Goal: Task Accomplishment & Management: Manage account settings

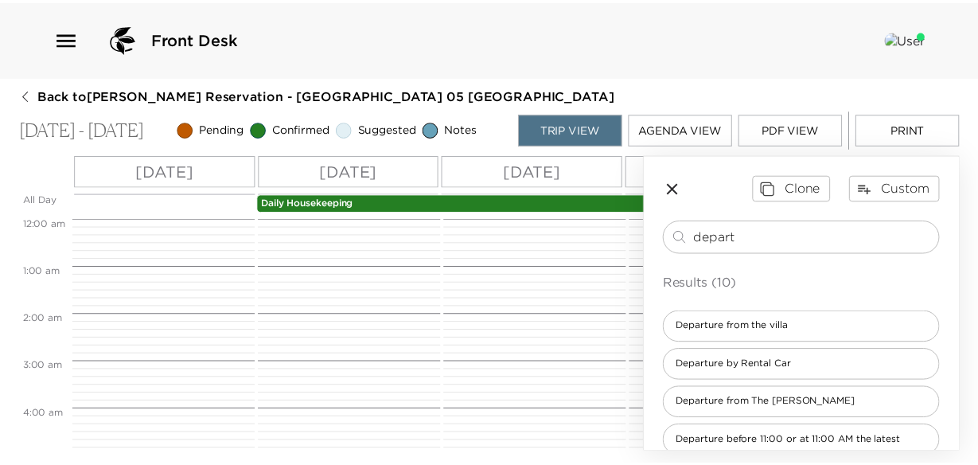
scroll to position [159, 0]
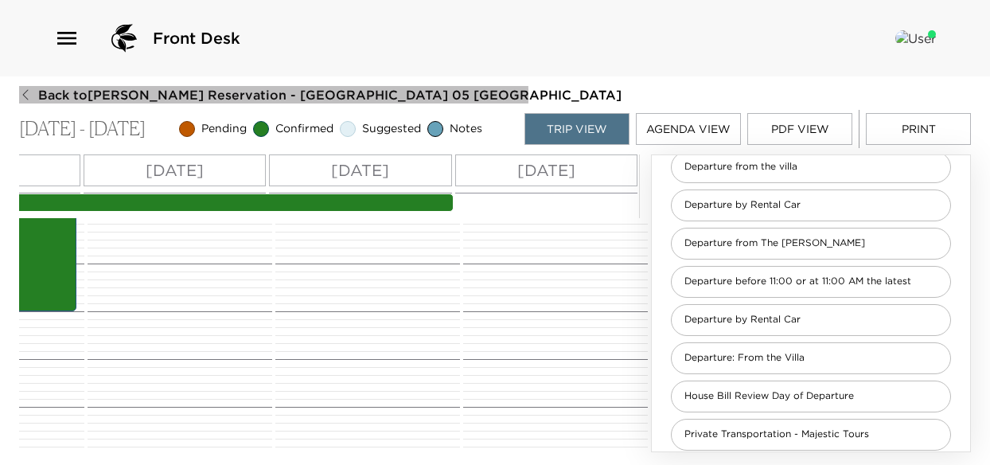
click at [27, 97] on icon "button" at bounding box center [25, 94] width 13 height 13
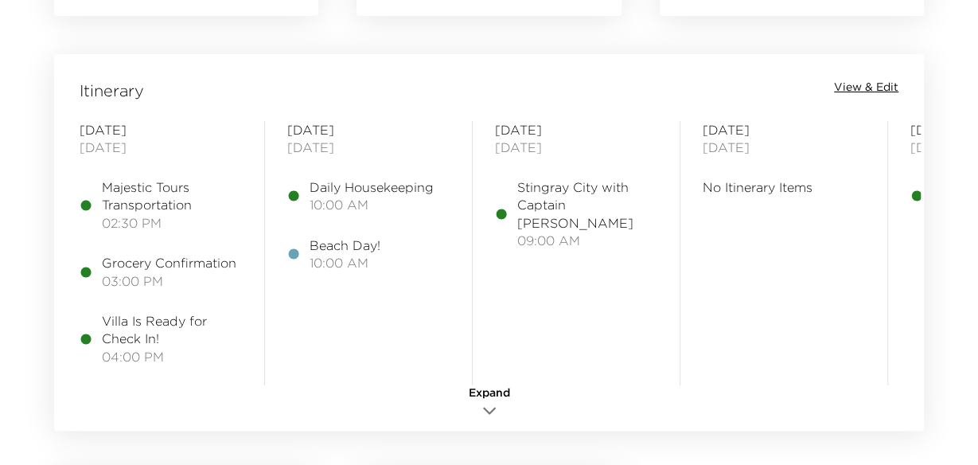
click at [843, 85] on span "View & Edit" at bounding box center [866, 88] width 64 height 16
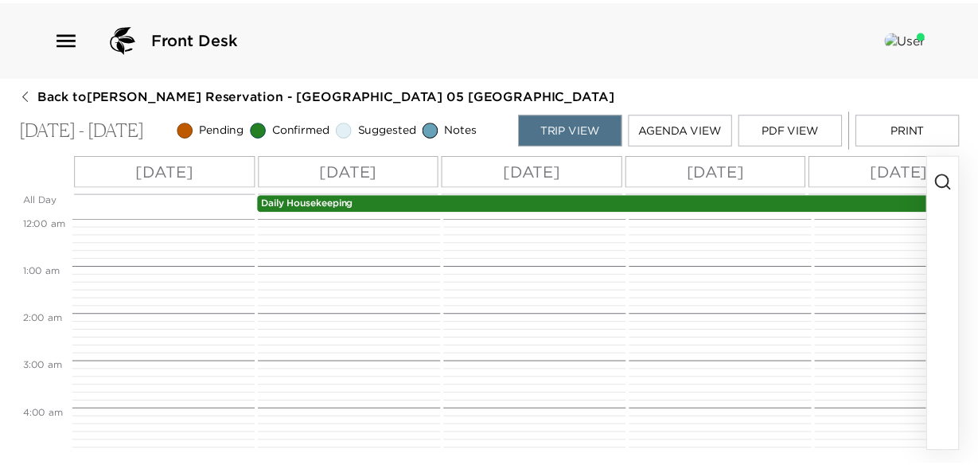
scroll to position [430, 0]
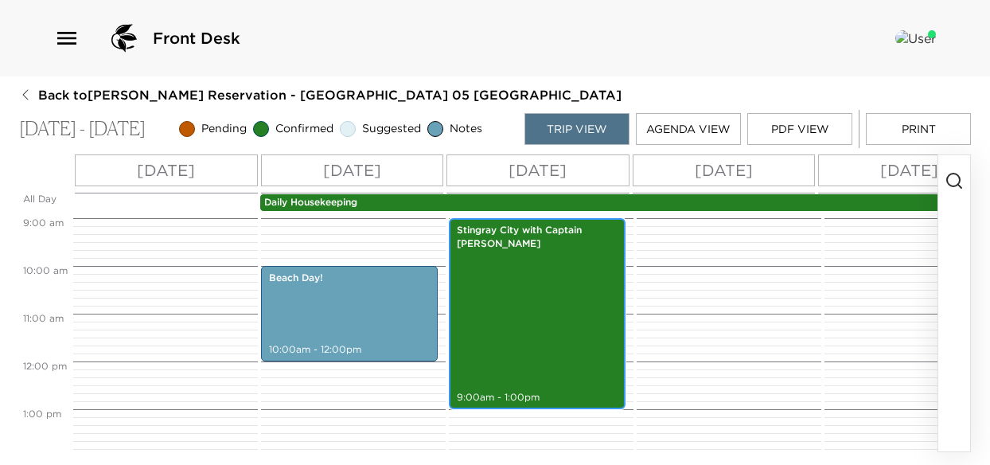
click at [542, 278] on div "Stingray City with Captain Robert 9:00am - 1:00pm" at bounding box center [536, 313] width 167 height 186
click at [541, 284] on div "Stingray City with Captain Robert 9:00am - 1:00pm" at bounding box center [536, 313] width 167 height 186
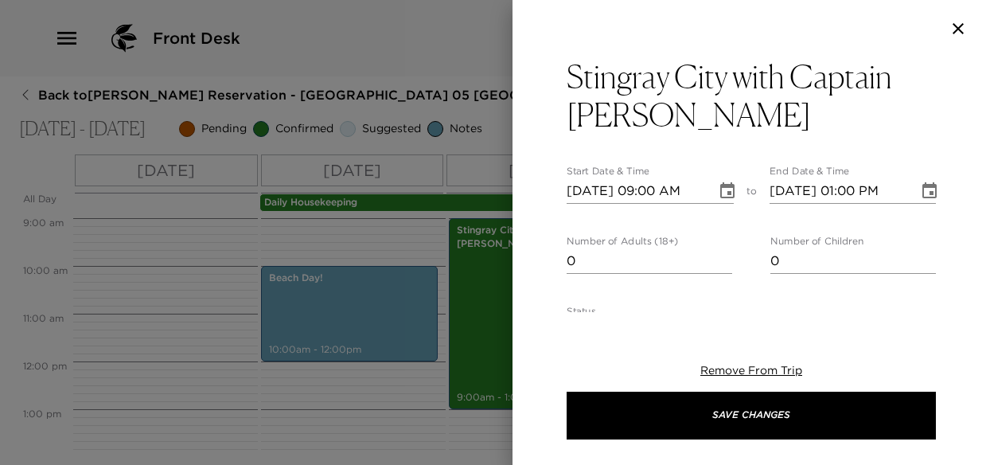
click at [29, 93] on div at bounding box center [495, 232] width 990 height 465
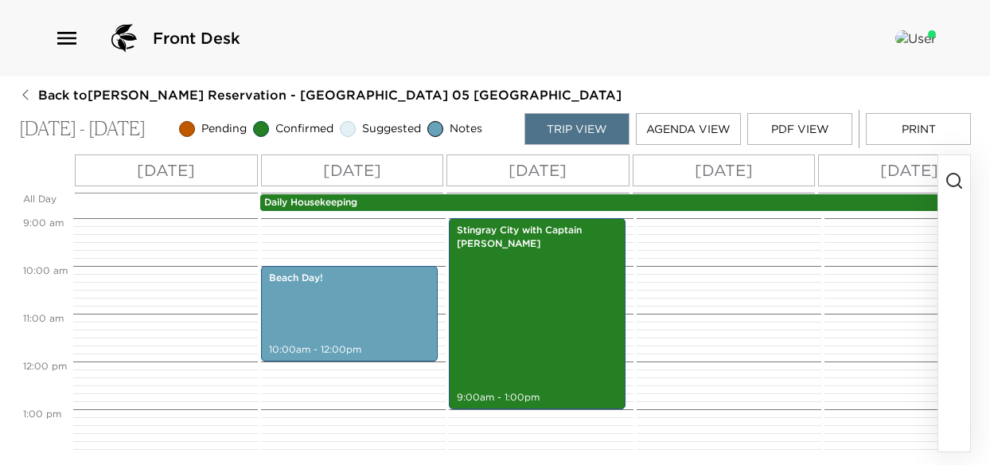
click at [30, 95] on icon "button" at bounding box center [25, 94] width 13 height 13
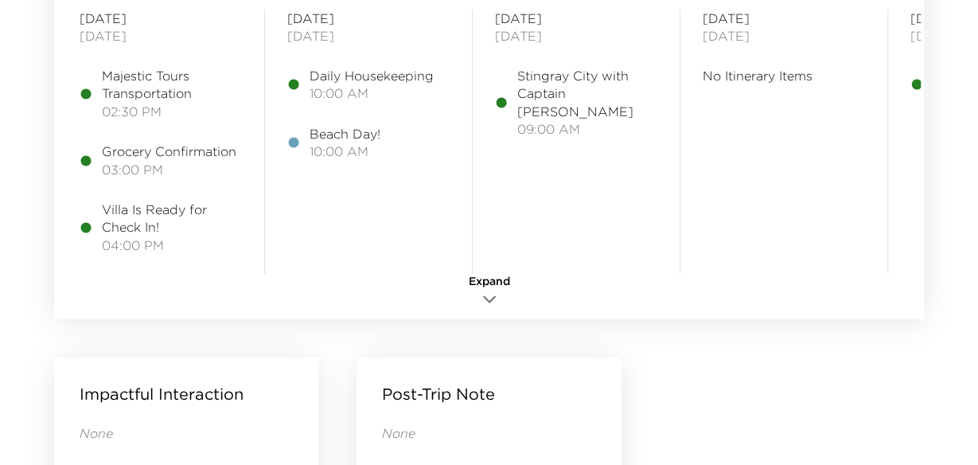
scroll to position [1352, 0]
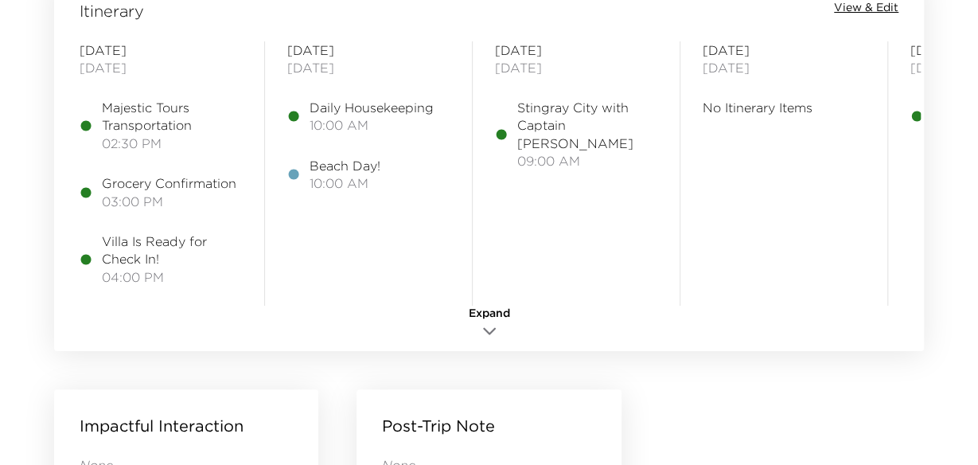
click at [485, 325] on icon "button" at bounding box center [489, 330] width 19 height 19
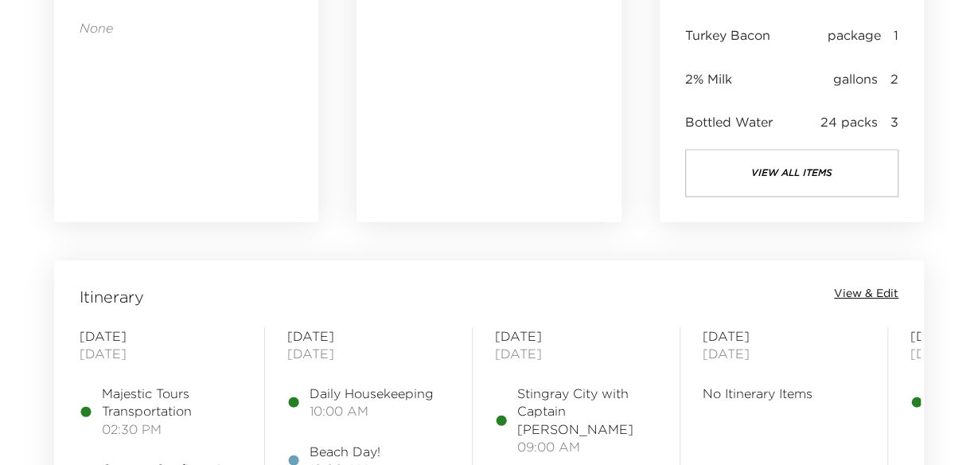
scroll to position [1114, 0]
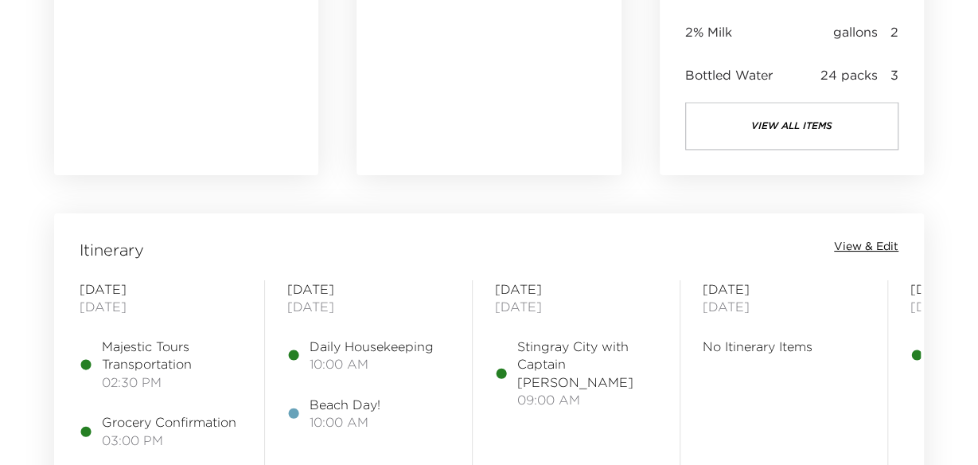
click at [850, 248] on span "View & Edit" at bounding box center [866, 247] width 64 height 16
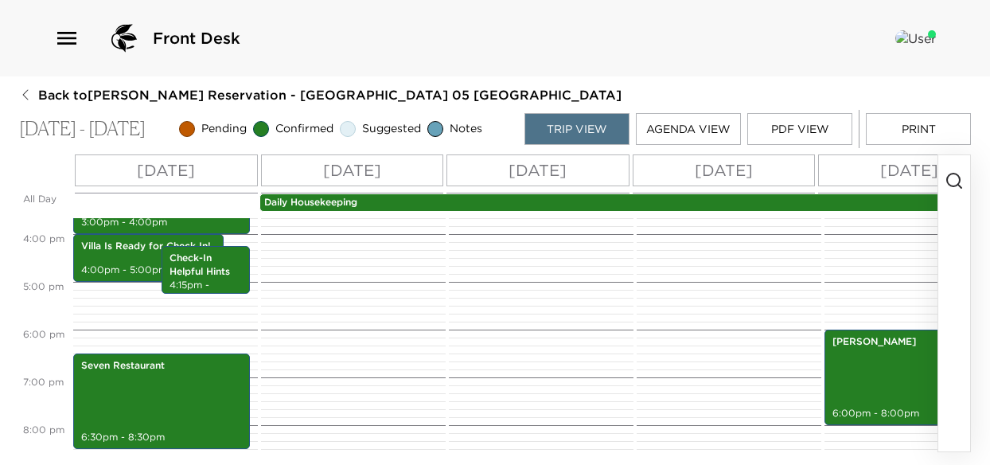
scroll to position [0, 274]
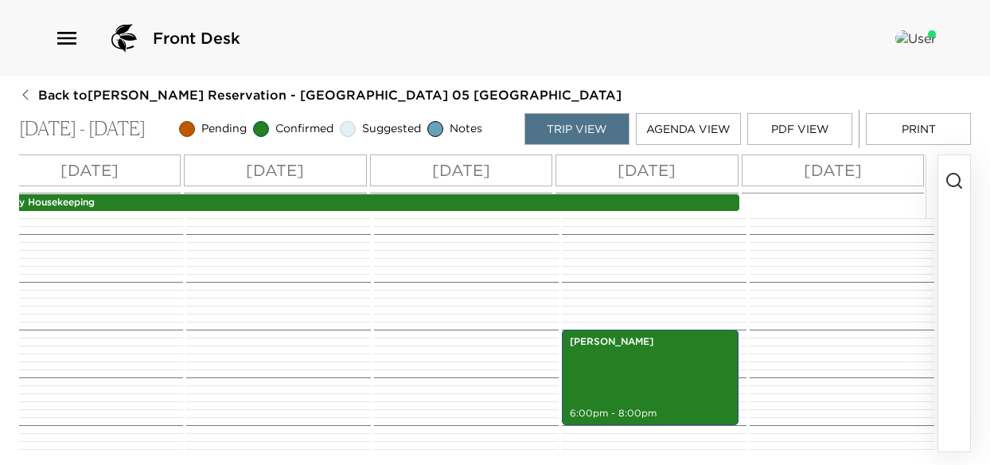
click at [889, 173] on div "Wed 10/08" at bounding box center [832, 170] width 183 height 32
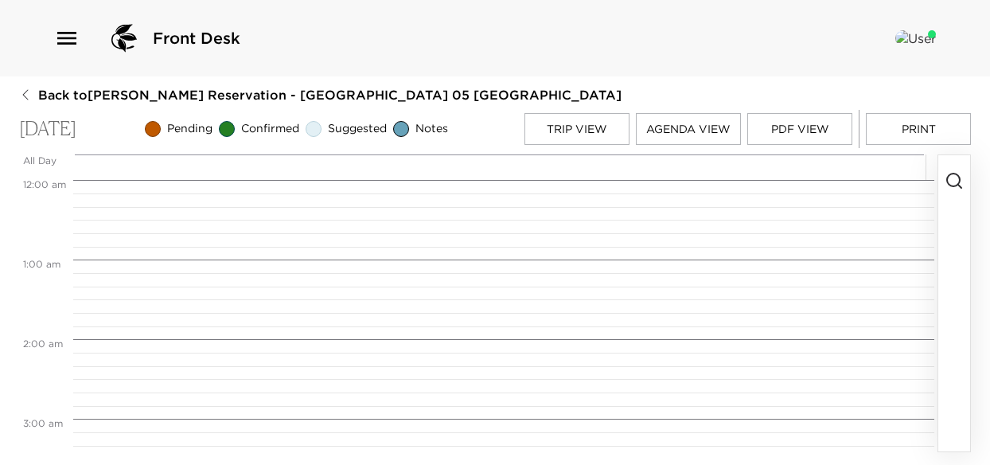
scroll to position [636, 0]
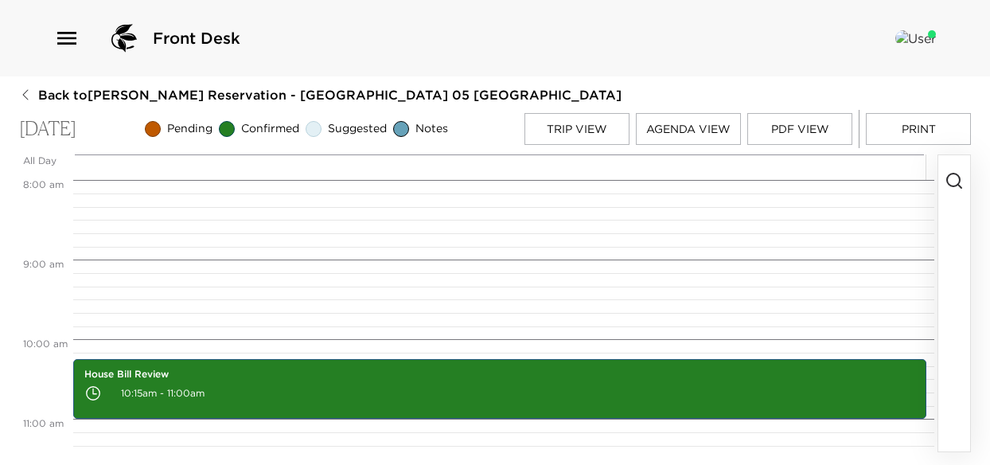
click at [946, 185] on icon "button" at bounding box center [953, 180] width 19 height 19
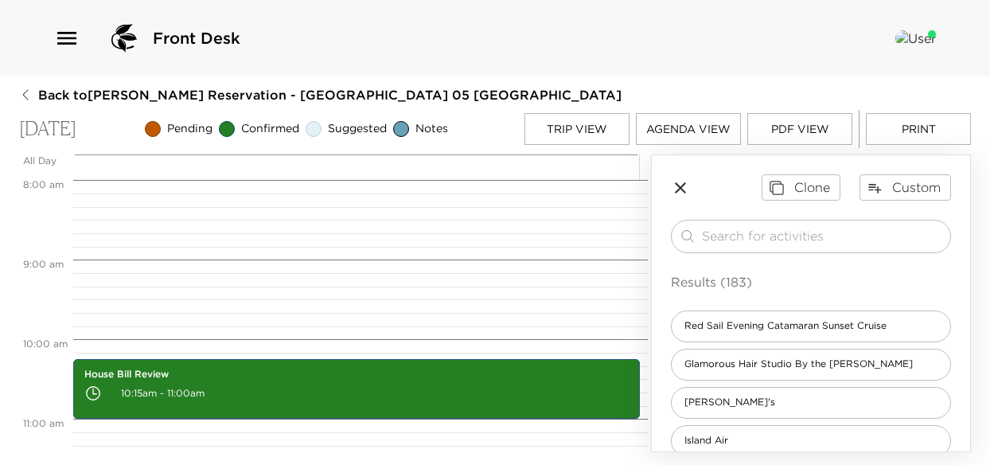
click at [748, 220] on div "Clone Custom ​ Results (183) Red Sail Evening Catamaran Sunset Cruise Glamorous…" at bounding box center [811, 448] width 318 height 587
drag, startPoint x: 733, startPoint y: 243, endPoint x: 722, endPoint y: 242, distance: 10.5
click at [732, 243] on input "search" at bounding box center [823, 236] width 242 height 18
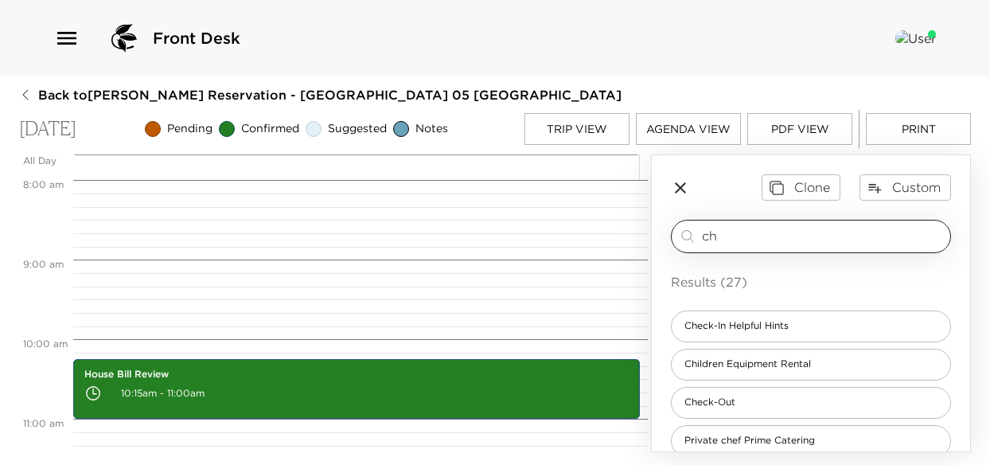
type input "c"
type input "v"
type input "c"
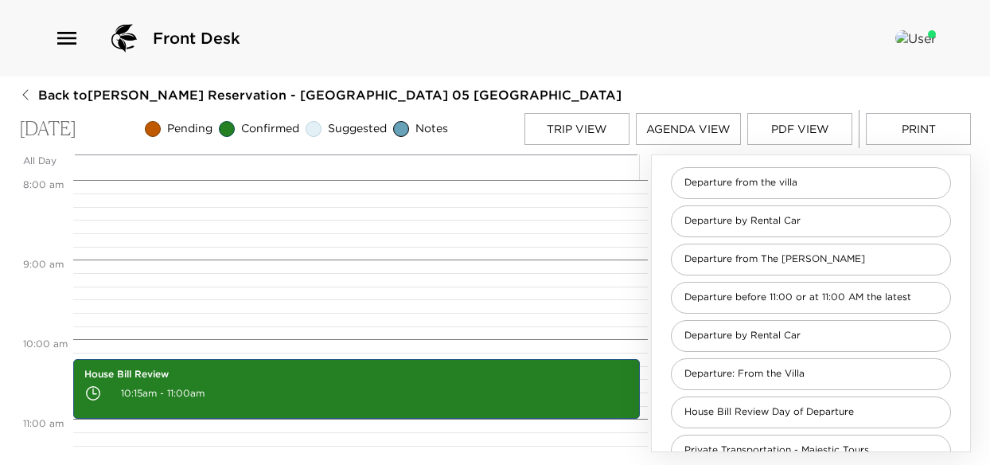
scroll to position [159, 0]
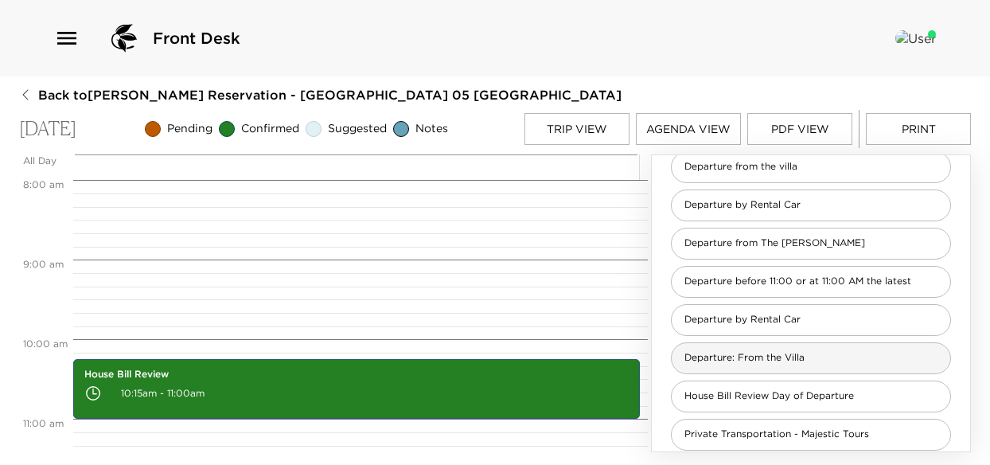
type input "departure"
click at [759, 364] on span "Departure: From the Villa" at bounding box center [744, 358] width 146 height 14
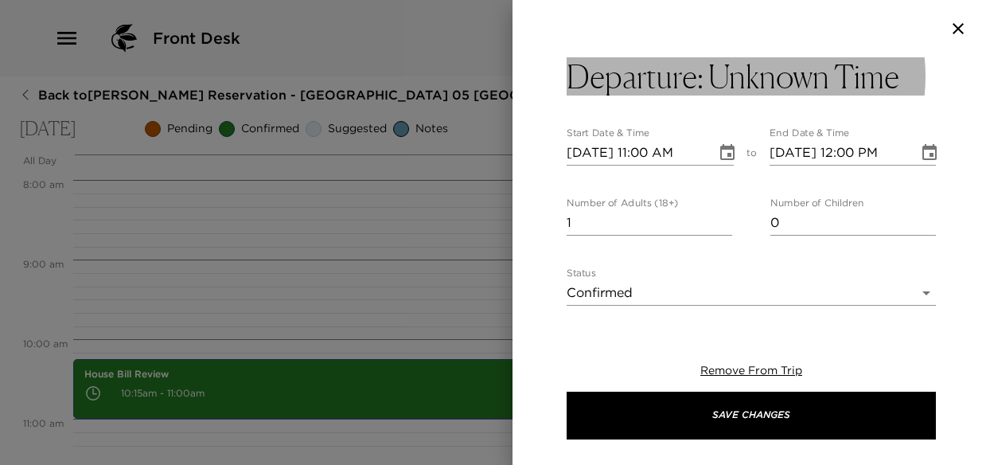
click at [908, 93] on button "Departure: Unknown Time" at bounding box center [750, 76] width 369 height 38
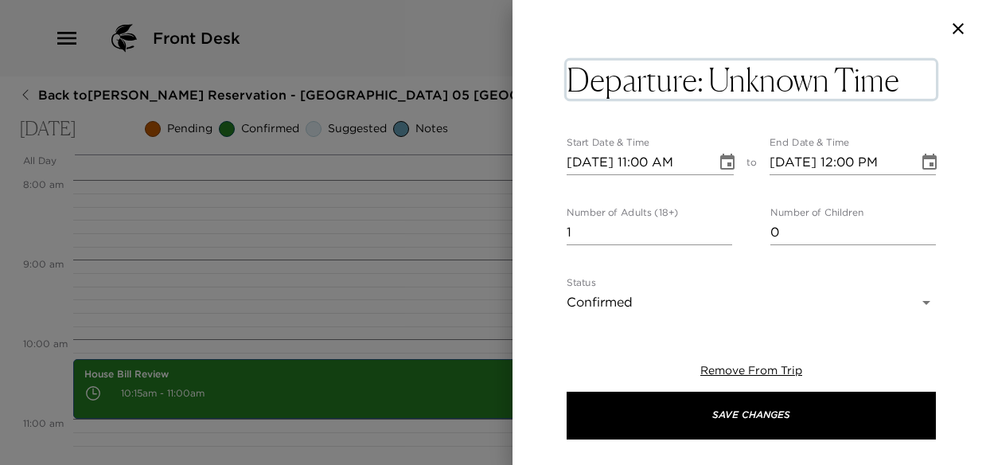
drag, startPoint x: 904, startPoint y: 85, endPoint x: 753, endPoint y: 85, distance: 150.4
click at [753, 85] on textarea "Departure: Unknown Time" at bounding box center [750, 79] width 369 height 38
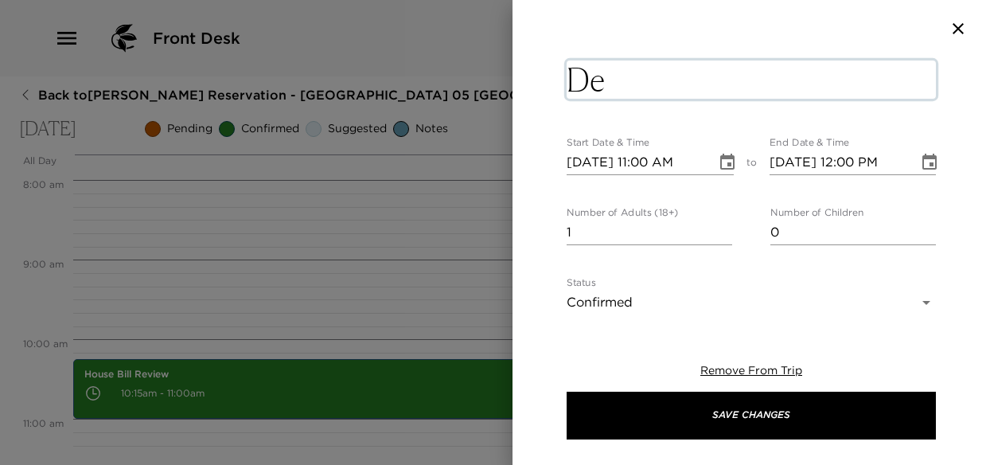
type textarea "D"
type textarea "Check out at 11:00am"
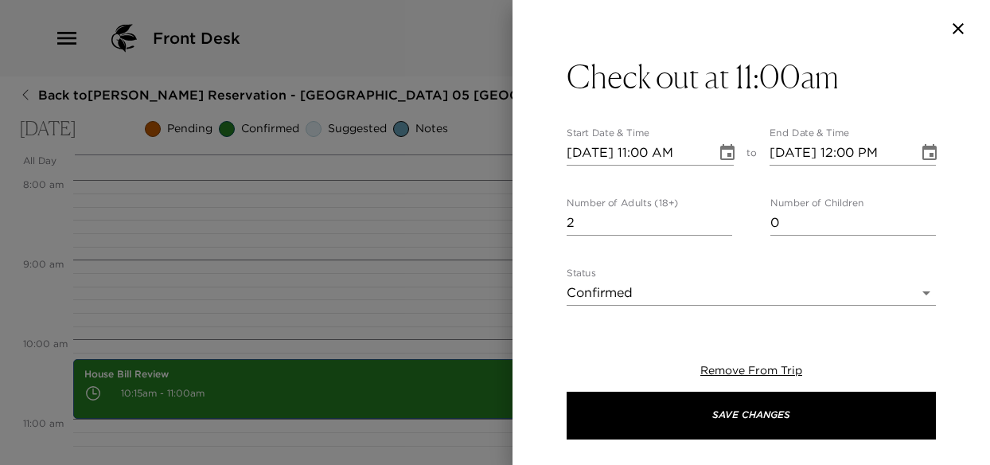
click at [721, 216] on input "2" at bounding box center [648, 222] width 165 height 25
click at [721, 216] on input "3" at bounding box center [648, 222] width 165 height 25
click at [721, 216] on input "4" at bounding box center [648, 222] width 165 height 25
click at [721, 216] on input "5" at bounding box center [648, 222] width 165 height 25
click at [721, 216] on input "6" at bounding box center [648, 222] width 165 height 25
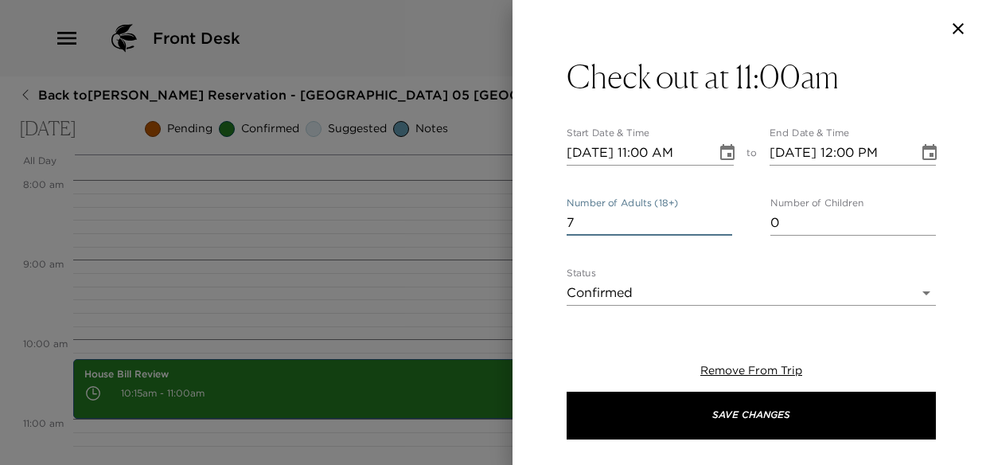
click at [721, 216] on input "7" at bounding box center [648, 222] width 165 height 25
click at [720, 215] on input "8" at bounding box center [648, 222] width 165 height 25
click at [720, 215] on input "9" at bounding box center [648, 222] width 165 height 25
click at [719, 214] on input "10" at bounding box center [648, 222] width 165 height 25
click at [718, 214] on input "11" at bounding box center [648, 222] width 165 height 25
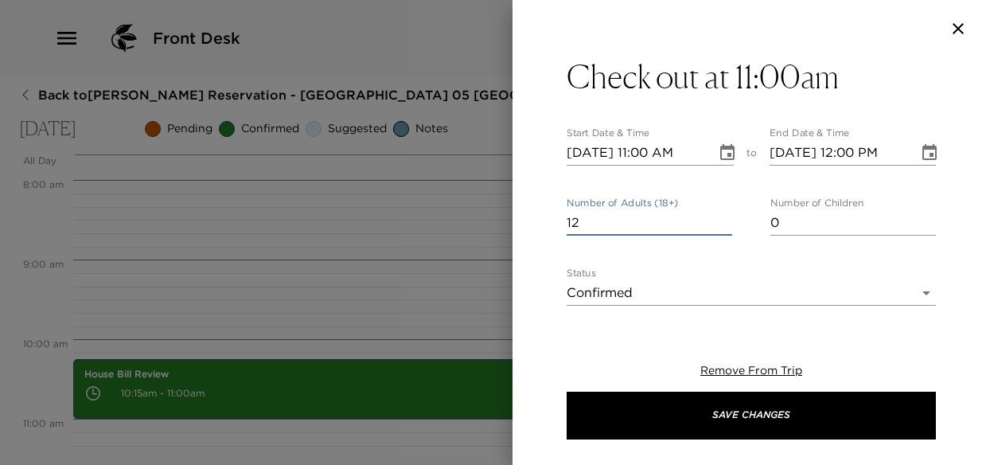
click at [718, 214] on input "12" at bounding box center [648, 222] width 165 height 25
click at [718, 214] on input "13" at bounding box center [648, 222] width 165 height 25
click at [716, 214] on input "14" at bounding box center [648, 222] width 165 height 25
type input "15"
click at [708, 214] on input "15" at bounding box center [648, 222] width 165 height 25
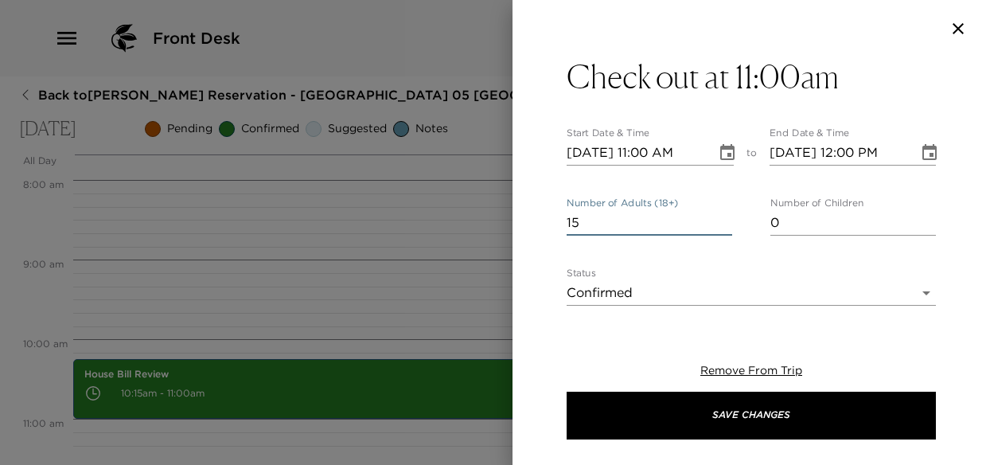
click at [707, 214] on input "15" at bounding box center [648, 222] width 165 height 25
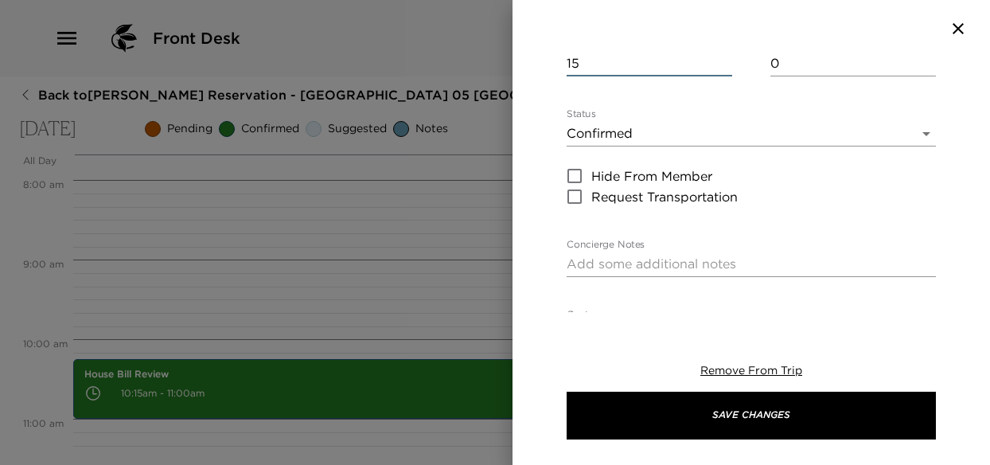
scroll to position [239, 0]
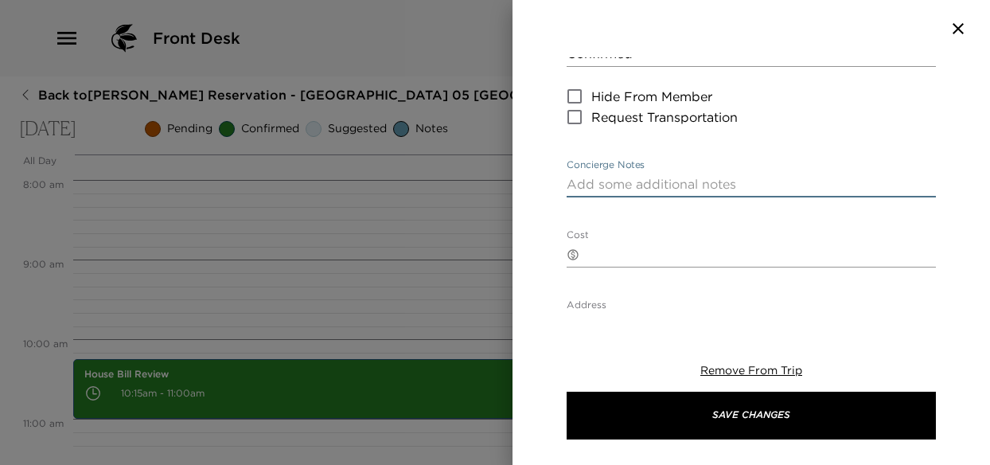
click at [576, 179] on textarea "Concierge Notes" at bounding box center [750, 184] width 369 height 18
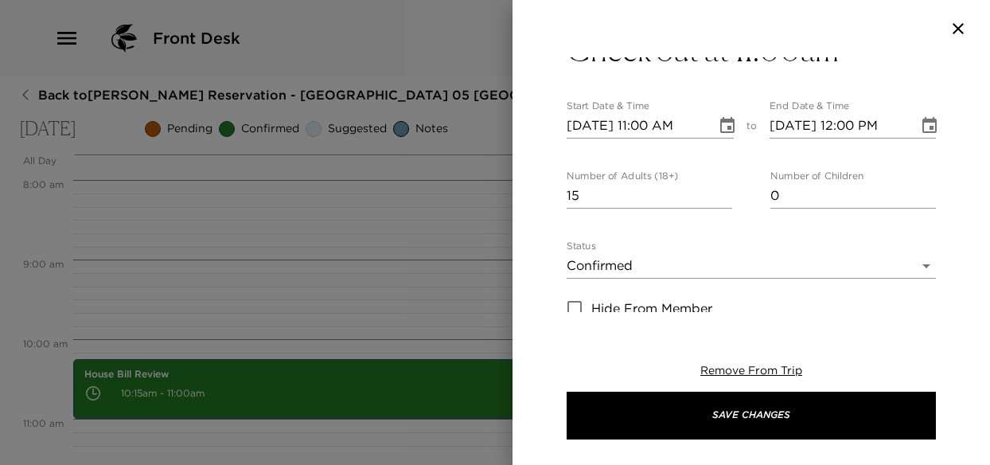
scroll to position [0, 0]
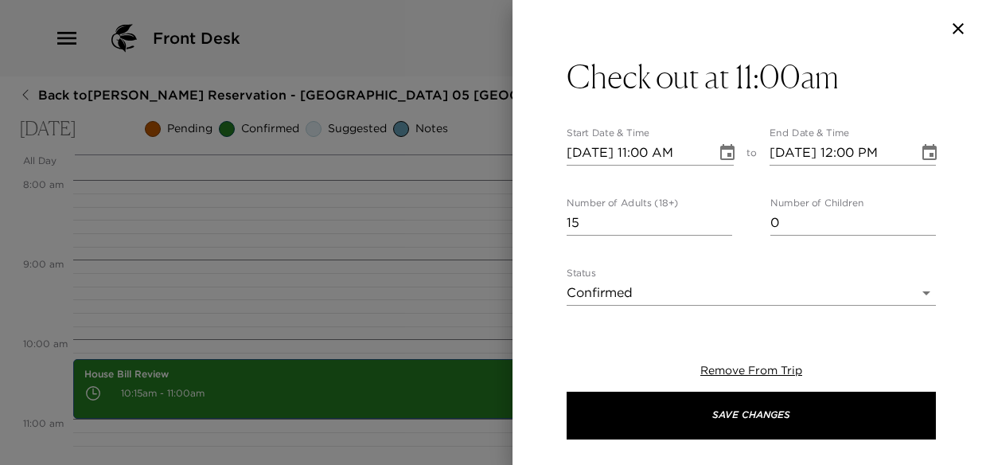
click at [920, 152] on icon "Choose date, selected date is Oct 8, 2025" at bounding box center [929, 152] width 19 height 19
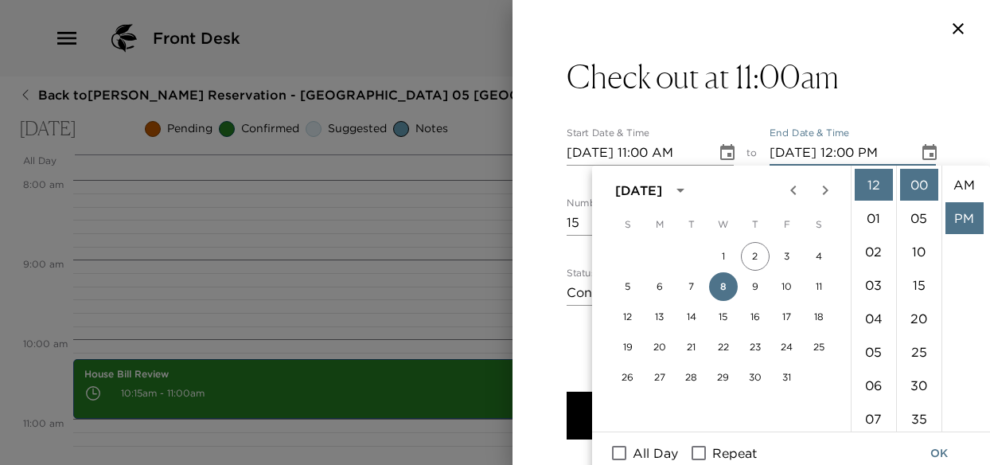
scroll to position [33, 0]
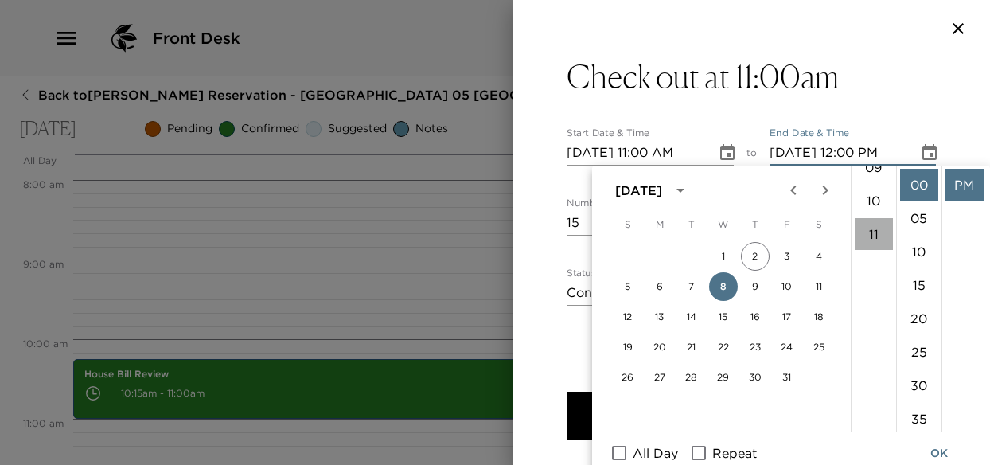
click at [870, 239] on li "11" at bounding box center [873, 234] width 38 height 32
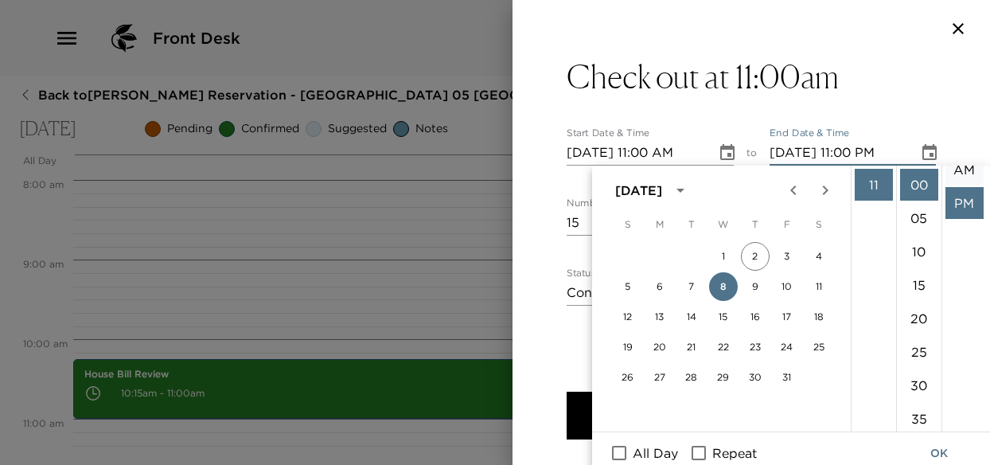
scroll to position [2, 0]
click at [961, 184] on li "AM" at bounding box center [964, 183] width 38 height 32
type input "10/08/2025 11:00 AM"
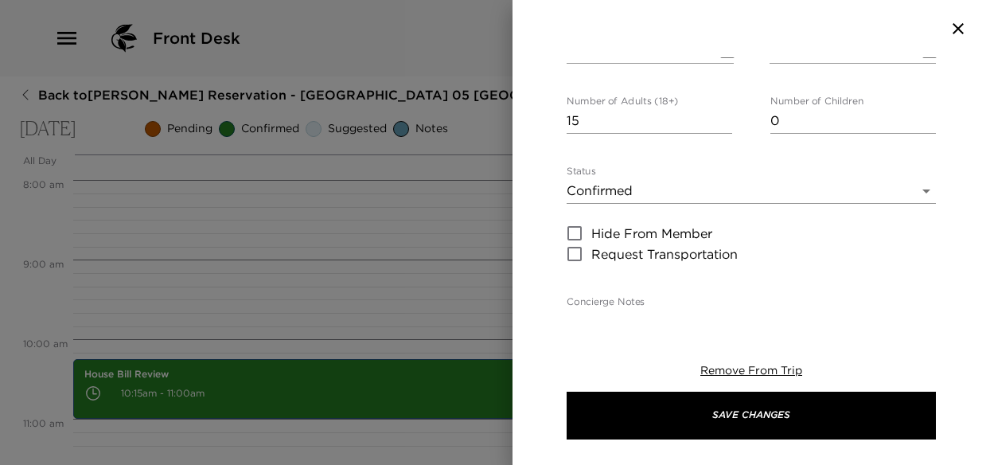
scroll to position [80, 0]
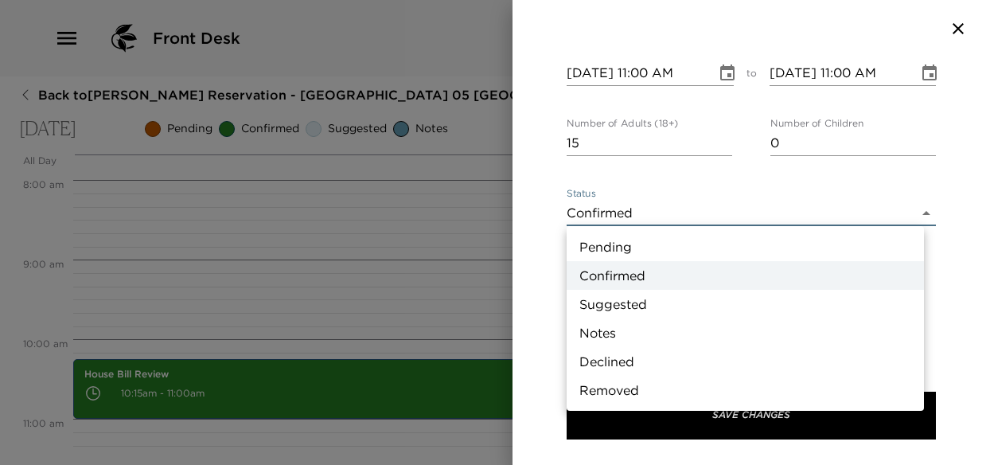
click at [656, 219] on body "Front Desk Back to Jim Adler Reservation - Grand Cayman Villa 05 Grand Cayman V…" at bounding box center [495, 232] width 990 height 465
click at [629, 251] on li "Pending" at bounding box center [744, 246] width 357 height 29
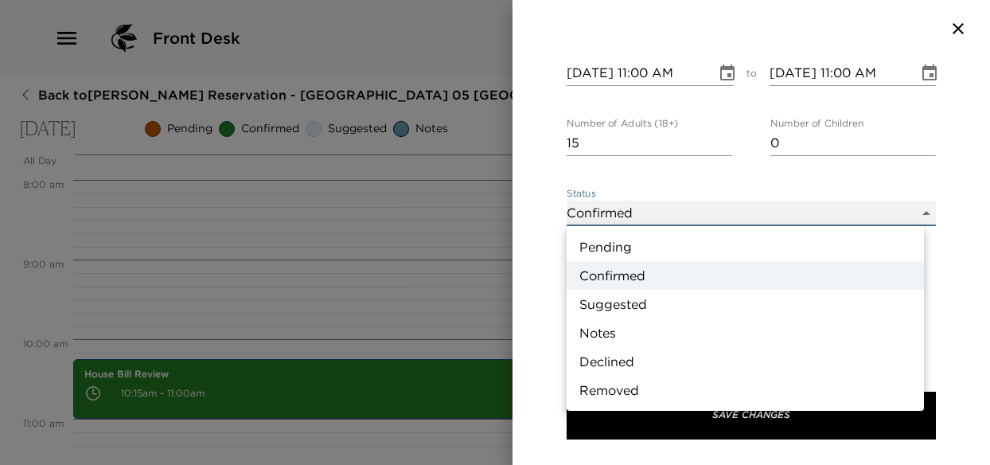
type input "Pending"
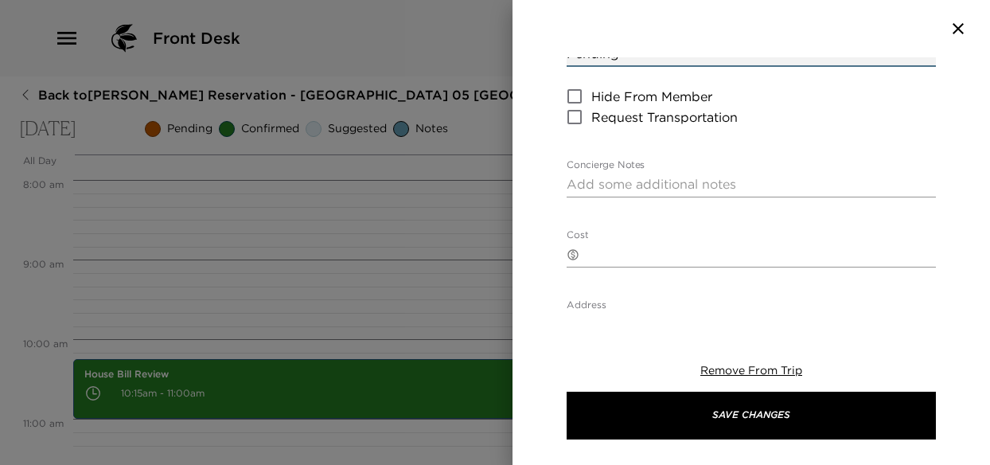
scroll to position [239, 0]
click at [582, 187] on textarea "Concierge Notes" at bounding box center [750, 184] width 369 height 18
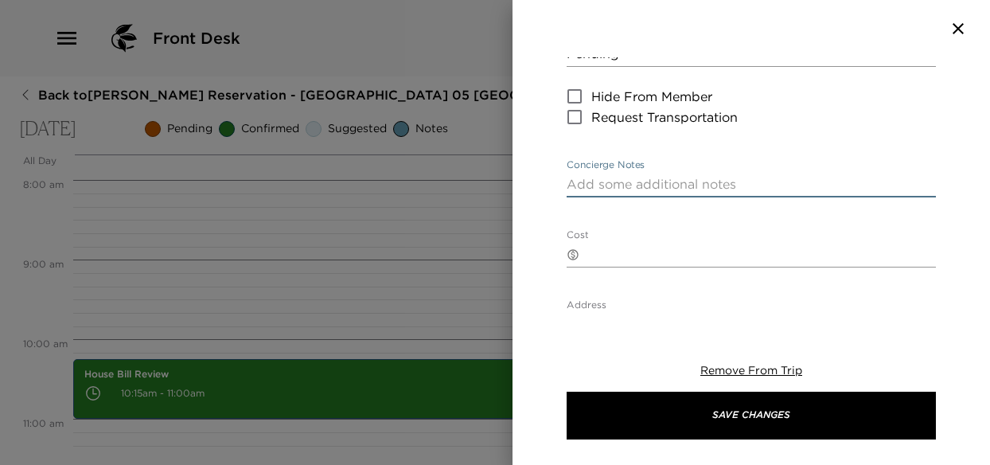
click at [576, 185] on textarea "Concierge Notes" at bounding box center [750, 184] width 369 height 18
paste textarea "Departure I have not received your departure flight information, yet. Please no…"
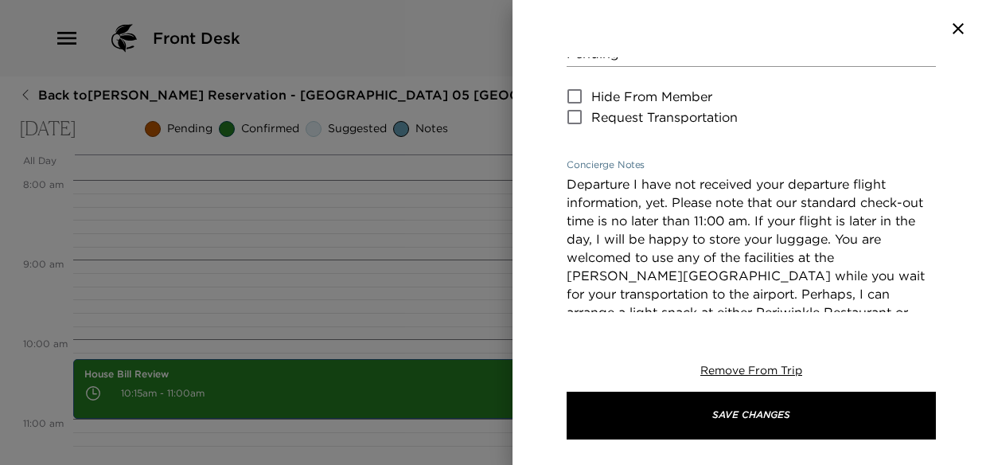
scroll to position [337, 0]
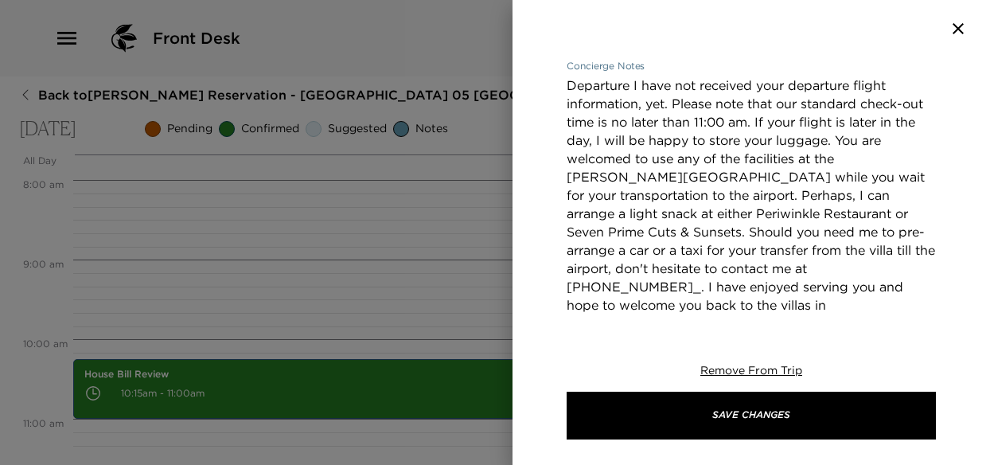
drag, startPoint x: 633, startPoint y: 84, endPoint x: 535, endPoint y: 74, distance: 98.3
click at [547, 83] on div "Check out at 11:00am Start Date & Time 10/08/2025 11:00 AM to End Date & Time 1…" at bounding box center [750, 184] width 477 height 255
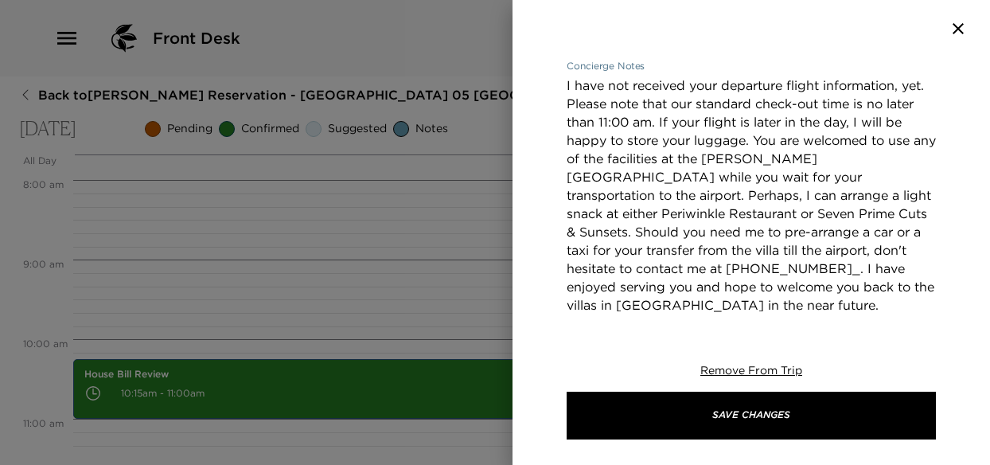
click at [594, 101] on textarea "I have not received your departure flight information, yet. Please note that ou…" at bounding box center [750, 195] width 369 height 238
click at [658, 139] on textarea "I have not received your departure flight information, yet. Please note that ou…" at bounding box center [750, 204] width 369 height 256
drag, startPoint x: 871, startPoint y: 120, endPoint x: 594, endPoint y: 138, distance: 278.3
click at [594, 138] on textarea "I have not received your departure flight information, yet. Please note that ou…" at bounding box center [750, 204] width 369 height 256
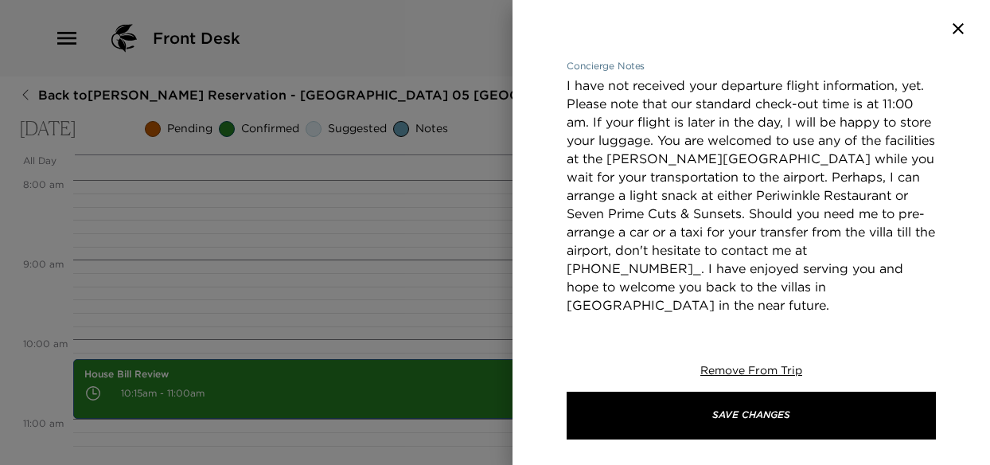
click at [566, 144] on textarea "I have not received your departure flight information, yet. Please note that ou…" at bounding box center [750, 204] width 369 height 256
click at [622, 142] on textarea "I have not received your departure flight information, yet. Please note that ou…" at bounding box center [750, 204] width 369 height 256
click at [785, 211] on textarea "I have not received your departure flight information, yet. Please note that ou…" at bounding box center [750, 213] width 369 height 274
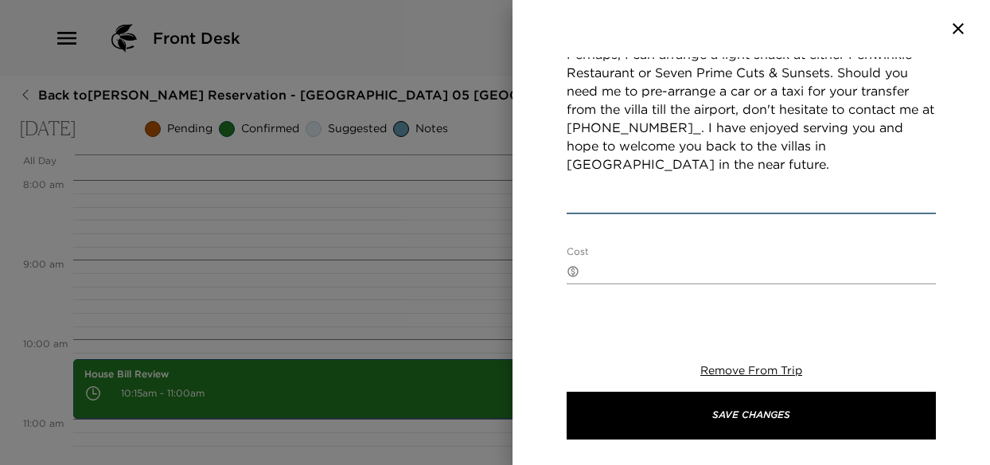
scroll to position [498, 0]
drag, startPoint x: 829, startPoint y: 118, endPoint x: 562, endPoint y: 91, distance: 268.6
click at [562, 91] on div "Check out at 11:00am Start Date & Time 10/08/2025 11:00 AM to End Date & Time 1…" at bounding box center [750, 184] width 477 height 255
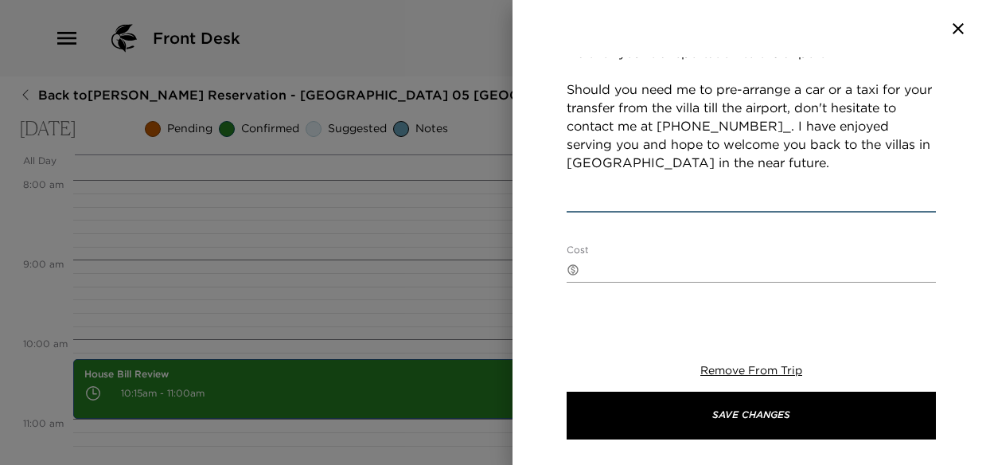
scroll to position [460, 0]
click at [761, 164] on textarea "I have not received your departure flight information, yet. Please note that ou…" at bounding box center [750, 82] width 369 height 256
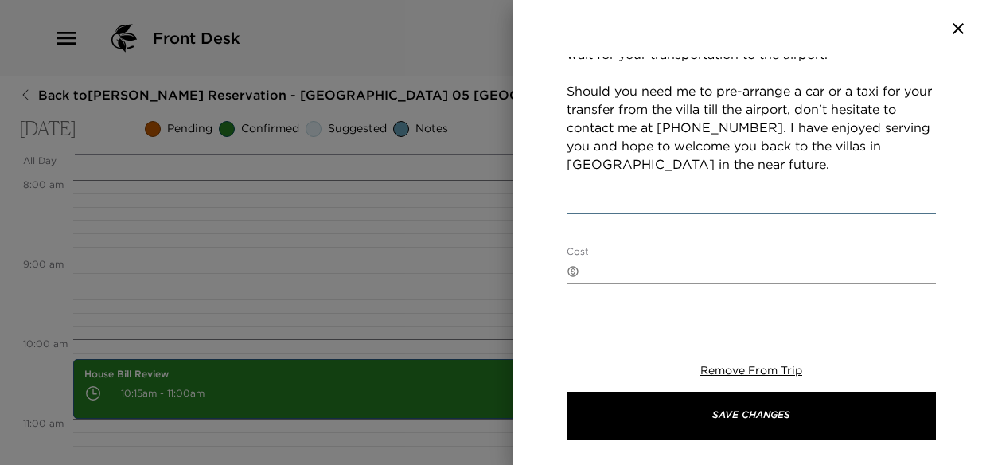
click at [769, 165] on textarea "I have not received your departure flight information, yet. Please note that ou…" at bounding box center [750, 82] width 369 height 256
drag, startPoint x: 769, startPoint y: 165, endPoint x: 804, endPoint y: 200, distance: 48.9
click at [803, 200] on textarea "I have not received your departure flight information, yet. Please note that ou…" at bounding box center [750, 82] width 369 height 256
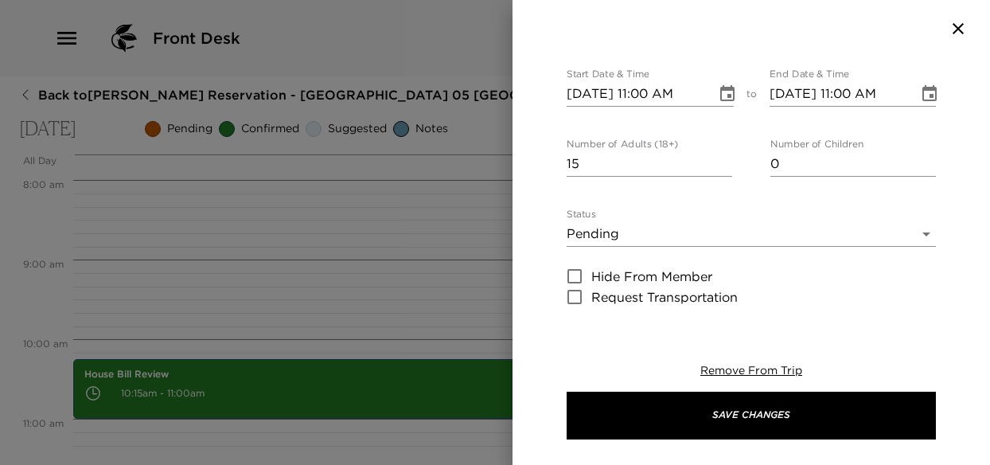
scroll to position [159, 0]
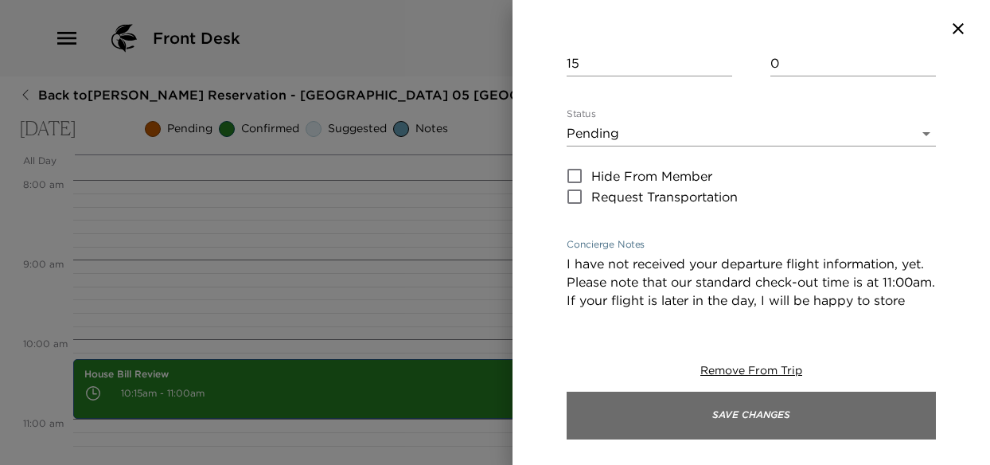
type textarea "I have not received your departure flight information, yet. Please note that ou…"
click at [724, 419] on button "Save Changes" at bounding box center [750, 415] width 369 height 48
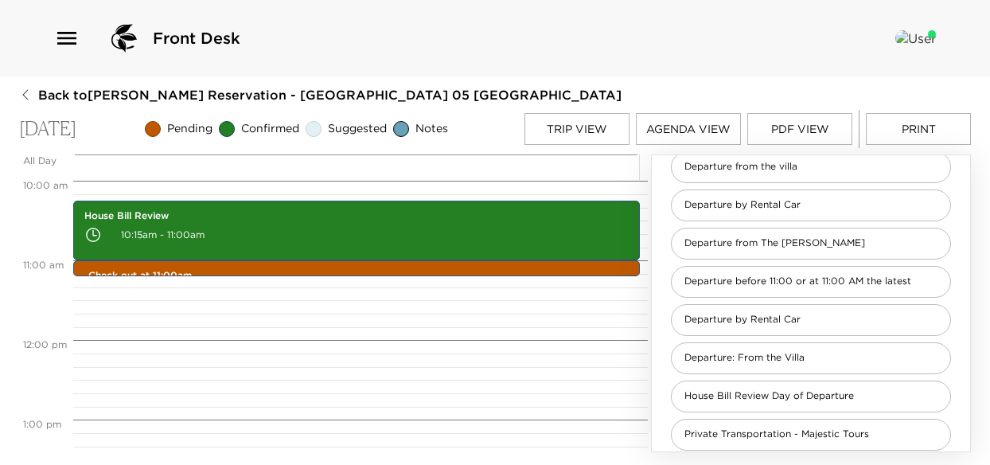
scroll to position [796, 0]
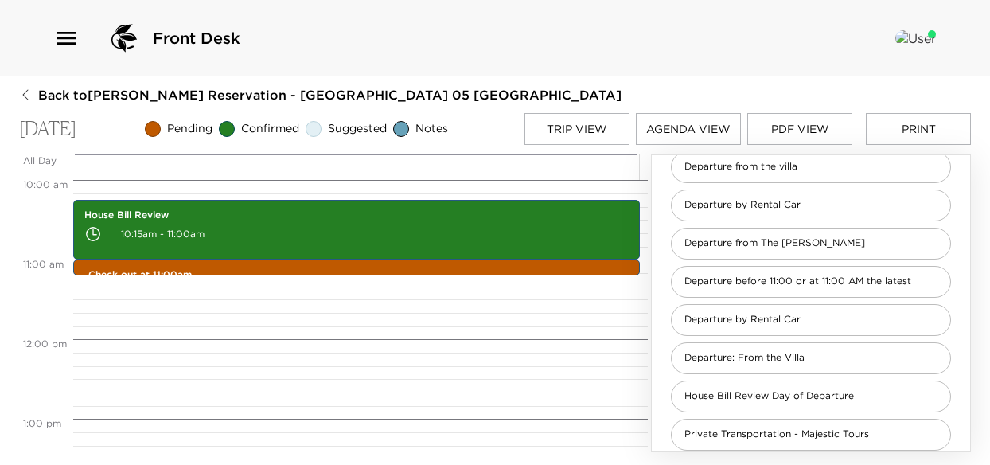
click at [789, 136] on button "PDF View" at bounding box center [799, 129] width 105 height 32
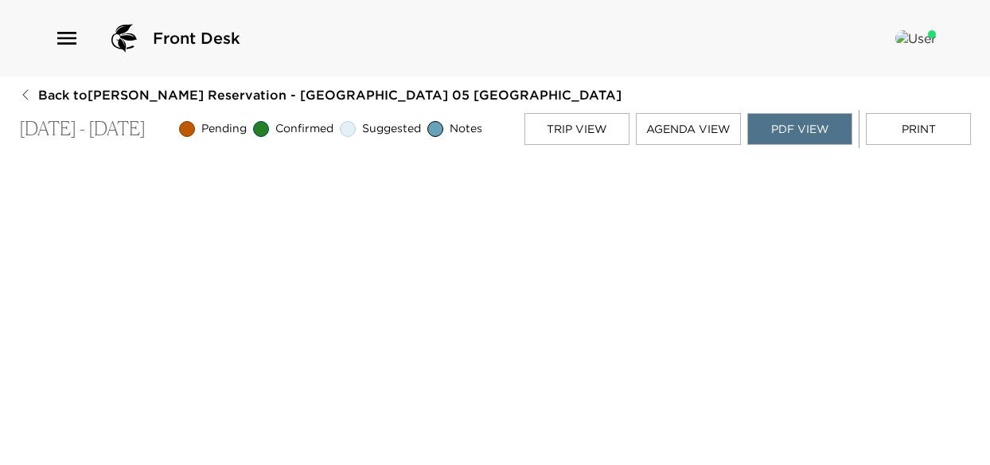
click at [610, 134] on button "Trip View" at bounding box center [576, 129] width 105 height 32
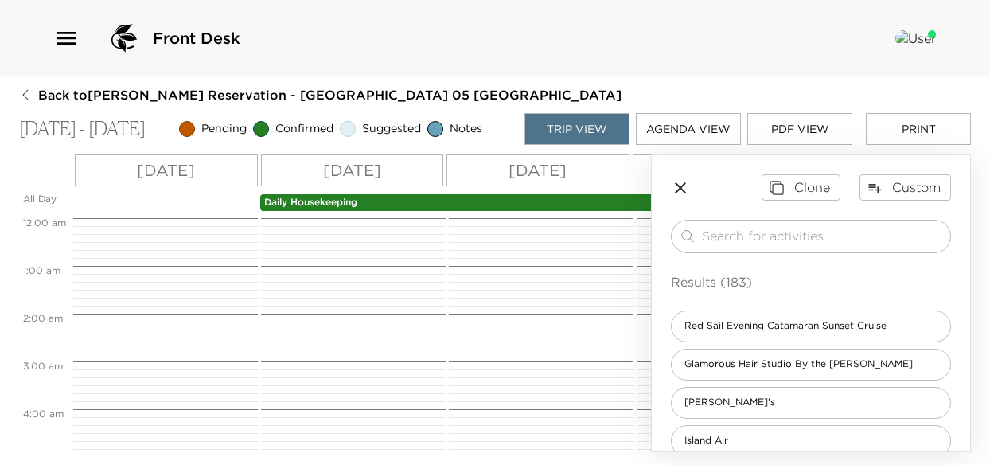
scroll to position [430, 0]
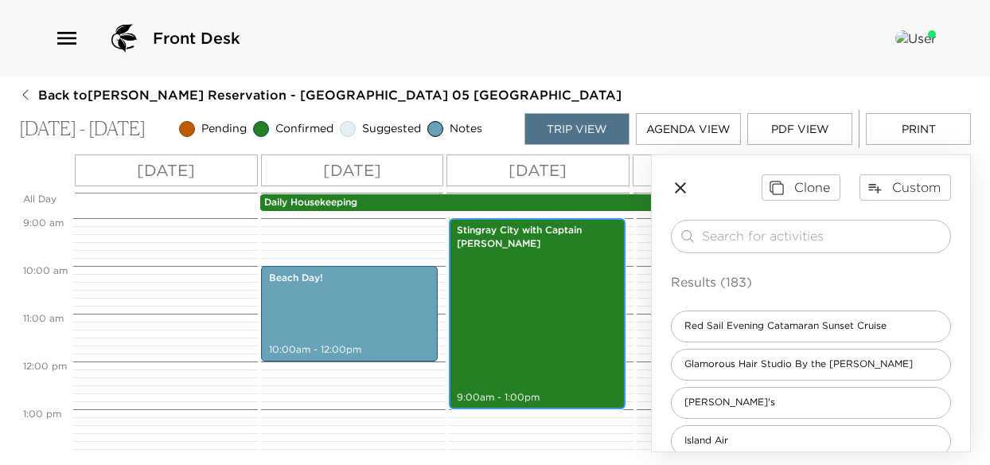
click at [528, 286] on div "Stingray City with Captain Robert 9:00am - 1:00pm" at bounding box center [536, 313] width 167 height 186
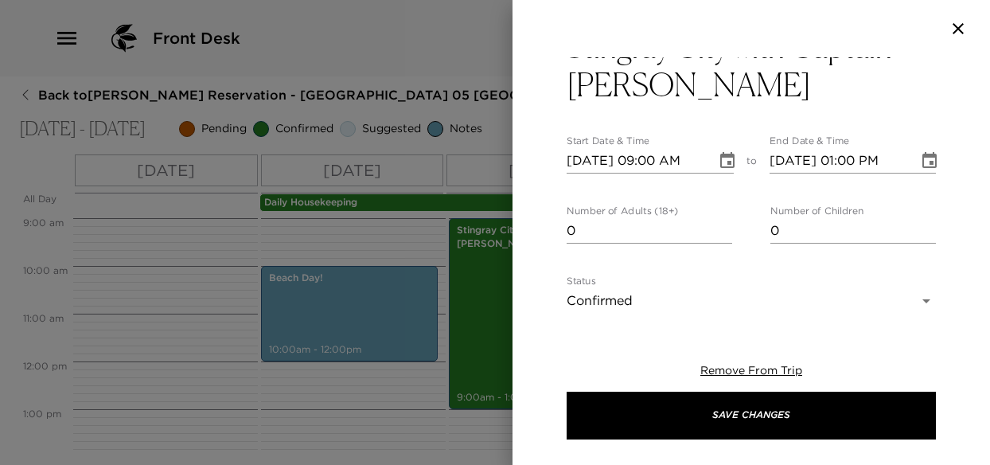
scroll to position [0, 0]
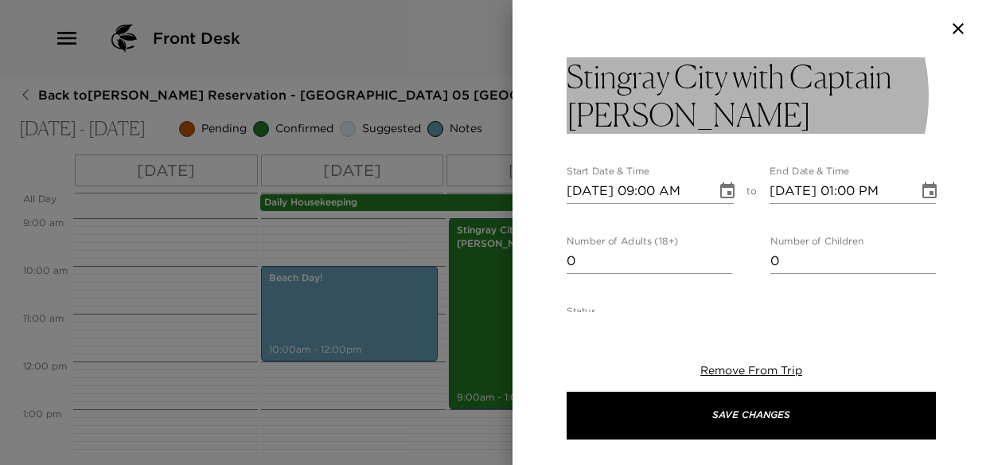
click at [566, 77] on h3 "Stingray City with Captain Robert" at bounding box center [750, 95] width 369 height 76
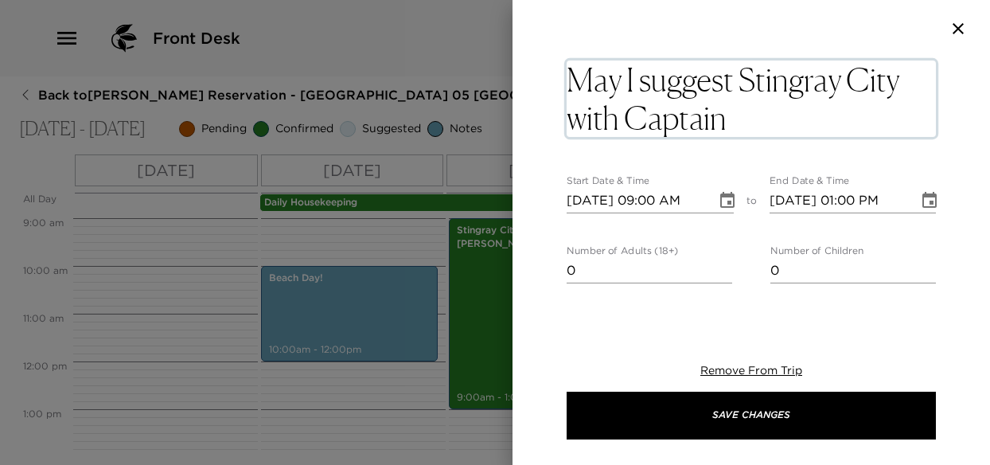
click at [824, 130] on textarea "May I suggest Stingray City with Captain Robert" at bounding box center [750, 98] width 369 height 76
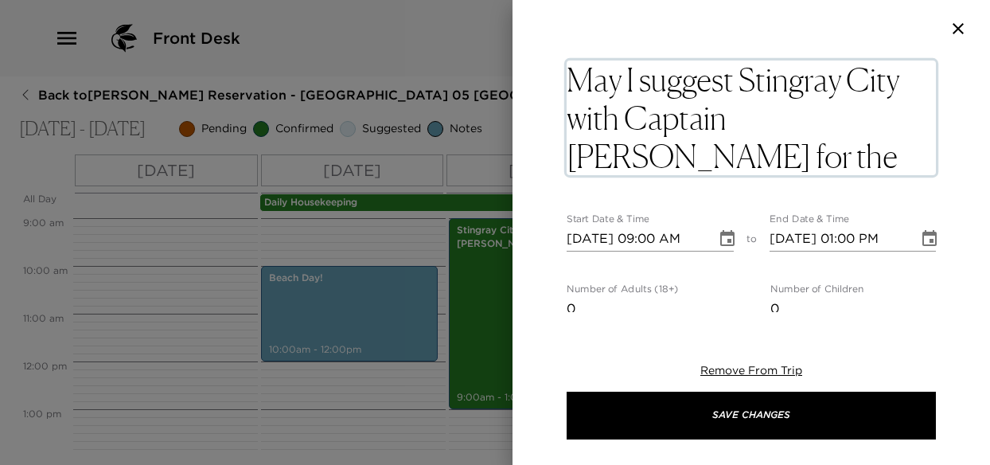
type textarea "May I suggest Stingray City with Captain Robert for the entire family."
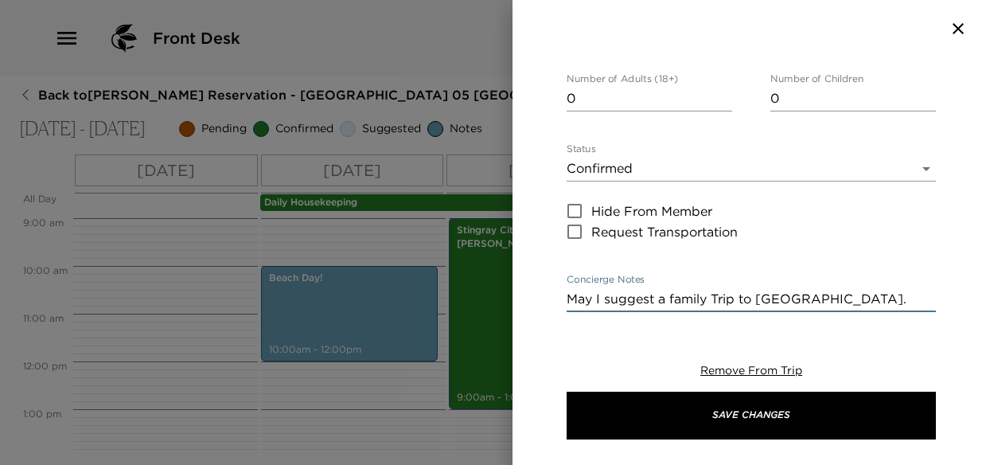
scroll to position [229, 0]
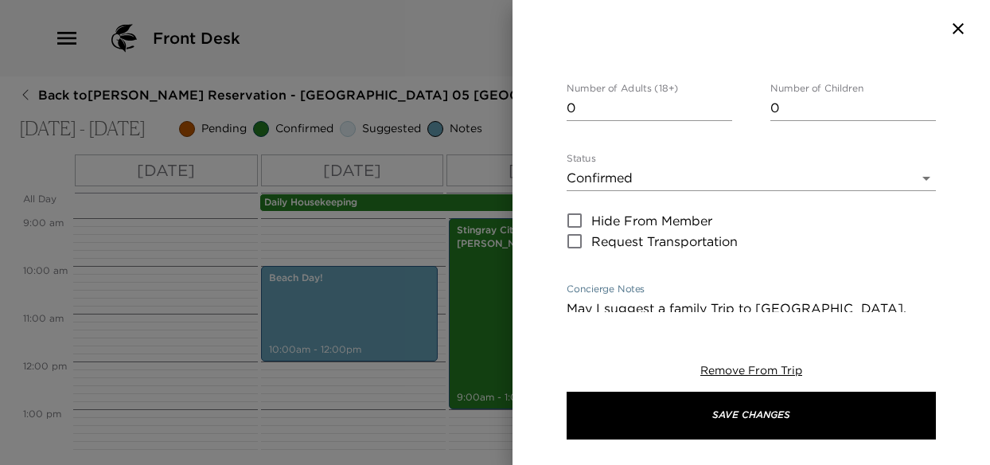
drag, startPoint x: 839, startPoint y: 269, endPoint x: 528, endPoint y: 271, distance: 310.3
click at [528, 271] on div "May I suggest Stingray City with Captain Robert for the entire family. Start Da…" at bounding box center [750, 184] width 477 height 255
click at [630, 136] on body "Front Desk Back to Jim Adler Reservation - Grand Cayman Villa 05 Grand Cayman V…" at bounding box center [495, 232] width 990 height 465
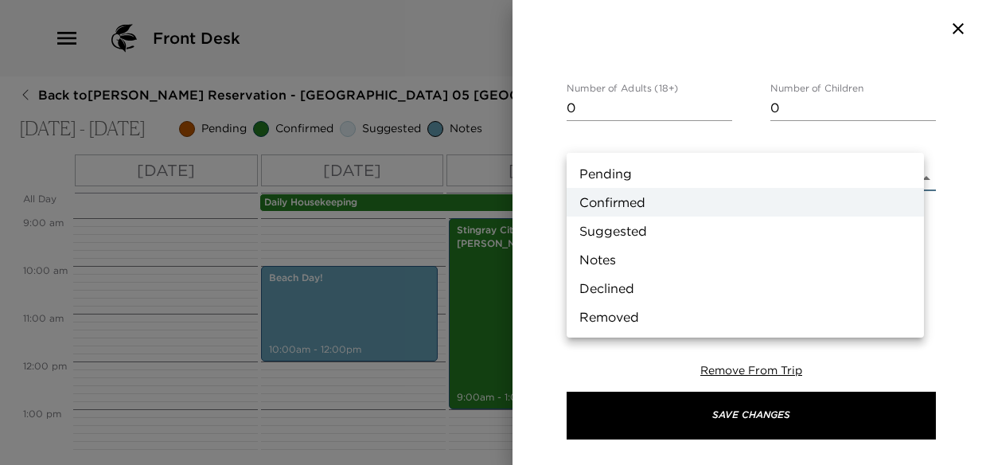
click at [612, 232] on li "Suggested" at bounding box center [744, 230] width 357 height 29
type input "Suggestion"
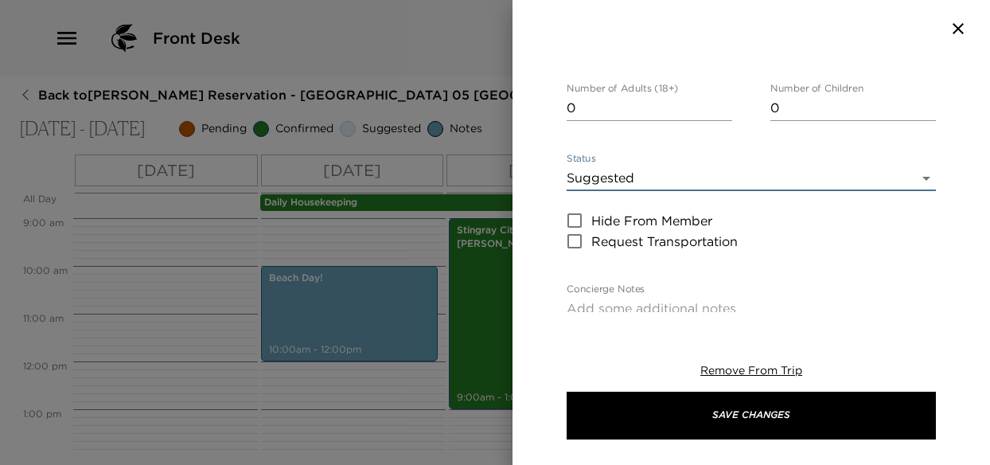
click at [619, 299] on textarea "Concierge Notes" at bounding box center [750, 308] width 369 height 18
paste textarea "May I suggest a family Trip to stingray city."
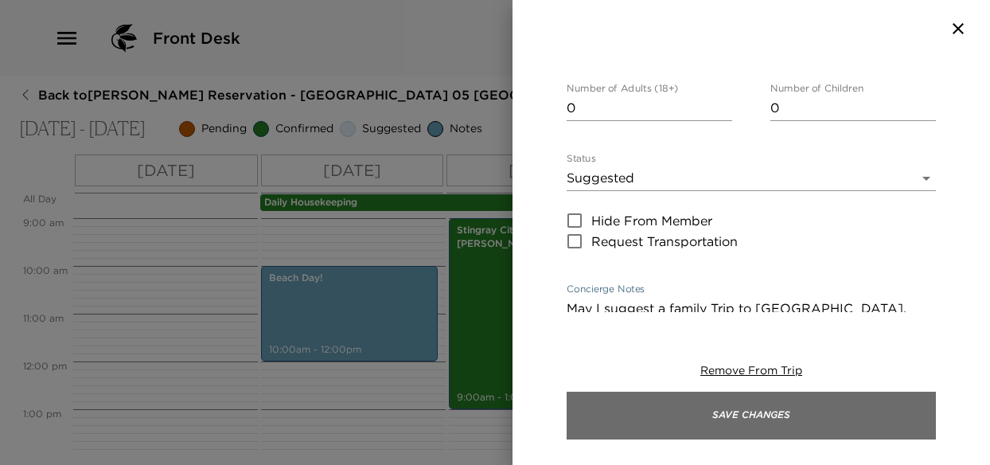
type textarea "May I suggest a family Trip to stingray city."
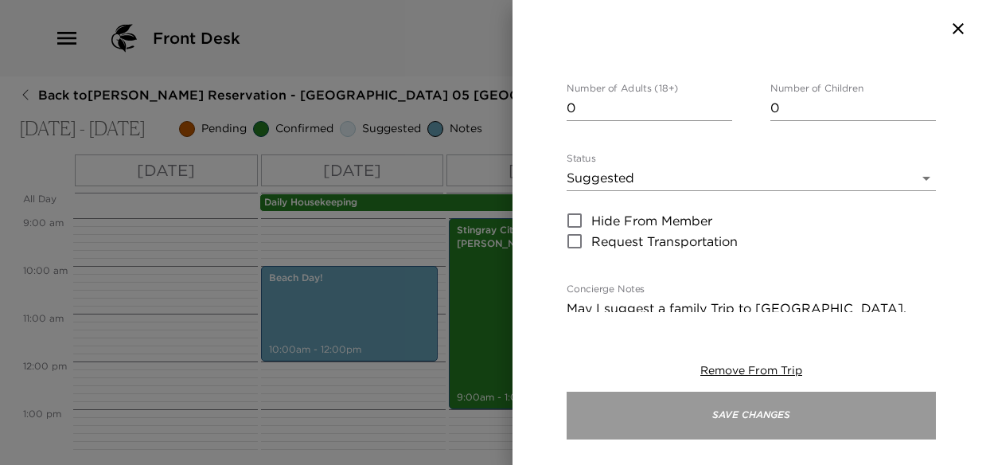
click at [697, 407] on button "Save Changes" at bounding box center [750, 415] width 369 height 48
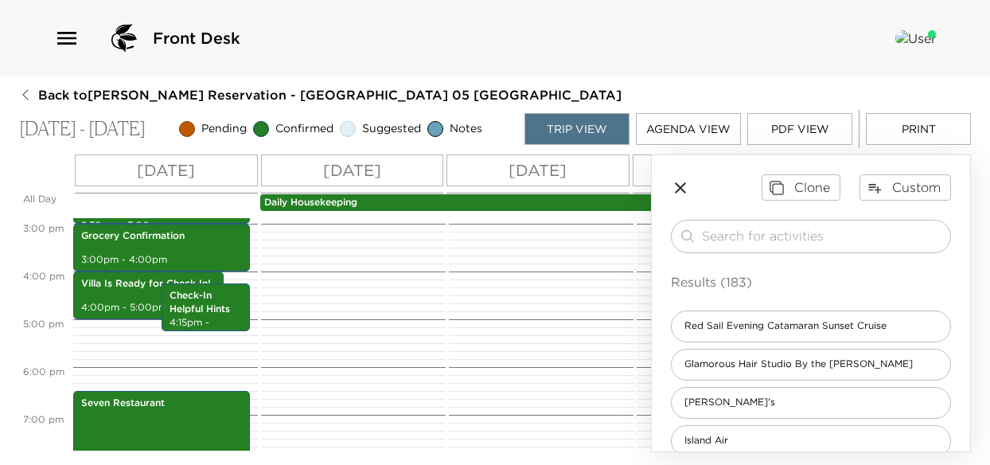
scroll to position [687, 0]
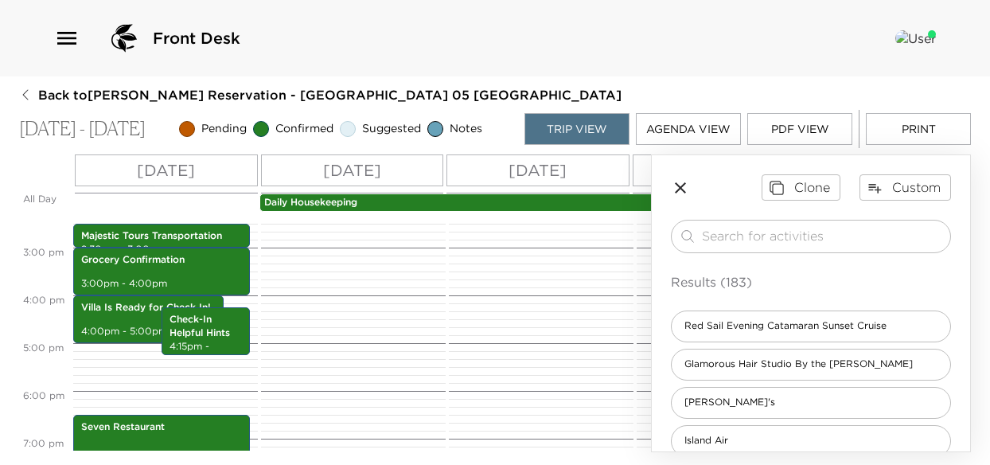
click at [807, 119] on button "PDF View" at bounding box center [799, 129] width 105 height 32
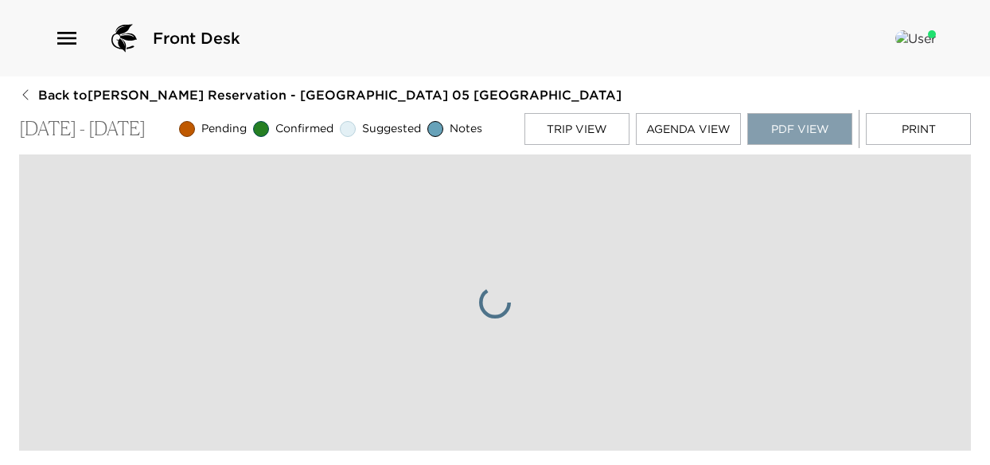
click at [803, 125] on button "PDF View" at bounding box center [799, 129] width 105 height 32
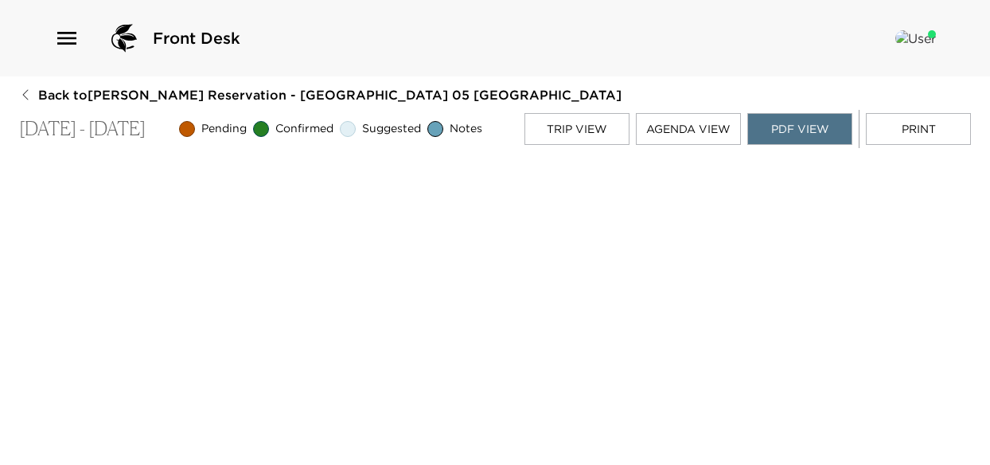
scroll to position [3, 0]
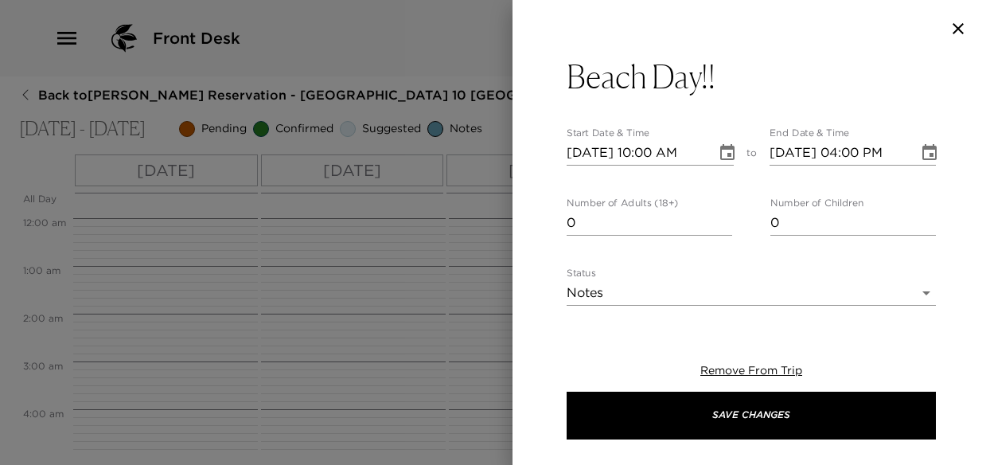
scroll to position [297, 0]
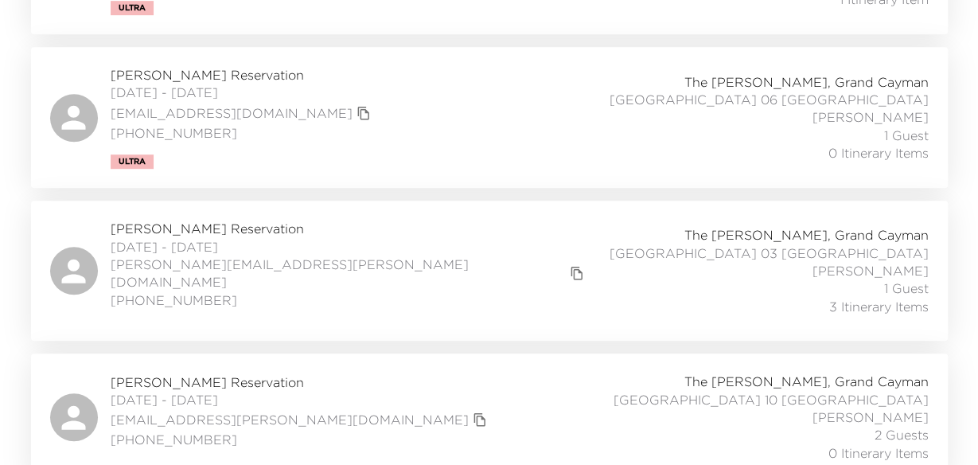
scroll to position [477, 0]
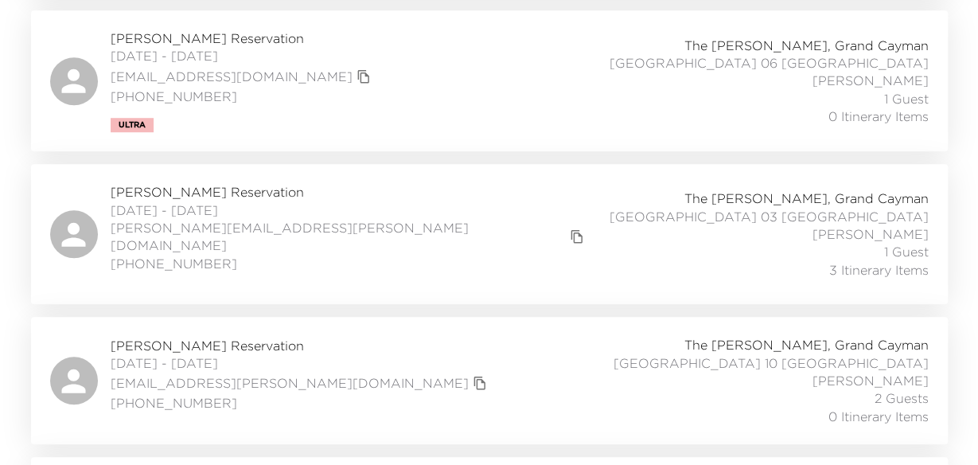
click at [143, 193] on span "Tonja Crosby Reservation" at bounding box center [350, 192] width 478 height 18
drag, startPoint x: 206, startPoint y: 78, endPoint x: 190, endPoint y: 71, distance: 17.4
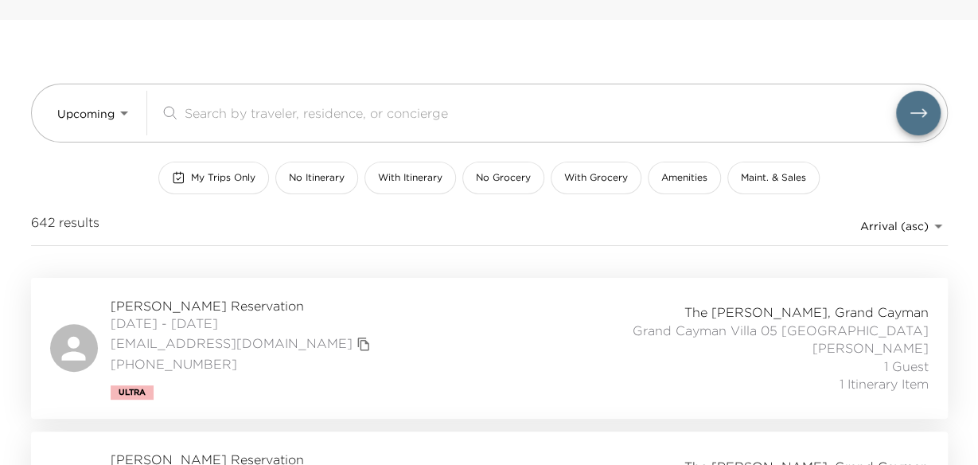
scroll to position [0, 0]
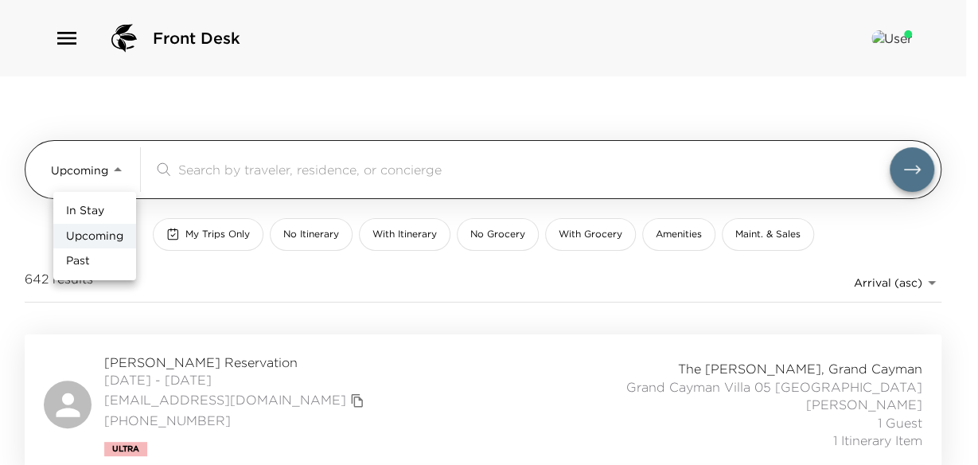
click at [118, 169] on body "Front Desk Upcoming Upcoming ​ My Trips Only No Itinerary With Itinerary No Gro…" at bounding box center [489, 232] width 978 height 465
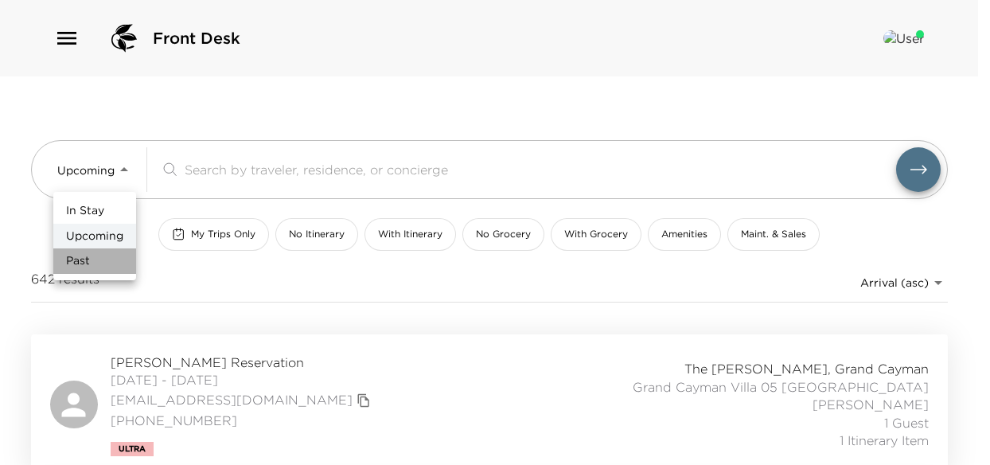
click at [94, 260] on li "Past" at bounding box center [94, 260] width 83 height 25
type input "Past"
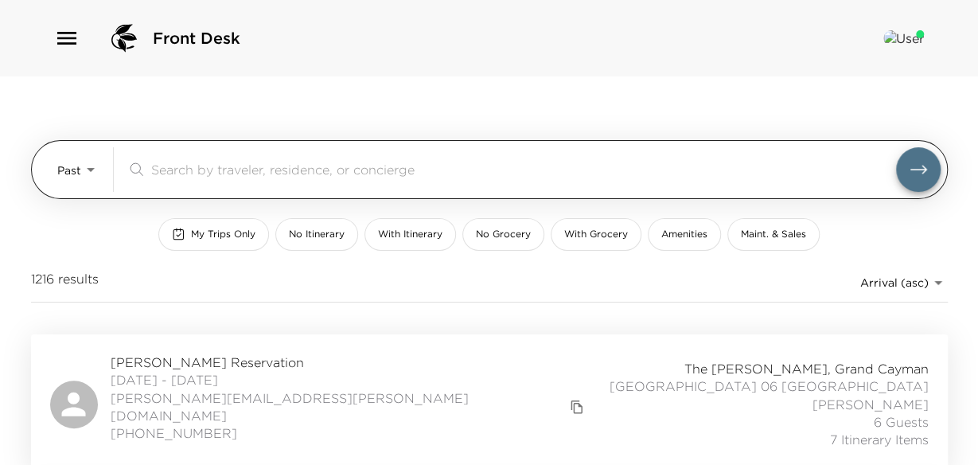
click at [250, 154] on div "​" at bounding box center [533, 169] width 814 height 45
click at [245, 187] on div "​" at bounding box center [533, 169] width 814 height 45
click at [221, 154] on div "​" at bounding box center [533, 169] width 814 height 45
click at [199, 168] on input "search" at bounding box center [523, 169] width 745 height 18
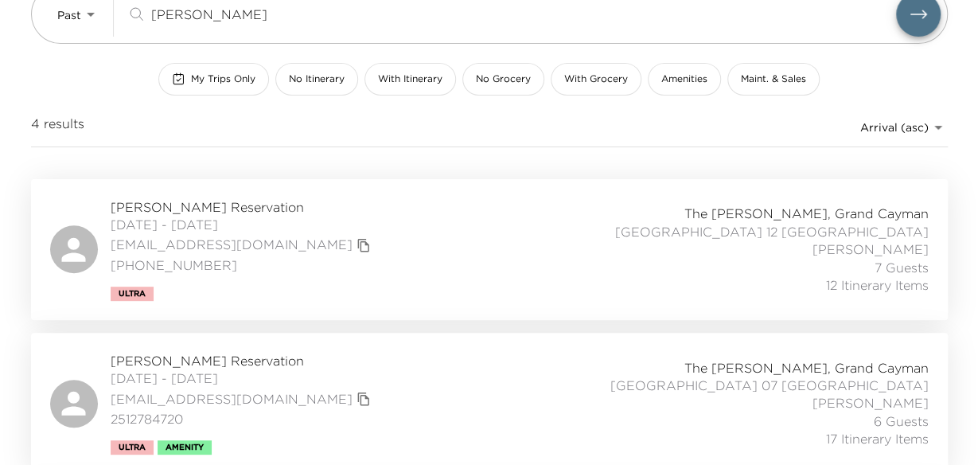
scroll to position [159, 0]
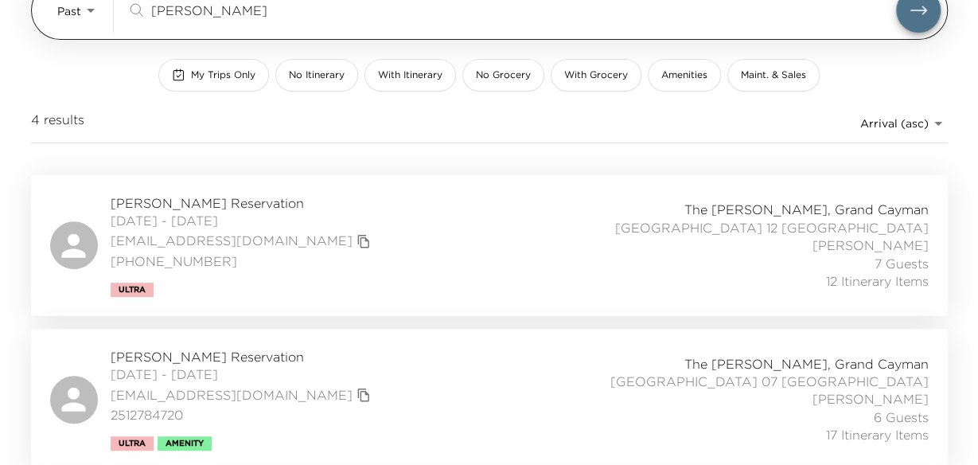
type input "bartos"
click at [903, 15] on button "submit" at bounding box center [918, 10] width 45 height 45
click at [919, 10] on icon "submit" at bounding box center [918, 10] width 19 height 19
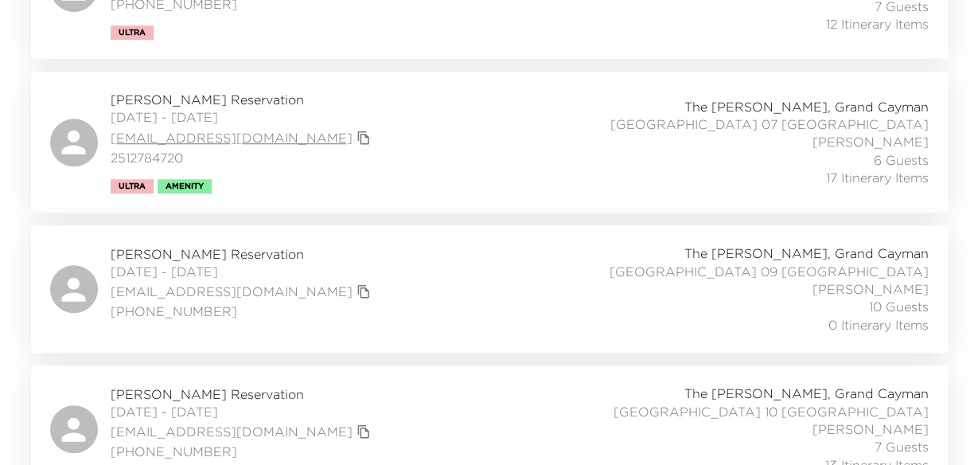
scroll to position [442, 0]
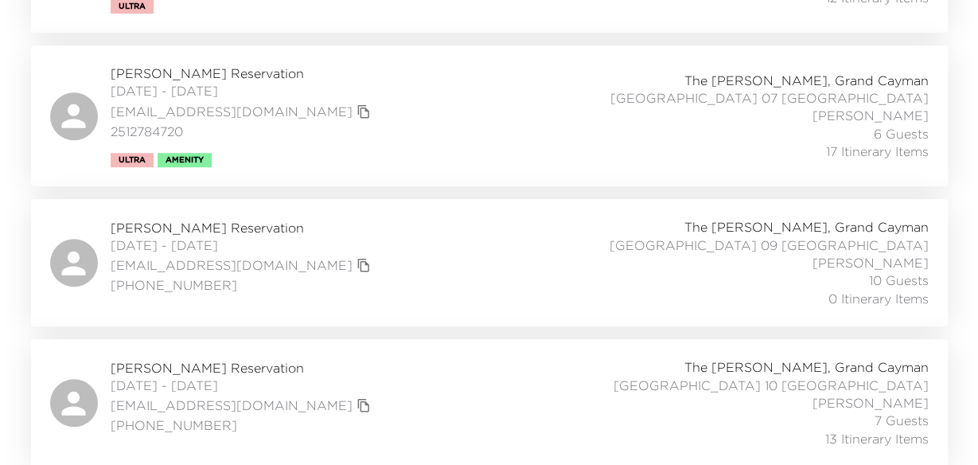
click at [154, 368] on span "Dennis Bartos Reservation" at bounding box center [243, 368] width 264 height 18
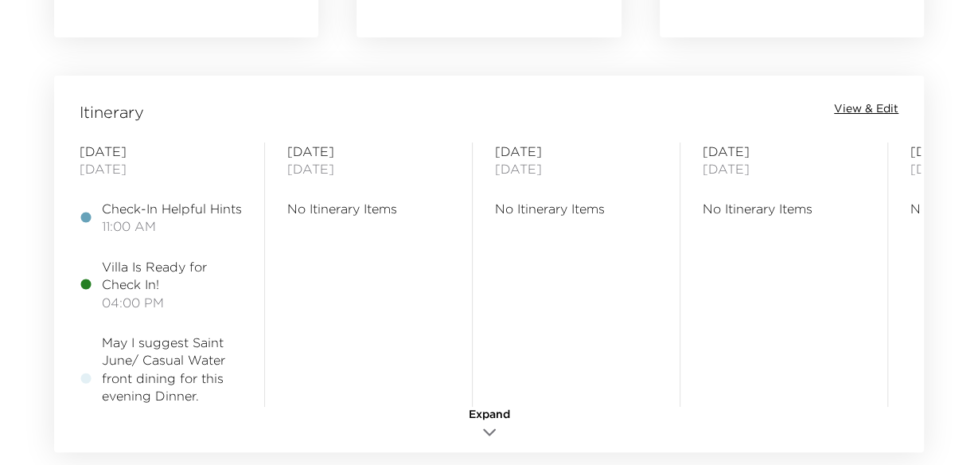
scroll to position [1193, 0]
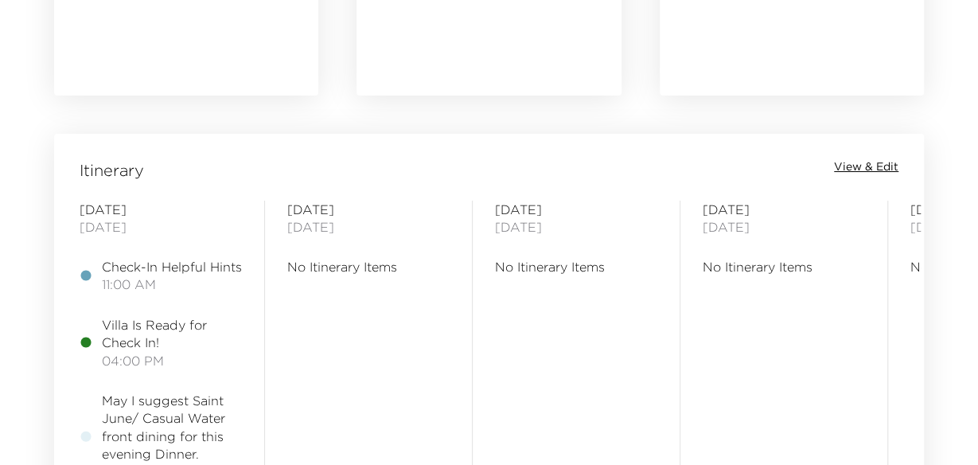
click at [851, 165] on span "View & Edit" at bounding box center [866, 167] width 64 height 16
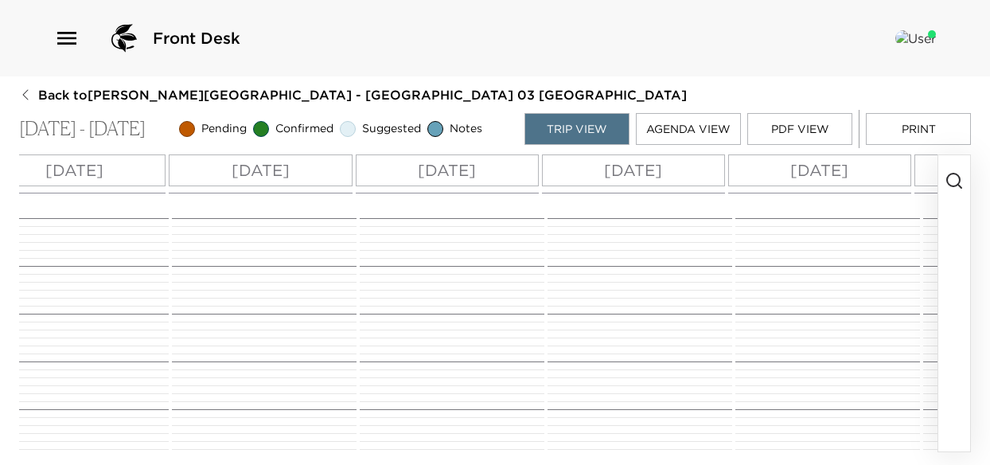
scroll to position [0, 649]
click at [884, 177] on div "Sat 10/11" at bounding box center [832, 170] width 183 height 32
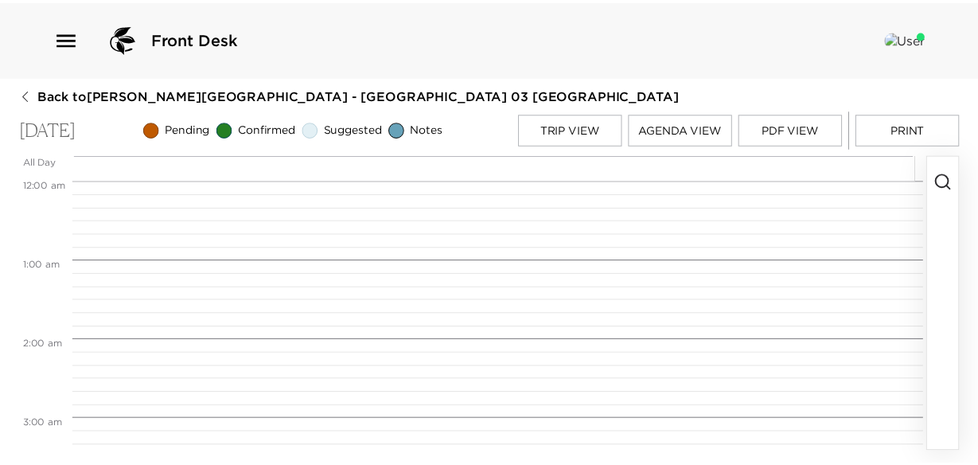
scroll to position [636, 0]
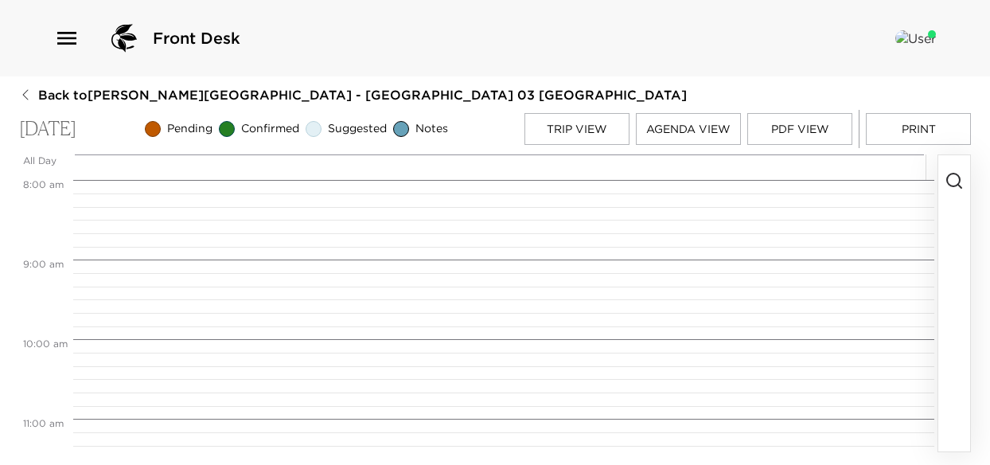
click at [936, 130] on button "Print" at bounding box center [918, 129] width 105 height 32
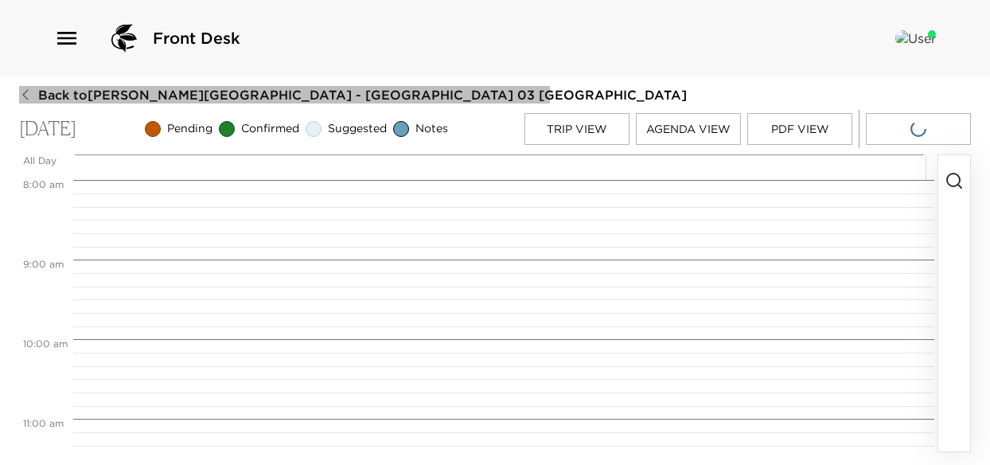
click at [22, 95] on icon "button" at bounding box center [25, 95] width 6 height 10
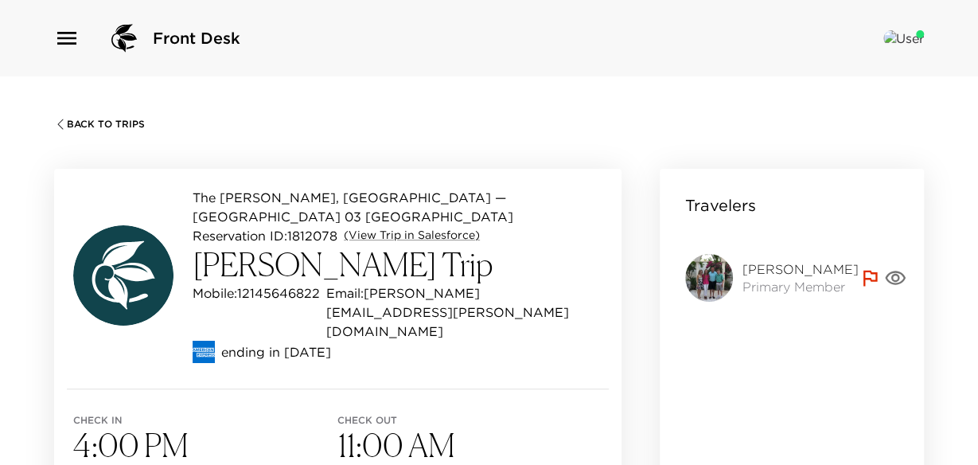
click at [705, 278] on img at bounding box center [709, 278] width 48 height 48
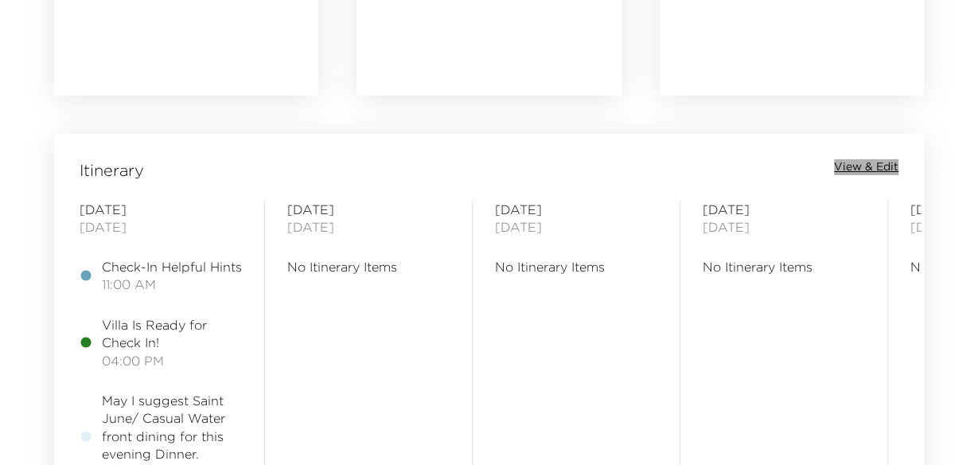
click at [862, 165] on span "View & Edit" at bounding box center [866, 167] width 64 height 16
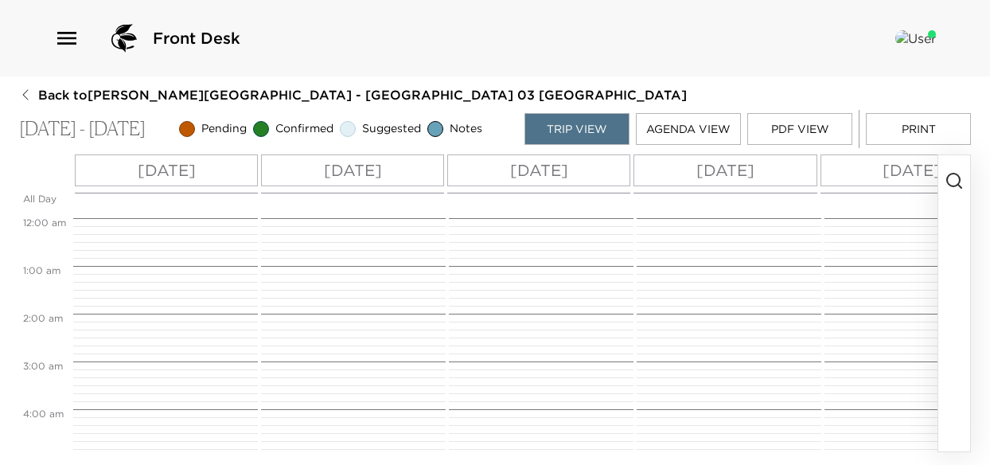
scroll to position [525, 0]
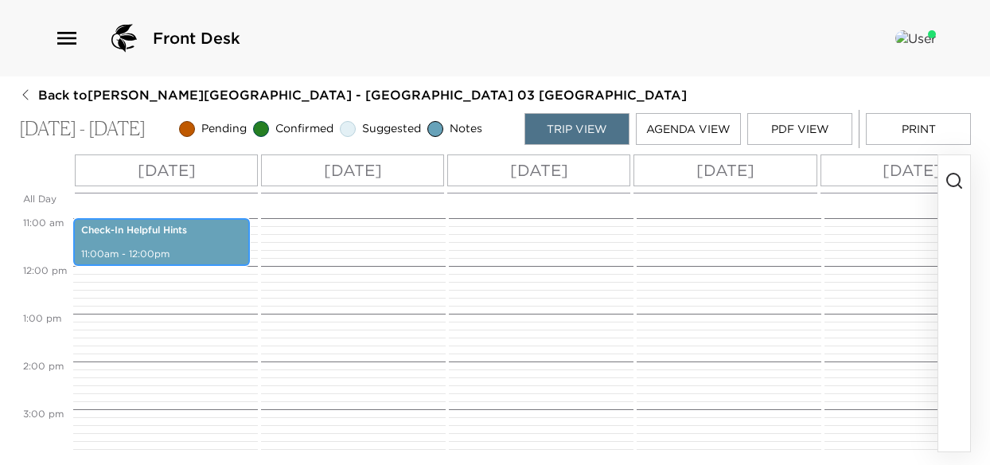
click at [143, 239] on div "Check-In Helpful Hints 11:00am - 12:00pm" at bounding box center [161, 241] width 167 height 43
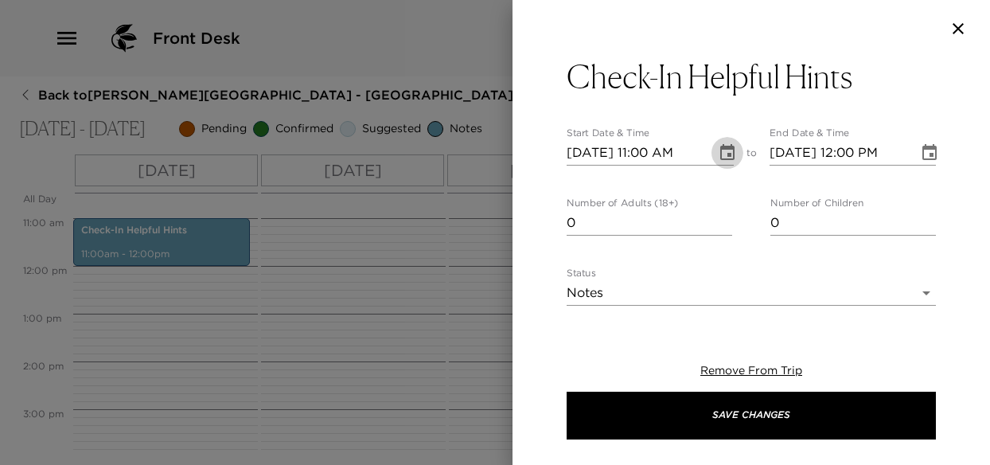
click at [727, 158] on icon "Choose date, selected date is Oct 4, 2025" at bounding box center [727, 152] width 14 height 16
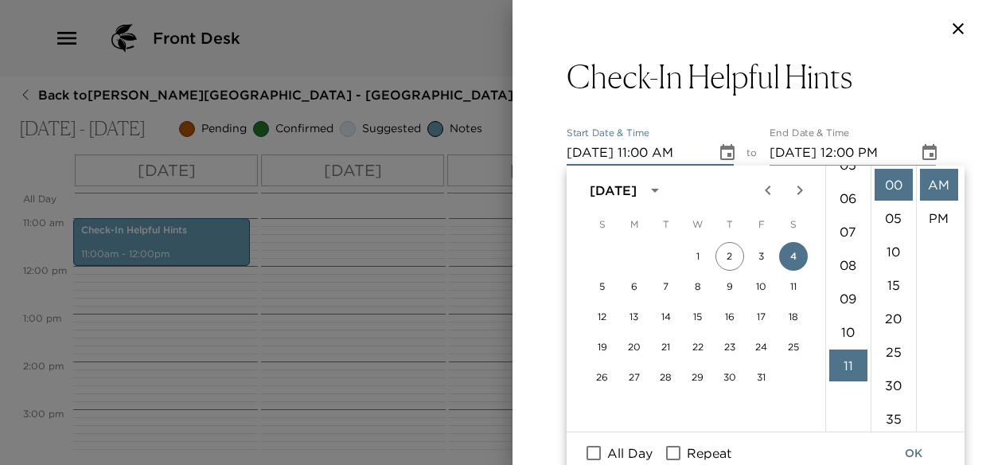
scroll to position [81, 0]
click at [846, 239] on li "04" at bounding box center [848, 237] width 38 height 32
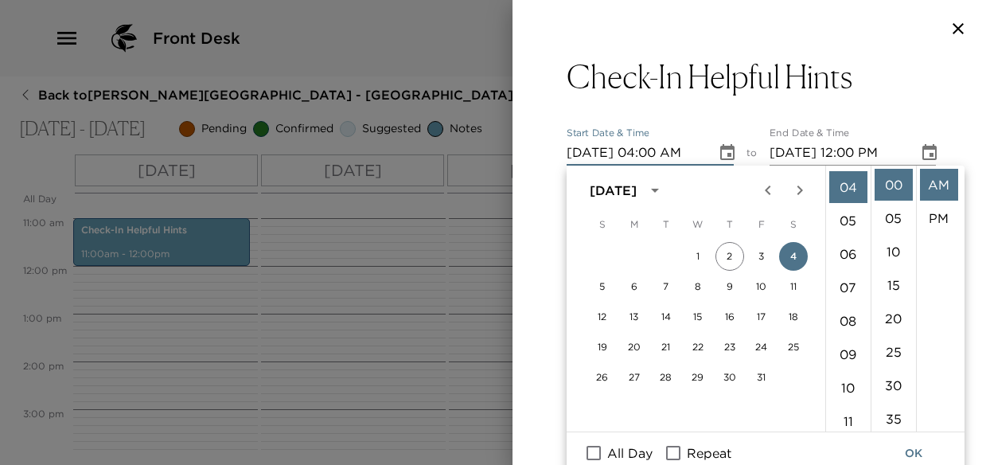
scroll to position [134, 0]
click at [937, 217] on li "PM" at bounding box center [939, 218] width 38 height 32
type input "10/04/2025 04:00 PM"
type input "10/04/2025 05:00 PM"
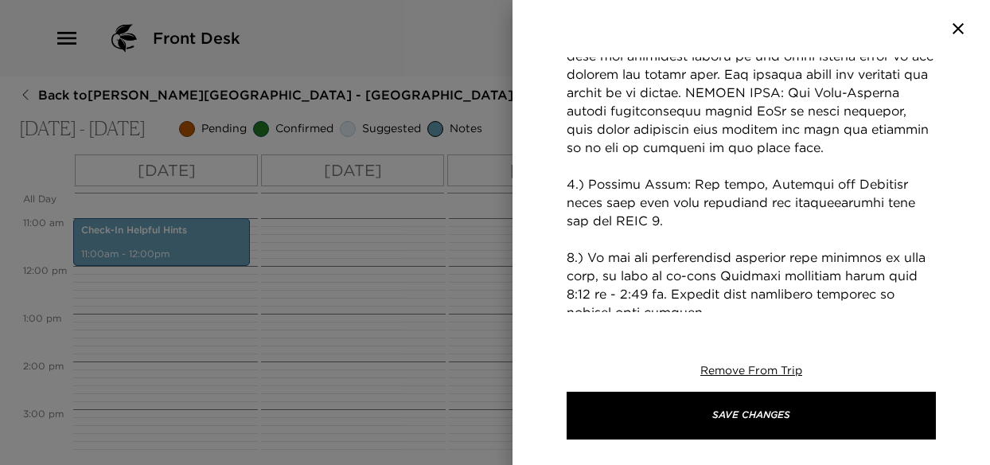
scroll to position [557, 0]
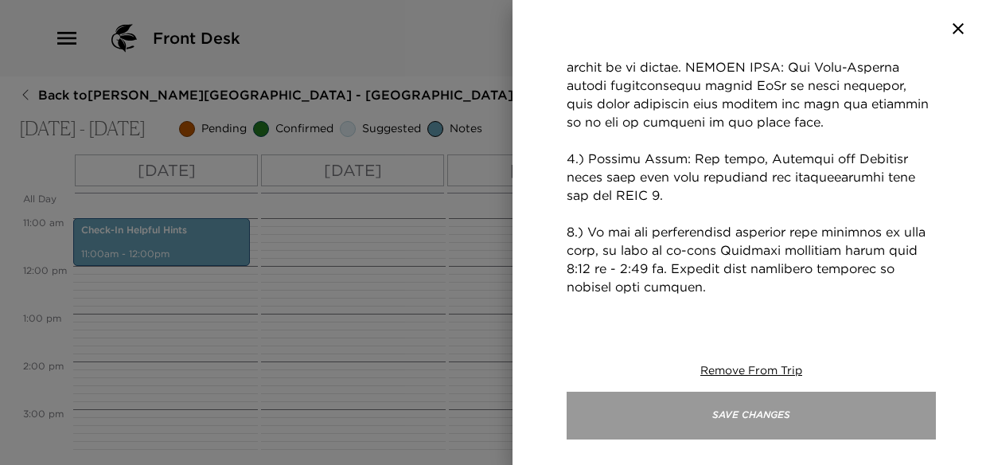
click at [730, 409] on button "Save Changes" at bounding box center [750, 415] width 369 height 48
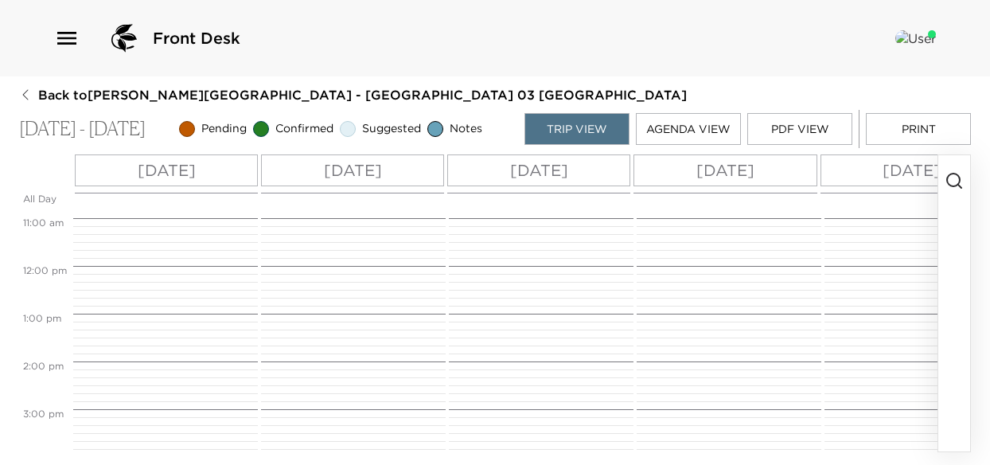
click at [170, 177] on p "Sat 10/04" at bounding box center [167, 170] width 58 height 24
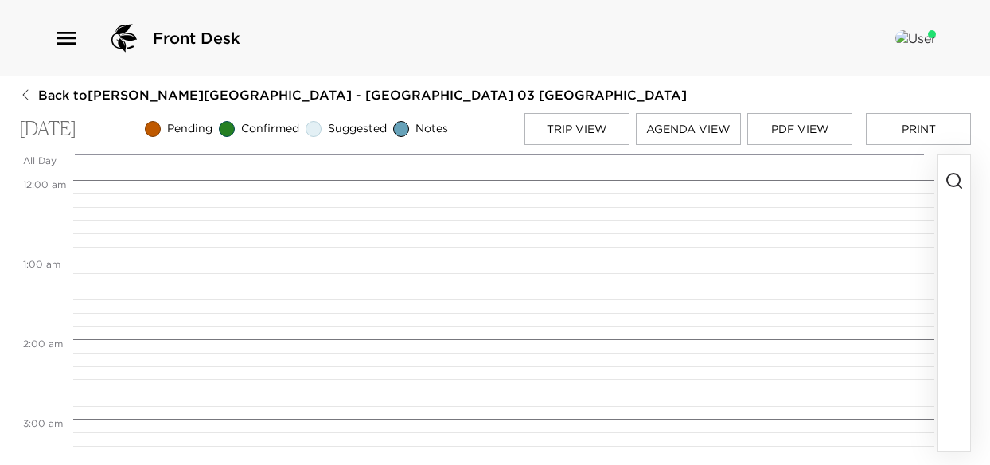
scroll to position [1273, 0]
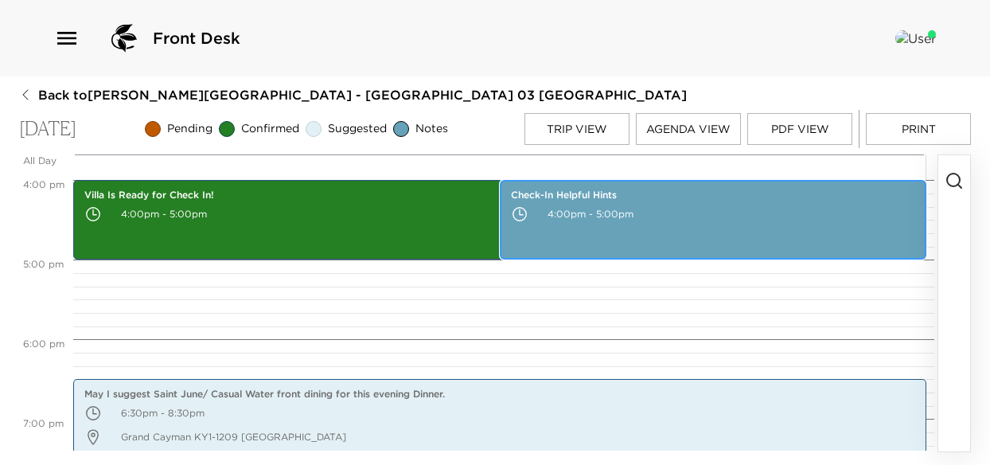
click at [629, 234] on div "Check-In Helpful Hints 4:00pm - 5:00pm" at bounding box center [712, 219] width 417 height 75
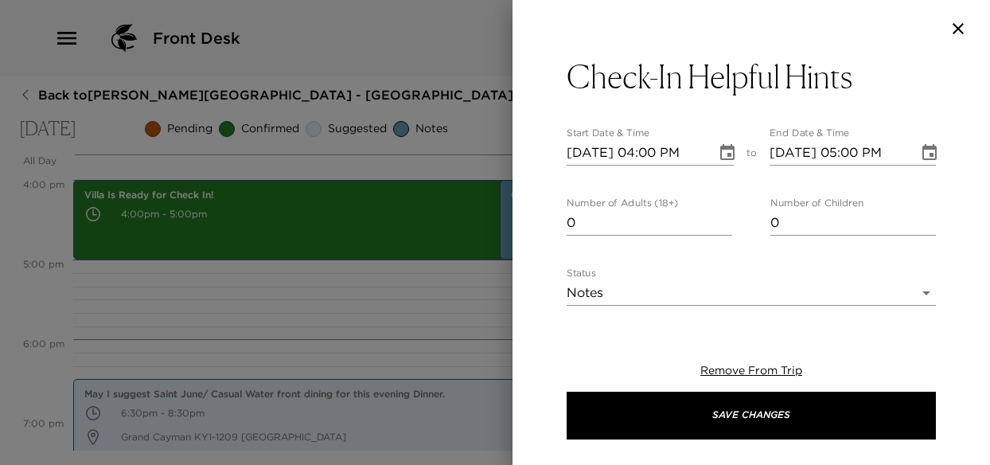
click at [477, 276] on div at bounding box center [495, 232] width 990 height 465
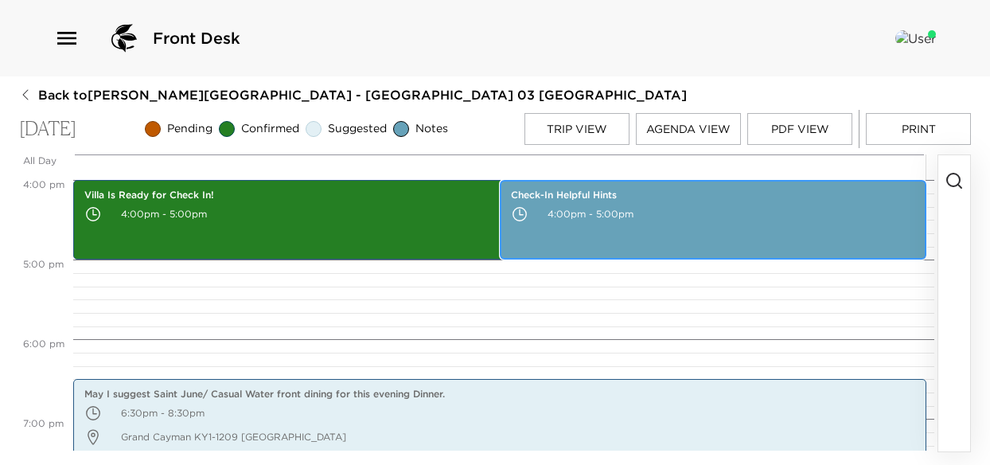
click at [607, 235] on div "Check-In Helpful Hints 4:00pm - 5:00pm" at bounding box center [712, 219] width 417 height 75
click at [607, 234] on div "Check-In Helpful Hints 4:00pm - 5:00pm" at bounding box center [712, 219] width 417 height 75
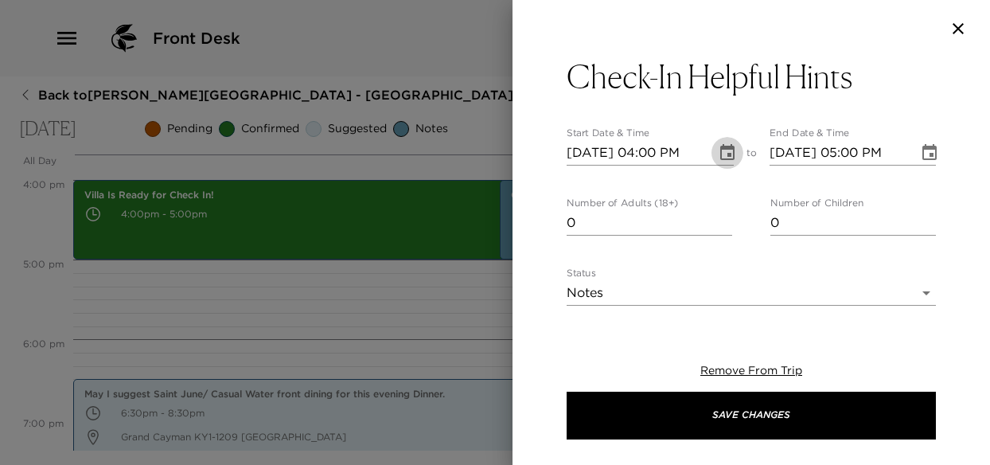
click at [718, 152] on icon "Choose date, selected date is Oct 4, 2025" at bounding box center [727, 152] width 19 height 19
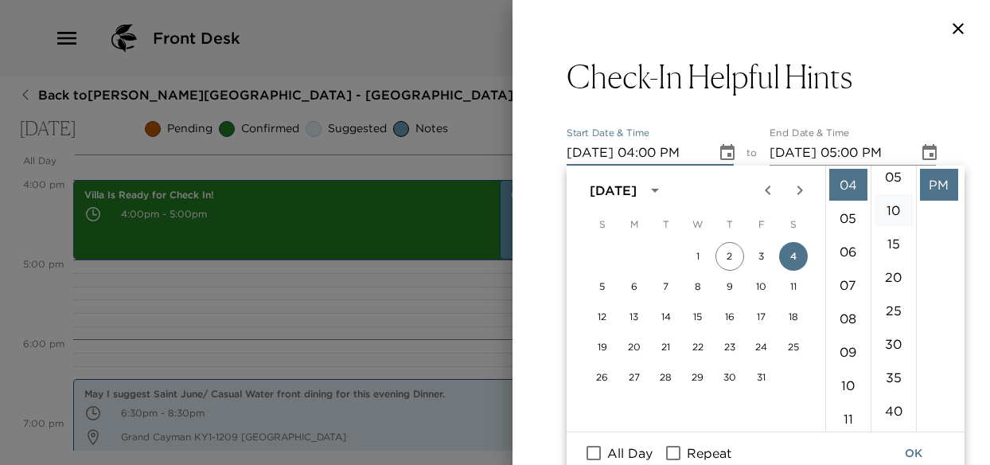
scroll to position [0, 0]
click at [889, 281] on li "15" at bounding box center [893, 285] width 38 height 32
type input "10/04/2025 04:15 PM"
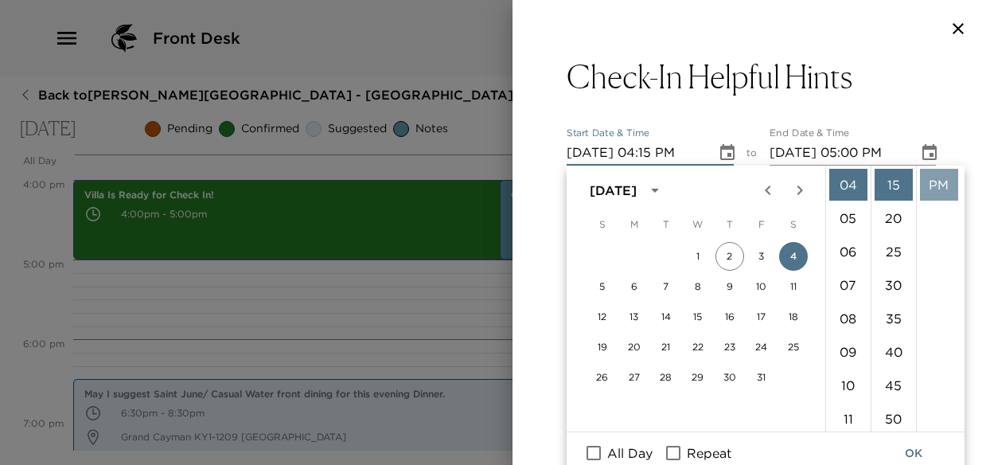
click at [939, 185] on li "PM" at bounding box center [939, 185] width 38 height 32
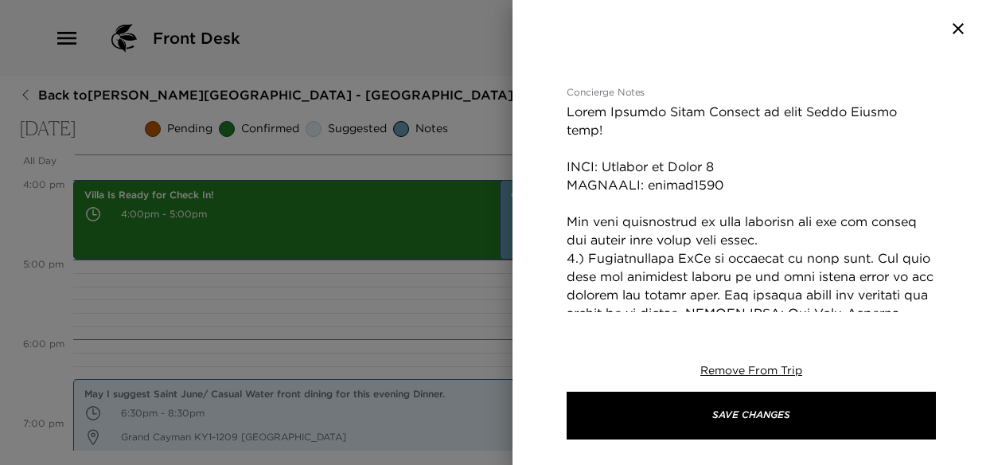
scroll to position [477, 0]
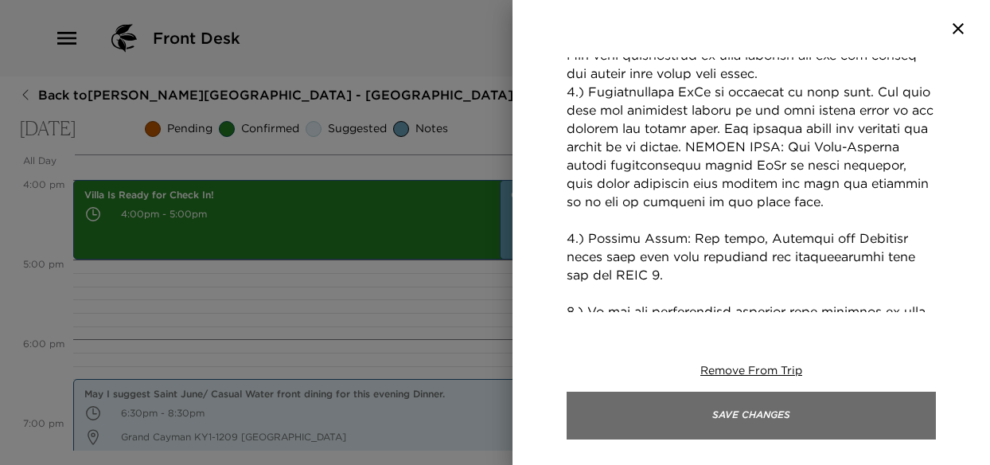
click at [772, 402] on button "Save Changes" at bounding box center [750, 415] width 369 height 48
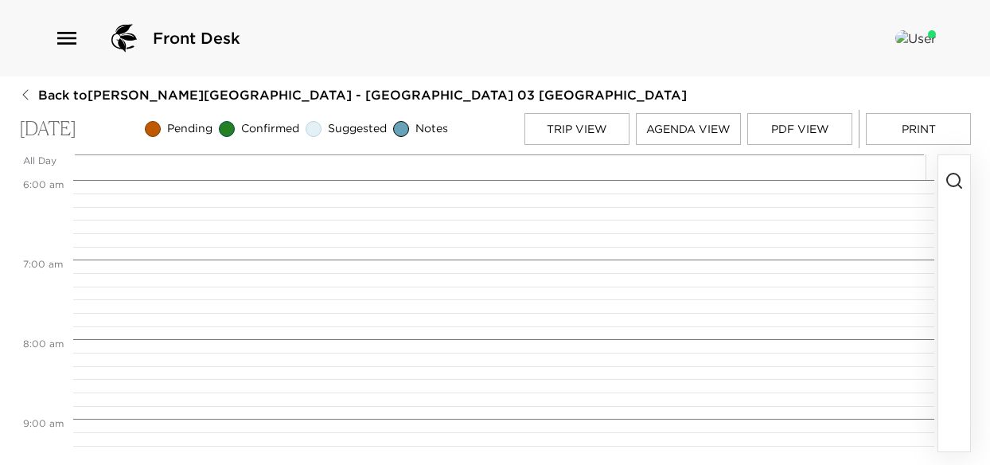
click at [582, 128] on button "Trip View" at bounding box center [576, 129] width 105 height 32
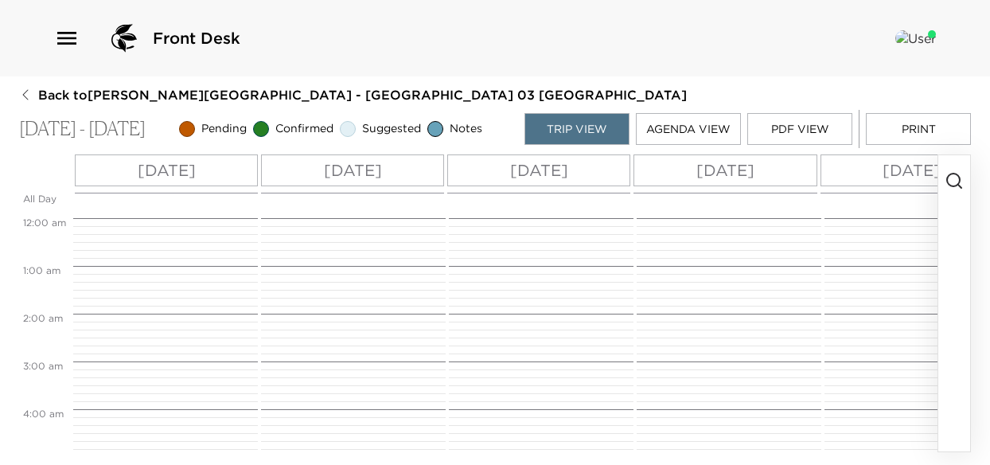
scroll to position [764, 0]
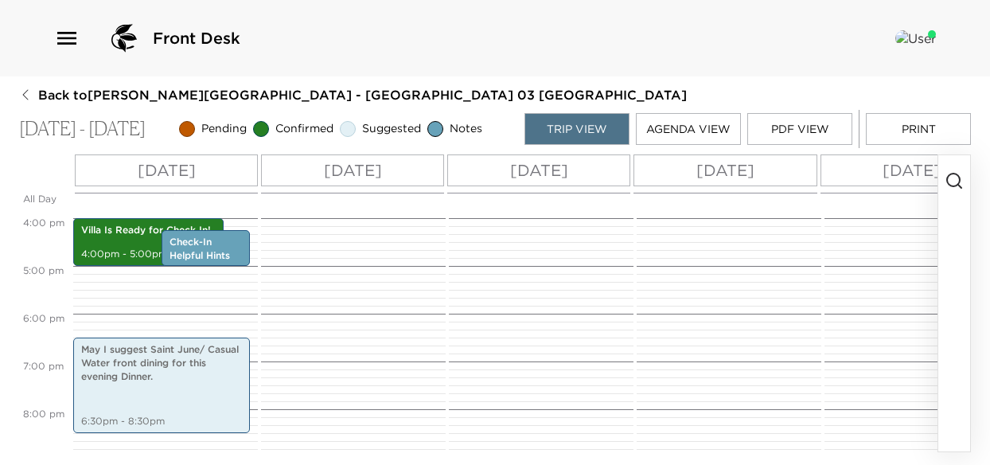
click at [196, 166] on p "Sat 10/04" at bounding box center [167, 170] width 58 height 24
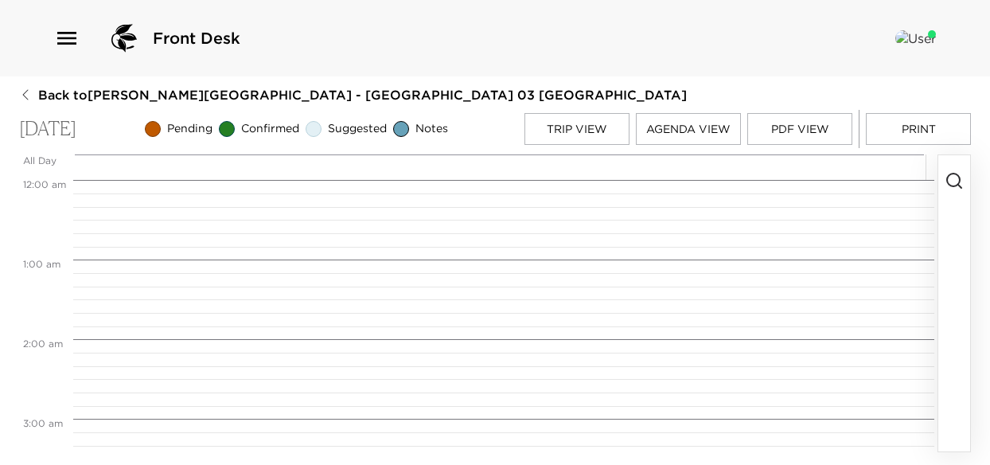
scroll to position [1273, 0]
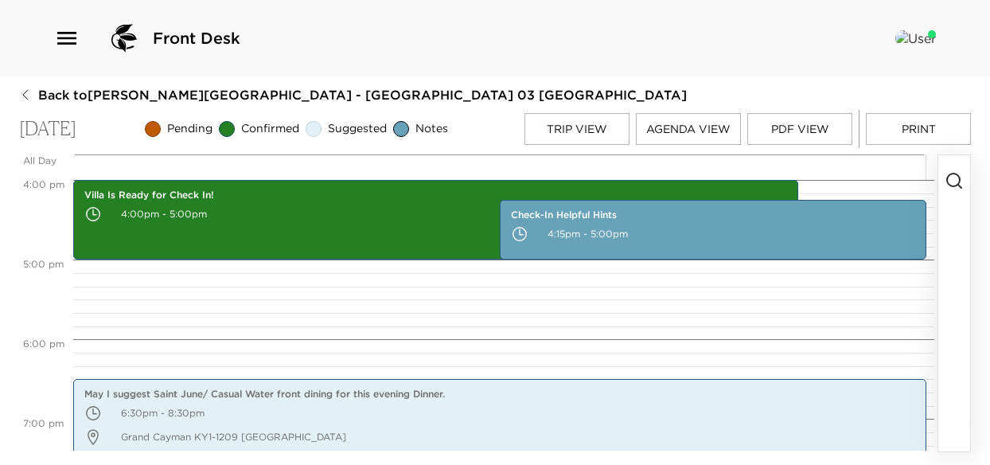
click at [958, 189] on icon "button" at bounding box center [953, 180] width 19 height 19
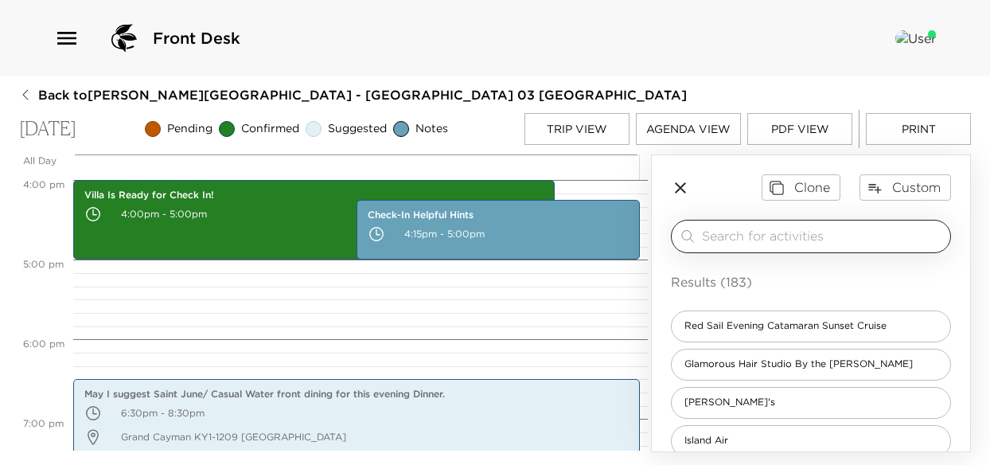
click at [736, 245] on input "search" at bounding box center [823, 236] width 242 height 18
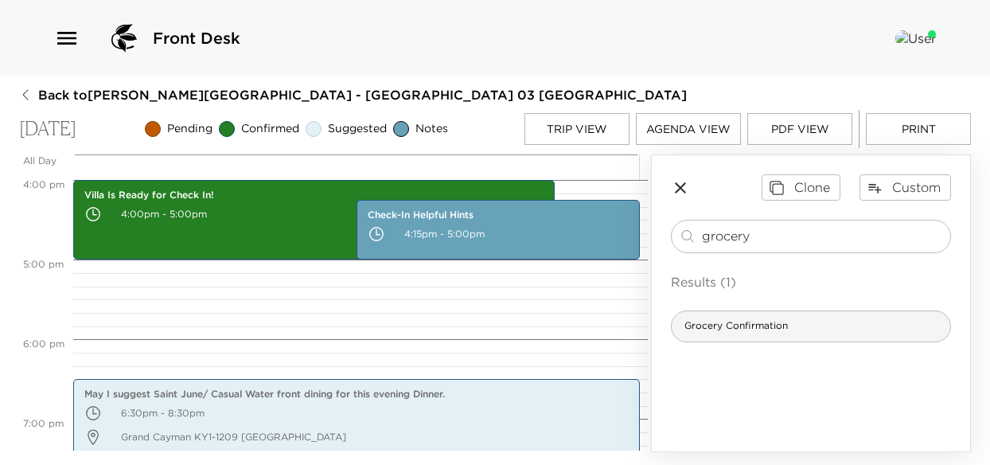
type input "grocery"
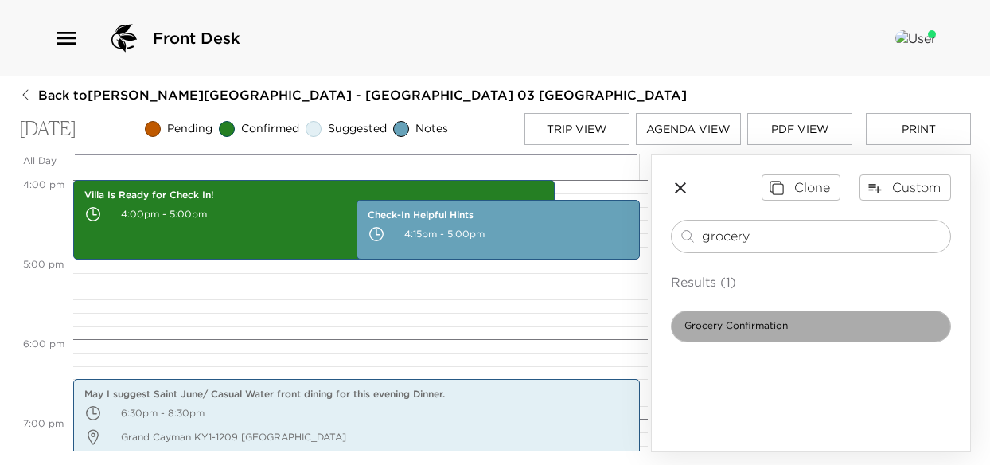
click at [773, 333] on span "Grocery Confirmation" at bounding box center [735, 326] width 129 height 14
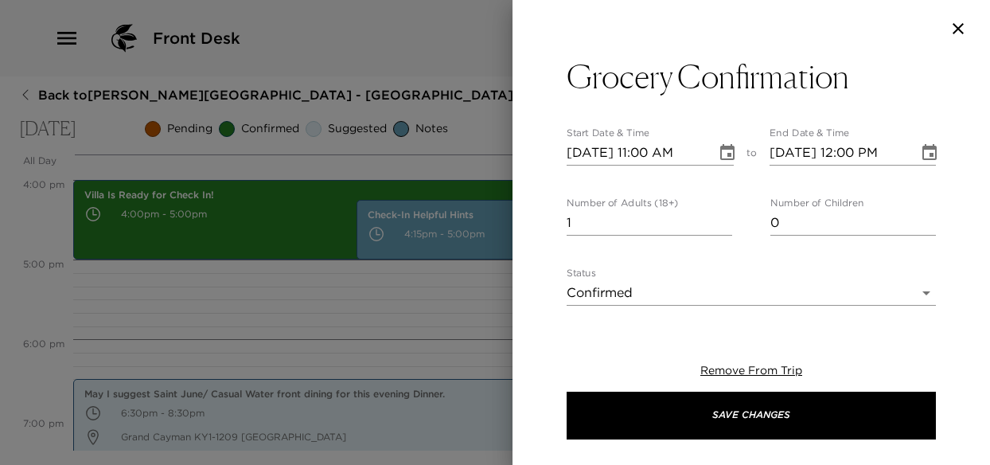
type textarea "I am in receipt of your grocery request and your groceries will be stocked in y…"
type input "0"
click at [722, 223] on input "0" at bounding box center [648, 222] width 165 height 25
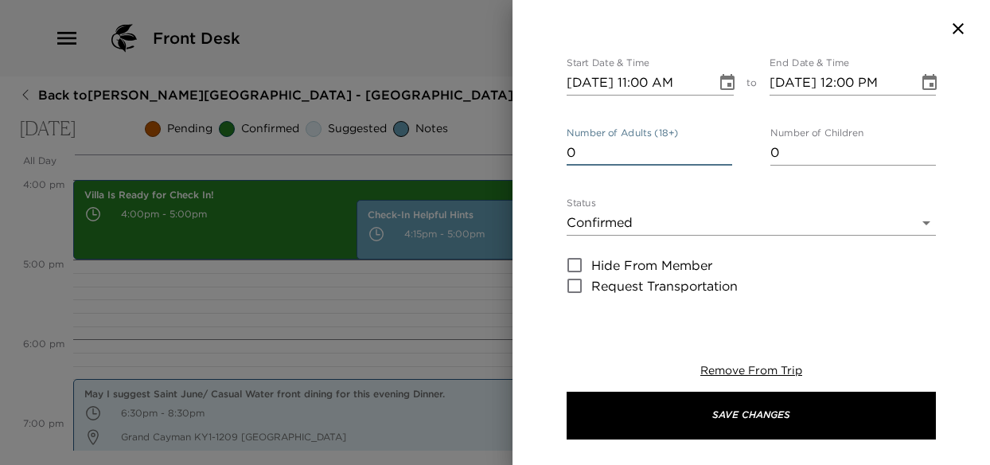
scroll to position [0, 0]
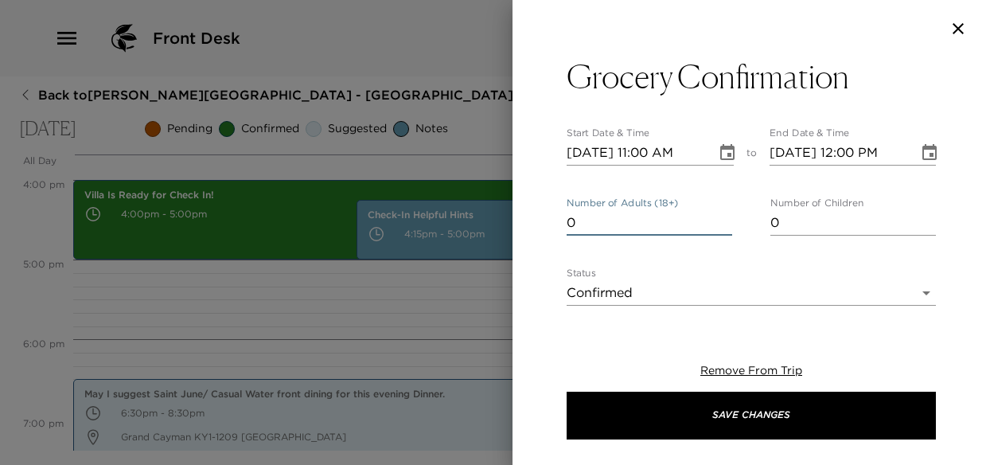
click at [726, 157] on icon "Choose date, selected date is Oct 4, 2025" at bounding box center [727, 152] width 19 height 19
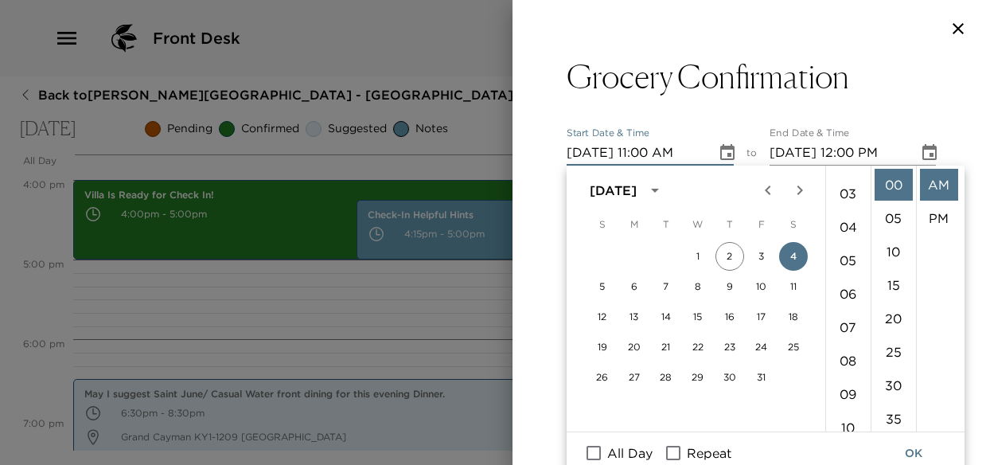
scroll to position [70, 0]
click at [848, 214] on li "03" at bounding box center [848, 215] width 38 height 32
click at [934, 218] on li "PM" at bounding box center [939, 218] width 38 height 32
type input "10/04/2025 03:00 PM"
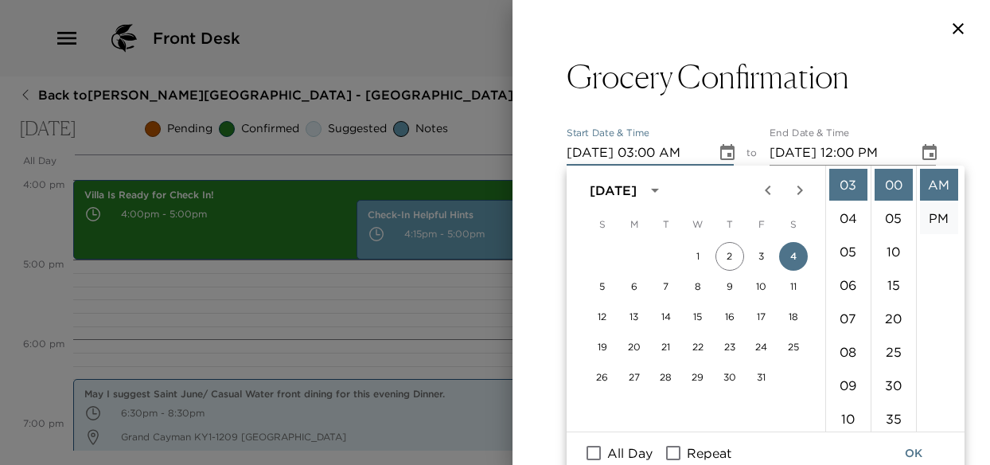
type input "10/04/2025 04:00 PM"
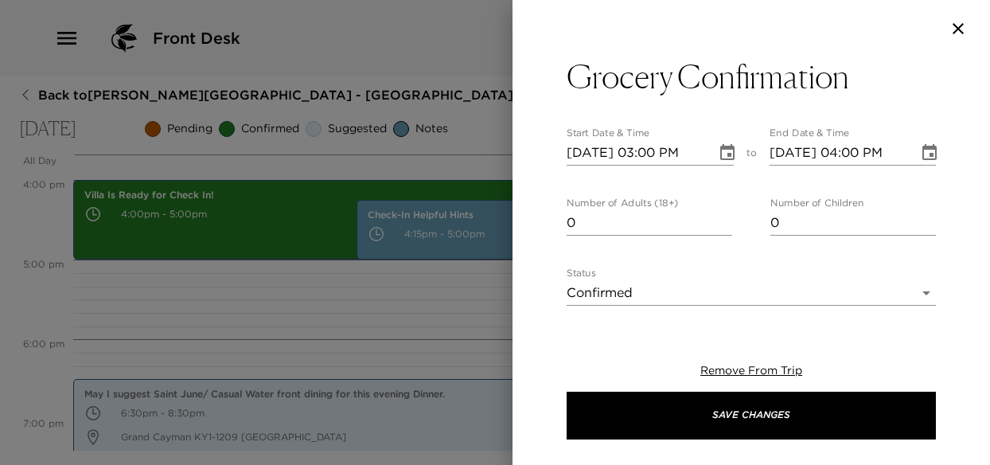
scroll to position [33, 0]
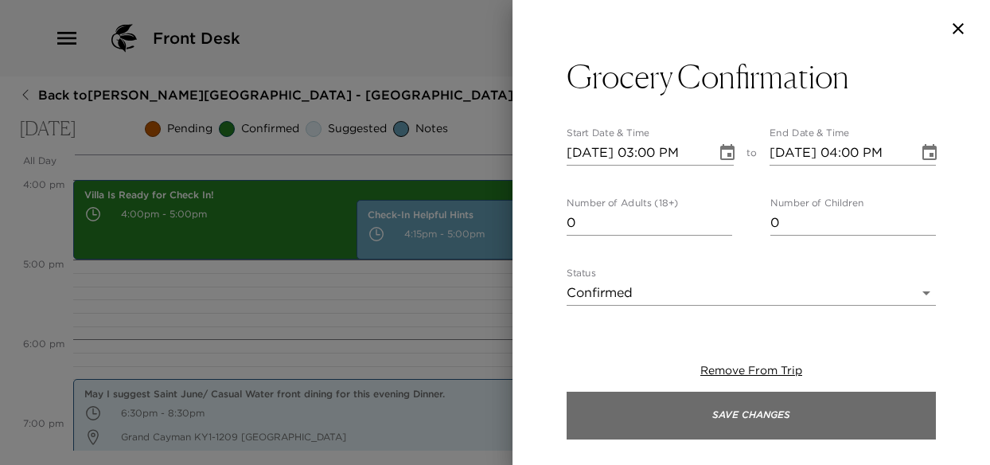
click at [699, 412] on button "Save Changes" at bounding box center [750, 415] width 369 height 48
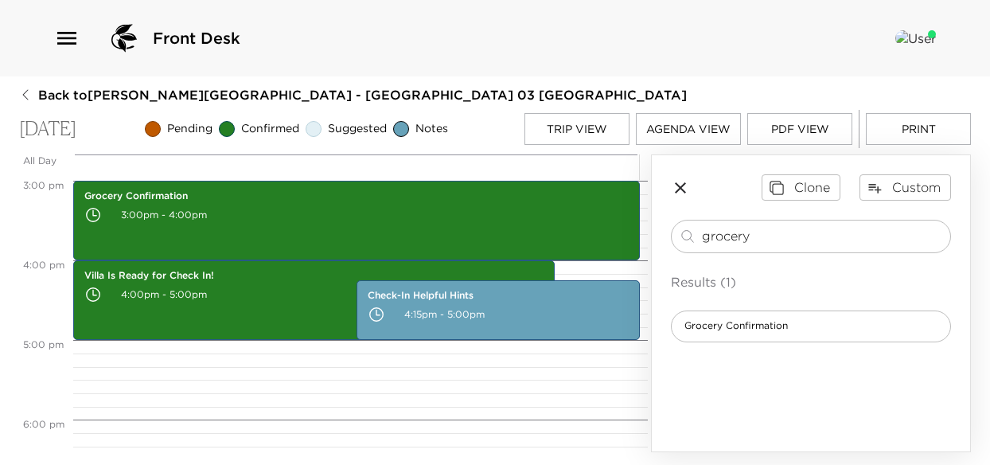
scroll to position [1193, 0]
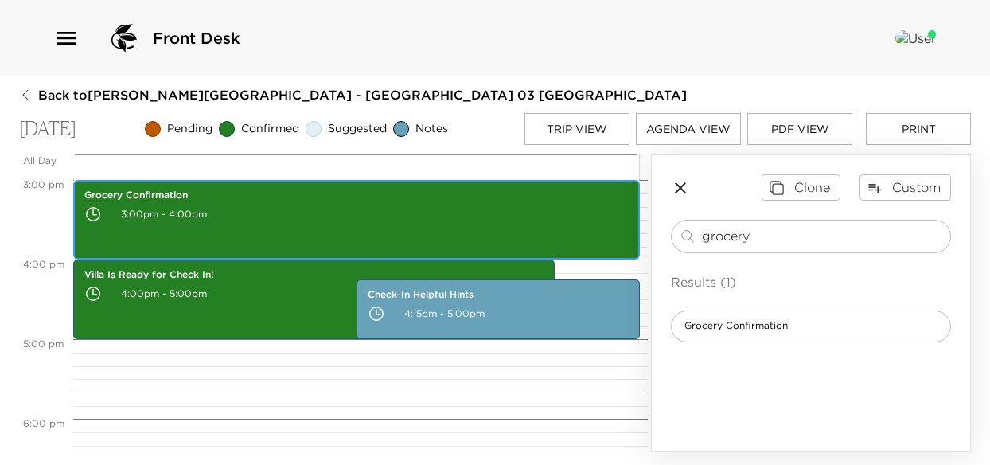
click at [356, 226] on p "3:00pm - 4:00pm" at bounding box center [356, 214] width 544 height 24
click at [492, 214] on p "3:00pm - 4:00pm" at bounding box center [356, 214] width 544 height 24
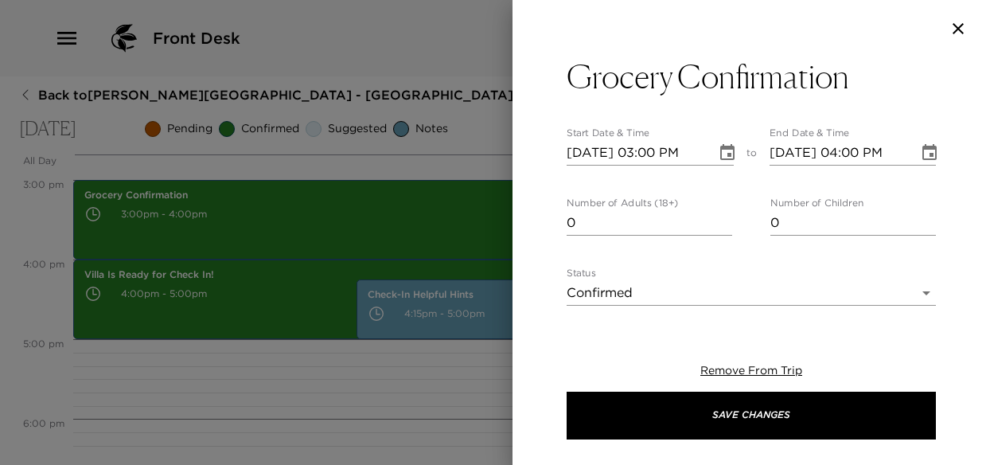
click at [920, 151] on icon "Choose date, selected date is Oct 4, 2025" at bounding box center [929, 152] width 19 height 19
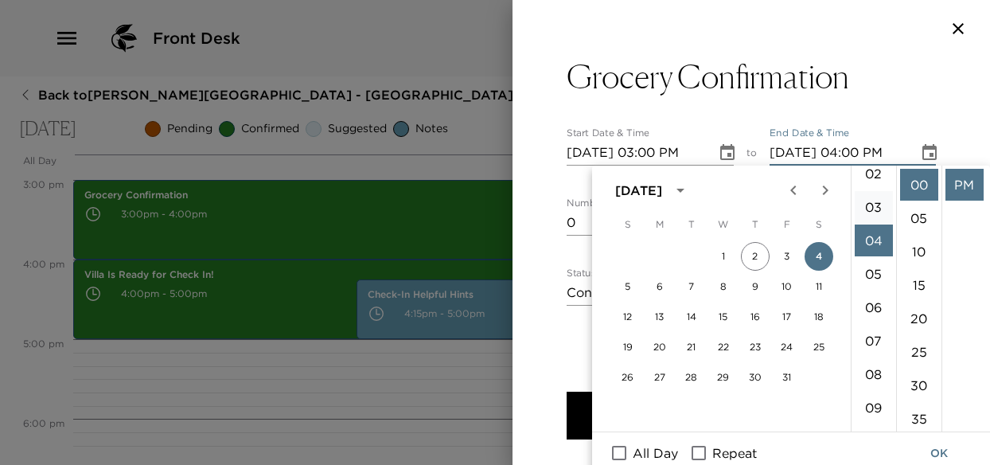
scroll to position [54, 0]
click at [870, 232] on li "03" at bounding box center [873, 231] width 38 height 32
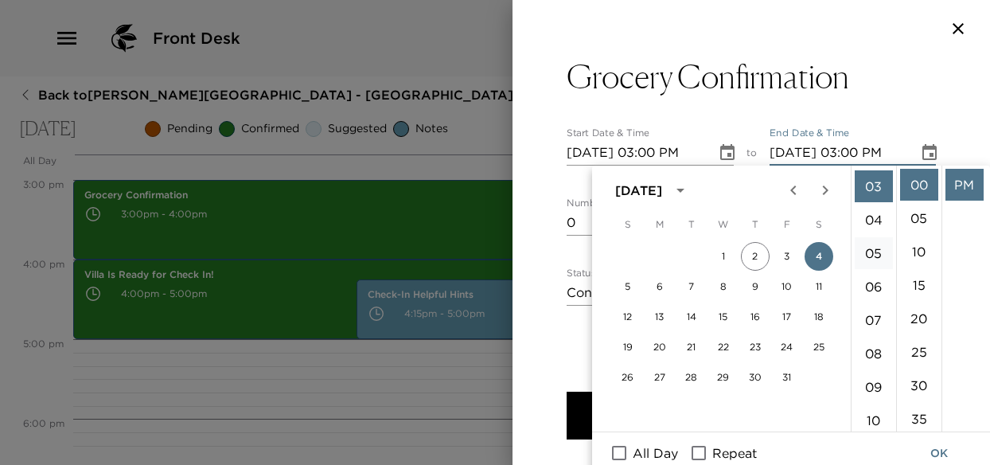
scroll to position [100, 0]
click at [918, 382] on li "30" at bounding box center [919, 385] width 38 height 32
type input "10/04/2025 03:30 PM"
click at [958, 192] on li "PM" at bounding box center [964, 185] width 38 height 32
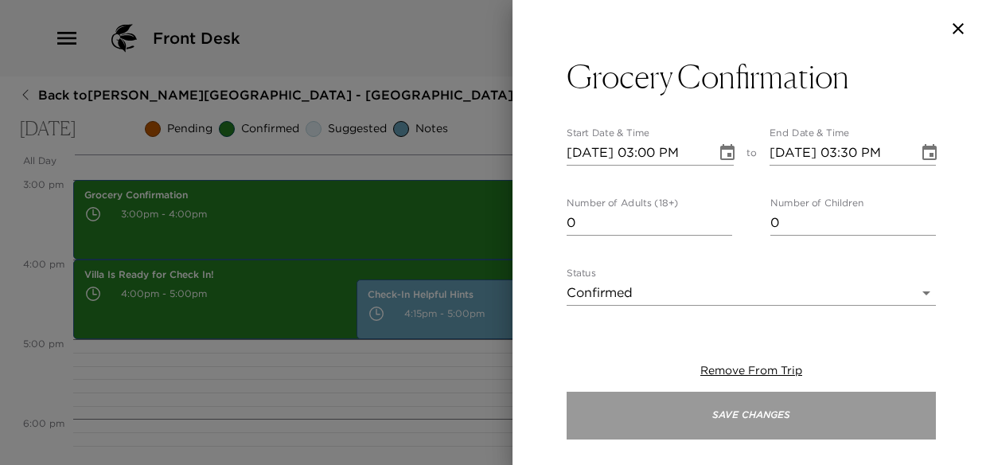
drag, startPoint x: 742, startPoint y: 411, endPoint x: 749, endPoint y: 403, distance: 9.6
click at [745, 411] on button "Save Changes" at bounding box center [750, 415] width 369 height 48
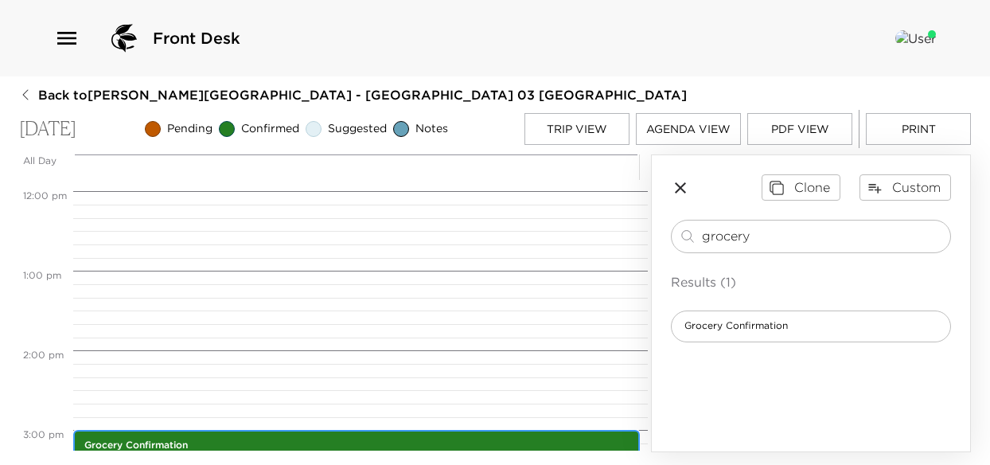
scroll to position [875, 0]
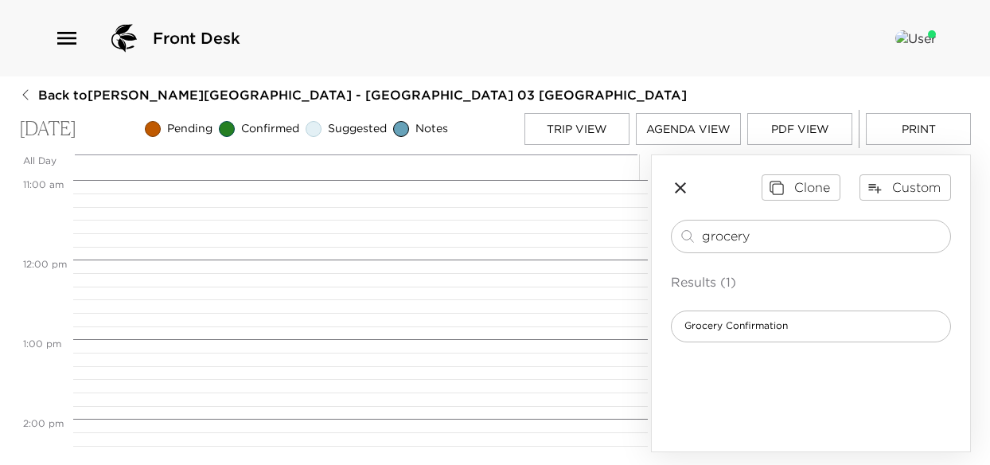
click at [596, 135] on button "Trip View" at bounding box center [576, 129] width 105 height 32
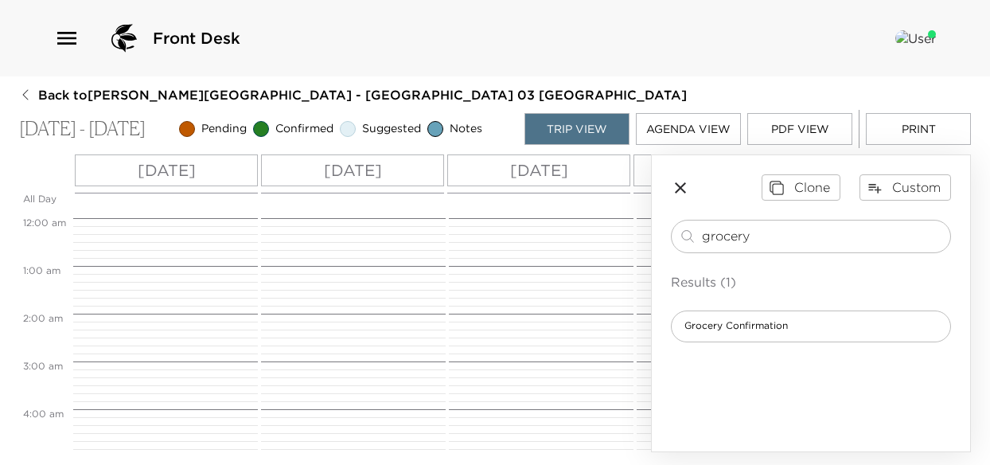
scroll to position [716, 0]
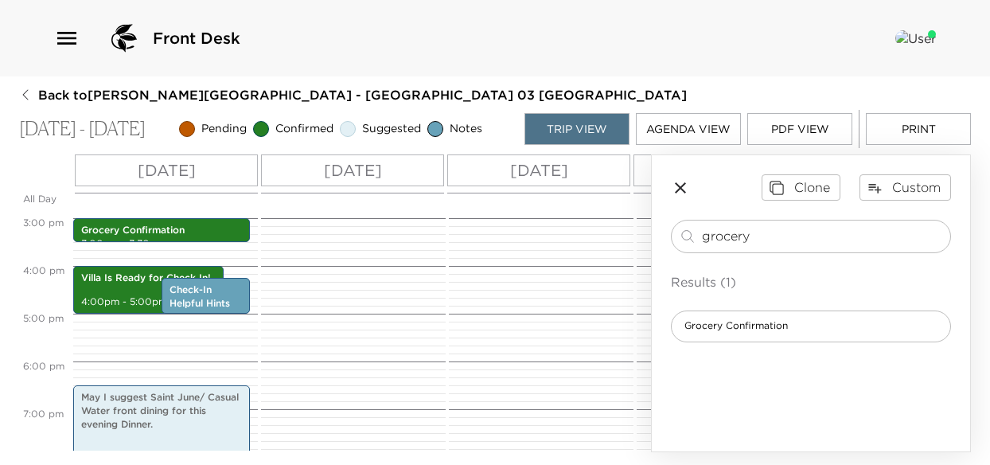
click at [371, 172] on p "Sun 10/05" at bounding box center [353, 170] width 58 height 24
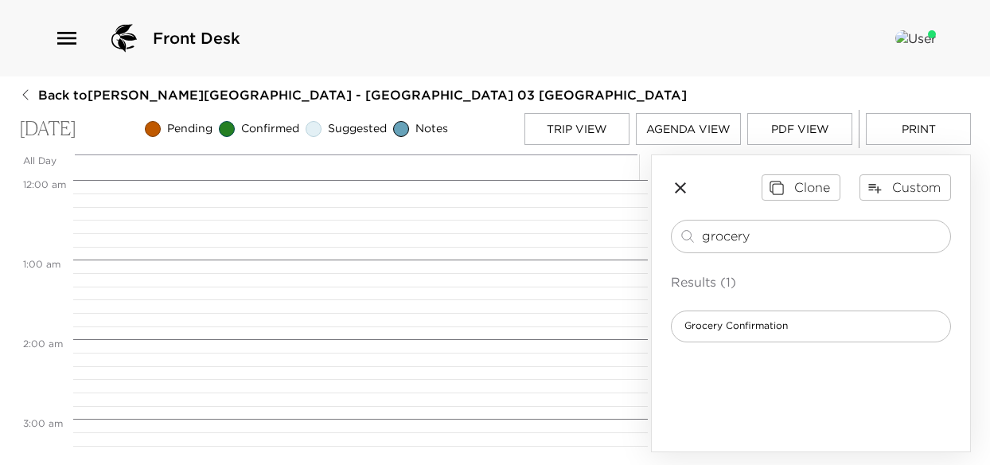
scroll to position [636, 0]
click at [778, 241] on input "grocery" at bounding box center [823, 236] width 242 height 18
drag, startPoint x: 778, startPoint y: 241, endPoint x: 555, endPoint y: 241, distance: 223.6
click at [555, 241] on div "All Day Sun 10/05 12:00 AM 1:00 AM 2:00 AM 3:00 AM 4:00 AM 5:00 AM 6:00 AM 7:00…" at bounding box center [495, 303] width 952 height 298
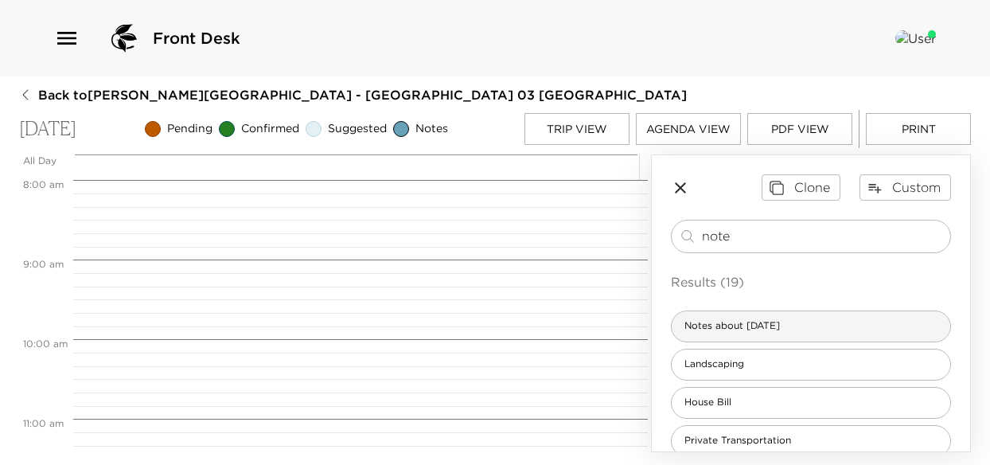
type input "note"
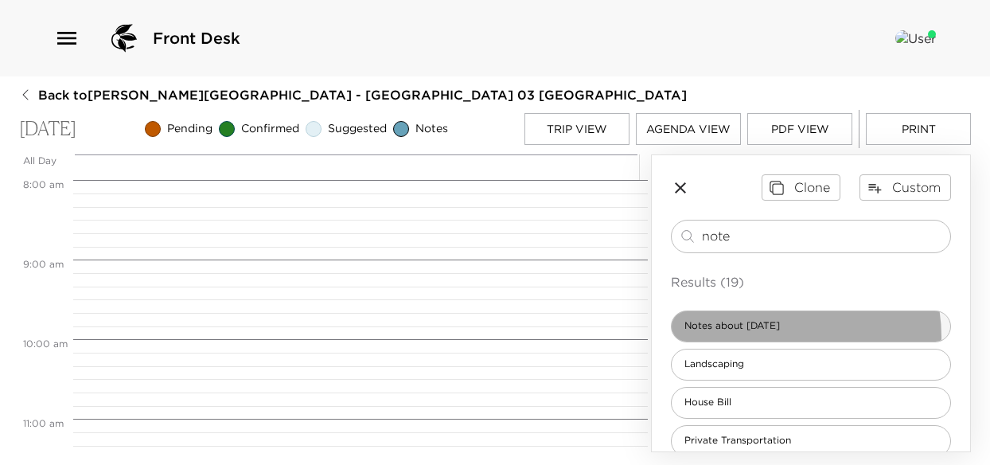
click at [771, 342] on div "Notes about today" at bounding box center [811, 326] width 280 height 32
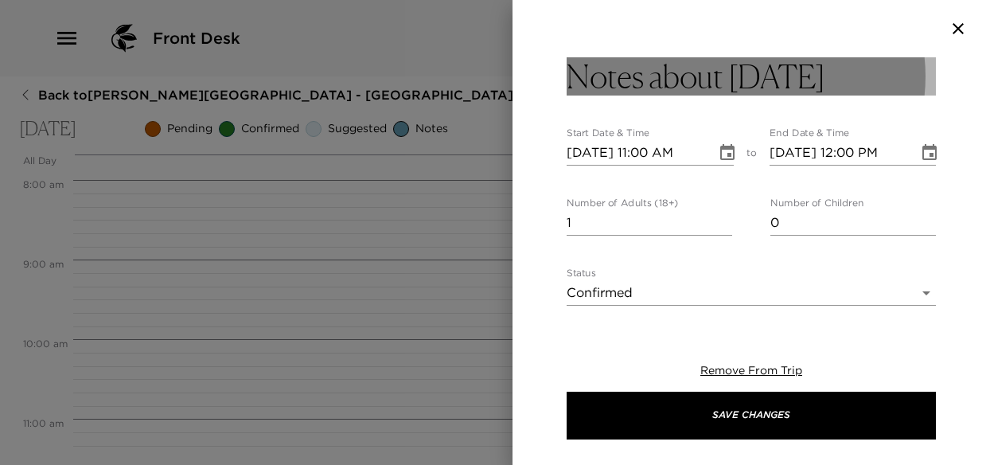
click at [810, 81] on button "Notes about today" at bounding box center [750, 76] width 369 height 38
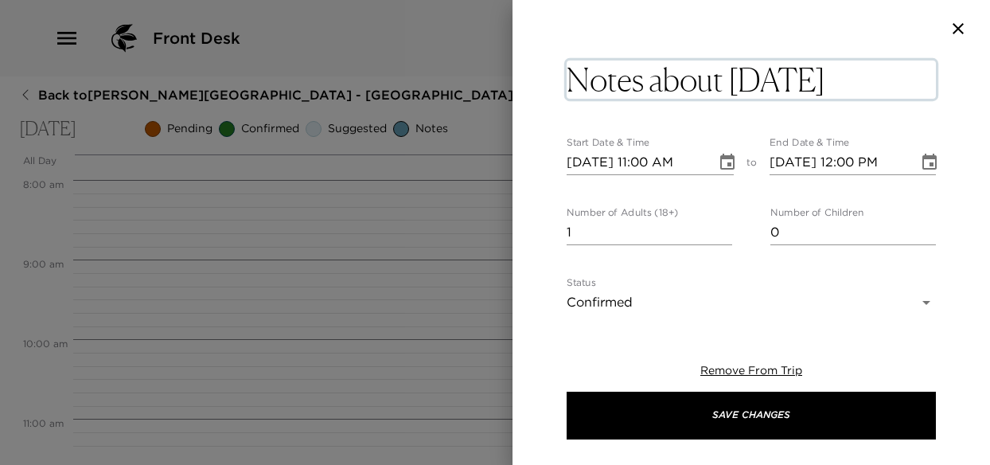
click at [810, 82] on textarea "Notes about today" at bounding box center [750, 79] width 369 height 38
type textarea "N"
type textarea "Beach Day!"
click at [721, 165] on button "Choose date, selected date is Oct 5, 2025" at bounding box center [727, 162] width 32 height 32
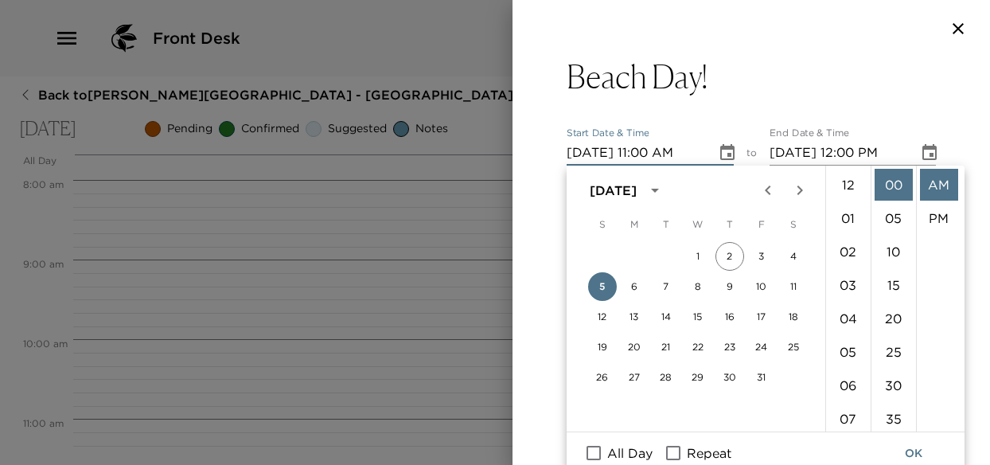
scroll to position [368, 0]
click at [851, 186] on li "10" at bounding box center [848, 183] width 38 height 32
type input "10/05/2025 10:00 AM"
click at [940, 185] on li "AM" at bounding box center [939, 185] width 38 height 32
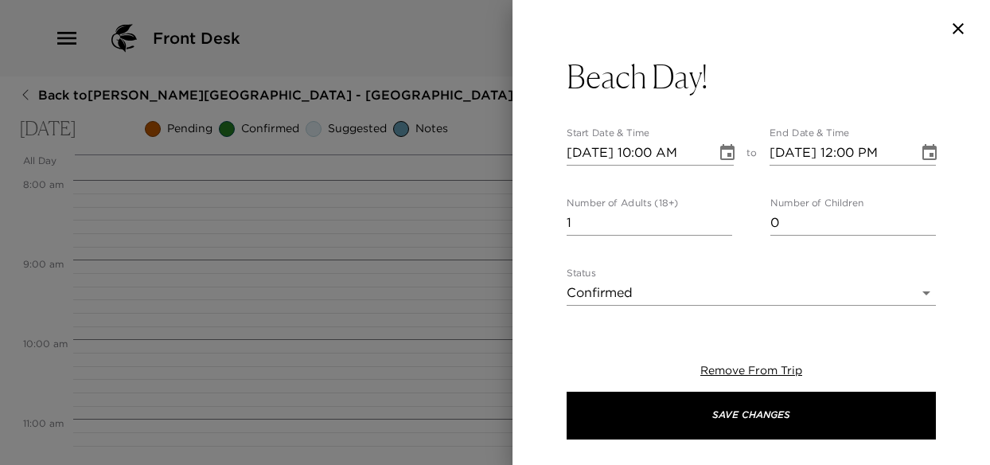
click at [929, 148] on button "Choose date, selected date is Oct 5, 2025" at bounding box center [929, 153] width 32 height 32
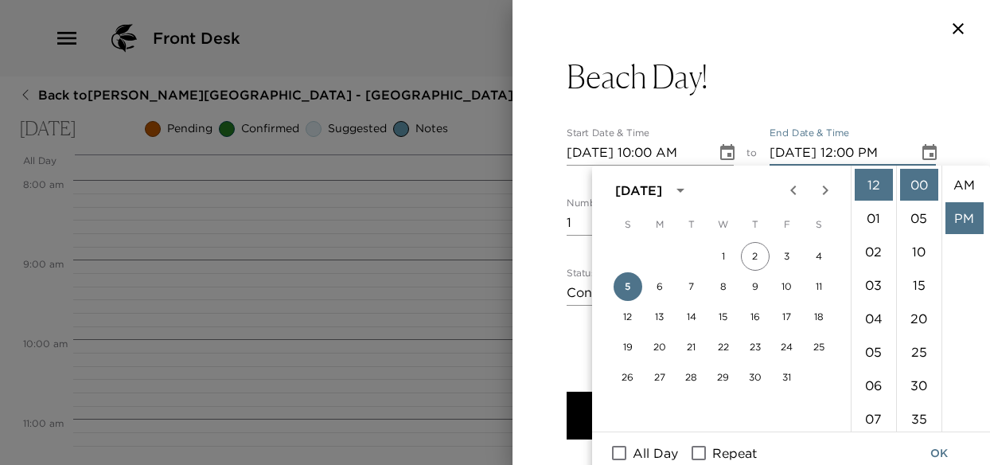
scroll to position [33, 0]
click at [920, 152] on icon "Choose date, selected date is Oct 5, 2025" at bounding box center [929, 152] width 19 height 19
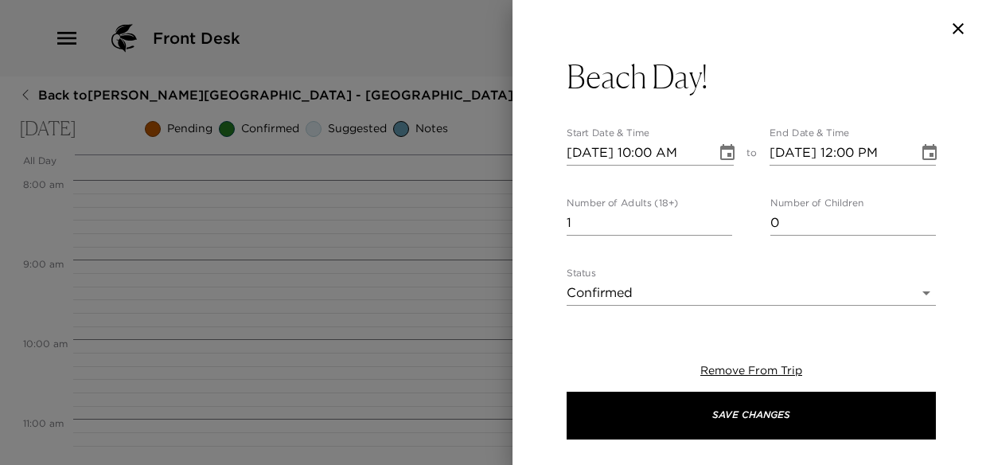
click at [920, 152] on icon "Choose date, selected date is Oct 5, 2025" at bounding box center [929, 152] width 19 height 19
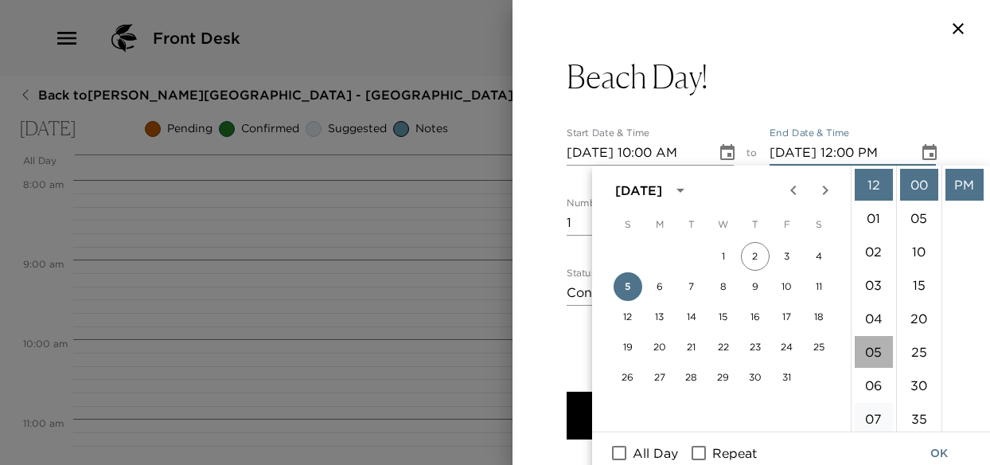
drag, startPoint x: 870, startPoint y: 354, endPoint x: 881, endPoint y: 341, distance: 16.9
click at [871, 352] on li "05" at bounding box center [873, 352] width 38 height 32
type input "10/05/2025 05:00 PM"
click at [960, 180] on li "PM" at bounding box center [964, 185] width 38 height 32
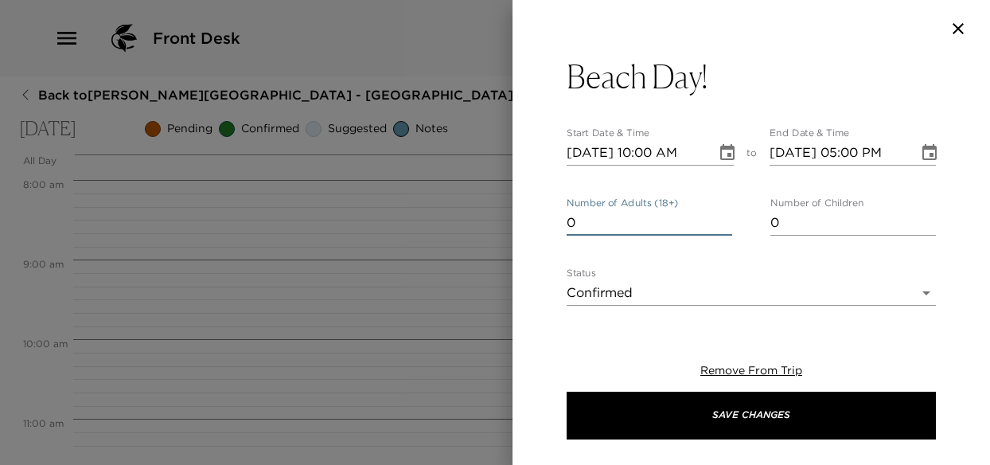
type input "0"
click at [721, 228] on input "0" at bounding box center [648, 222] width 165 height 25
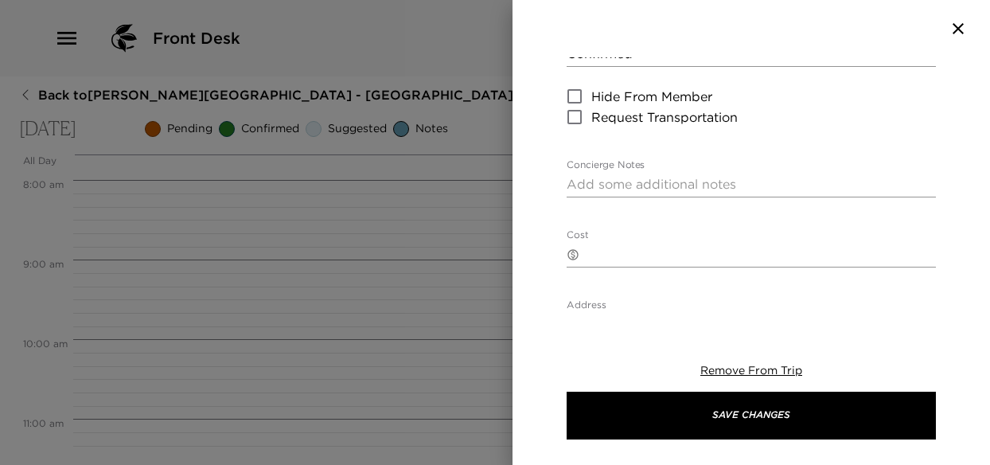
scroll to position [318, 0]
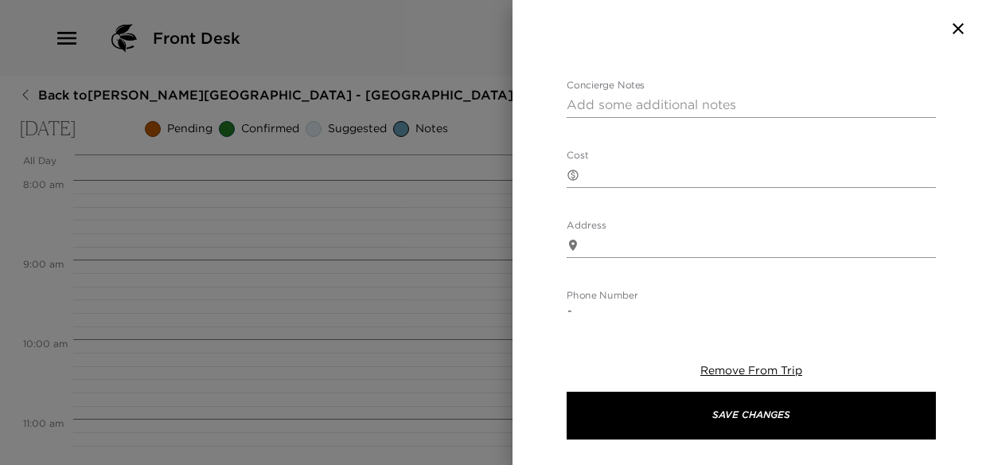
click at [597, 99] on textarea "Concierge Notes" at bounding box center [750, 104] width 369 height 18
paste textarea "Resort Inclusions: Complimentary morning coffee and tea in Silver Palm Lounge. …"
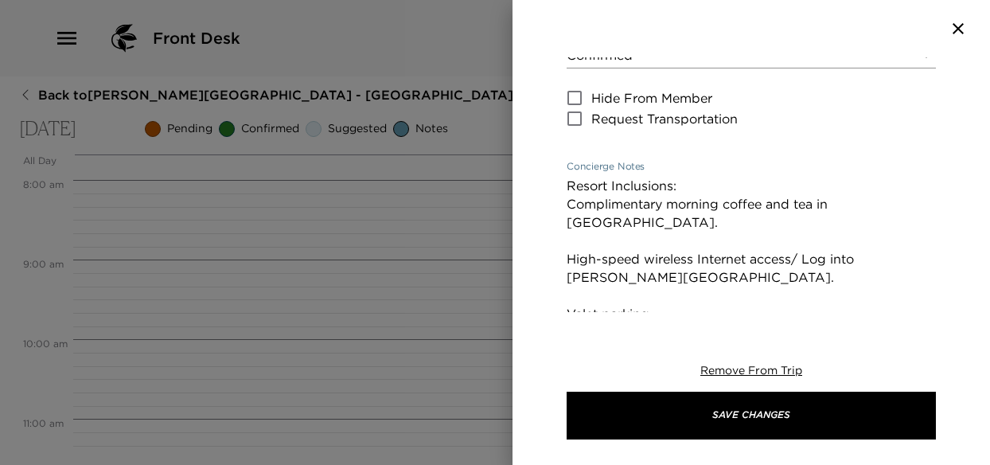
scroll to position [0, 0]
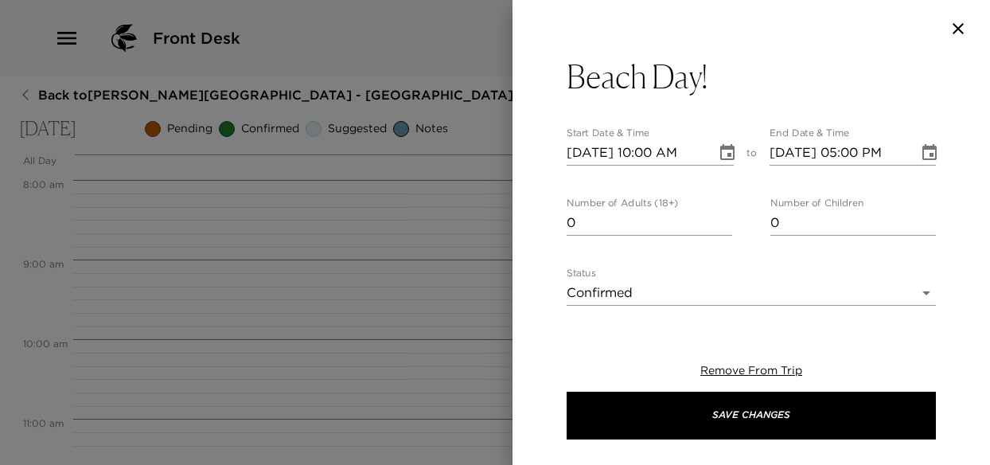
type textarea "Resort Inclusions: Complimentary morning coffee and tea in Silver Palm Lounge. …"
click at [644, 288] on body "Front Desk Back to Tonja Crosby Reservation - Grand Cayman Villa 03 Grand Cayma…" at bounding box center [495, 232] width 990 height 465
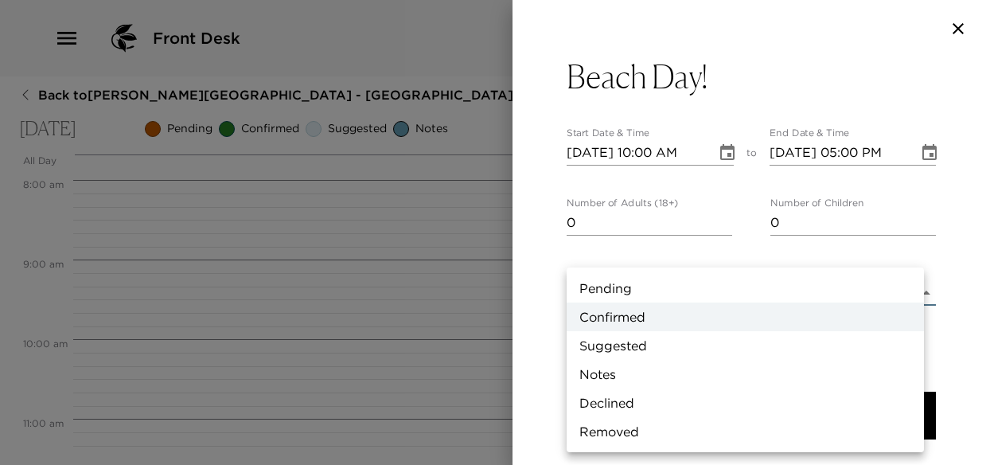
click at [601, 374] on li "Notes" at bounding box center [744, 374] width 357 height 29
type input "Concierge Note"
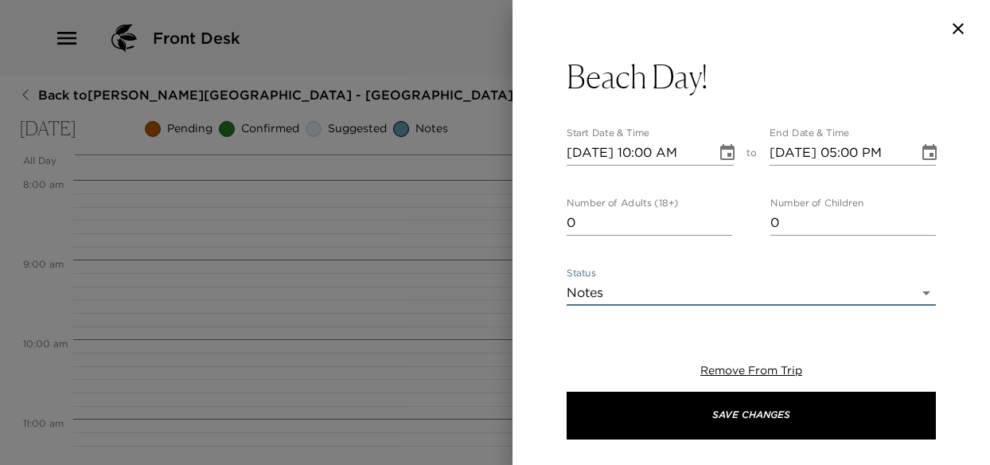
click at [654, 282] on body "Front Desk Back to Tonja Crosby Reservation - Grand Cayman Villa 03 Grand Cayma…" at bounding box center [495, 232] width 990 height 465
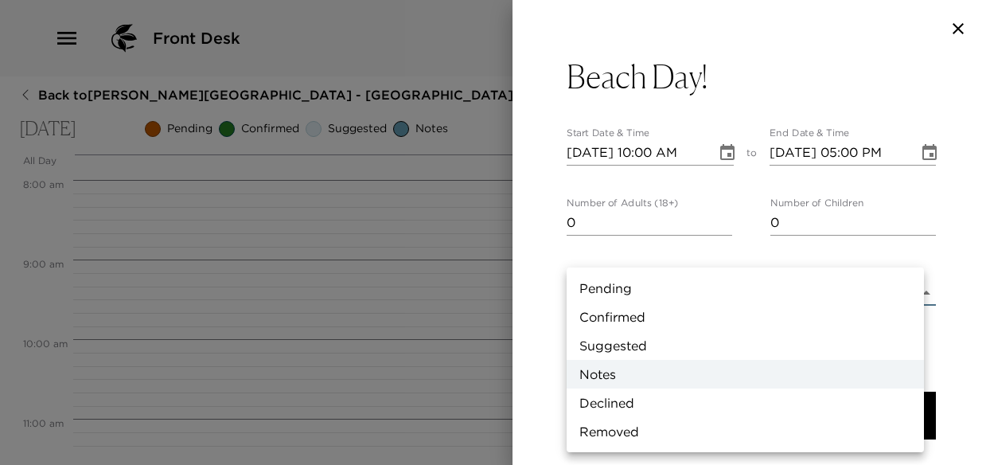
click at [662, 252] on div at bounding box center [495, 232] width 990 height 465
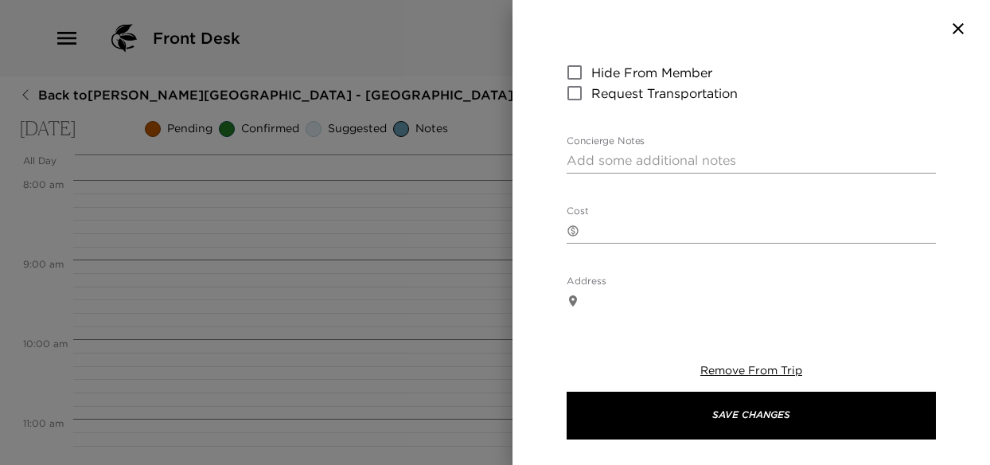
scroll to position [318, 0]
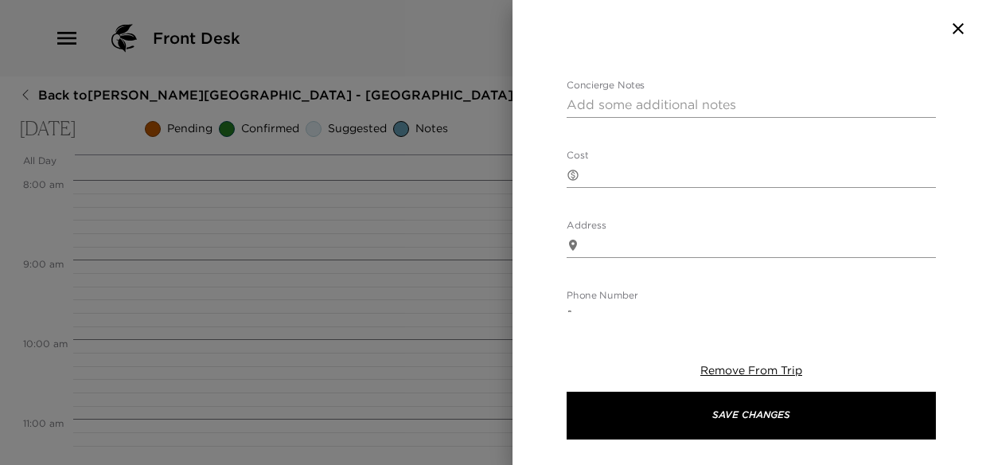
click at [613, 103] on textarea "Concierge Notes" at bounding box center [750, 104] width 369 height 18
paste textarea "Resort Inclusions: Complimentary morning coffee and tea in Silver Palm Lounge. …"
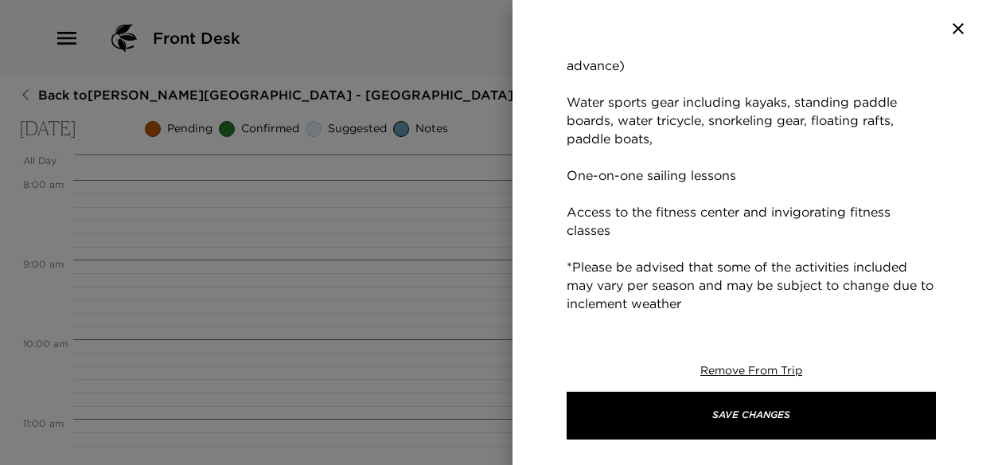
scroll to position [705, 0]
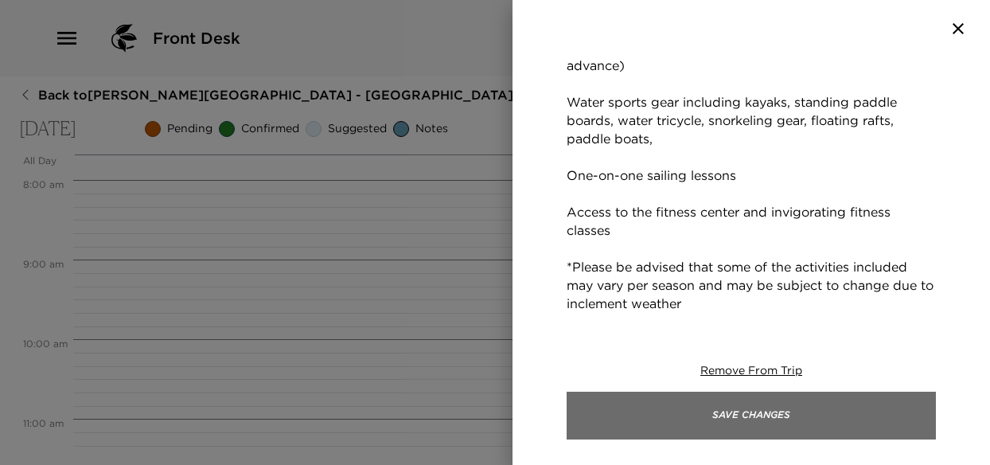
type textarea "Resort Inclusions: Complimentary morning coffee and tea in Silver Palm Lounge. …"
click at [721, 415] on button "Save Changes" at bounding box center [750, 415] width 369 height 48
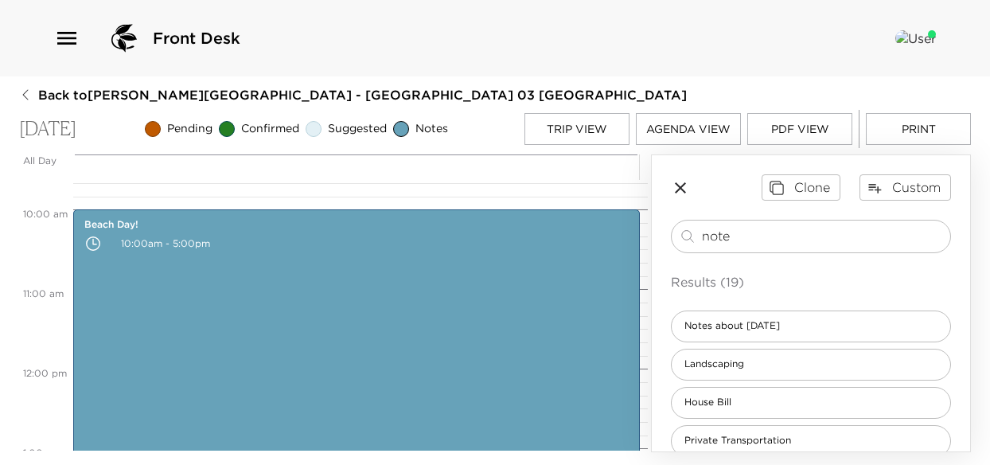
scroll to position [796, 0]
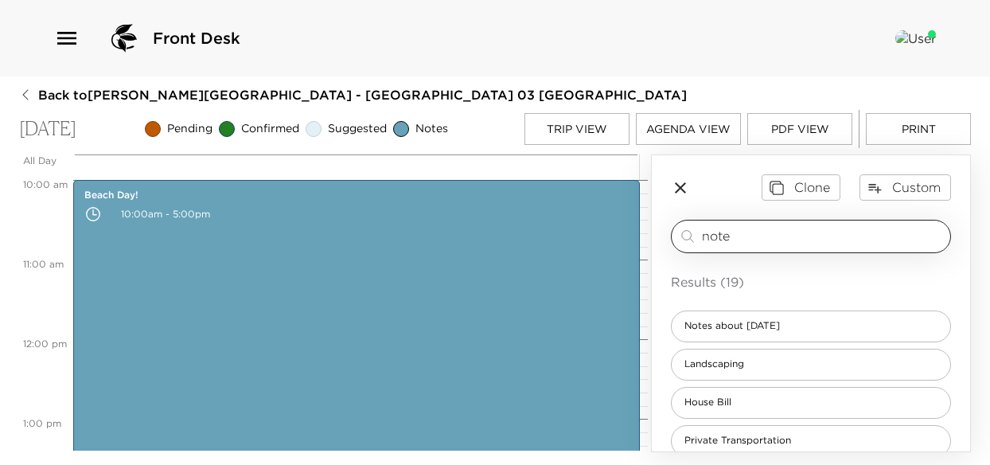
click at [743, 238] on input "note" at bounding box center [823, 236] width 242 height 18
drag, startPoint x: 746, startPoint y: 239, endPoint x: 613, endPoint y: 241, distance: 133.7
click at [613, 241] on div "All Day Sun 10/05 12:00 AM 1:00 AM 2:00 AM 3:00 AM 4:00 AM 5:00 AM 6:00 AM 7:00…" at bounding box center [495, 303] width 952 height 298
click at [707, 244] on input "yillies" at bounding box center [823, 236] width 242 height 18
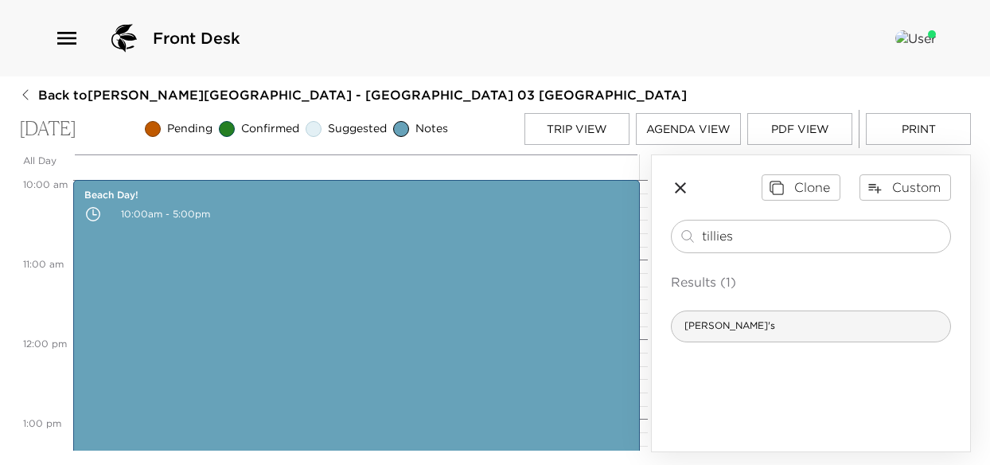
type input "tillies"
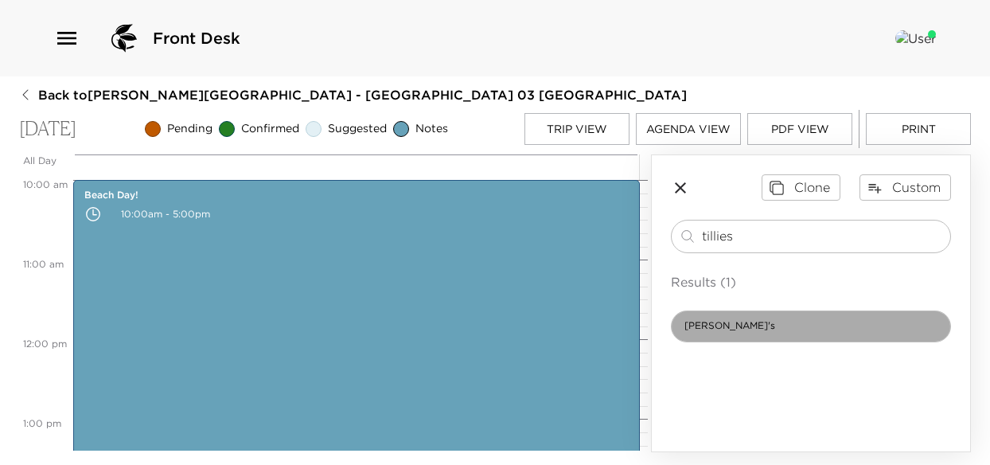
click at [762, 337] on div "Tillie's" at bounding box center [811, 326] width 280 height 32
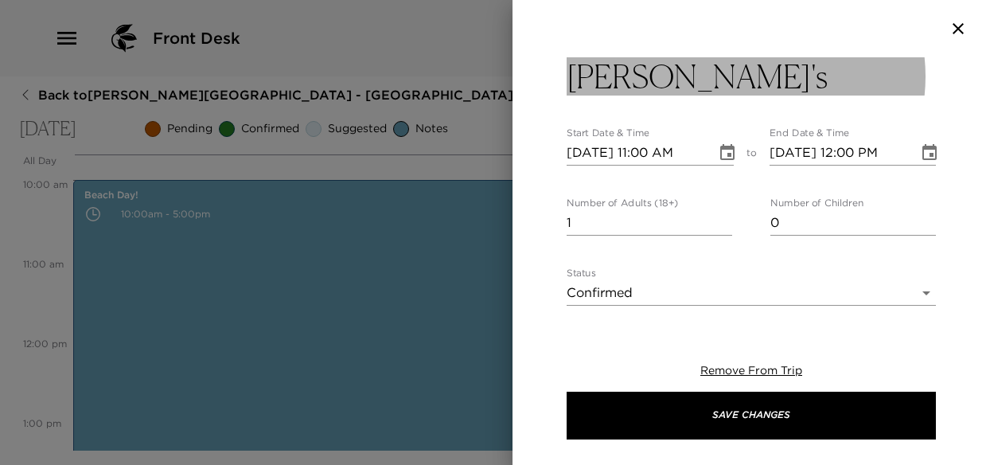
click at [573, 79] on h3 "Tillie's" at bounding box center [696, 76] width 261 height 38
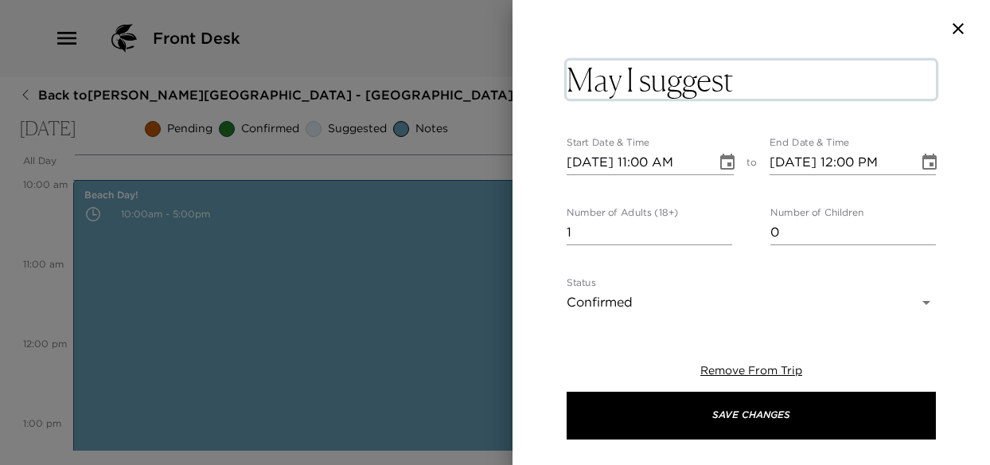
click at [866, 84] on textarea "May I suggest Tillie's" at bounding box center [750, 79] width 369 height 38
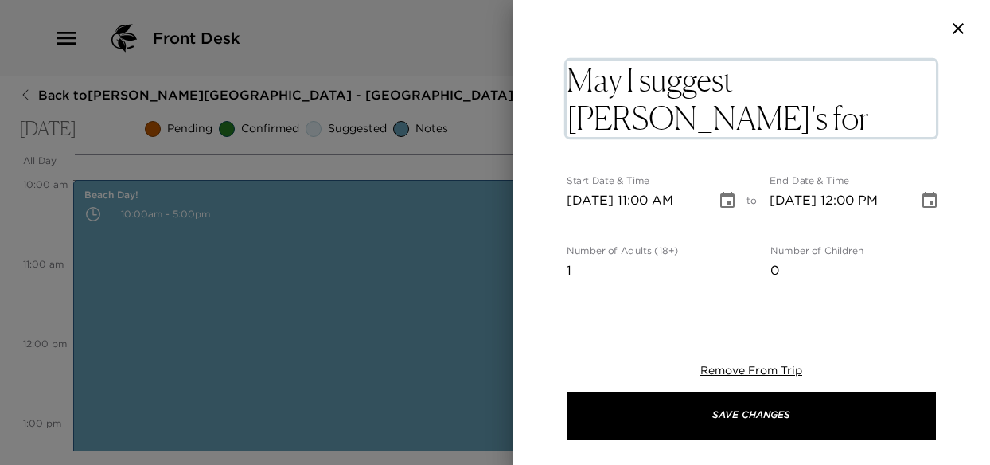
type textarea "May I suggest Tillie's for dinner."
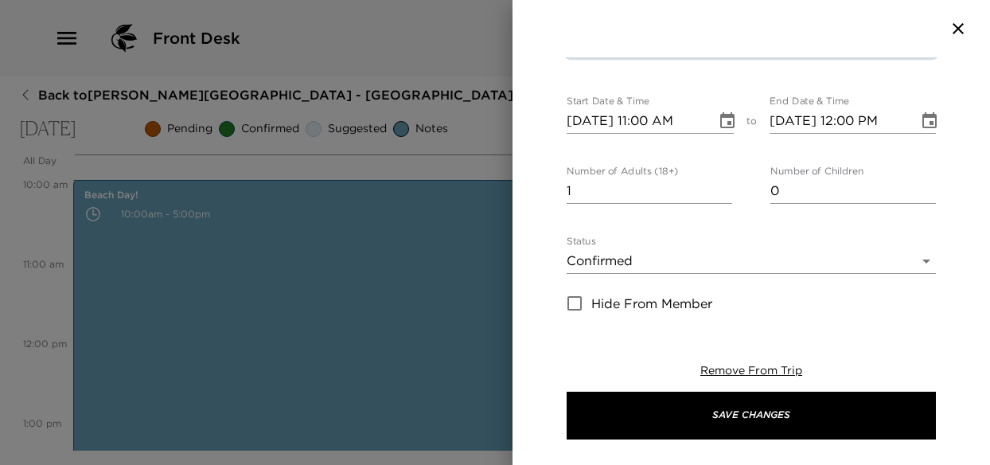
click at [721, 126] on icon "Choose date, selected date is Oct 5, 2025" at bounding box center [727, 120] width 14 height 16
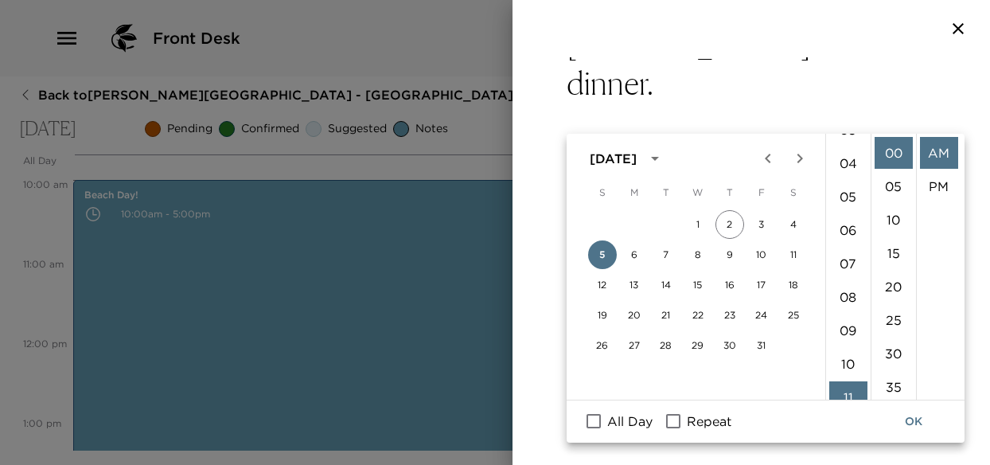
scroll to position [70, 0]
click at [842, 287] on li "06" at bounding box center [848, 283] width 38 height 32
click at [931, 190] on li "PM" at bounding box center [939, 186] width 38 height 32
type input "10/05/2025 06:00 PM"
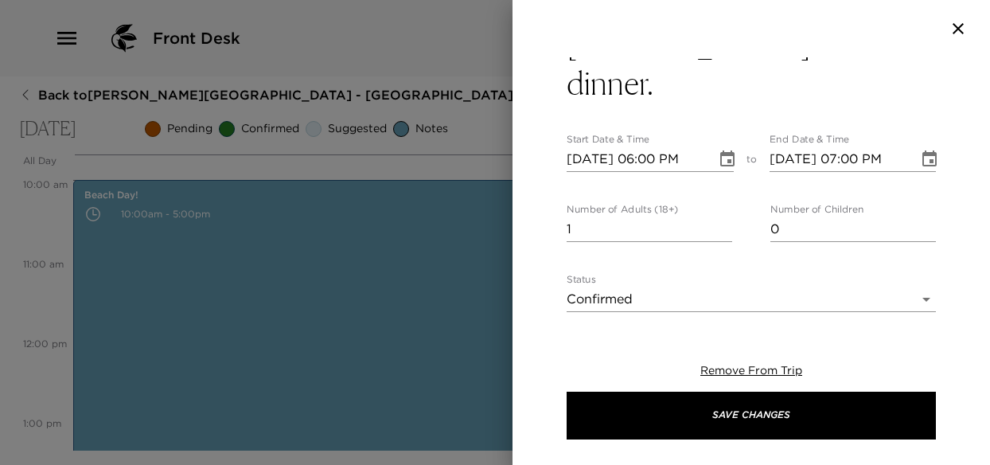
scroll to position [33, 0]
click at [922, 150] on icon "Choose date, selected date is Oct 5, 2025" at bounding box center [929, 159] width 19 height 19
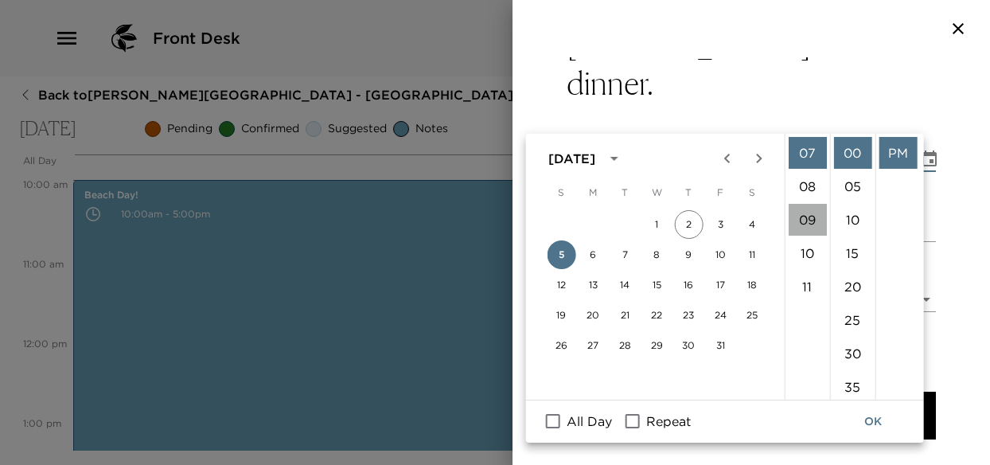
click at [810, 220] on li "09" at bounding box center [807, 220] width 38 height 32
type input "10/05/2025 09:00 PM"
click at [891, 147] on li "PM" at bounding box center [897, 153] width 38 height 32
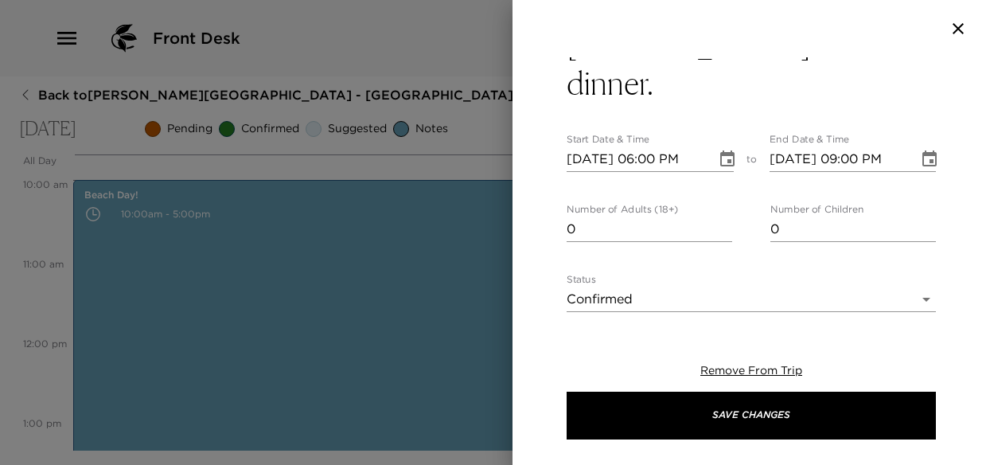
type input "0"
click at [721, 216] on input "0" at bounding box center [648, 228] width 165 height 25
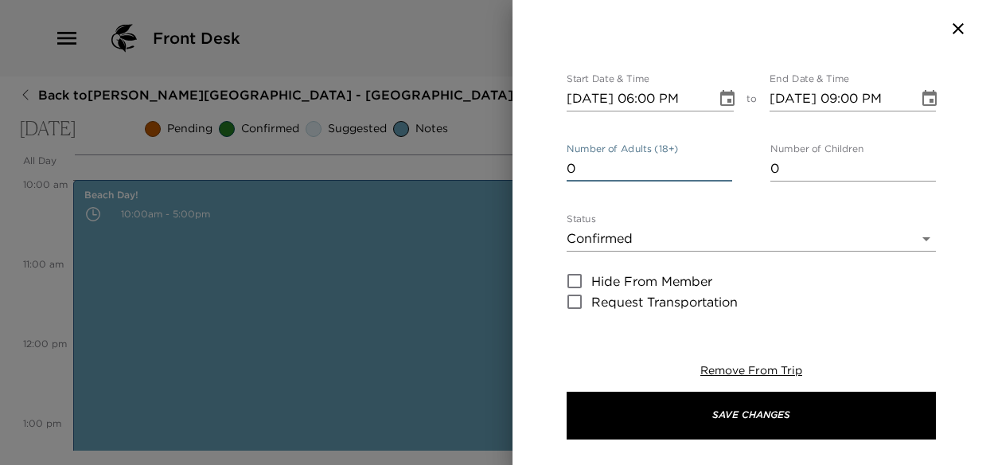
scroll to position [309, 0]
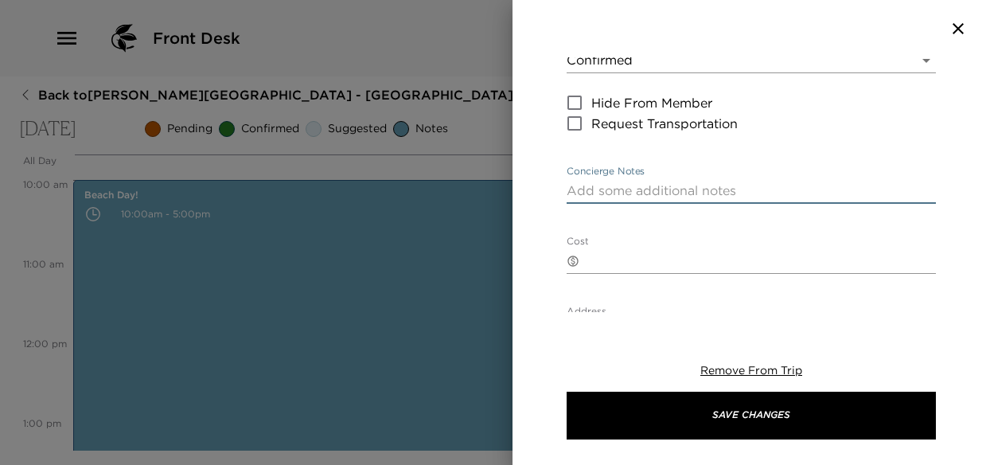
click at [621, 181] on textarea "Concierge Notes" at bounding box center [750, 190] width 369 height 18
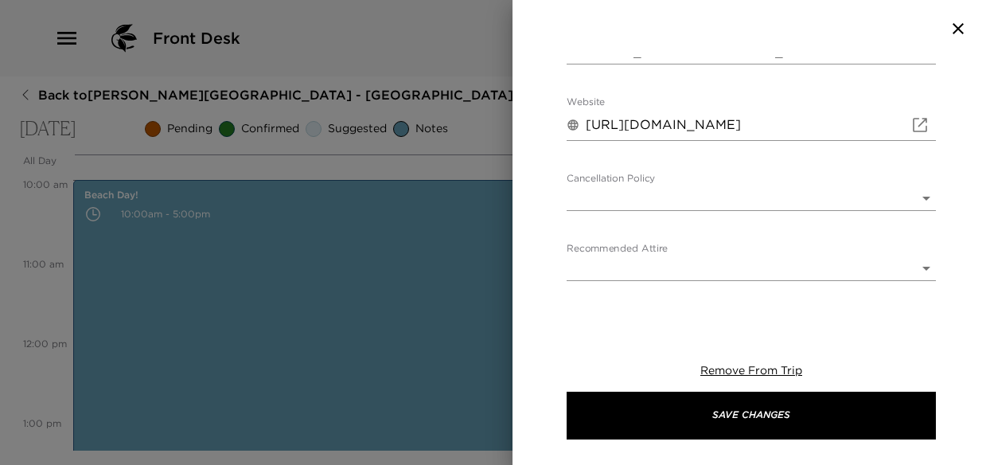
scroll to position [765, 0]
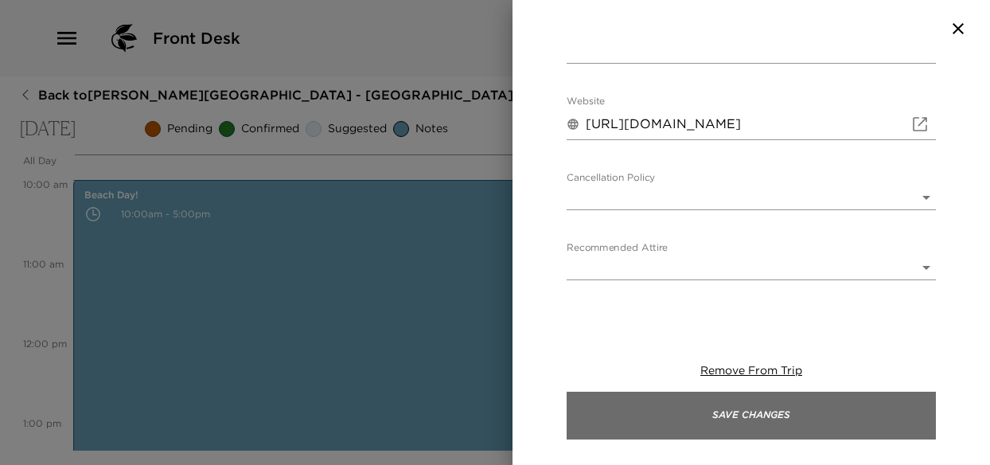
type textarea "May I suggest Dinner at Tillies Restaurant."
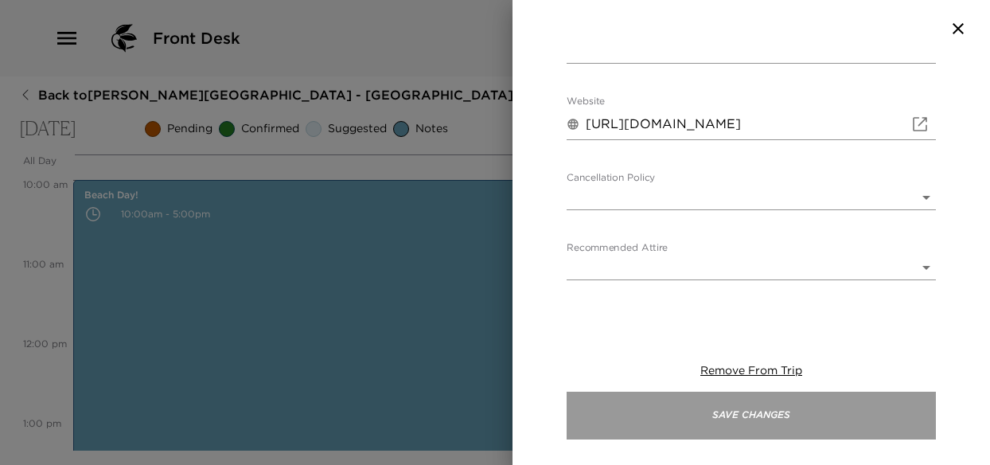
click at [754, 422] on button "Save Changes" at bounding box center [750, 415] width 369 height 48
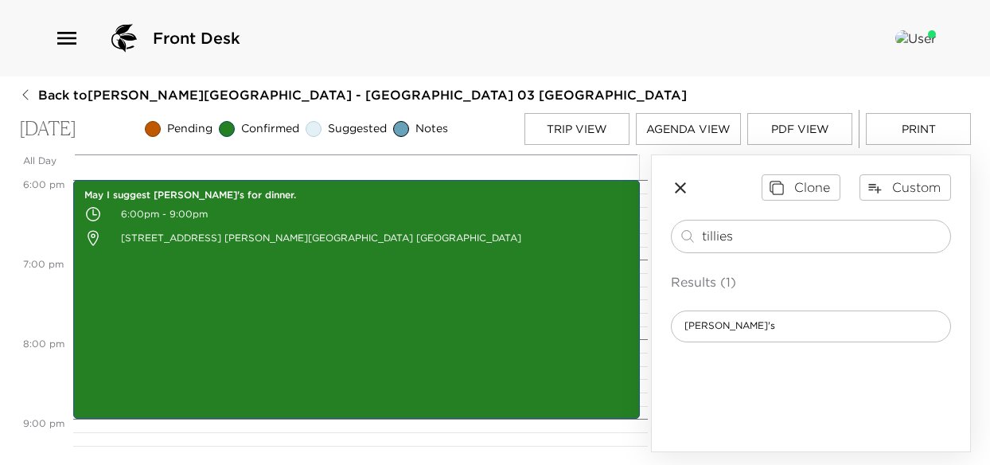
scroll to position [1352, 0]
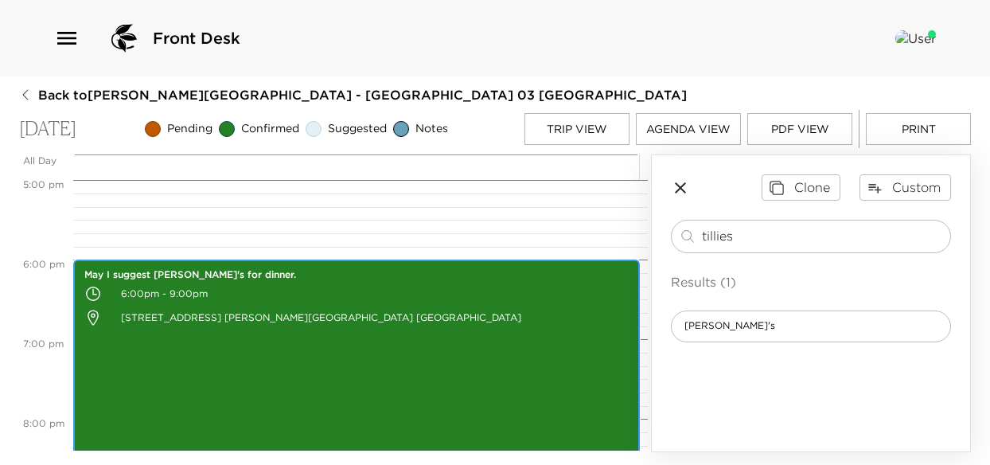
click at [415, 354] on div "May I suggest Tillie's for dinner. 6:00pm - 9:00pm 747 West Bay Road George Tow…" at bounding box center [356, 379] width 557 height 234
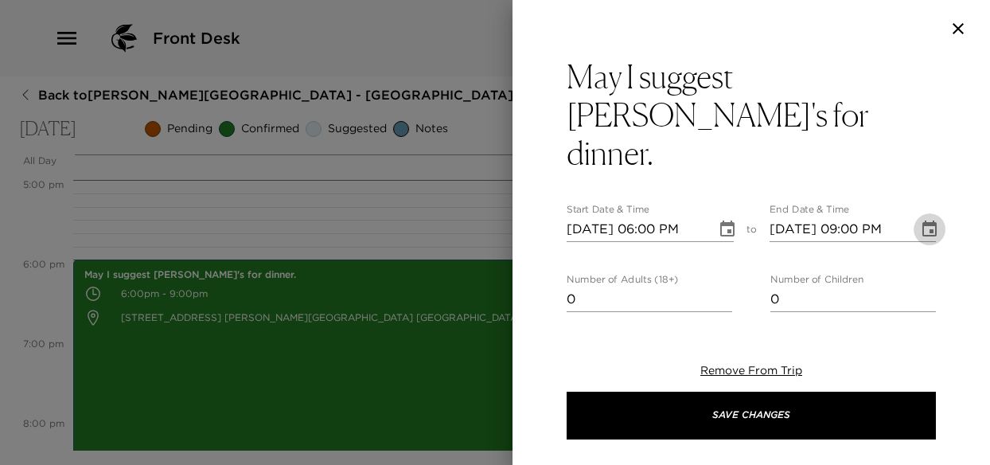
click at [920, 220] on icon "Choose date, selected date is Oct 5, 2025" at bounding box center [929, 229] width 19 height 19
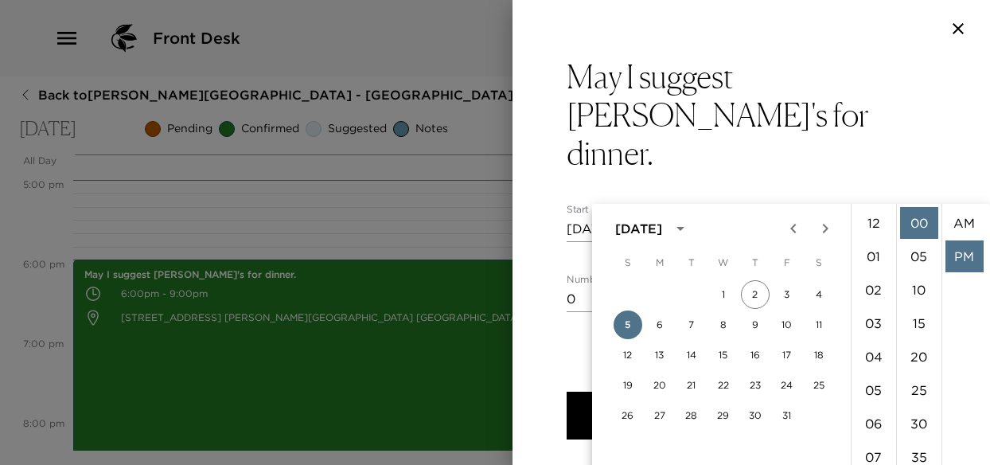
scroll to position [33, 0]
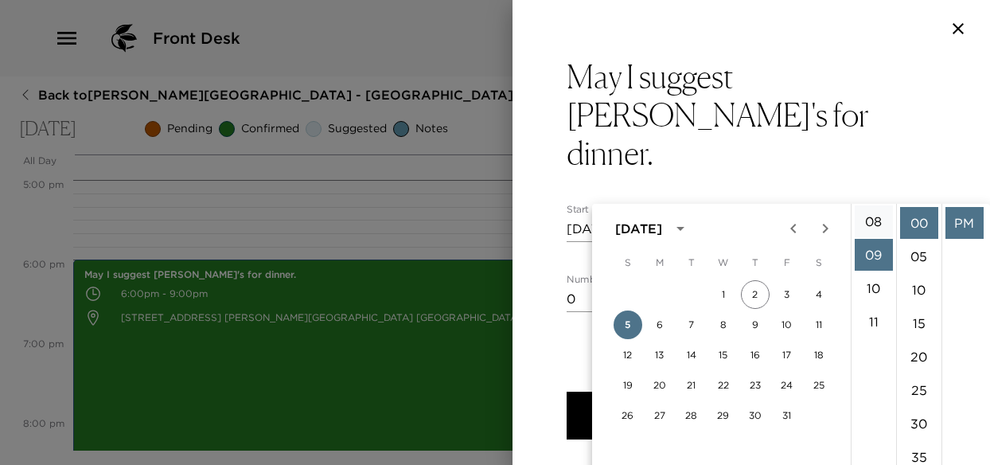
click at [881, 219] on li "08" at bounding box center [873, 221] width 38 height 32
type input "10/05/2025 08:00 PM"
click at [960, 222] on li "PM" at bounding box center [964, 223] width 38 height 32
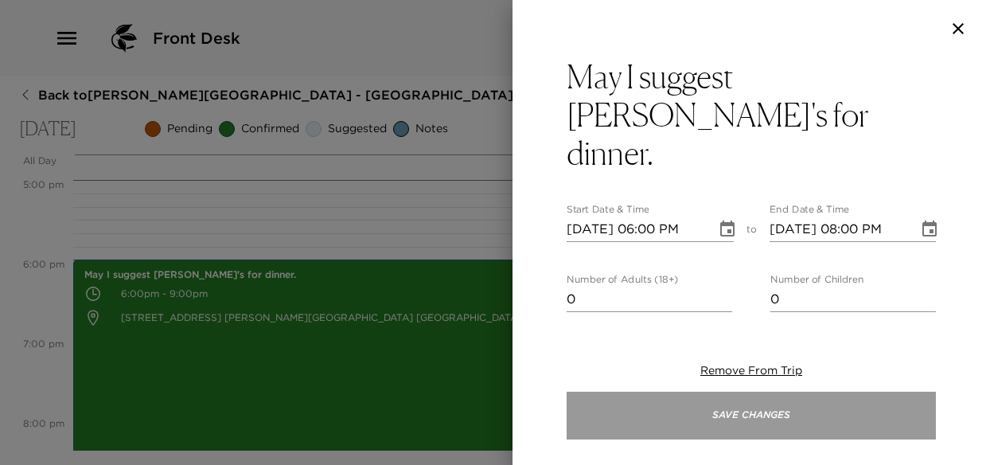
click at [749, 418] on button "Save Changes" at bounding box center [750, 415] width 369 height 48
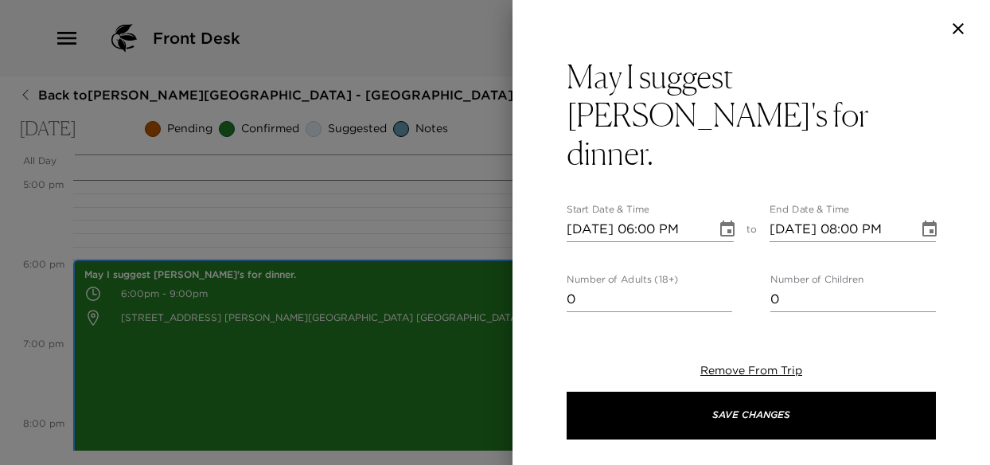
scroll to position [1399, 0]
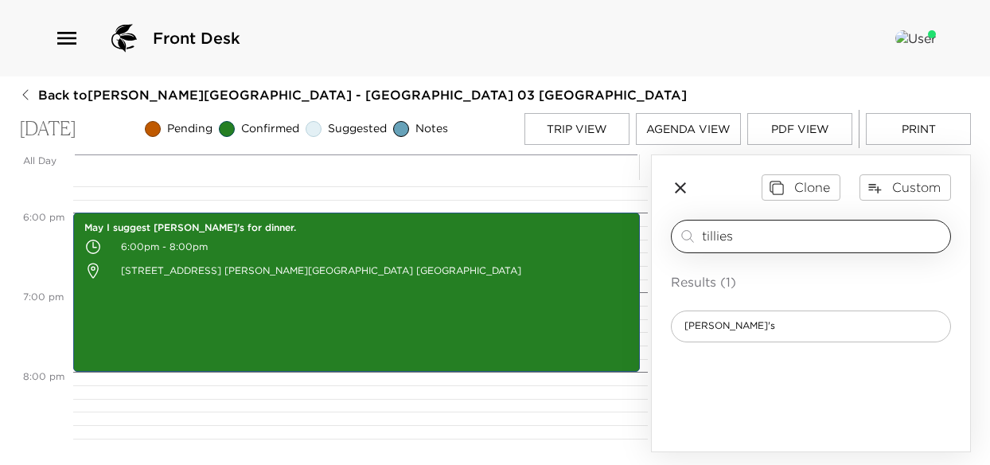
click at [776, 242] on input "tillies" at bounding box center [823, 236] width 242 height 18
click at [603, 133] on button "Trip View" at bounding box center [576, 129] width 105 height 32
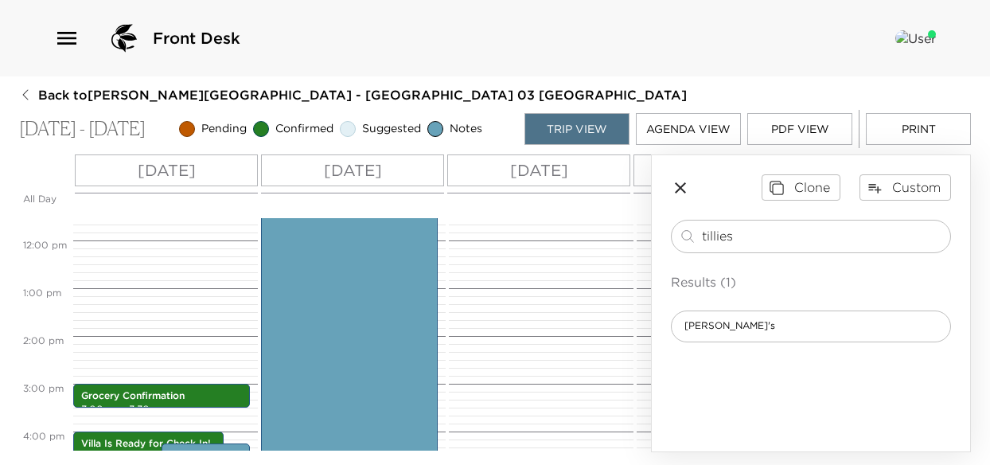
scroll to position [477, 0]
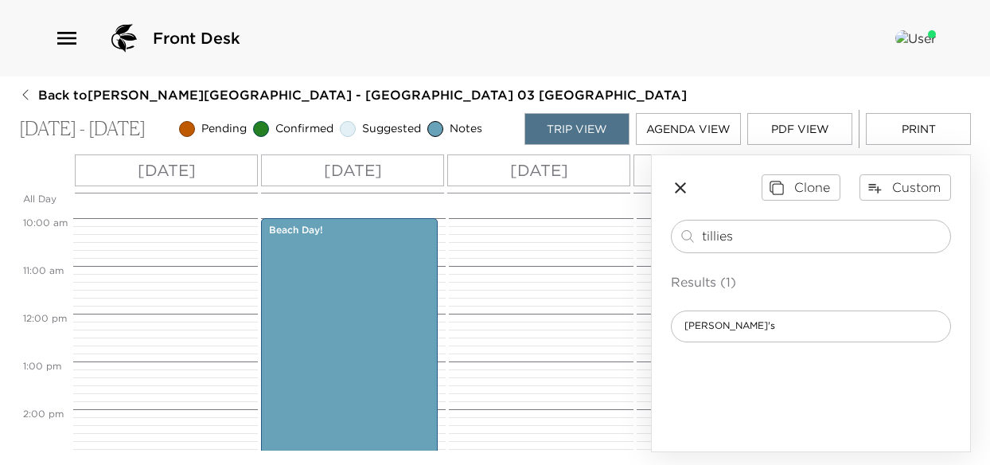
click at [177, 176] on p "Sat 10/04" at bounding box center [167, 170] width 58 height 24
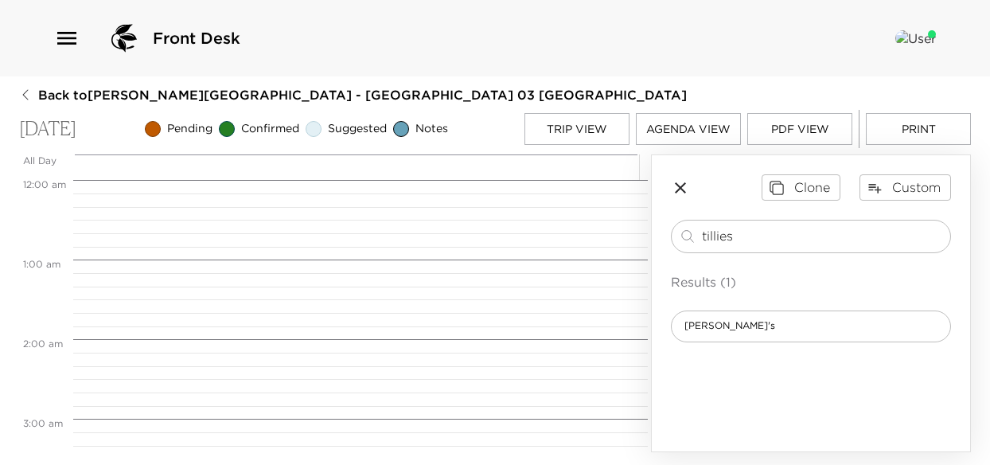
scroll to position [1193, 0]
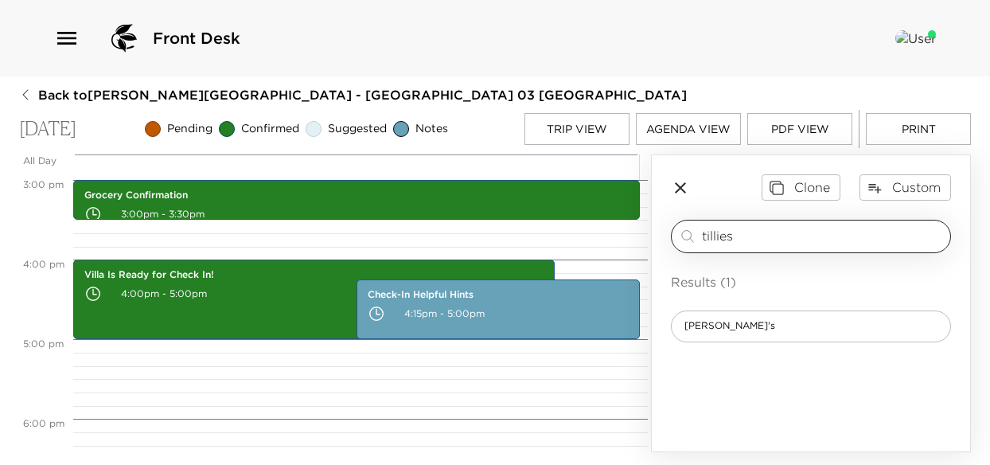
click at [751, 253] on div "tillies ​" at bounding box center [811, 236] width 280 height 33
click at [753, 245] on input "tillies" at bounding box center [823, 236] width 242 height 18
drag, startPoint x: 755, startPoint y: 243, endPoint x: 646, endPoint y: 243, distance: 109.0
click at [646, 243] on div "All Day Sat 10/04 12:00 AM 1:00 AM 2:00 AM 3:00 AM 4:00 AM 5:00 AM 6:00 AM 7:00…" at bounding box center [495, 303] width 952 height 298
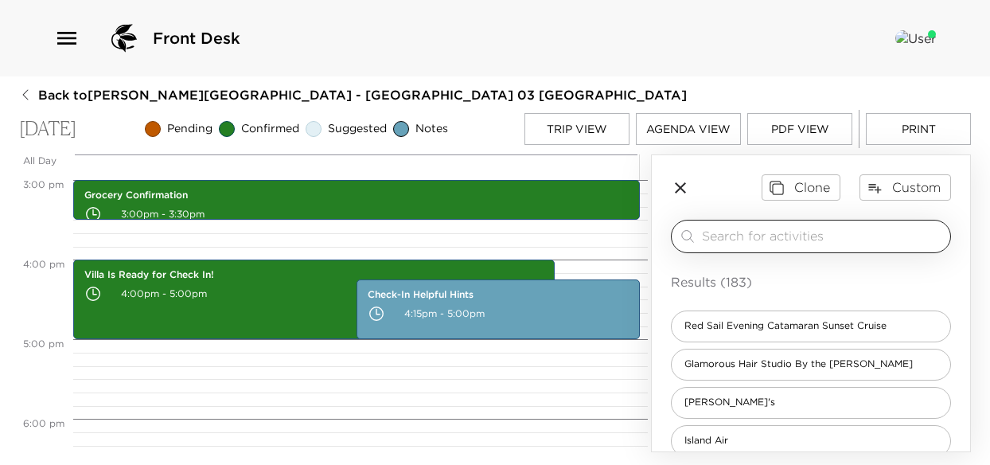
click at [715, 244] on input "search" at bounding box center [823, 236] width 242 height 18
click at [710, 242] on input "search" at bounding box center [823, 236] width 242 height 18
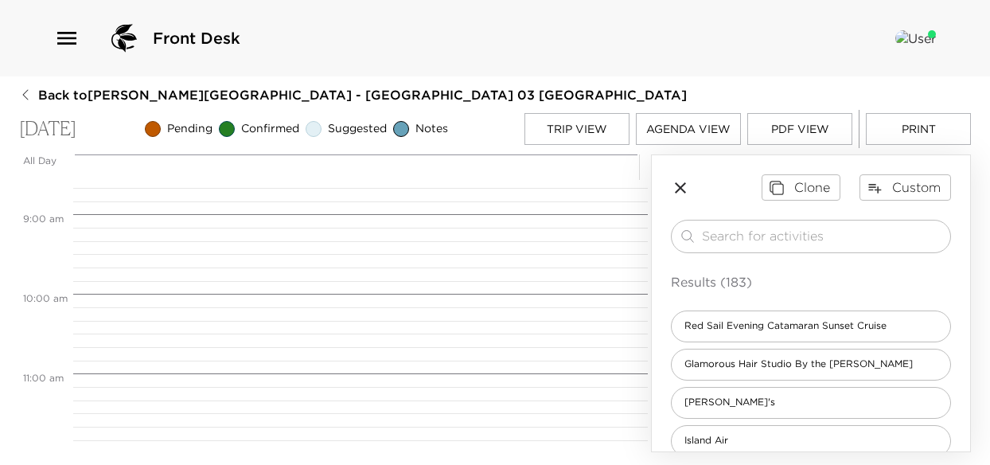
scroll to position [796, 0]
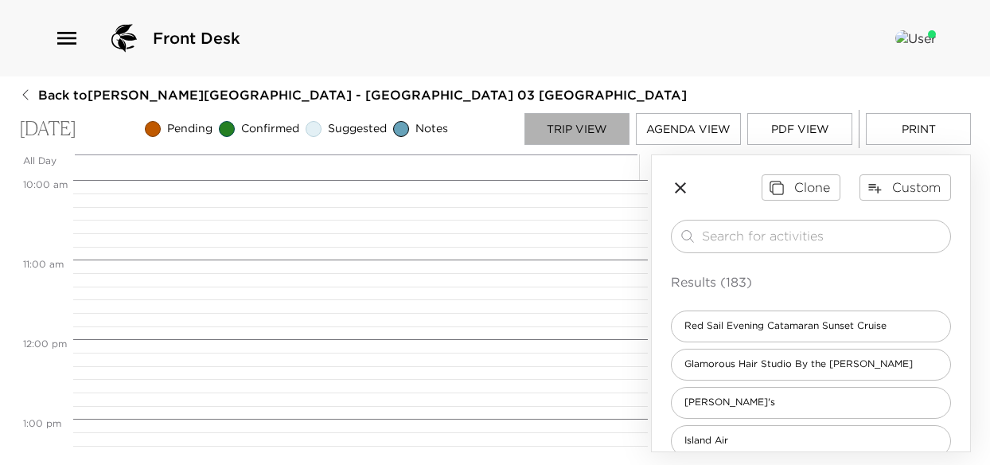
click at [594, 126] on button "Trip View" at bounding box center [576, 129] width 105 height 32
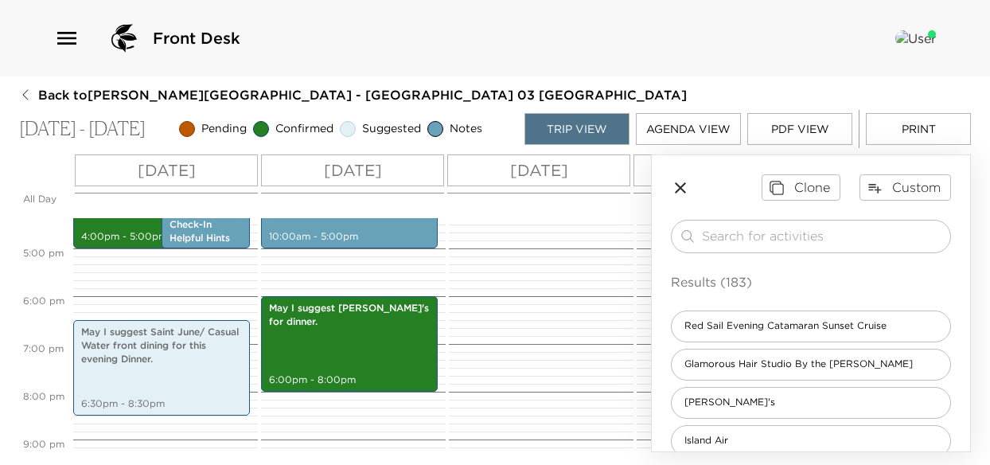
scroll to position [766, 0]
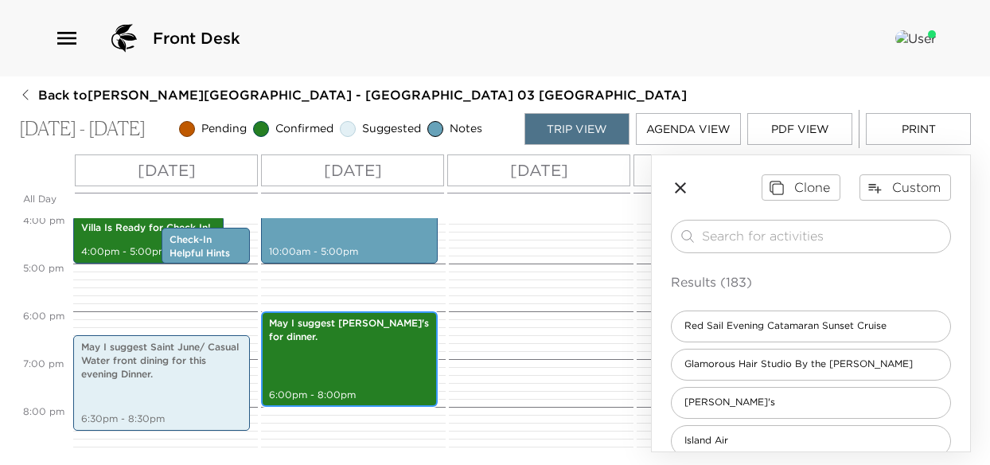
click at [344, 332] on div "May I suggest Tillie's for dinner. 6:00pm - 8:00pm" at bounding box center [349, 358] width 167 height 91
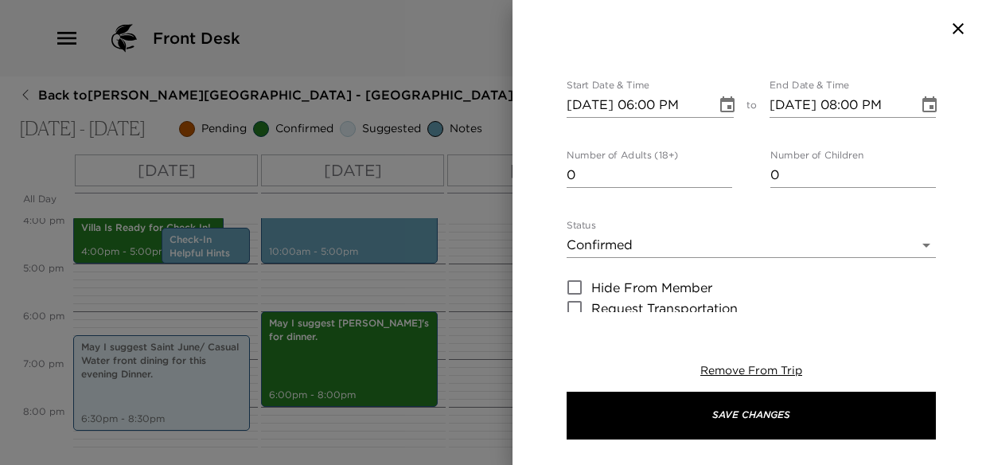
scroll to position [239, 0]
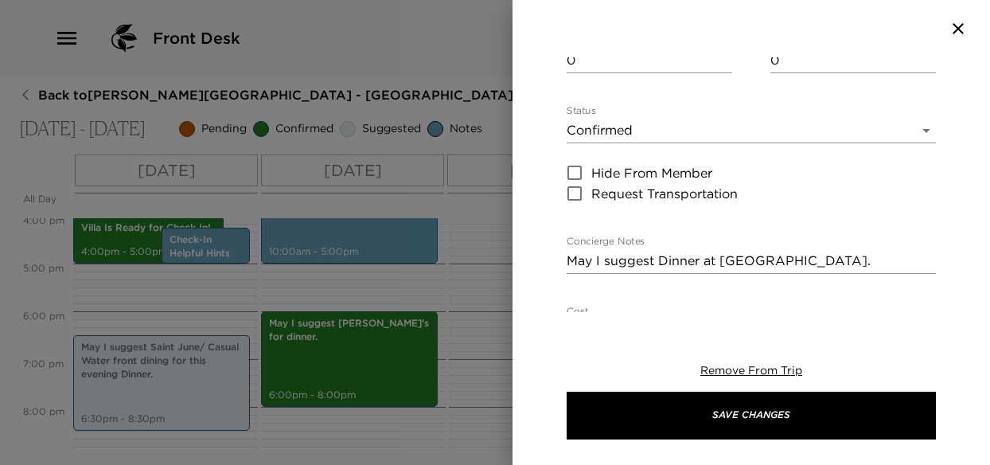
click at [630, 103] on body "Front Desk Back to Tonja Crosby Reservation - Grand Cayman Villa 03 Grand Cayma…" at bounding box center [495, 232] width 990 height 465
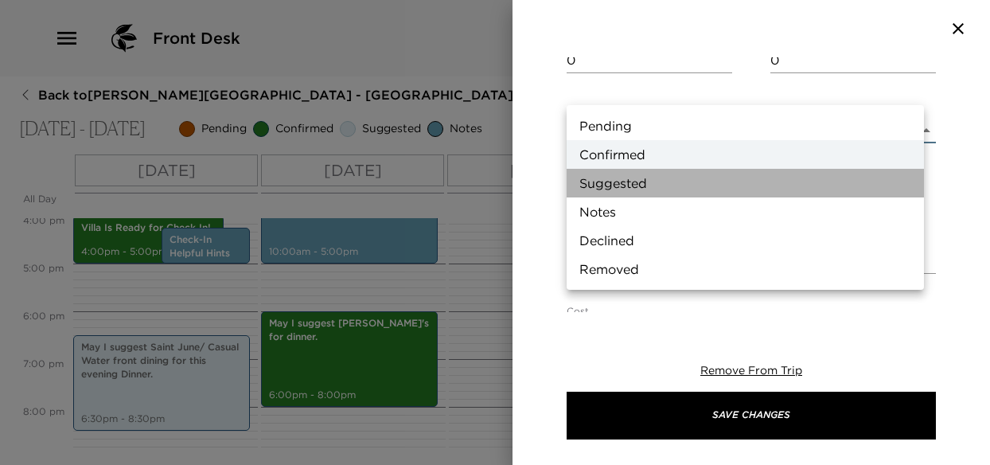
click at [651, 185] on li "Suggested" at bounding box center [744, 183] width 357 height 29
type input "Suggestion"
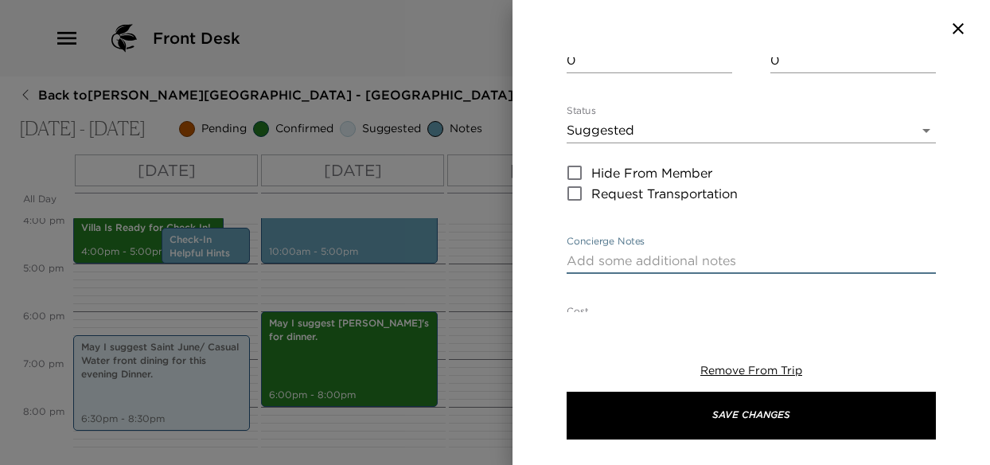
click at [667, 251] on textarea "Concierge Notes" at bounding box center [750, 260] width 369 height 18
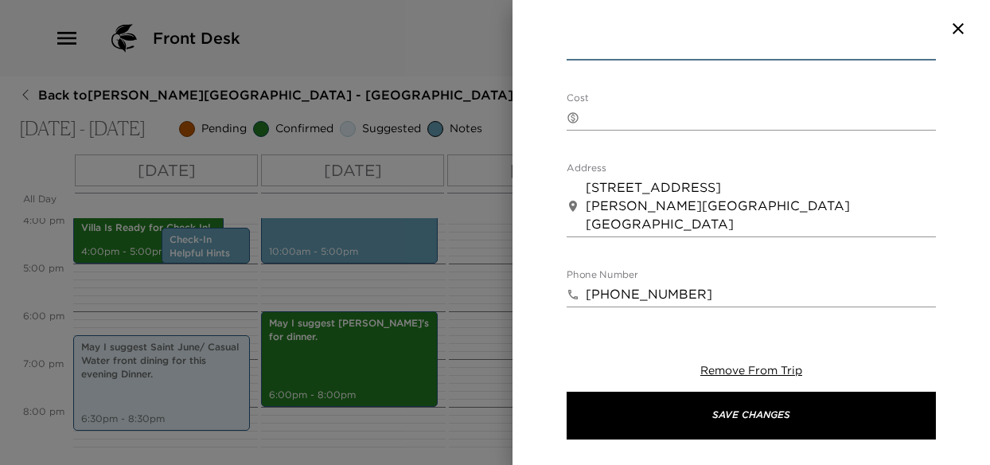
scroll to position [477, 0]
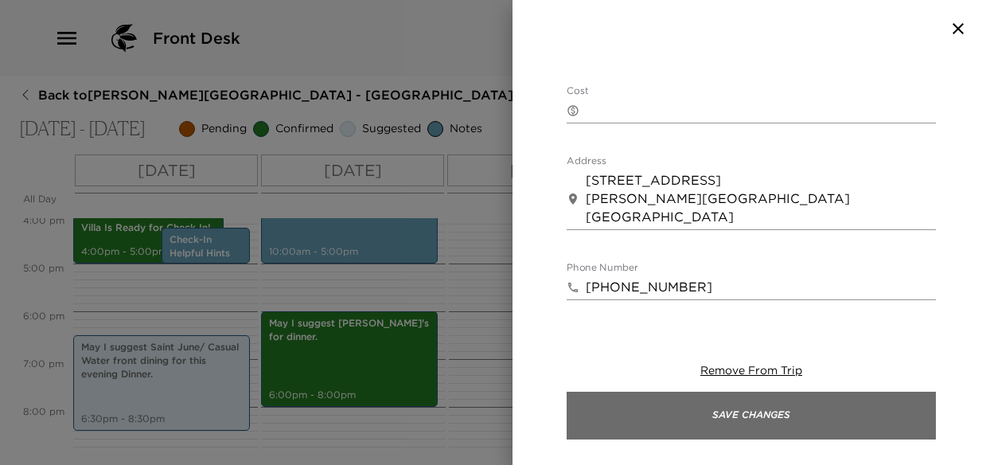
type textarea "Mau I suggest Tillies Restaurant for your dinner, Water front dining."
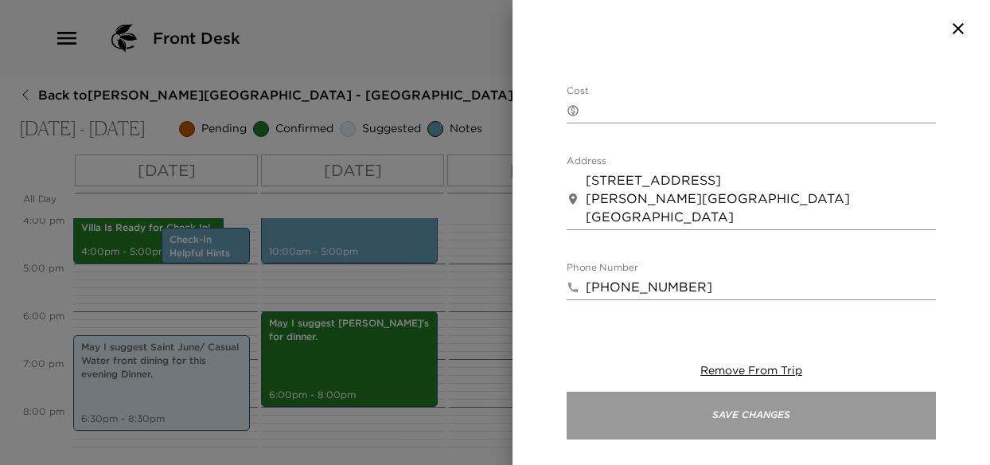
click at [769, 420] on button "Save Changes" at bounding box center [750, 415] width 369 height 48
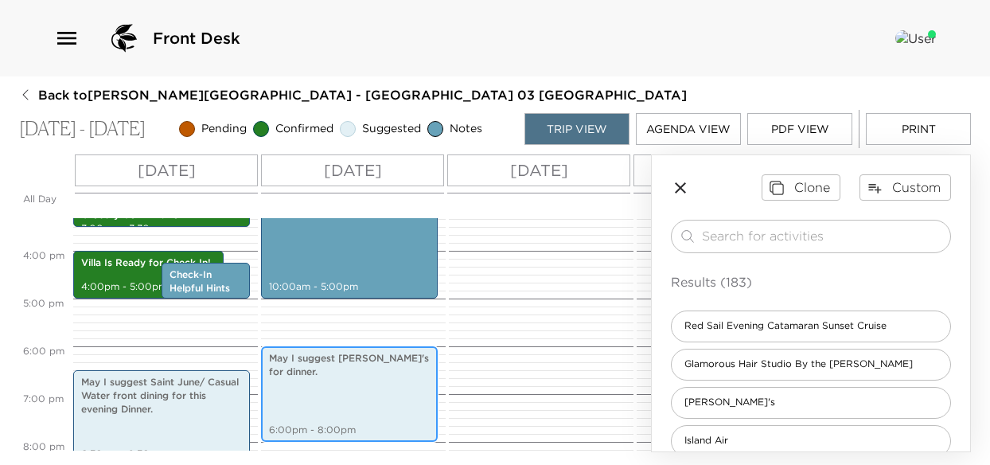
scroll to position [687, 0]
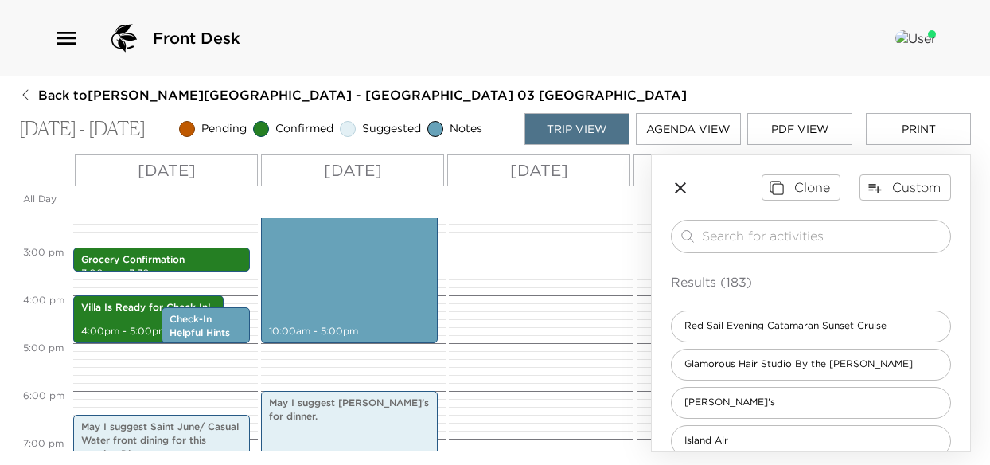
click at [564, 180] on p "Mon 10/06" at bounding box center [539, 170] width 58 height 24
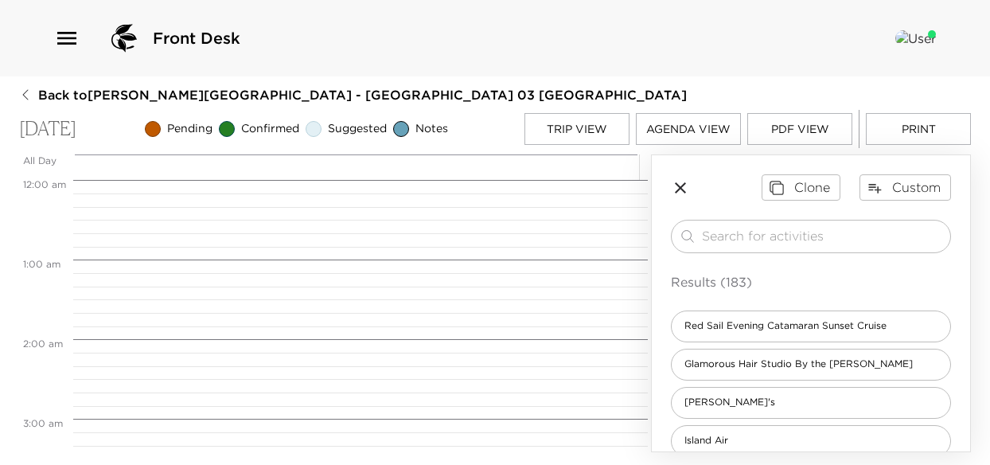
scroll to position [636, 0]
click at [776, 252] on div "​" at bounding box center [811, 236] width 280 height 33
click at [776, 239] on input "search" at bounding box center [823, 236] width 242 height 18
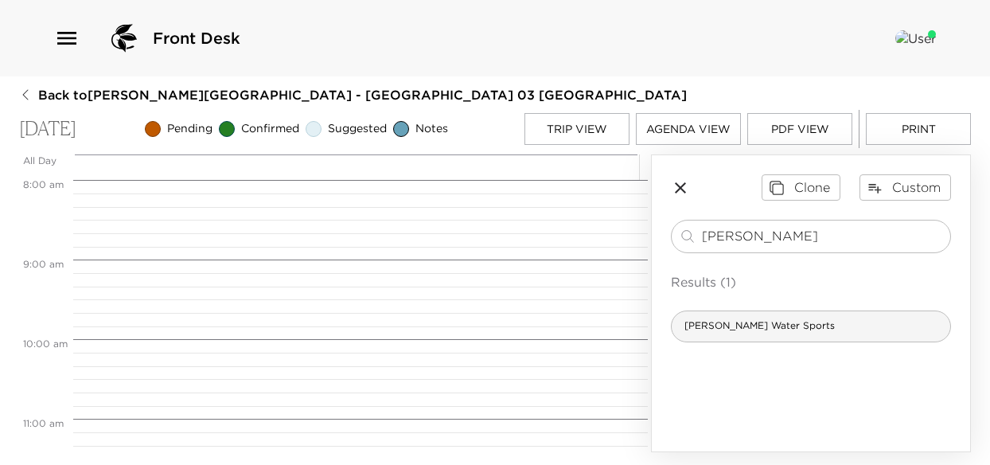
type input "soto"
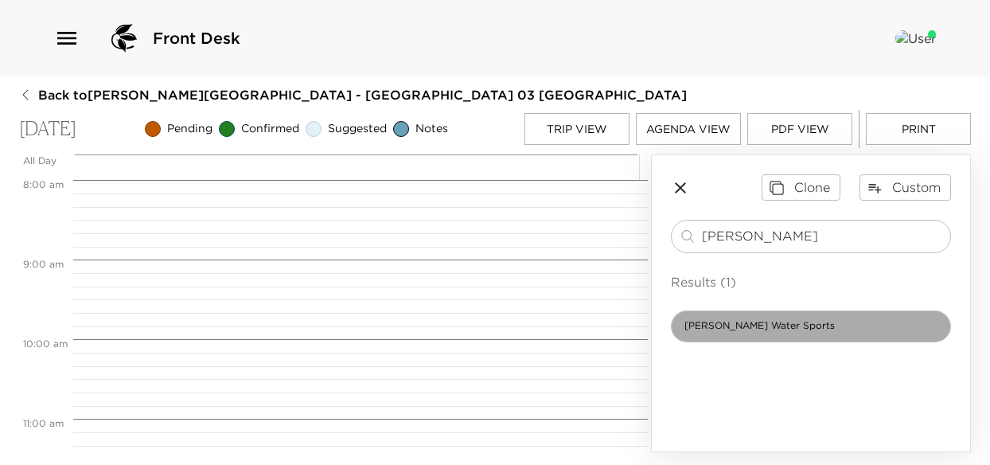
click at [739, 339] on div "Robert Soto's Water Sports" at bounding box center [811, 326] width 280 height 32
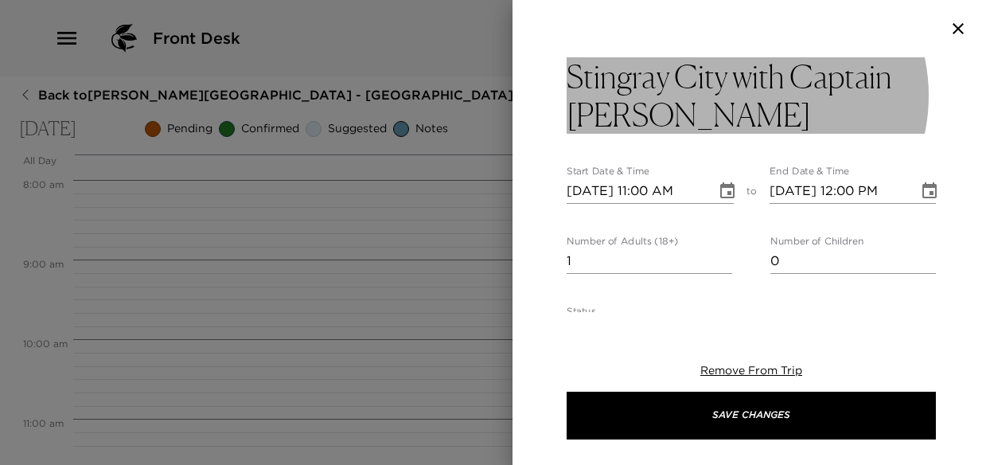
click at [584, 74] on h3 "Stingray City with Captain Robert" at bounding box center [750, 95] width 369 height 76
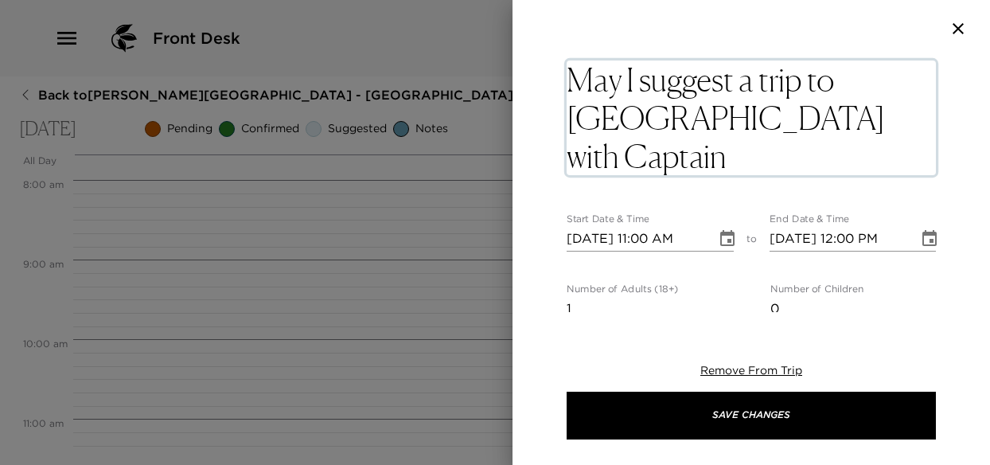
click at [714, 160] on textarea "May I suggest a trip to Stingray City with Captain Robert" at bounding box center [750, 117] width 369 height 115
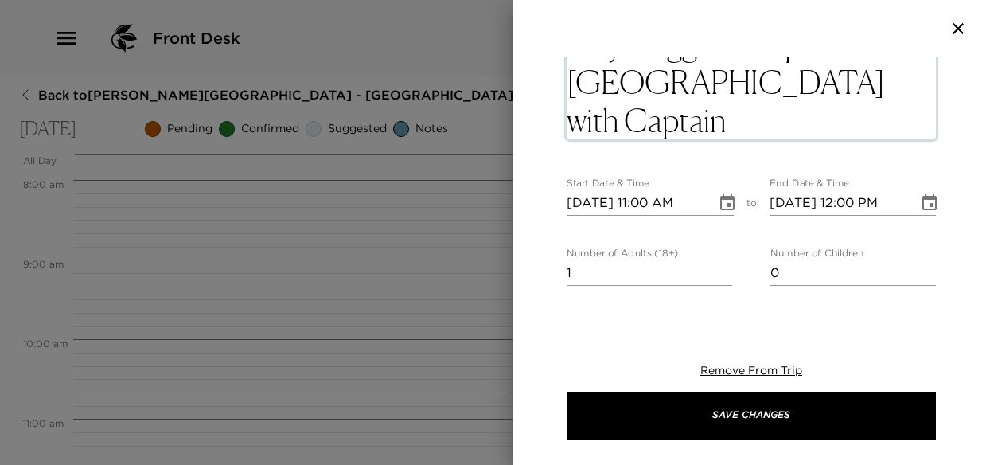
scroll to position [0, 0]
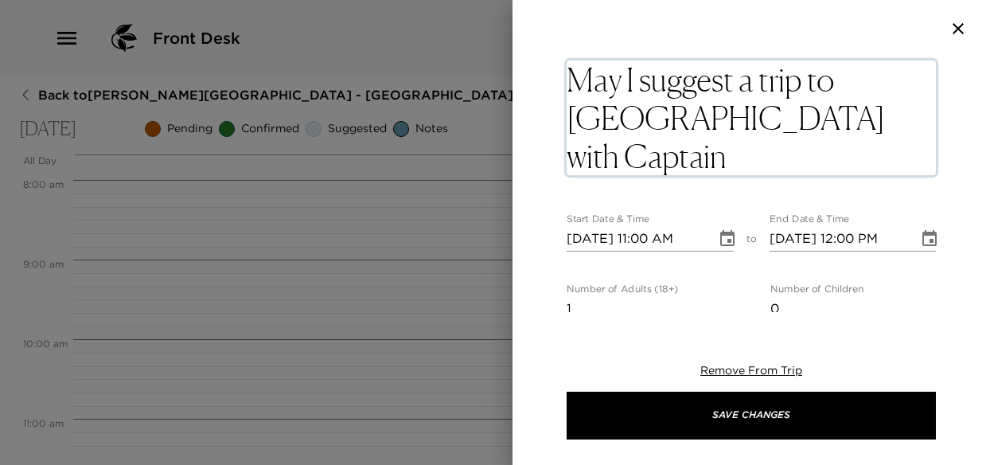
type textarea "May I suggest a trip to Stingray City with Captain Robert Soto"
click at [719, 238] on icon "Choose date, selected date is Oct 6, 2025" at bounding box center [727, 238] width 19 height 19
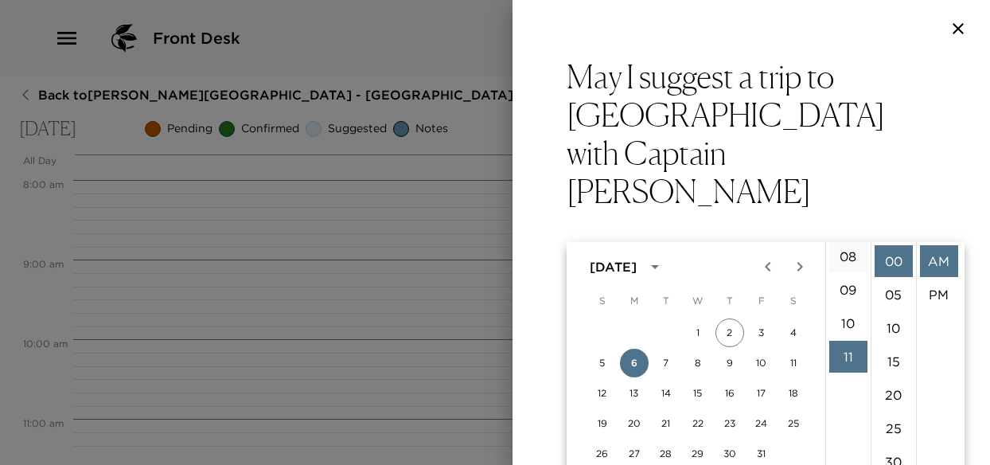
scroll to position [272, 0]
drag, startPoint x: 846, startPoint y: 292, endPoint x: 864, endPoint y: 282, distance: 19.9
click at [846, 292] on li "09" at bounding box center [848, 290] width 38 height 32
type input "10/06/2025 09:00 AM"
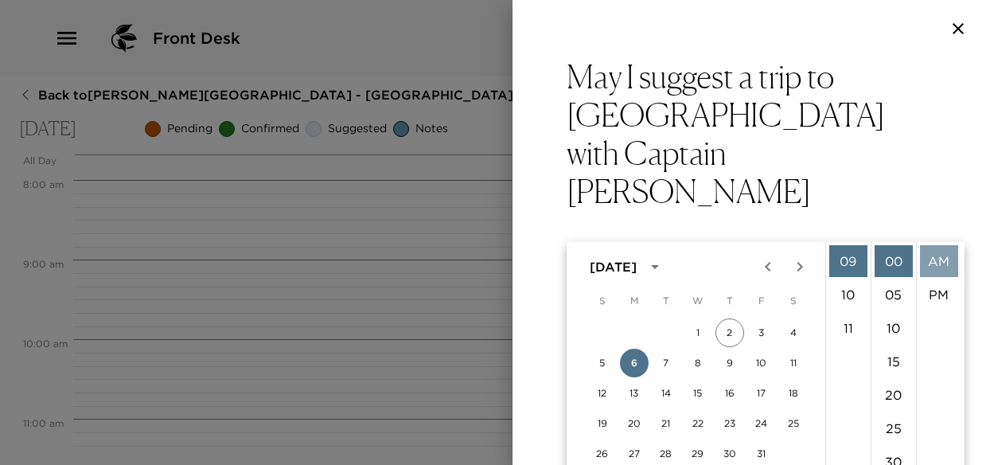
click at [938, 263] on li "AM" at bounding box center [939, 261] width 38 height 32
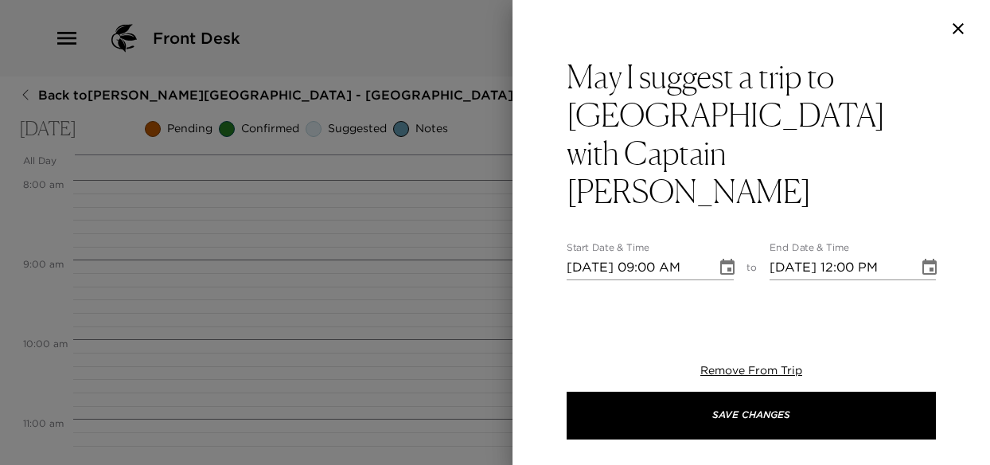
click at [920, 258] on icon "Choose date, selected date is Oct 6, 2025" at bounding box center [929, 267] width 19 height 19
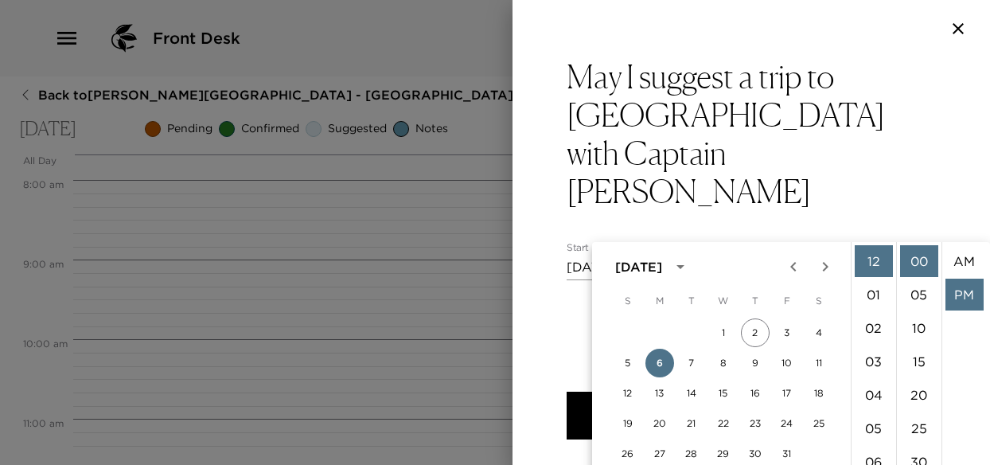
scroll to position [33, 0]
drag, startPoint x: 866, startPoint y: 298, endPoint x: 873, endPoint y: 292, distance: 9.0
click at [867, 298] on li "01" at bounding box center [873, 294] width 38 height 32
type input "10/06/2025 01:00 PM"
click at [949, 260] on li "PM" at bounding box center [964, 261] width 38 height 32
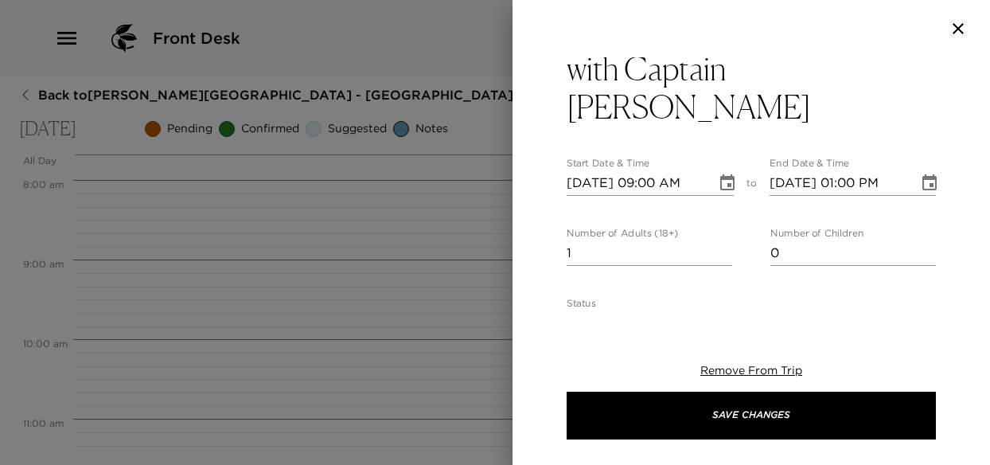
scroll to position [80, 0]
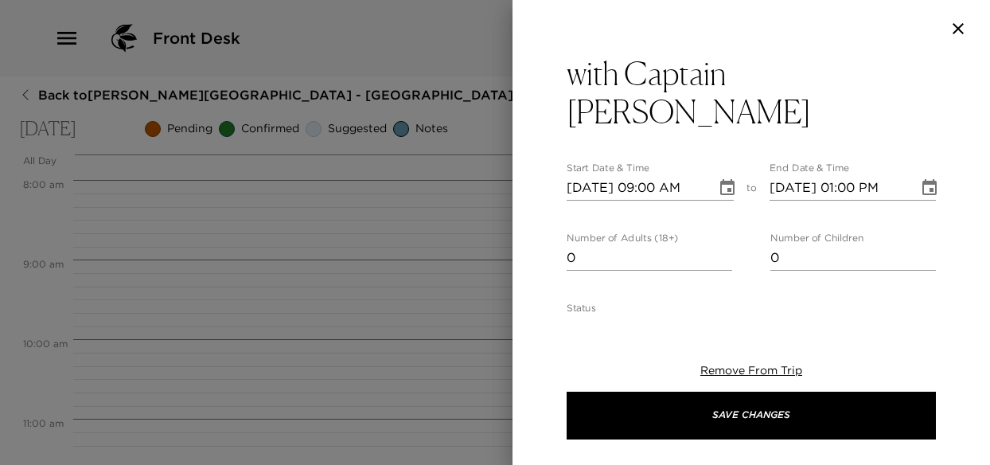
type input "0"
click at [722, 245] on input "0" at bounding box center [648, 257] width 165 height 25
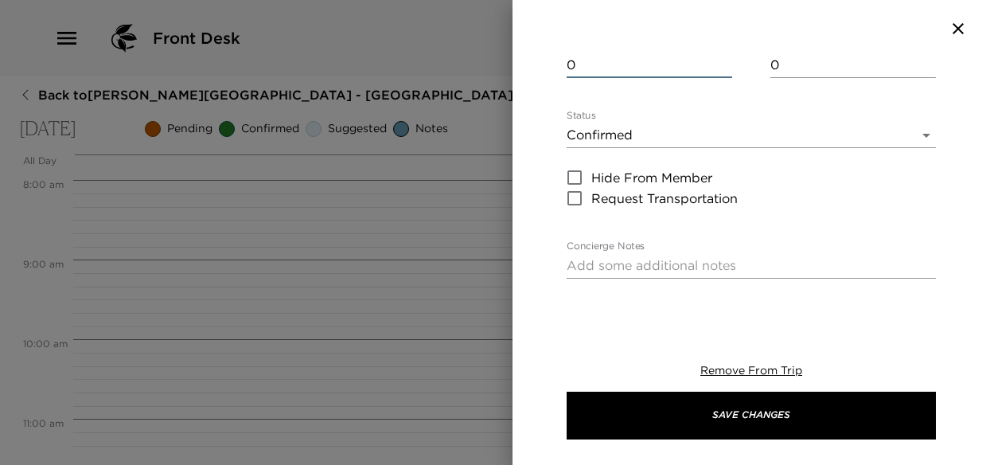
scroll to position [318, 0]
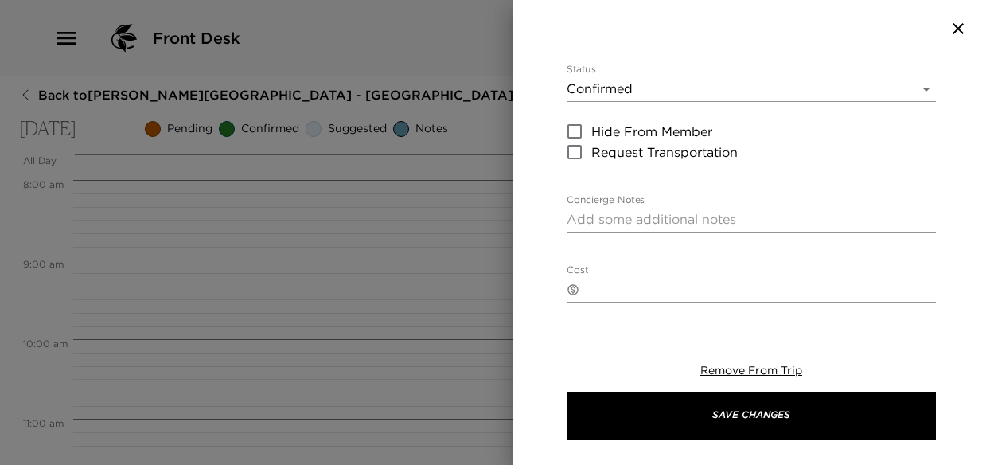
click at [635, 210] on textarea "Concierge Notes" at bounding box center [750, 219] width 369 height 18
click at [667, 210] on textarea "Captain Soto" at bounding box center [750, 219] width 369 height 18
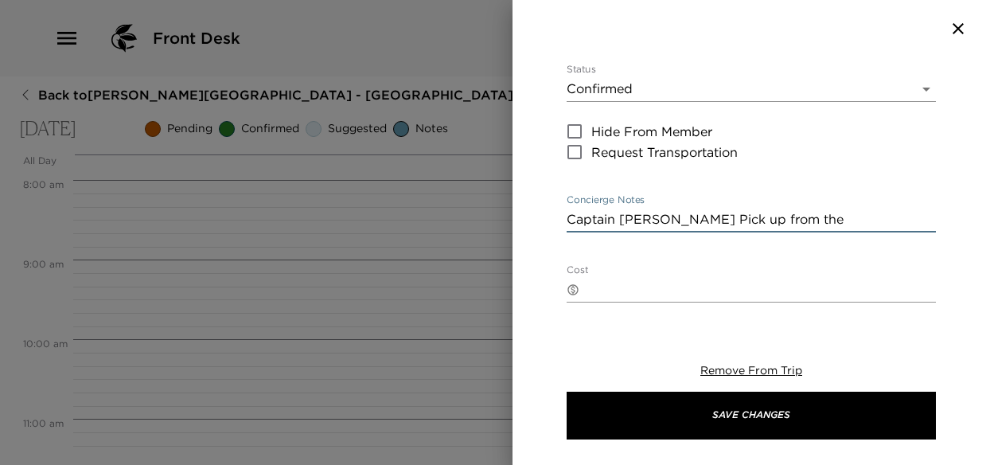
click at [677, 210] on textarea "Captain Soto Pick up from the" at bounding box center [750, 219] width 369 height 18
click at [763, 210] on textarea "Captain Soto Picks up from the" at bounding box center [750, 219] width 369 height 18
click at [917, 210] on textarea "Captain Soto Picks up from the Exclusive Resorts Dock" at bounding box center [750, 219] width 369 height 18
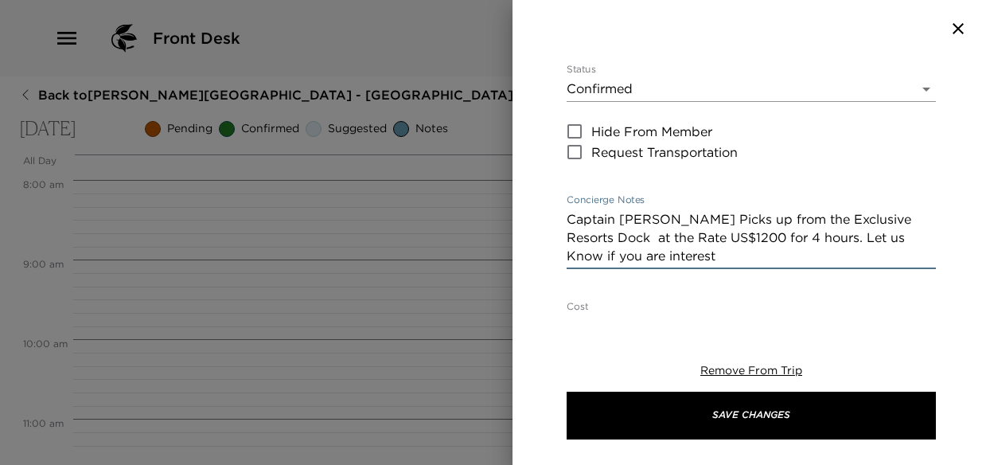
click at [827, 210] on textarea "Captain Soto Picks up from the Exclusive Resorts Dock at the Rate US$1200 for 4…" at bounding box center [750, 237] width 369 height 55
click at [665, 224] on textarea "Captain Soto Picks up from the Exclusive Resorts Dock at the Rate US$1200 for 4…" at bounding box center [750, 237] width 369 height 55
type textarea "Captain Soto Picks up from the Exclusive Resorts Dock at the Rate US$1200 for 4…"
click at [614, 317] on textarea "Cost" at bounding box center [761, 326] width 350 height 18
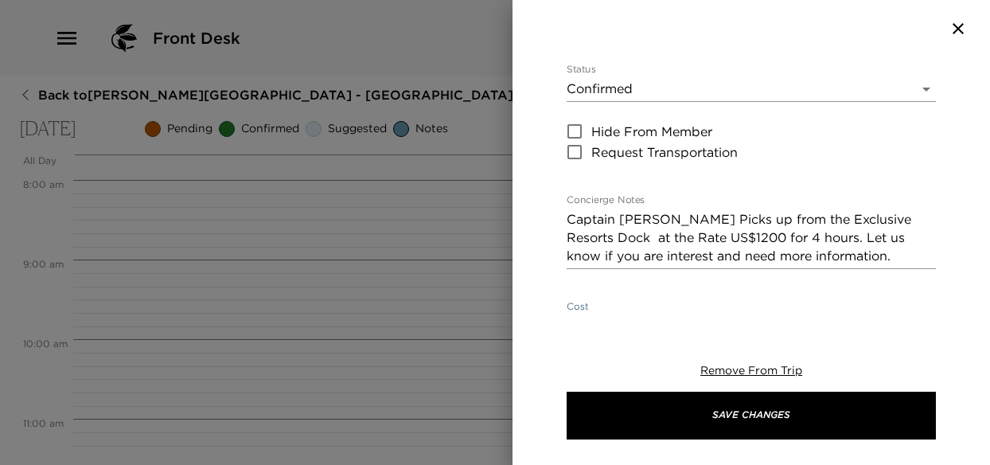
click at [589, 317] on textarea "1200.00" at bounding box center [761, 326] width 350 height 18
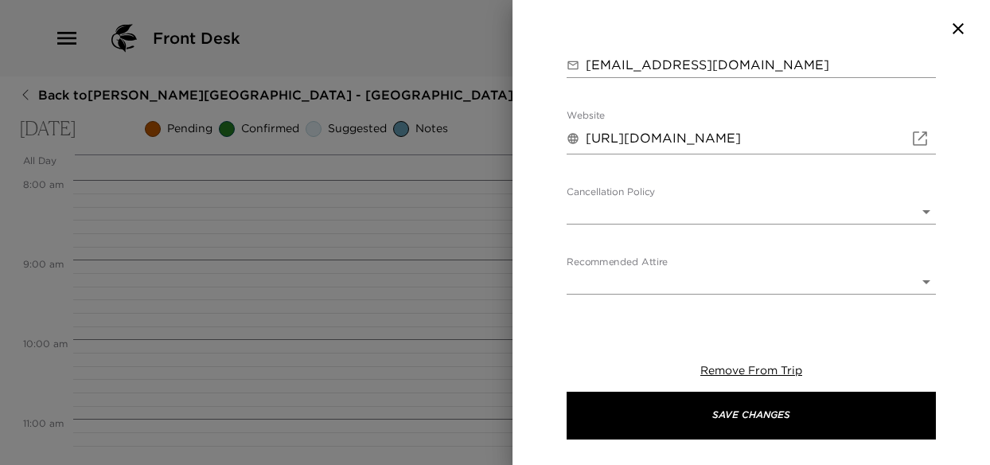
scroll to position [840, 0]
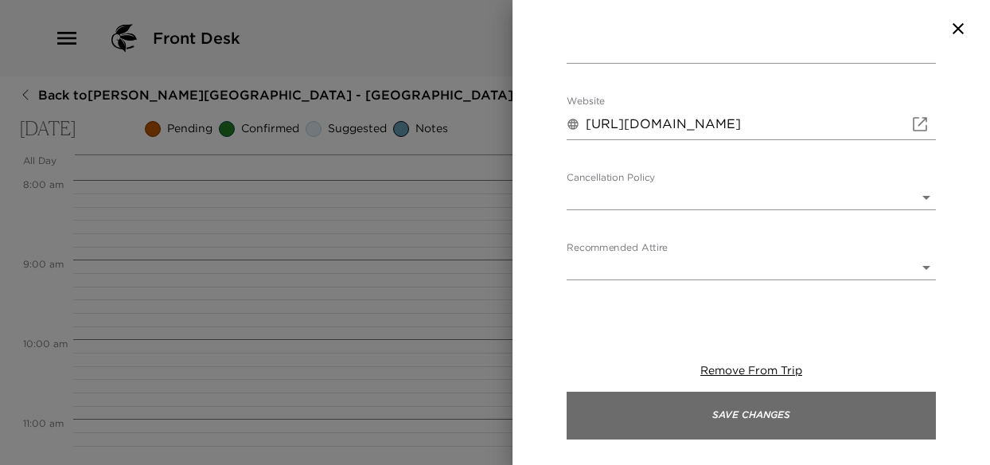
type textarea "1,200.00"
click at [699, 424] on button "Save Changes" at bounding box center [750, 415] width 369 height 48
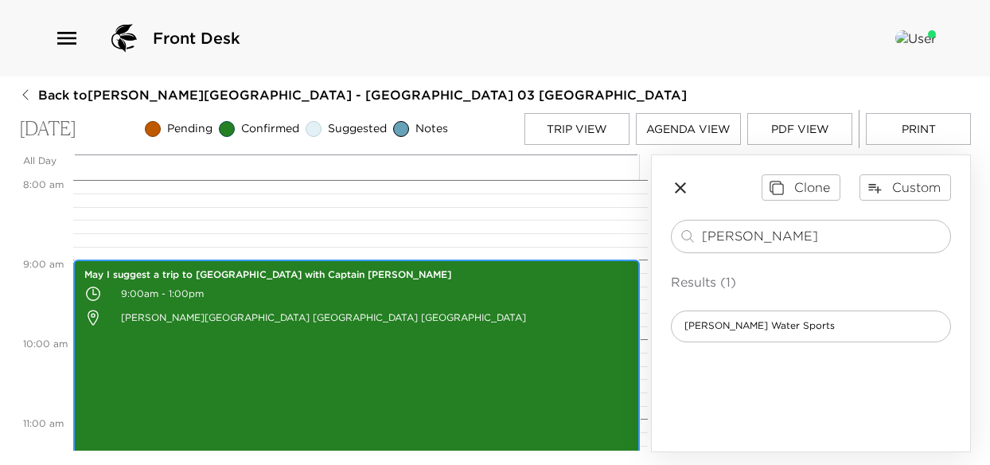
click at [299, 364] on div "May I suggest a trip to Stingray City with Captain Robert Soto 9:00am - 1:00pm …" at bounding box center [356, 418] width 557 height 313
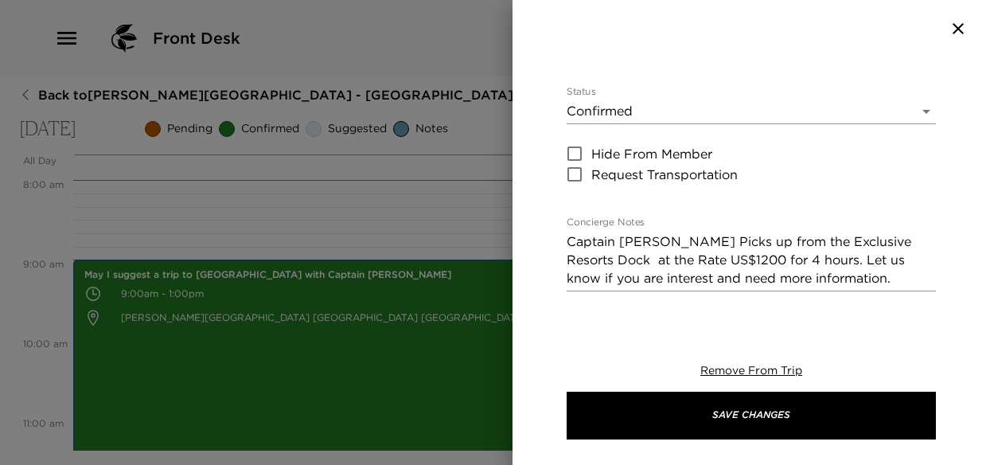
scroll to position [318, 0]
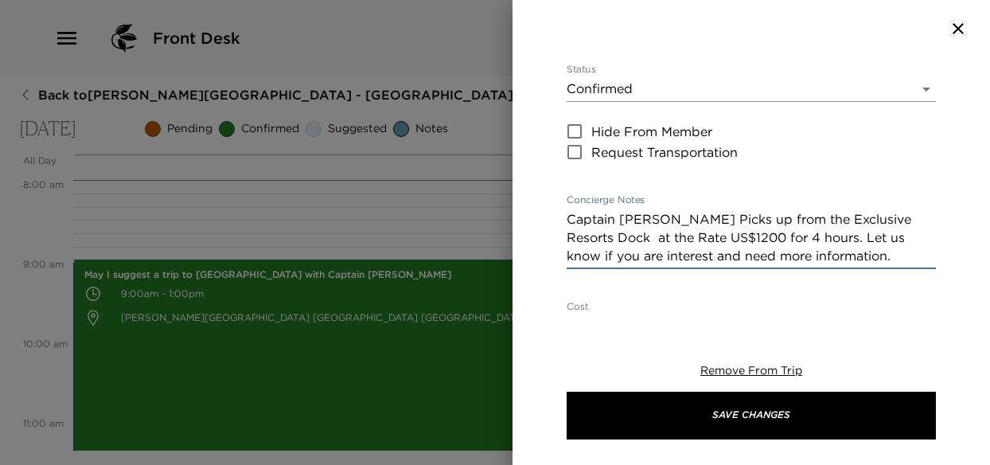
drag, startPoint x: 813, startPoint y: 220, endPoint x: 514, endPoint y: 165, distance: 304.3
click at [514, 165] on div "May I suggest a trip to Stingray City with Captain Robert Soto Start Date & Tim…" at bounding box center [750, 184] width 477 height 255
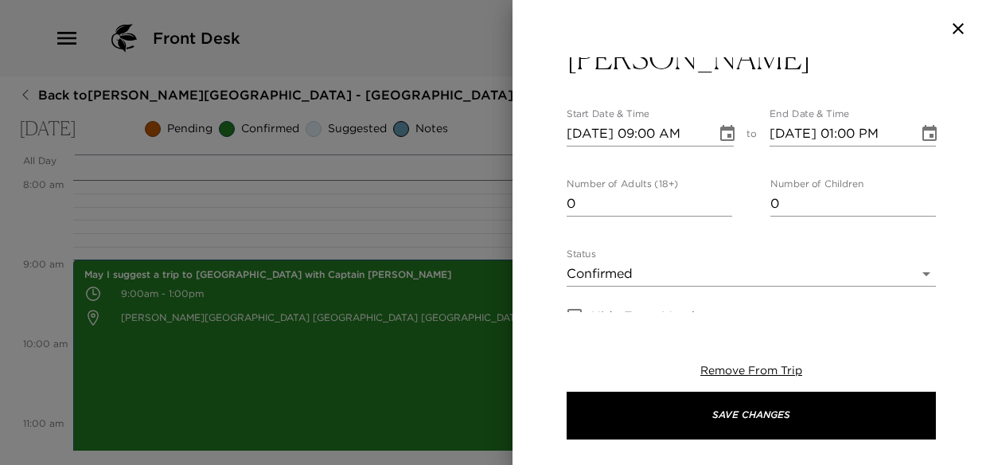
scroll to position [159, 0]
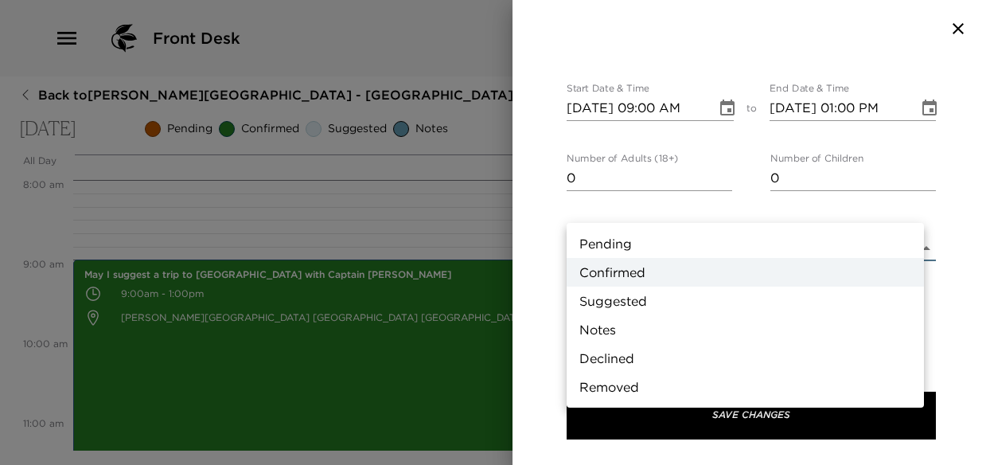
click at [632, 204] on body "Front Desk Back to Tonja Crosby Reservation - Grand Cayman Villa 03 Grand Cayma…" at bounding box center [495, 232] width 990 height 465
click at [606, 301] on li "Suggested" at bounding box center [744, 300] width 357 height 29
type input "Suggestion"
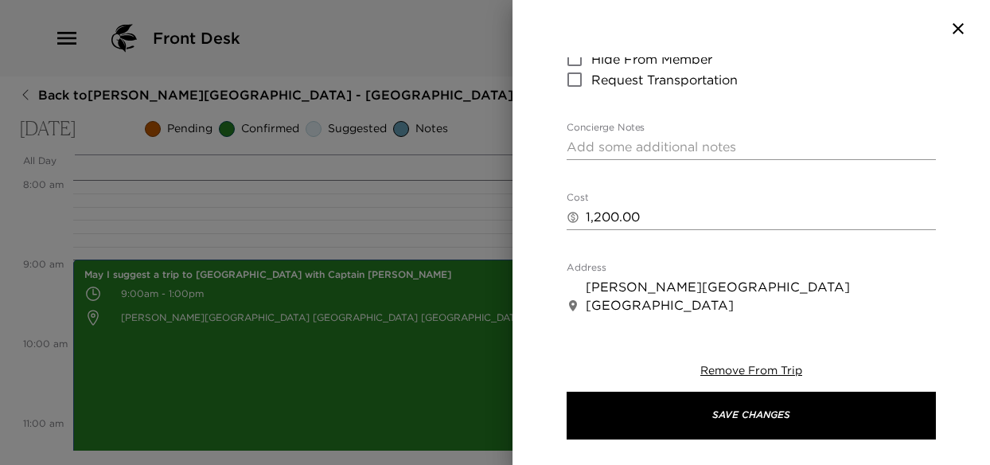
scroll to position [398, 0]
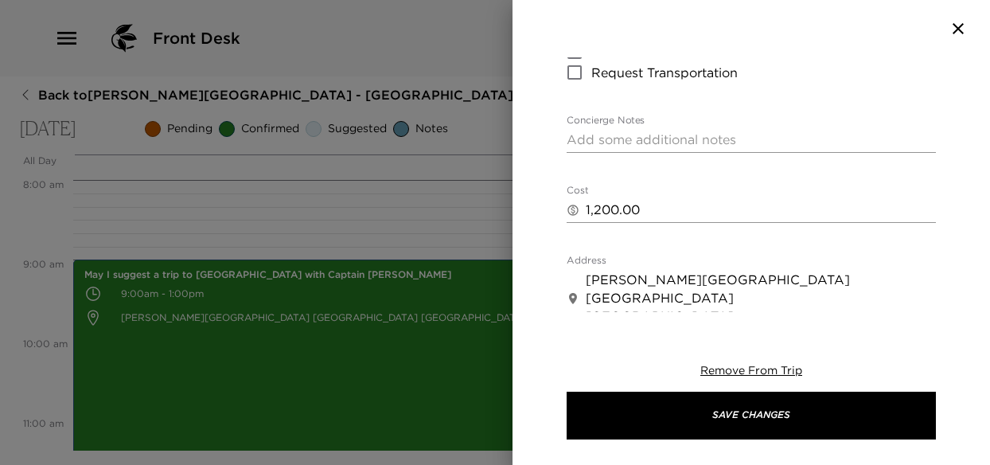
click at [613, 130] on textarea "Concierge Notes" at bounding box center [750, 139] width 369 height 18
paste textarea "Captain Soto Picks up from the Exclusive Resorts Dock at the Rate US$1200 for 4…"
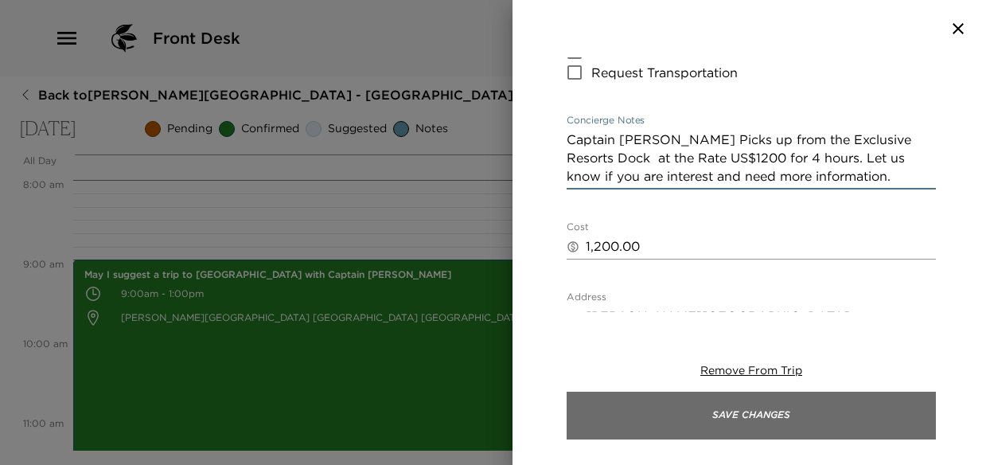
type textarea "Captain Soto Picks up from the Exclusive Resorts Dock at the Rate US$1200 for 4…"
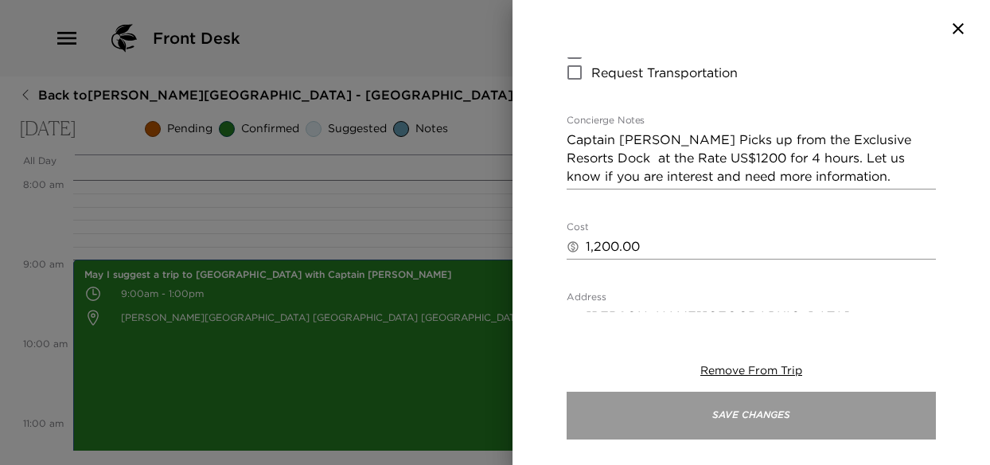
click at [778, 426] on button "Save Changes" at bounding box center [750, 415] width 369 height 48
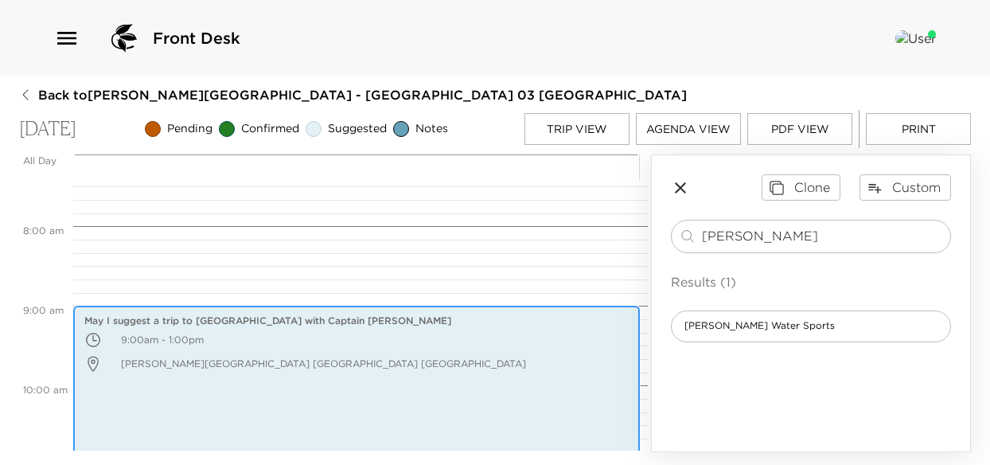
scroll to position [574, 0]
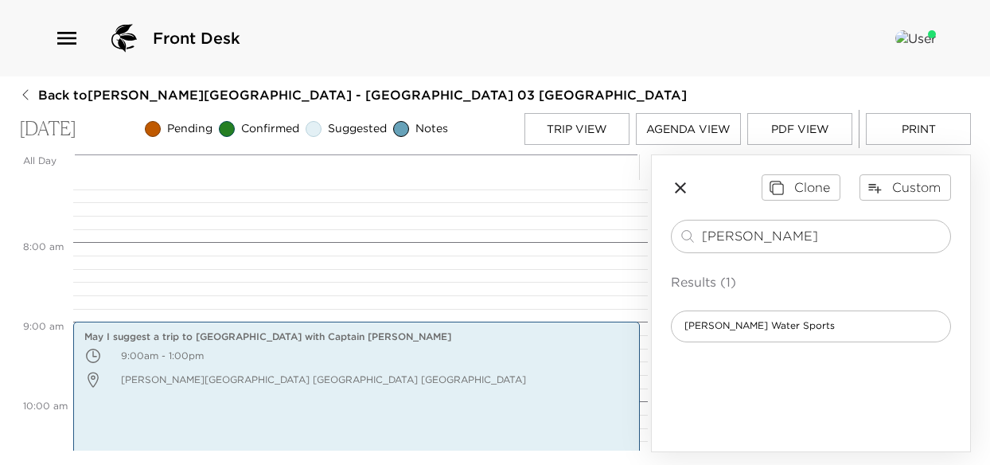
click at [552, 134] on button "Trip View" at bounding box center [576, 129] width 105 height 32
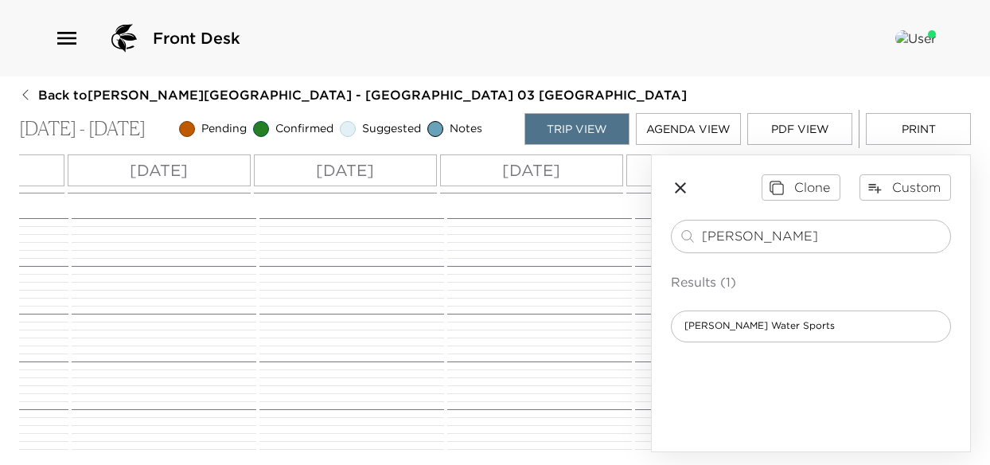
scroll to position [0, 830]
click at [267, 166] on p "Thu 10/09" at bounding box center [268, 170] width 58 height 24
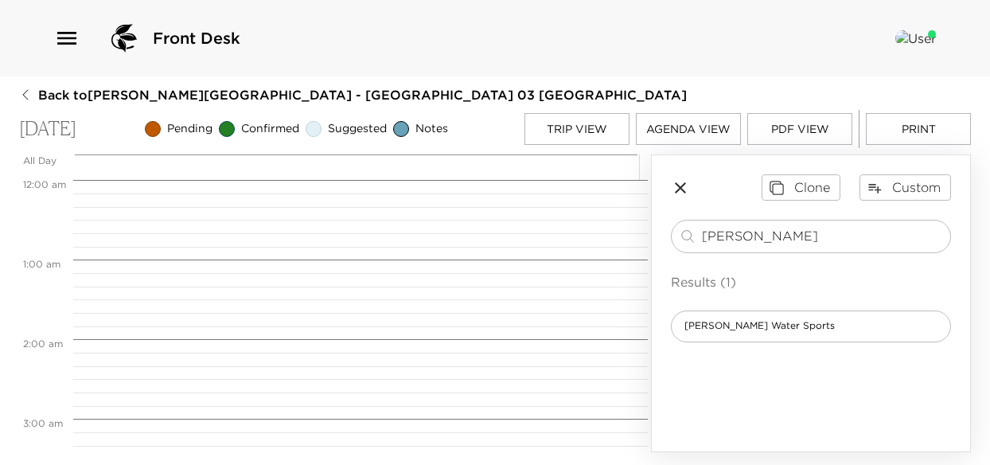
scroll to position [636, 0]
click at [764, 245] on input "soto" at bounding box center [823, 236] width 242 height 18
drag, startPoint x: 749, startPoint y: 249, endPoint x: 669, endPoint y: 250, distance: 80.4
click at [669, 250] on div "Clone Custom soto ​ Results (1) Robert Soto's Water Sports" at bounding box center [811, 257] width 318 height 205
type input "peppers"
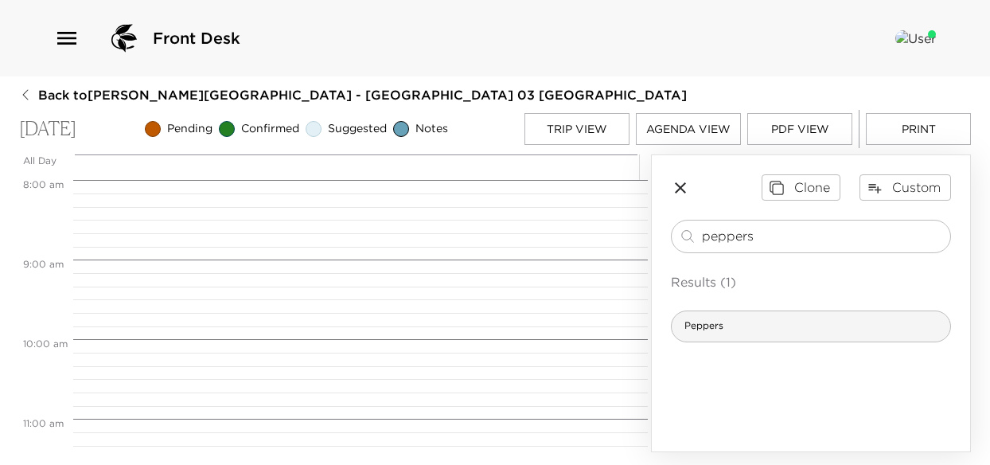
click at [753, 333] on div "Peppers" at bounding box center [811, 326] width 280 height 32
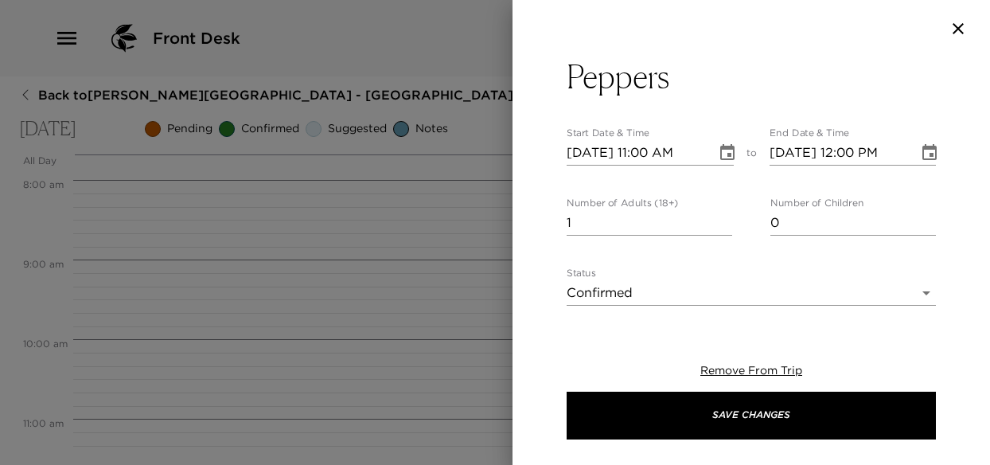
click at [730, 146] on icon "Choose date, selected date is Oct 9, 2025" at bounding box center [727, 152] width 19 height 19
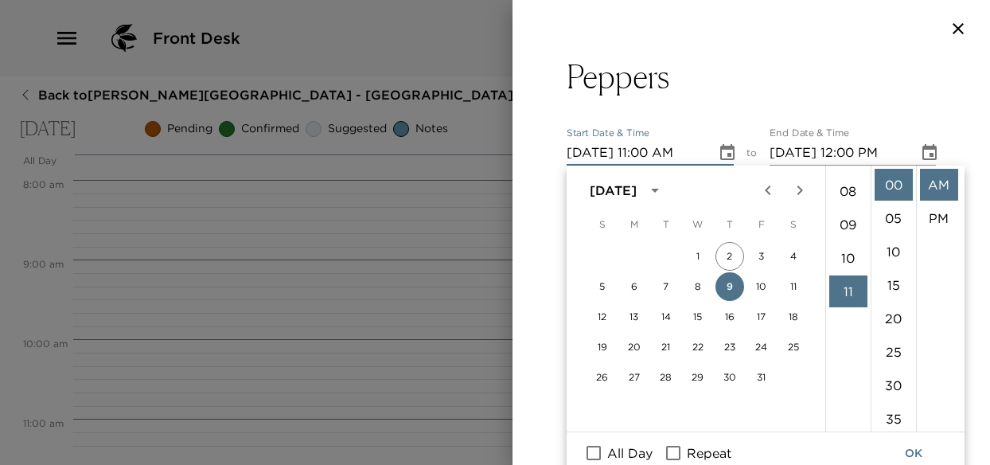
scroll to position [208, 0]
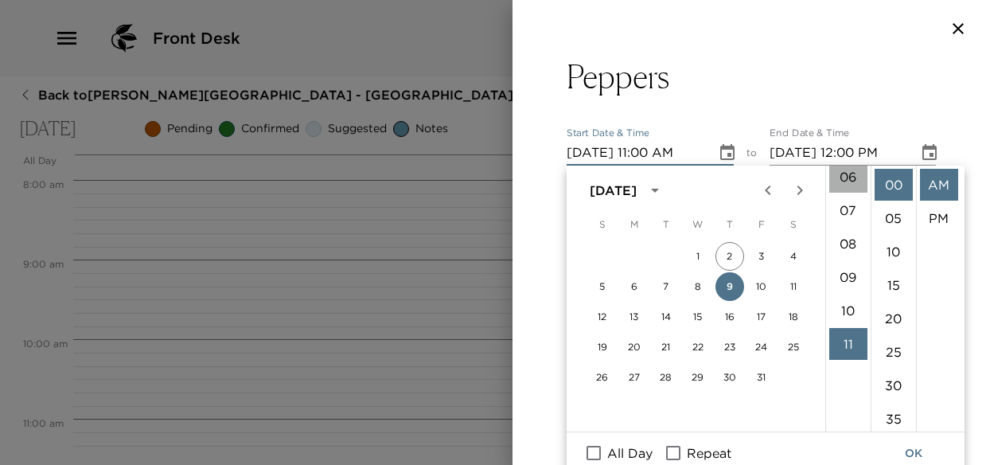
click at [851, 177] on li "06" at bounding box center [848, 177] width 38 height 32
click at [843, 220] on li "07" at bounding box center [848, 218] width 38 height 32
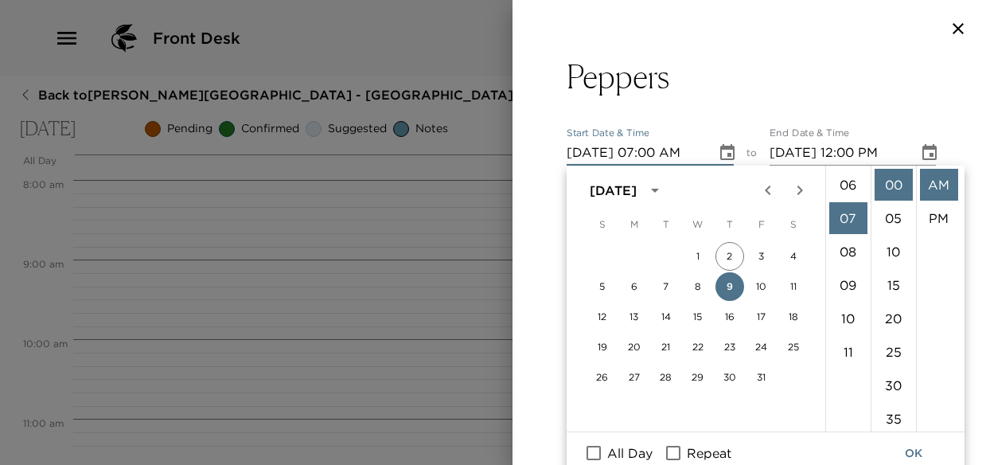
scroll to position [234, 0]
click at [928, 220] on li "PM" at bounding box center [939, 218] width 38 height 32
type input "10/09/2025 07:00 PM"
type input "10/09/2025 08:00 PM"
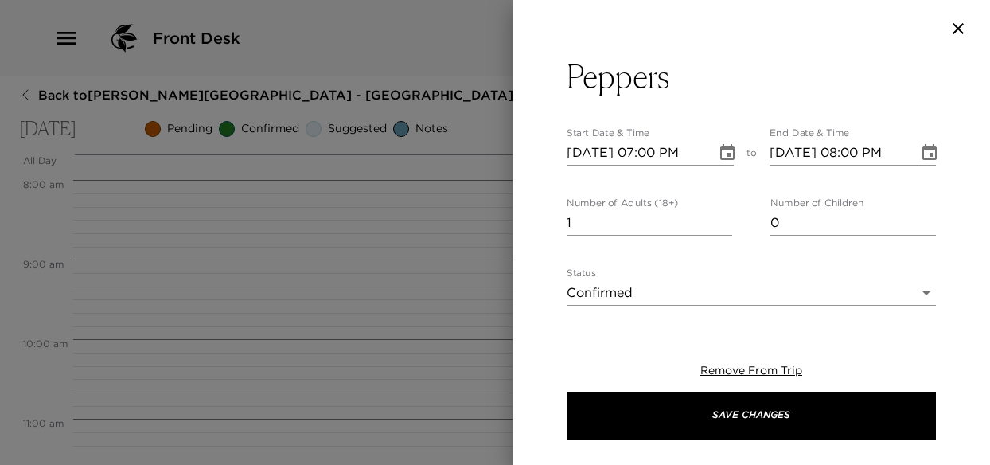
scroll to position [33, 0]
click at [263, 179] on div at bounding box center [495, 232] width 990 height 465
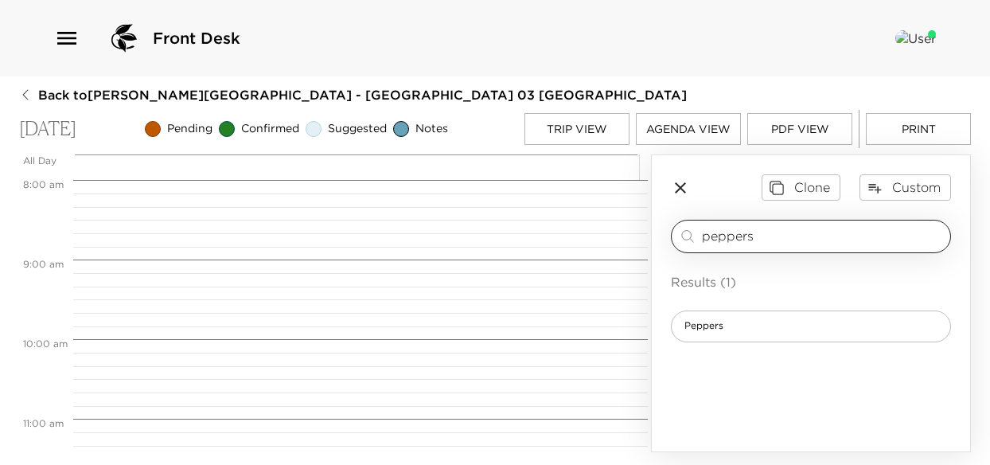
click at [797, 245] on input "peppers" at bounding box center [823, 236] width 242 height 18
click at [759, 245] on input "peppers" at bounding box center [823, 236] width 242 height 18
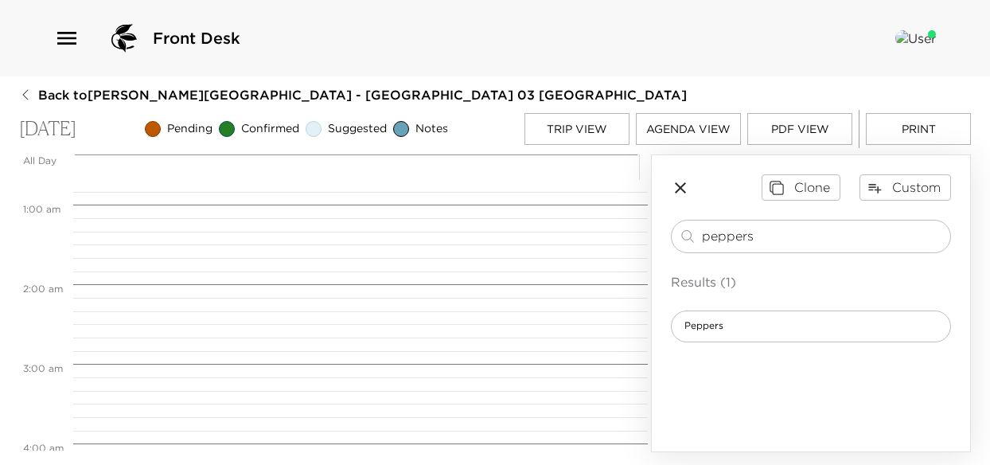
scroll to position [80, 0]
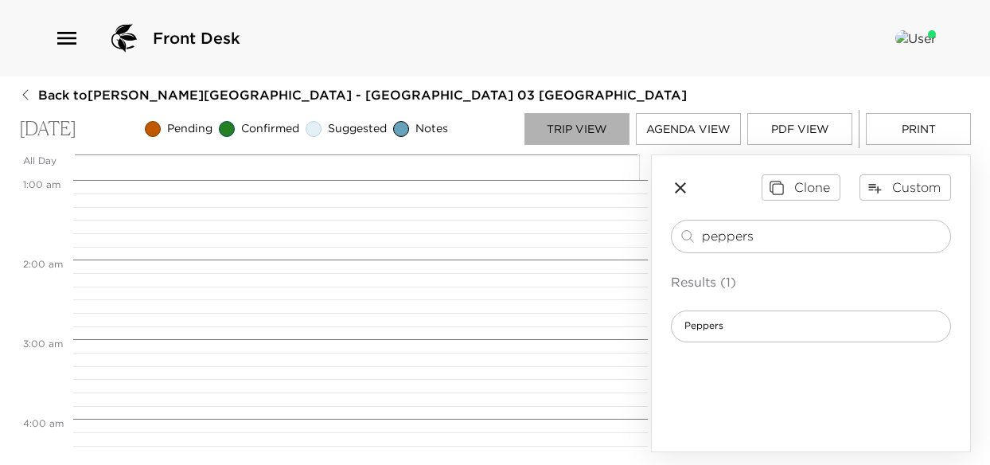
click at [584, 136] on button "Trip View" at bounding box center [576, 129] width 105 height 32
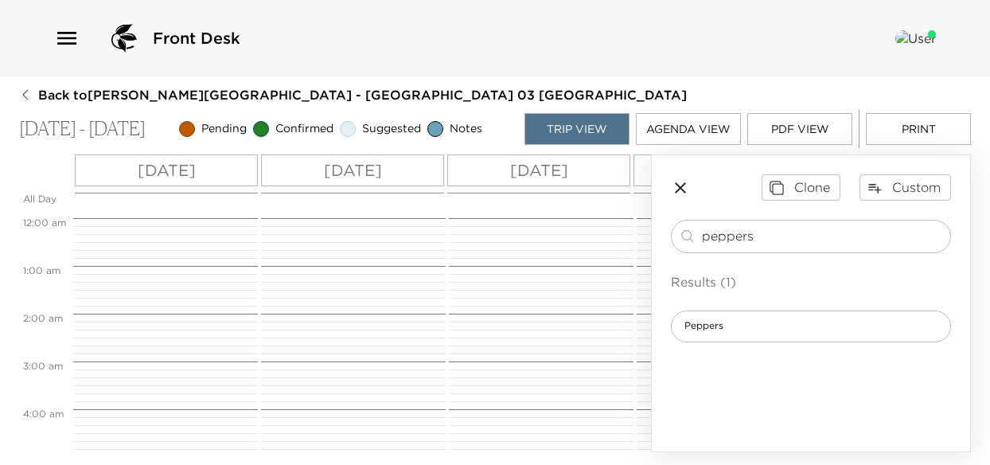
scroll to position [430, 0]
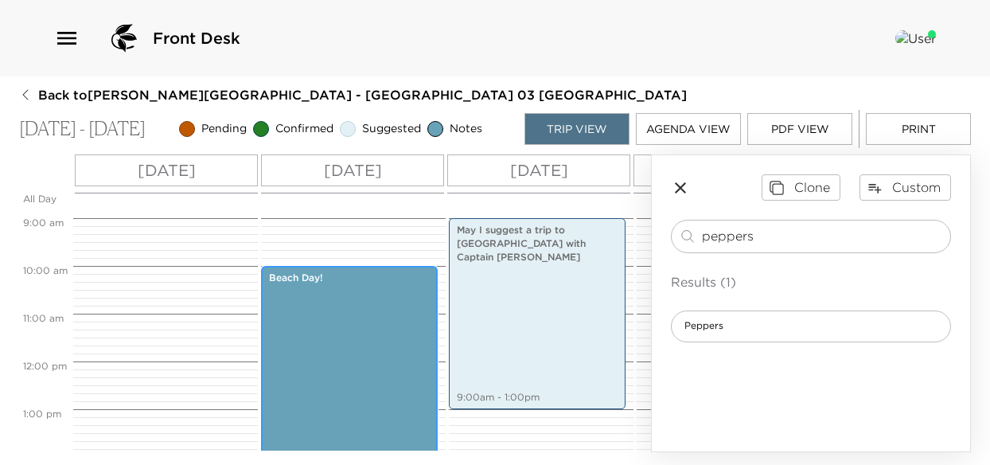
click at [412, 329] on div "Beach Day! 10:00am - 5:00pm" at bounding box center [349, 432] width 167 height 329
click at [356, 341] on div "Beach Day! 10:00am - 5:00pm" at bounding box center [349, 432] width 167 height 329
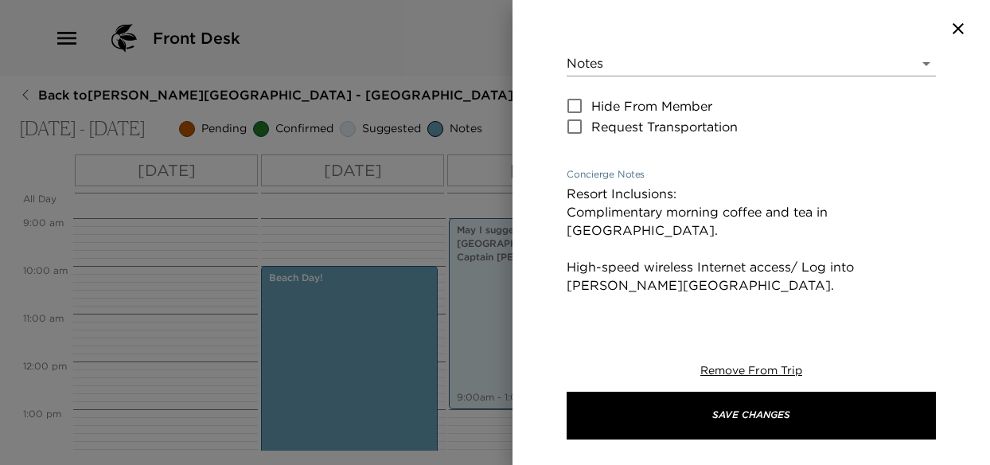
scroll to position [221, 0]
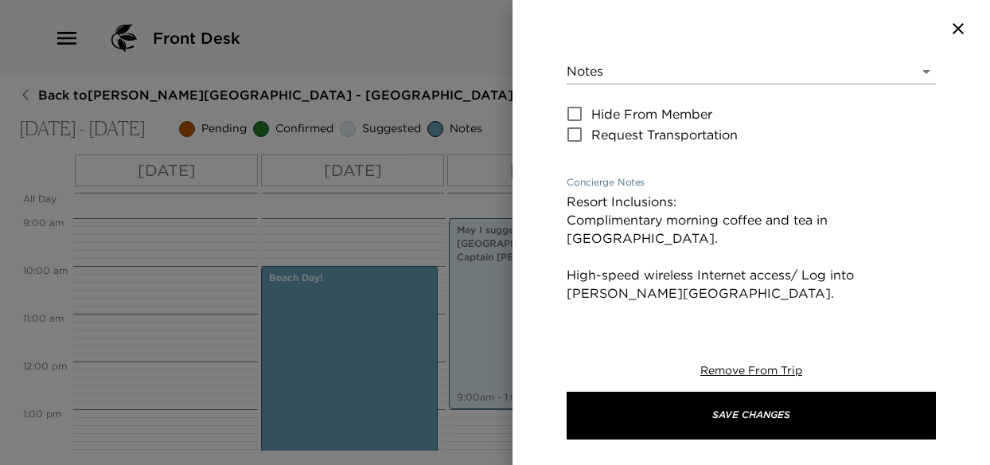
drag, startPoint x: 716, startPoint y: 134, endPoint x: 554, endPoint y: 201, distance: 175.5
click at [554, 201] on div "Beach Day! Start Date & Time 10/05/2025 10:00 AM to End Date & Time 10/05/2025 …" at bounding box center [750, 184] width 477 height 255
click at [438, 50] on div at bounding box center [495, 232] width 990 height 465
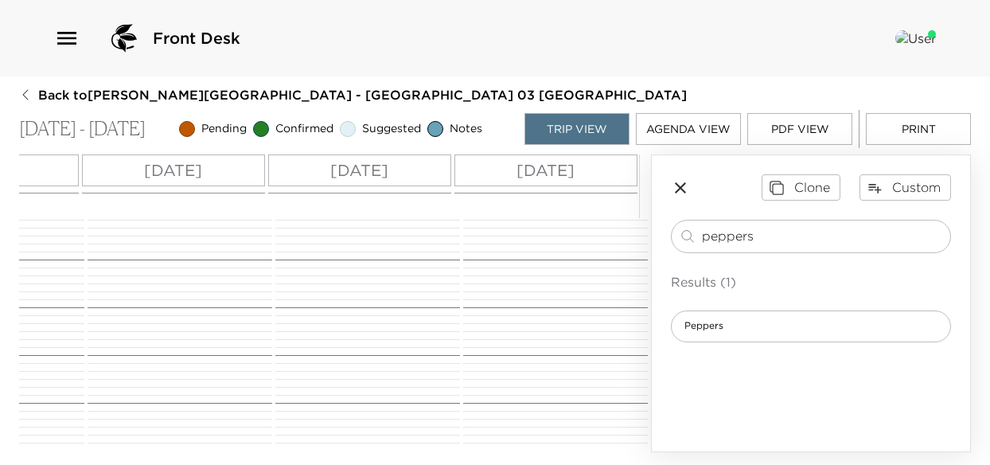
scroll to position [0, 0]
click at [566, 173] on p "Sat 10/11" at bounding box center [545, 170] width 58 height 24
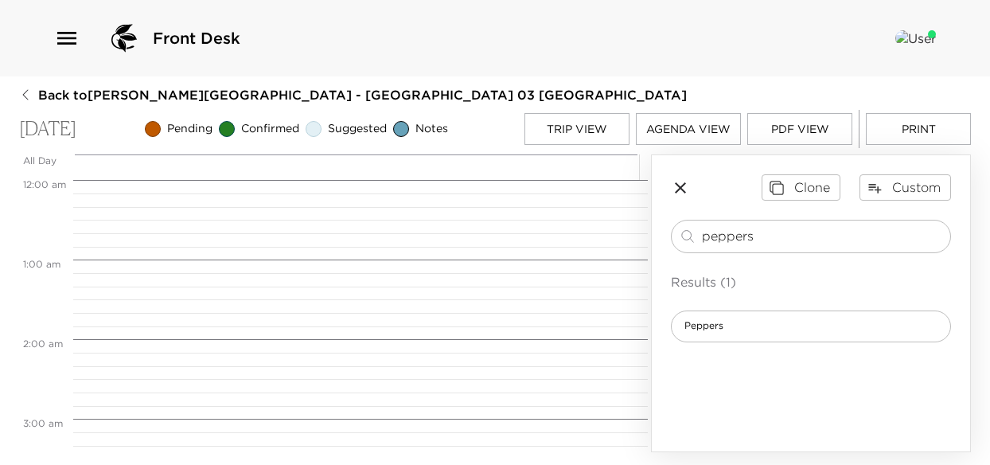
scroll to position [636, 0]
click at [761, 245] on input "peppers" at bounding box center [823, 236] width 242 height 18
click at [560, 133] on button "Trip View" at bounding box center [576, 129] width 105 height 32
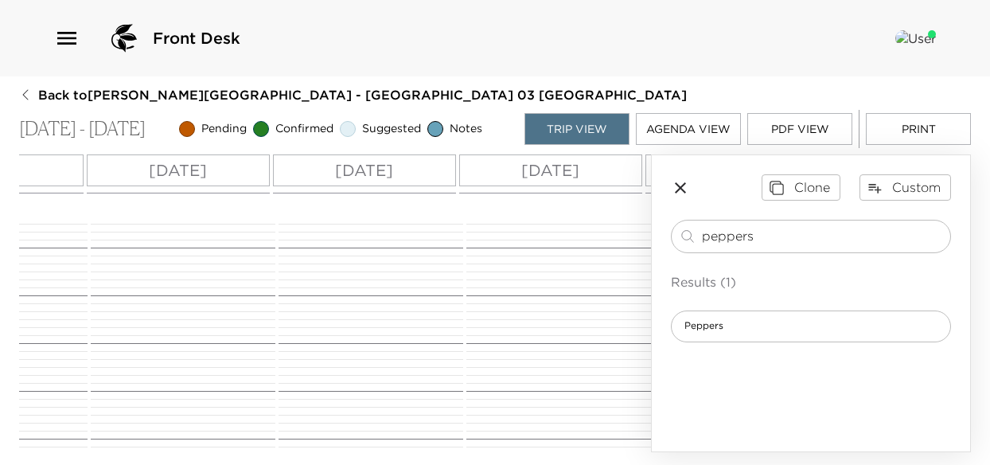
scroll to position [0, 936]
click at [331, 172] on p "Fri 10/10" at bounding box center [359, 170] width 58 height 24
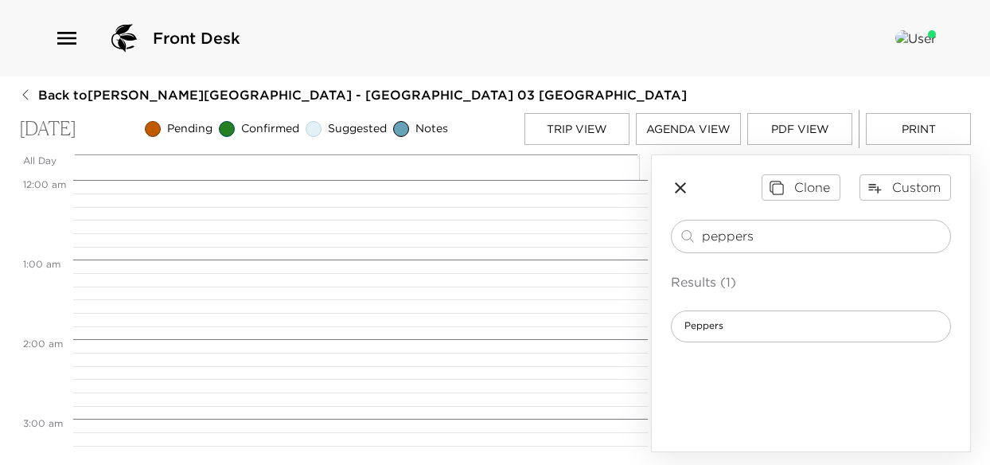
scroll to position [636, 0]
click at [753, 337] on div "Peppers" at bounding box center [811, 326] width 280 height 32
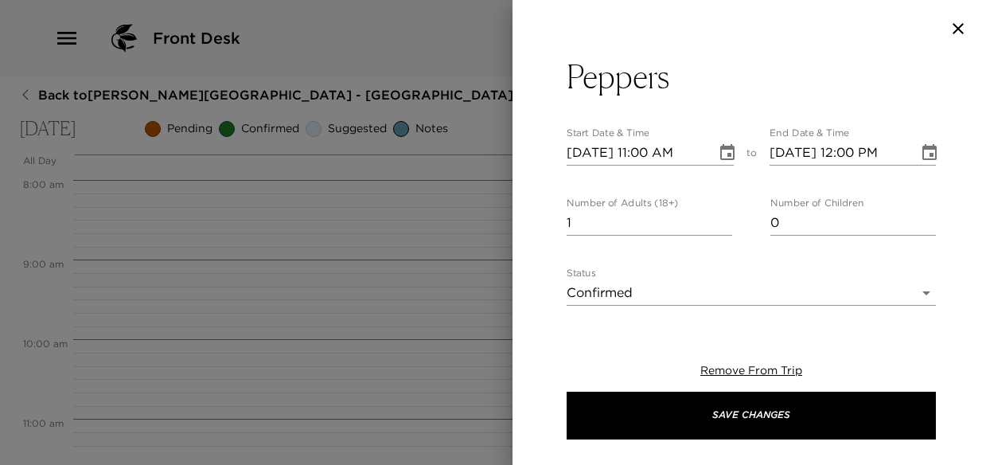
click at [722, 156] on icon "Choose date, selected date is Oct 10, 2025" at bounding box center [727, 152] width 14 height 16
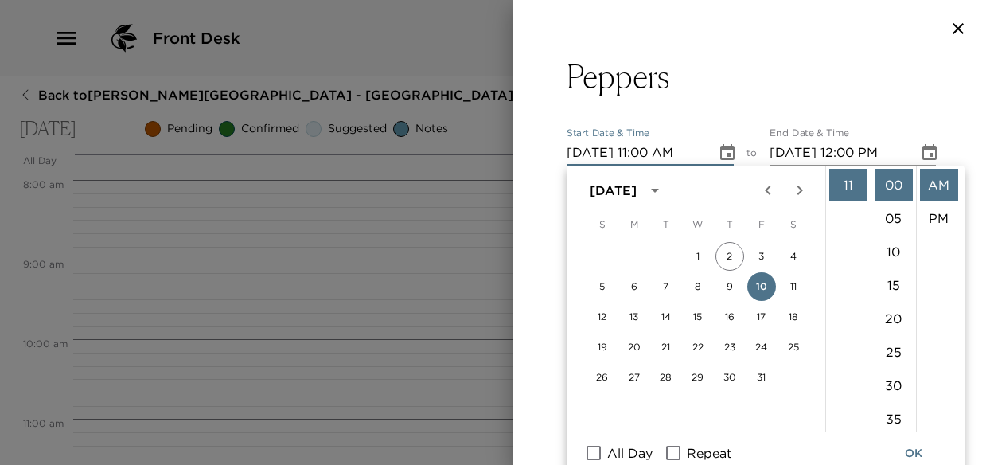
scroll to position [135, 0]
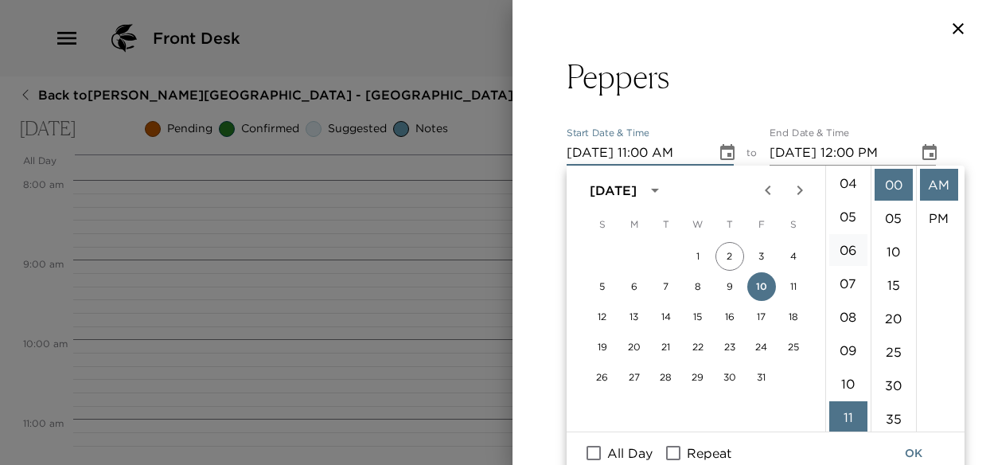
click at [845, 257] on li "06" at bounding box center [848, 250] width 38 height 32
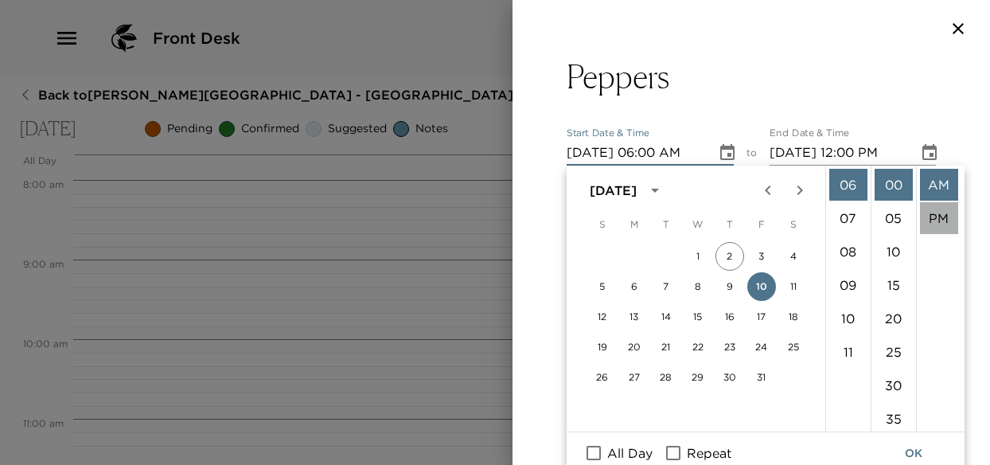
click at [934, 218] on li "PM" at bounding box center [939, 218] width 38 height 32
type input "10/10/2025 06:00 PM"
type input "10/10/2025 07:00 PM"
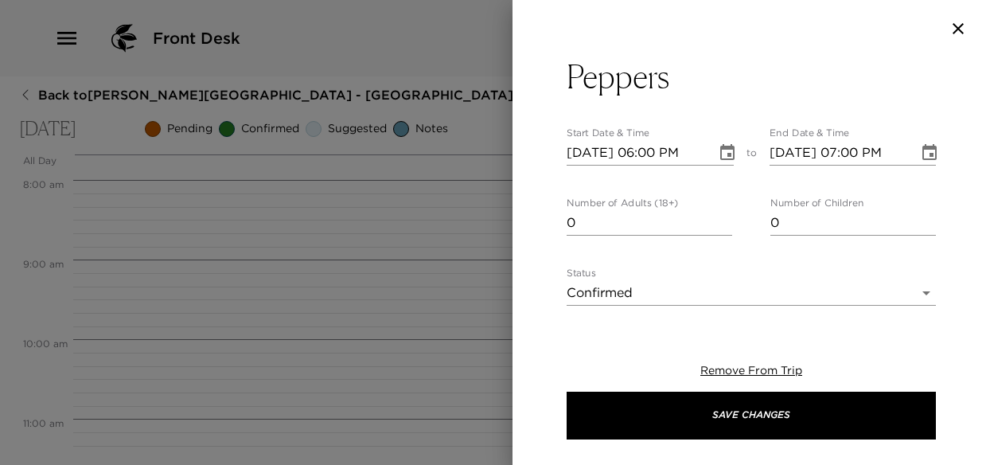
type input "0"
click at [718, 224] on input "0" at bounding box center [648, 222] width 165 height 25
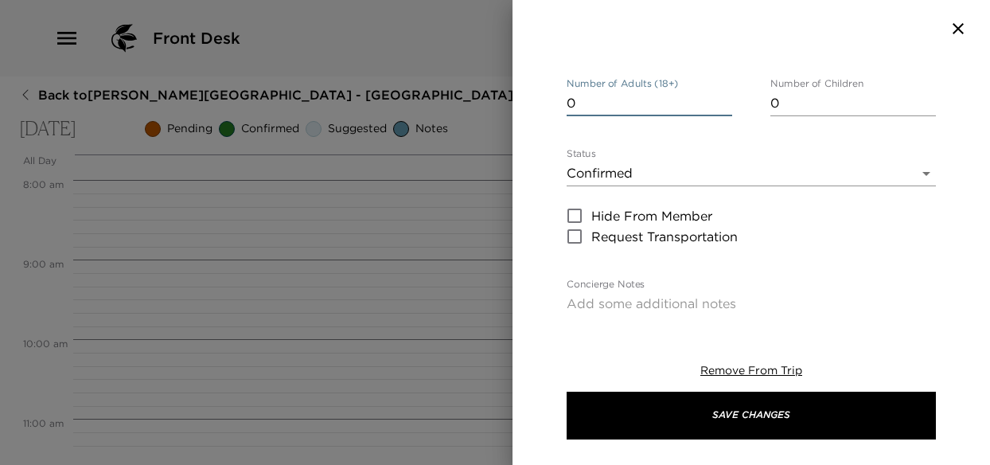
scroll to position [159, 0]
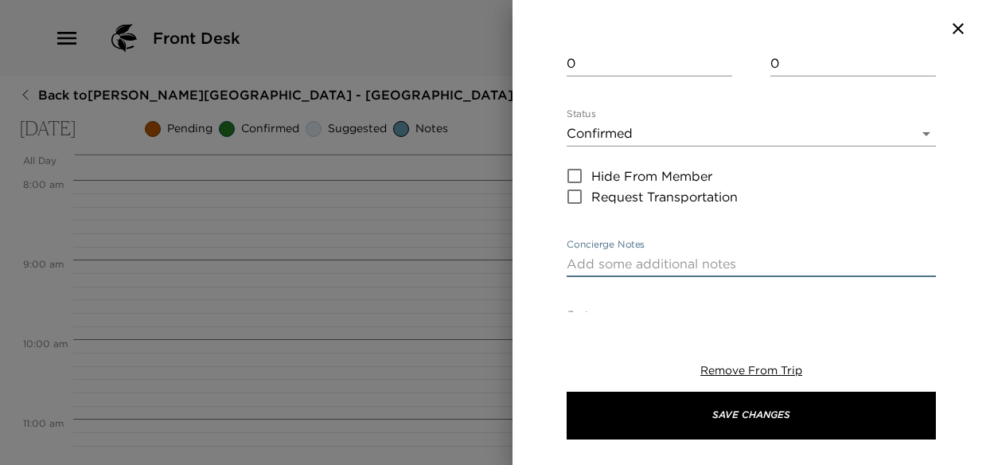
click at [627, 266] on textarea "Concierge Notes" at bounding box center [750, 264] width 369 height 18
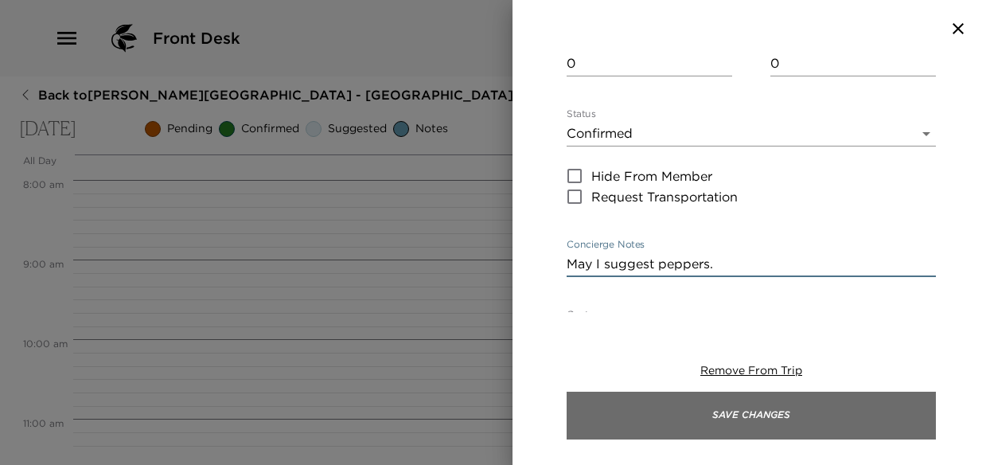
type textarea "May I suggest peppers."
click at [732, 419] on button "Save Changes" at bounding box center [750, 415] width 369 height 48
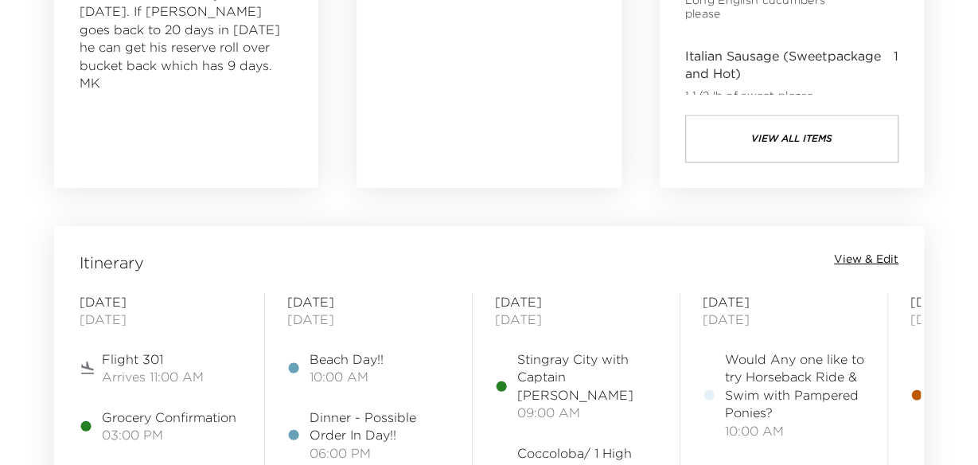
scroll to position [1352, 0]
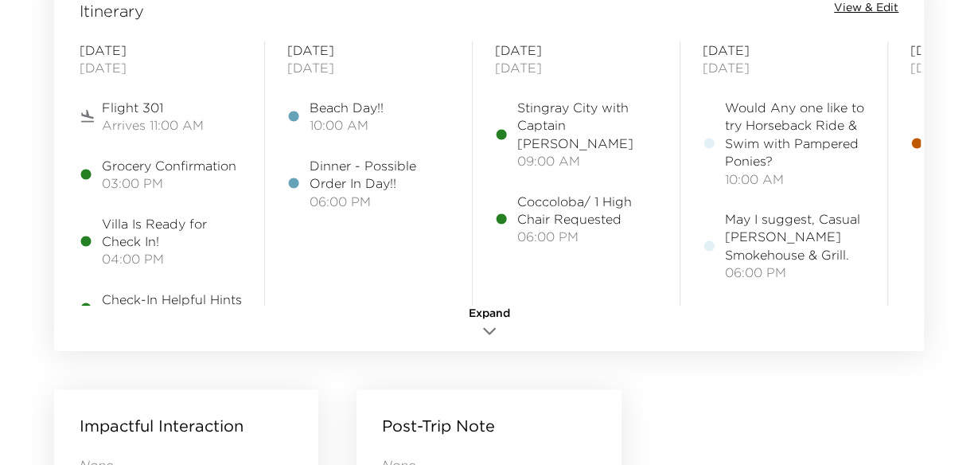
click at [870, 4] on span "View & Edit" at bounding box center [866, 8] width 64 height 16
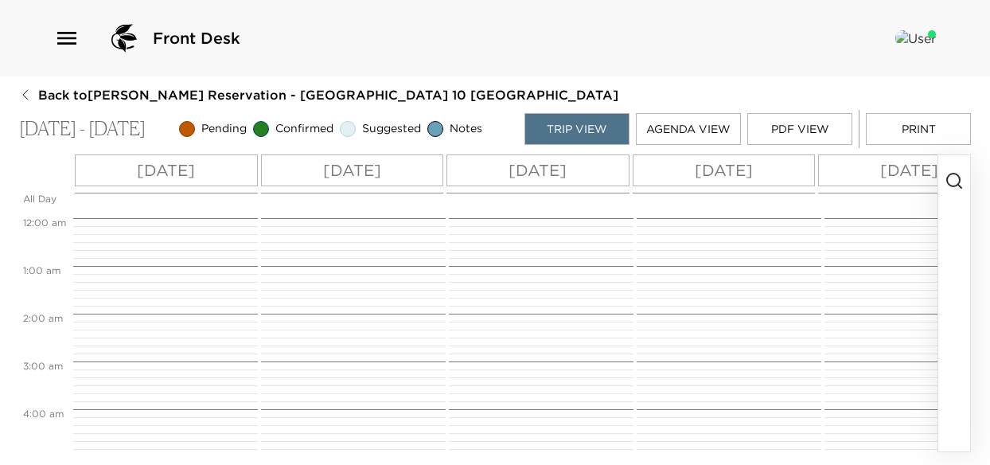
scroll to position [430, 0]
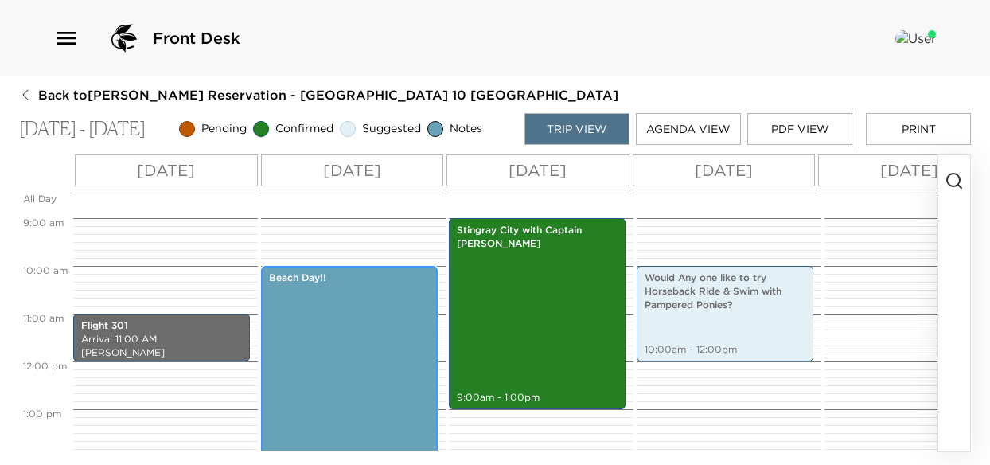
click at [361, 297] on div "Beach Day!! 10:00am - 4:00pm" at bounding box center [349, 409] width 167 height 282
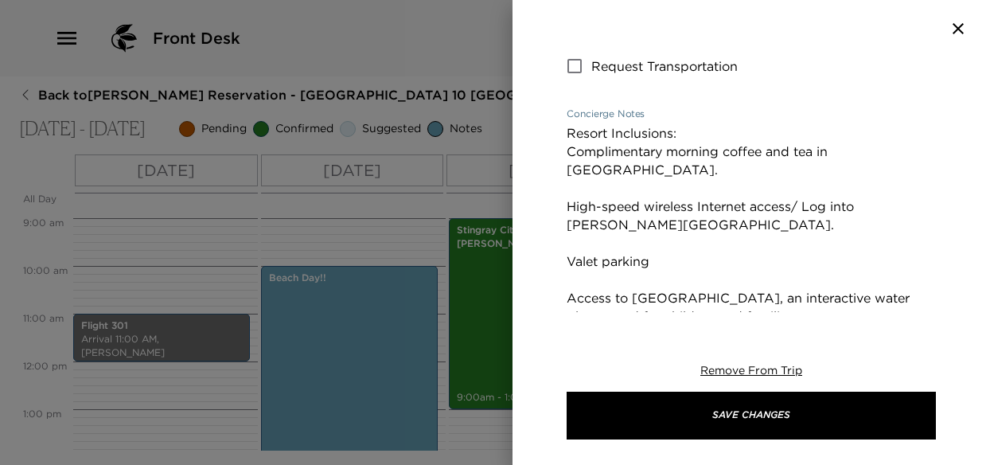
scroll to position [267, 0]
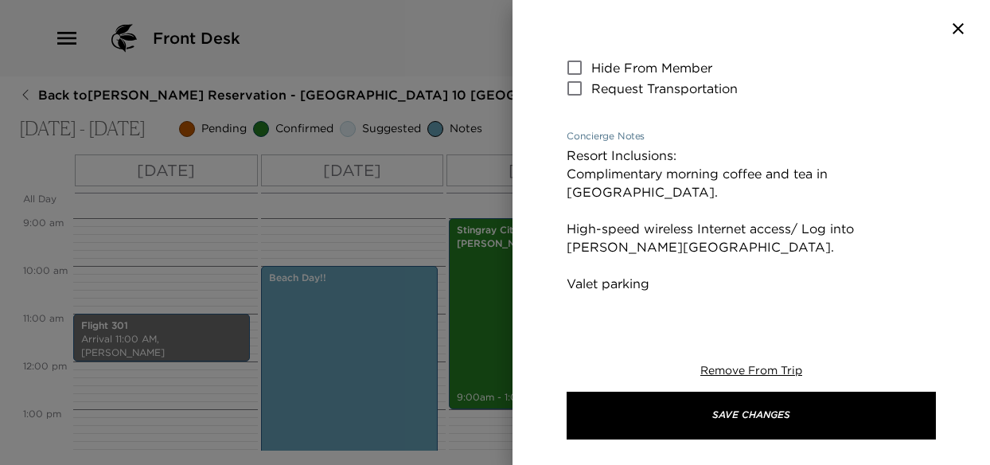
drag, startPoint x: 713, startPoint y: 213, endPoint x: 573, endPoint y: 162, distance: 149.3
click at [559, 163] on div "Beach Day!! Start Date & Time 09/26/2025 10:00 AM to End Date & Time 09/26/2025…" at bounding box center [750, 184] width 477 height 255
click at [832, 56] on div at bounding box center [750, 28] width 477 height 57
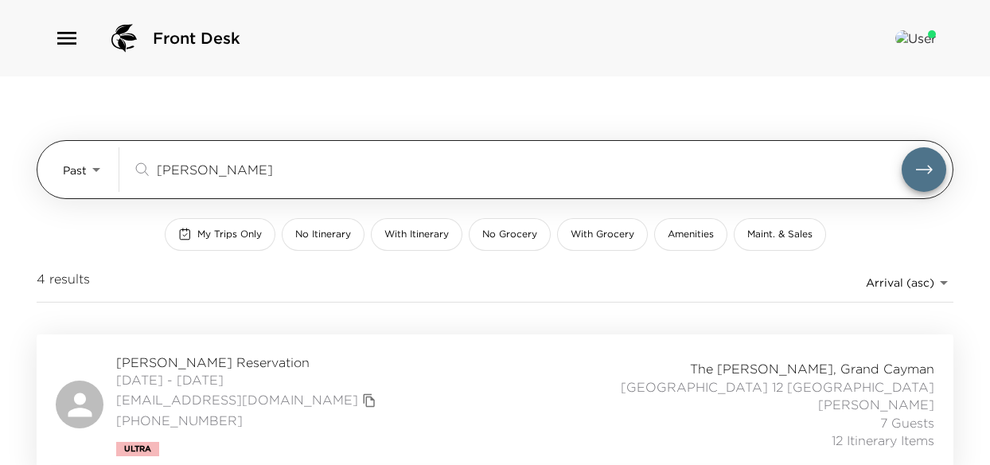
click at [90, 163] on body "Front Desk Past Past [PERSON_NAME] ​ My Trips Only No Itinerary With Itinerary …" at bounding box center [495, 232] width 990 height 465
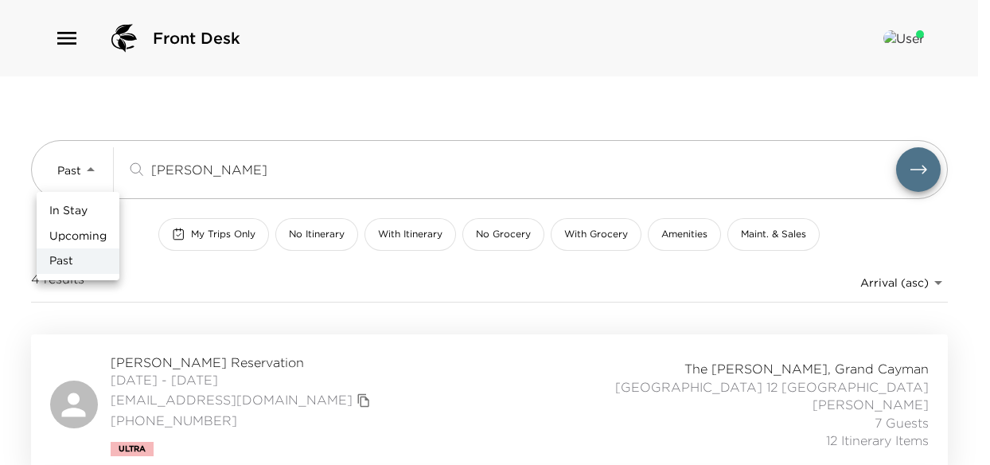
click at [88, 219] on li "In Stay" at bounding box center [78, 210] width 83 height 25
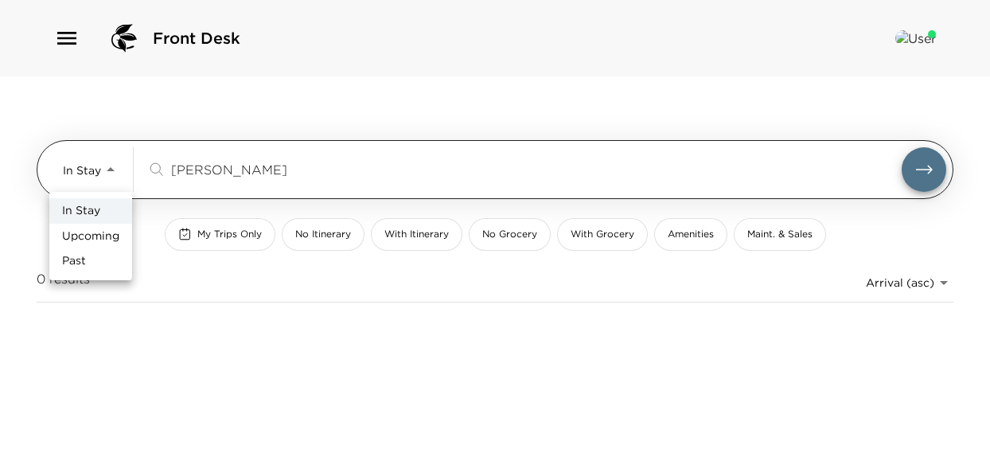
click at [99, 173] on body "Front Desk In Stay In-Stay [PERSON_NAME] ​ My Trips Only No Itinerary With Itin…" at bounding box center [495, 232] width 990 height 465
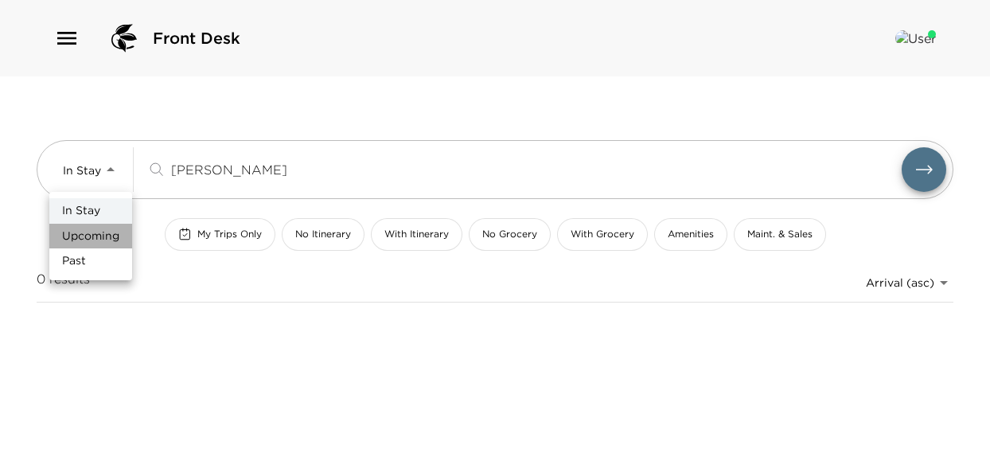
click at [95, 233] on span "Upcoming" at bounding box center [90, 236] width 57 height 16
type input "Upcoming"
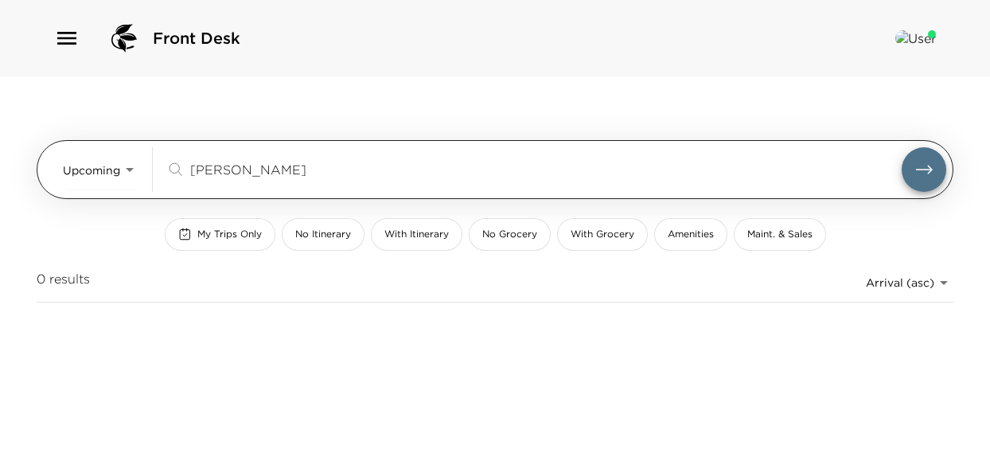
click at [246, 175] on input "[PERSON_NAME]" at bounding box center [545, 169] width 711 height 18
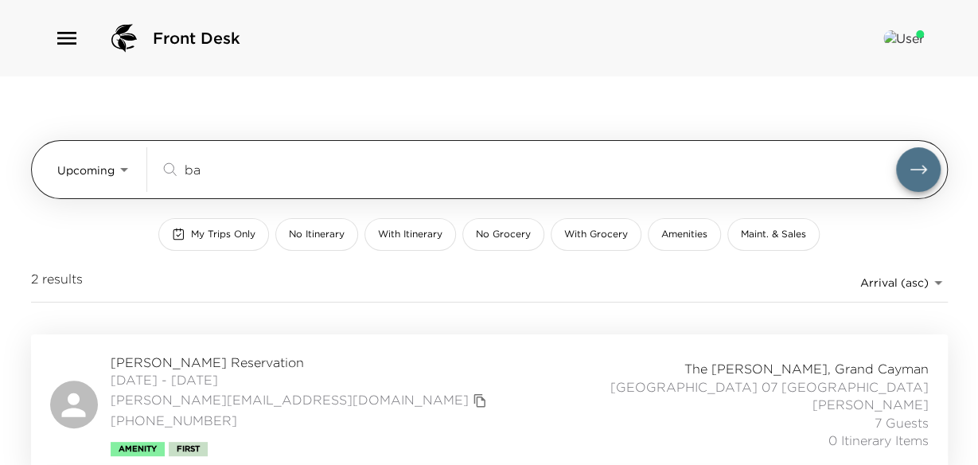
type input "b"
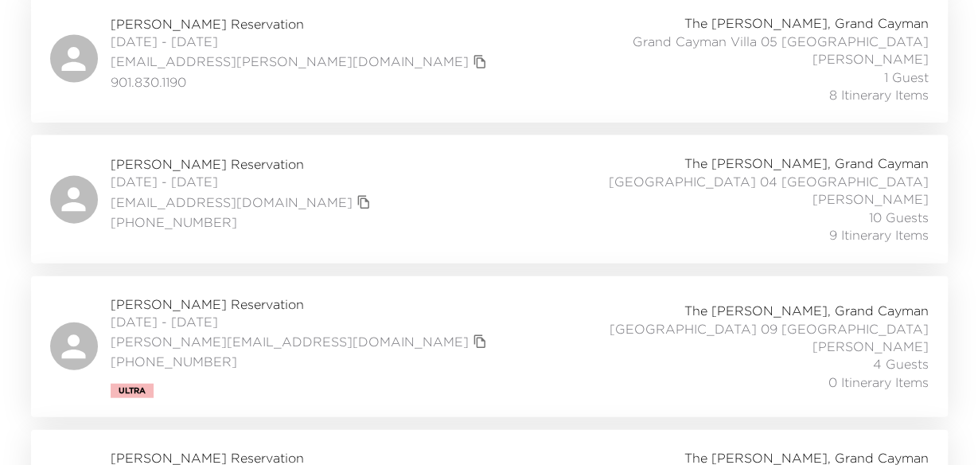
scroll to position [1671, 0]
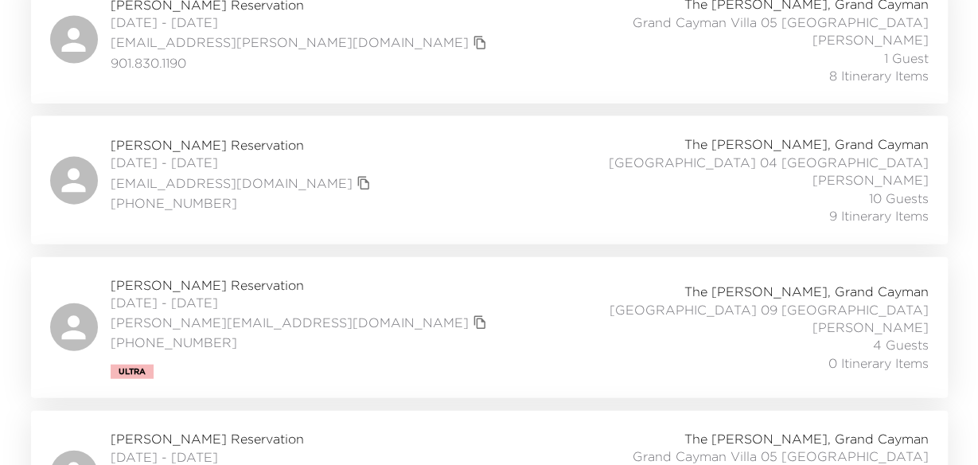
click at [152, 136] on span "[PERSON_NAME] Reservation" at bounding box center [243, 145] width 264 height 18
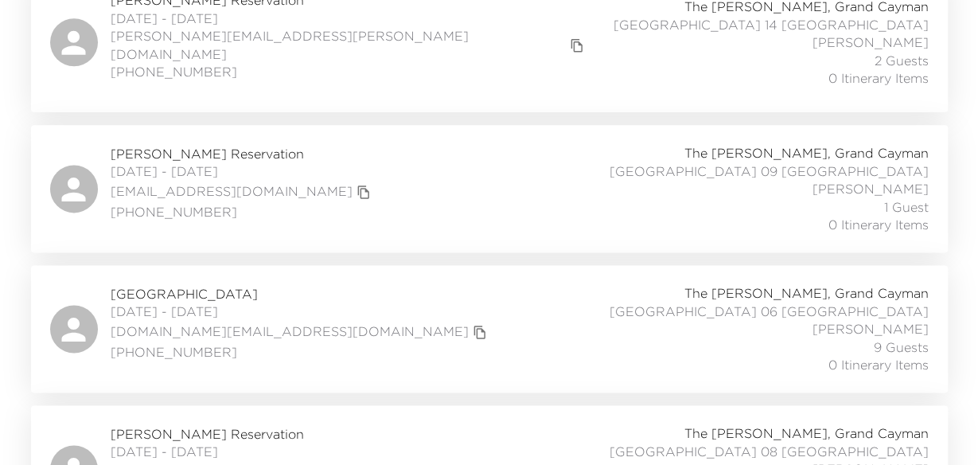
scroll to position [955, 0]
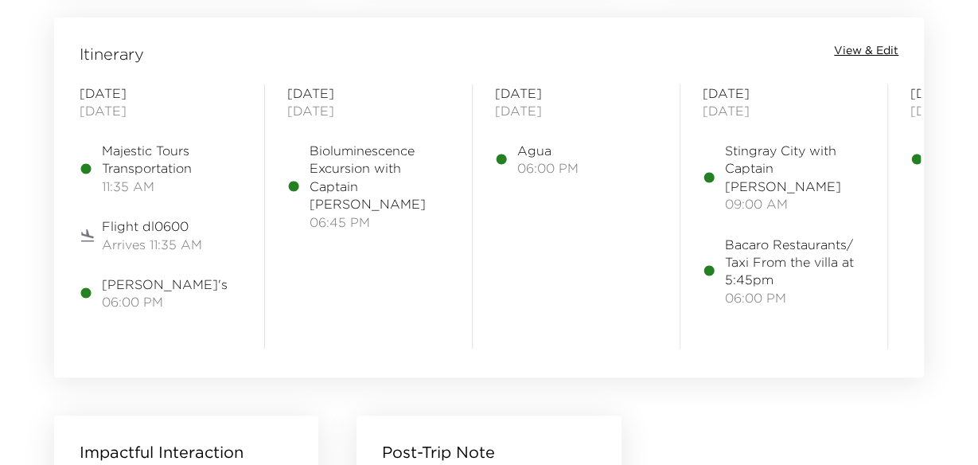
scroll to position [1273, 0]
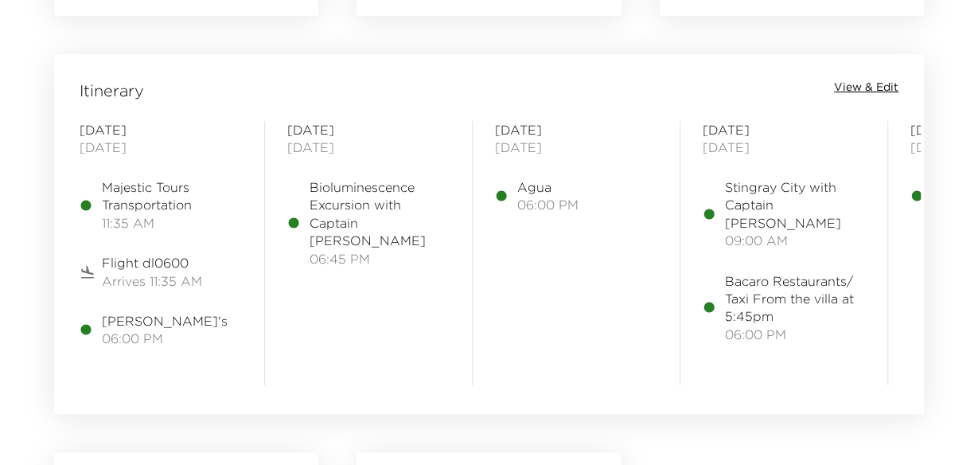
click at [852, 85] on span "View & Edit" at bounding box center [866, 88] width 64 height 16
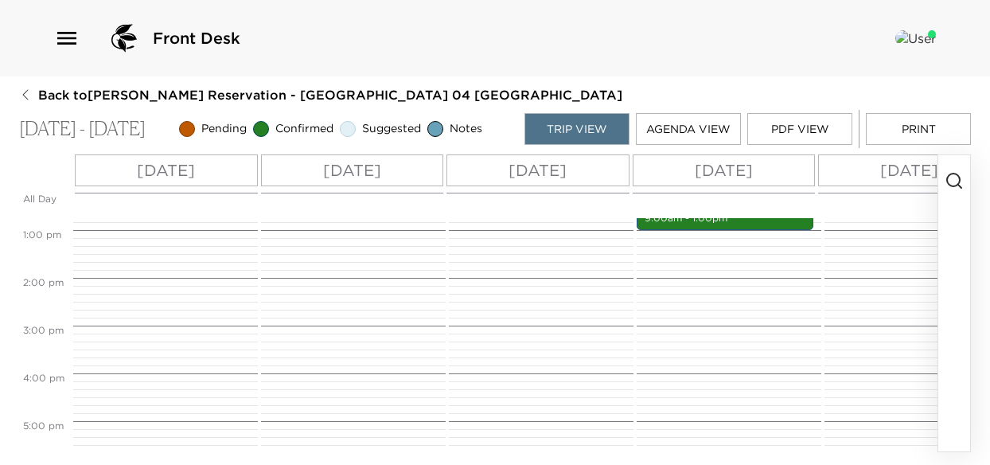
scroll to position [368, 0]
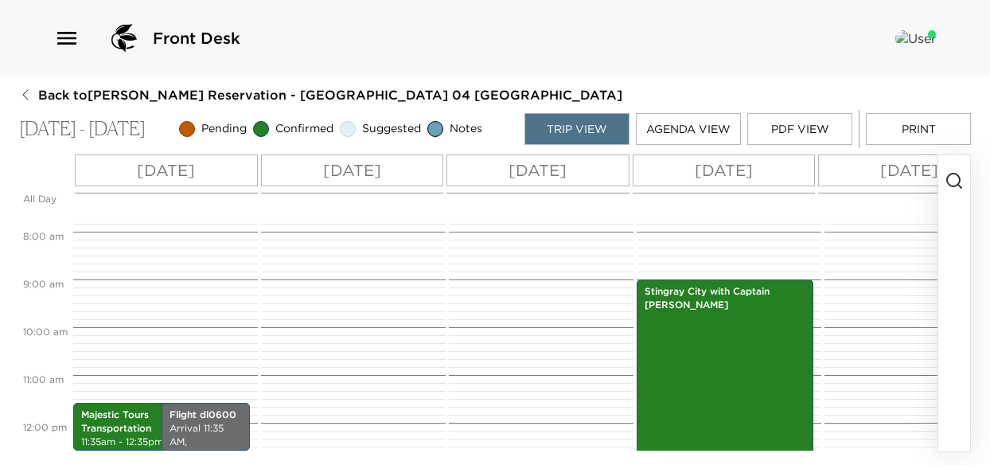
click at [180, 181] on p "[DATE]" at bounding box center [166, 170] width 58 height 24
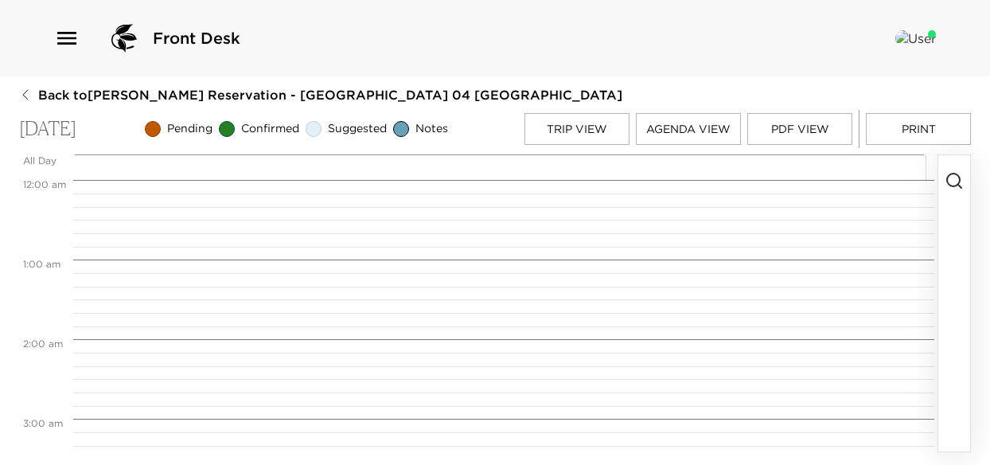
scroll to position [921, 0]
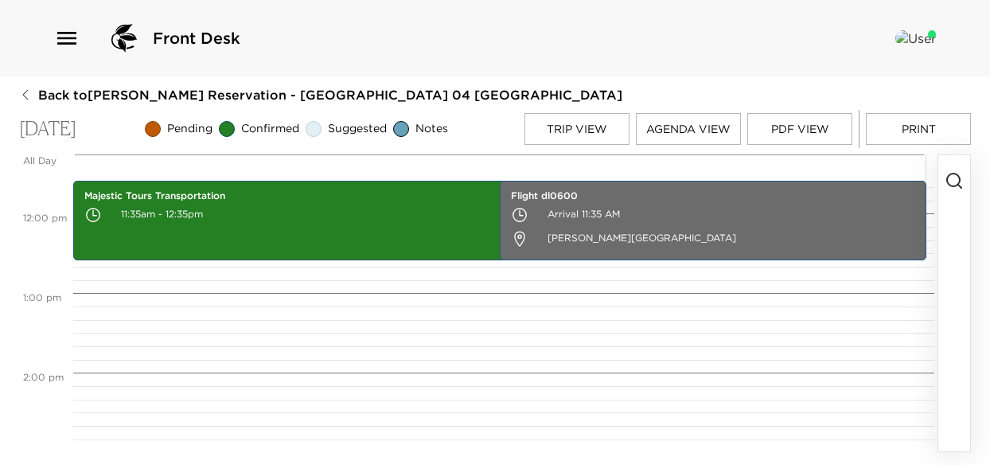
click at [952, 190] on icon "button" at bounding box center [953, 180] width 19 height 19
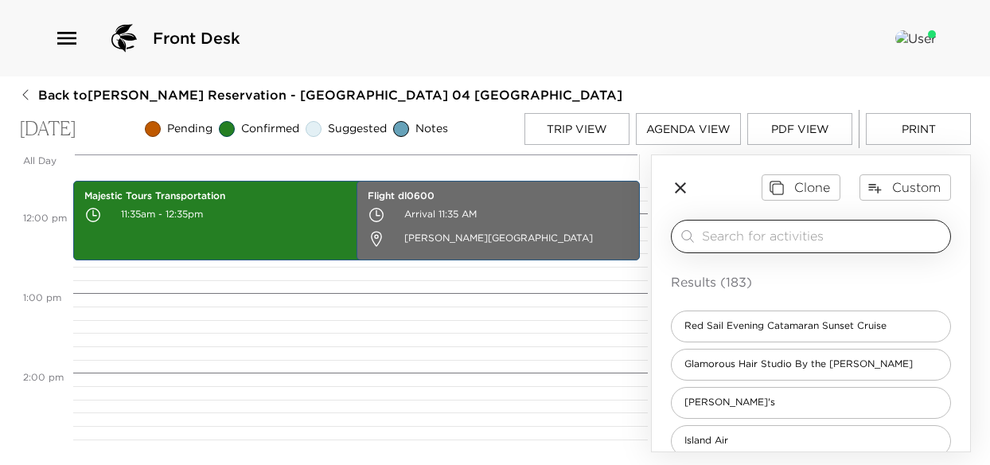
click at [737, 239] on input "search" at bounding box center [823, 236] width 242 height 18
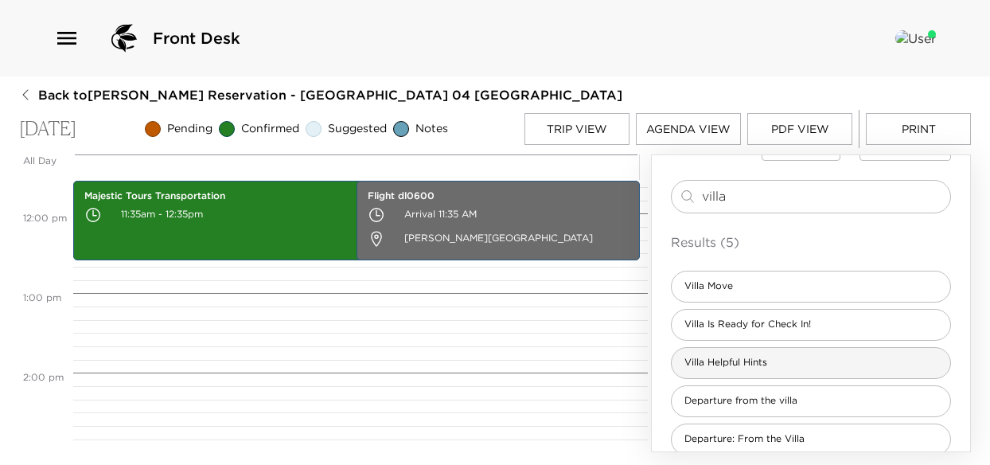
scroll to position [61, 0]
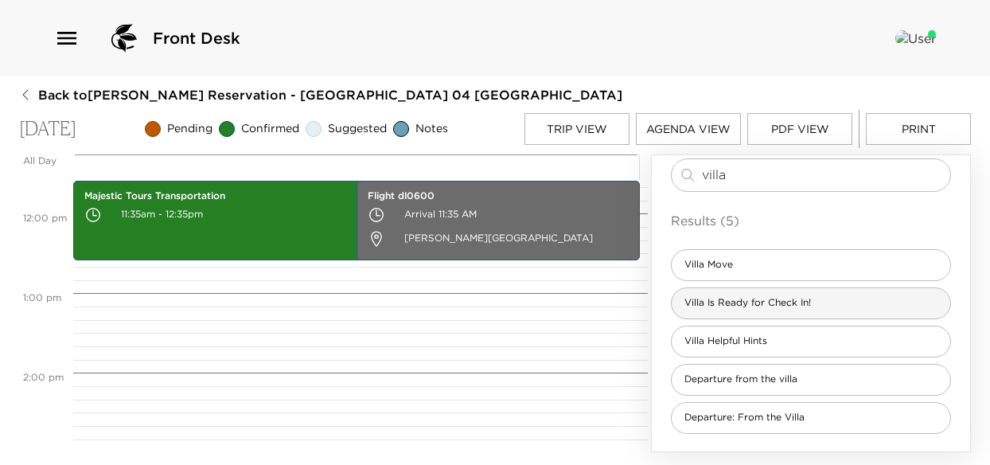
type input "villa"
click at [757, 309] on span "Villa Is Ready for Check In!" at bounding box center [747, 303] width 152 height 14
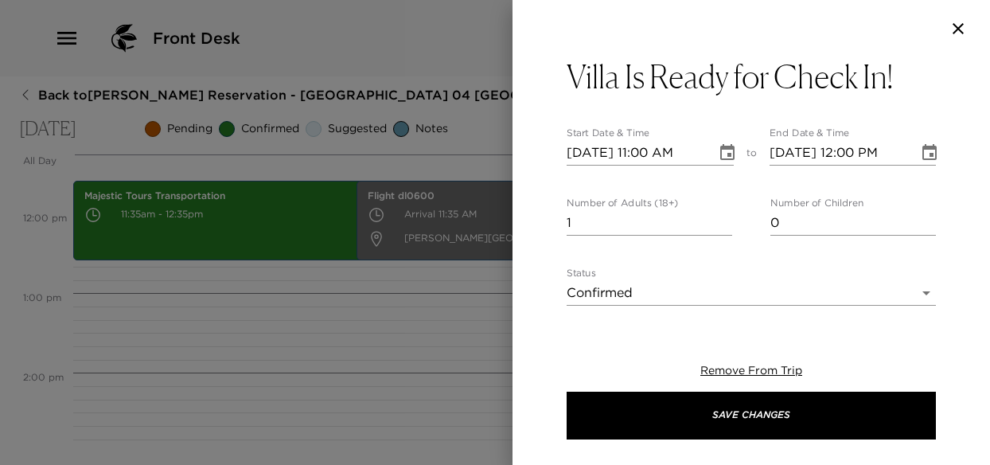
type textarea "When your villa is ready at 4:00 pm, I will greet you at the entrance to your v…"
type input "0"
click at [721, 230] on input "0" at bounding box center [648, 222] width 165 height 25
drag, startPoint x: 719, startPoint y: 156, endPoint x: 713, endPoint y: 165, distance: 10.8
click at [719, 156] on icon "Choose date, selected date is Oct 13, 2025" at bounding box center [727, 152] width 19 height 19
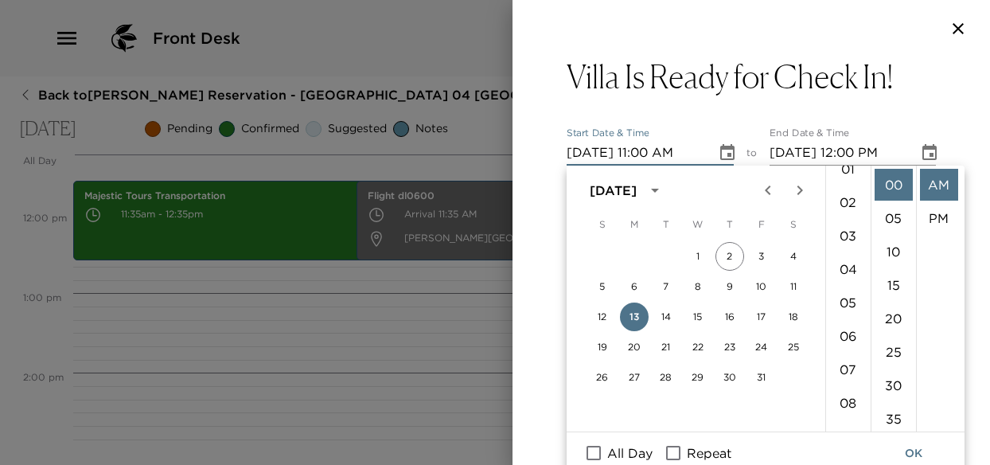
scroll to position [6, 0]
click at [851, 309] on li "04" at bounding box center [848, 312] width 38 height 32
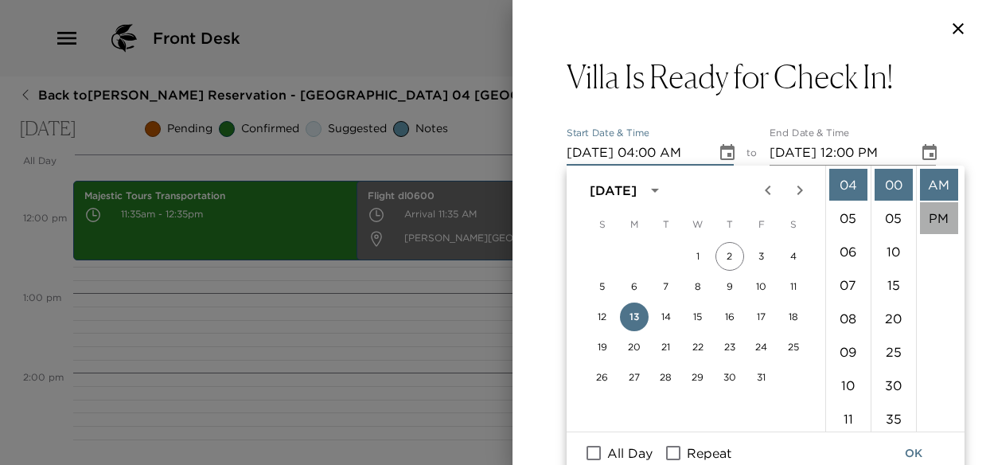
click at [934, 220] on li "PM" at bounding box center [939, 218] width 38 height 32
type input "10/13/2025 04:00 PM"
type input "10/13/2025 05:00 PM"
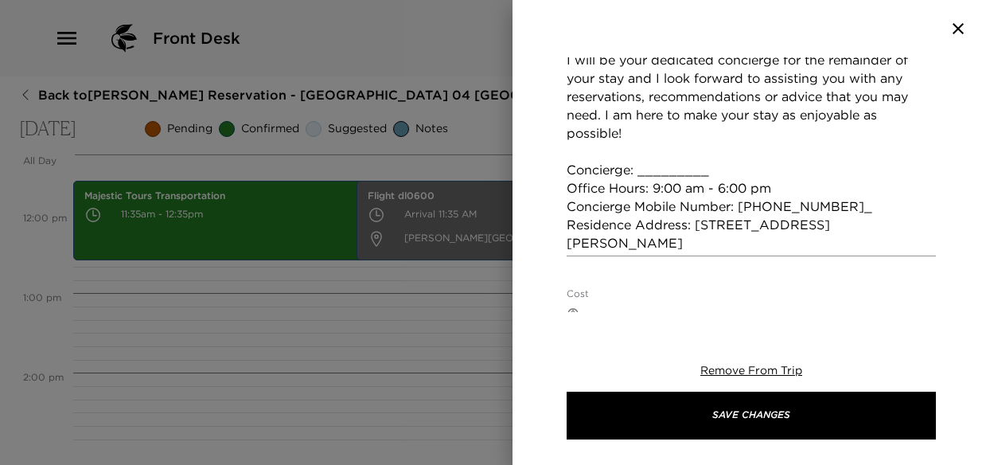
scroll to position [637, 0]
click at [720, 173] on textarea "When your villa is ready at 4:00 pm, I will greet you at the entrance to your v…" at bounding box center [750, 14] width 369 height 476
click at [824, 209] on textarea "When your villa is ready at 4:00 pm, I will greet you at the entrance to your v…" at bounding box center [750, 14] width 369 height 476
click at [742, 225] on textarea "When your villa is ready at 4:00 pm, I will greet you at the entrance to your v…" at bounding box center [750, 14] width 369 height 476
click at [740, 226] on textarea "When your villa is ready at 4:00 pm, I will greet you at the entrance to your v…" at bounding box center [750, 14] width 369 height 476
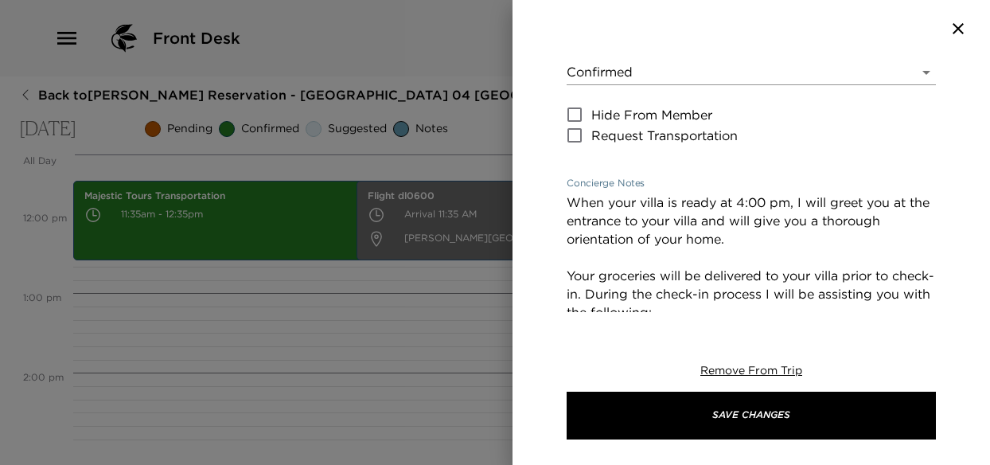
scroll to position [239, 0]
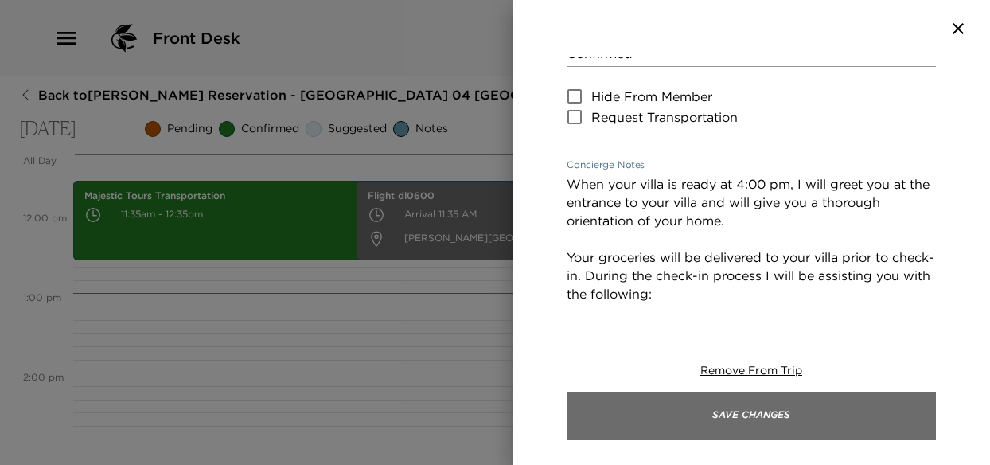
type textarea "When your villa is ready at 4:00 pm, I will greet you at the entrance to your v…"
click at [730, 403] on button "Save Changes" at bounding box center [750, 415] width 369 height 48
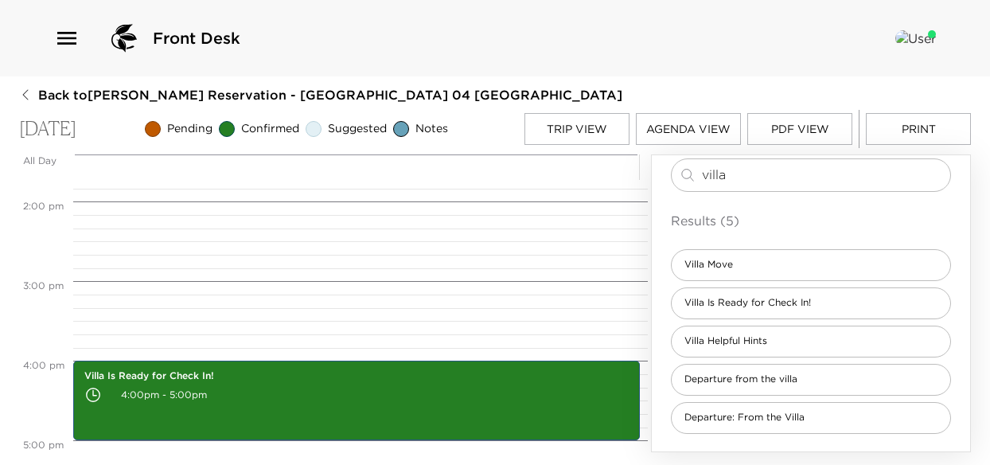
scroll to position [1080, 0]
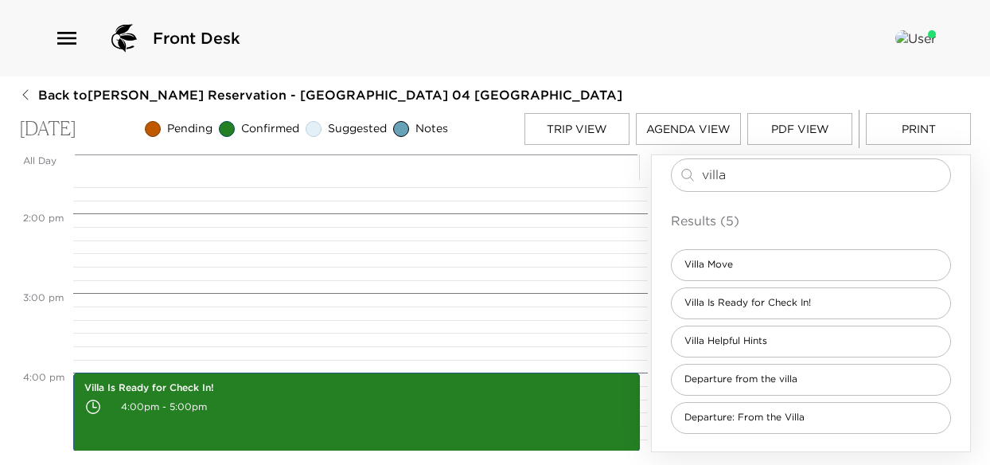
drag, startPoint x: 741, startPoint y: 185, endPoint x: 669, endPoint y: 185, distance: 71.6
click at [669, 185] on div "Clone Custom villa ​ Results (5) Villa Move Villa Is Ready for Check In! Villa …" at bounding box center [811, 273] width 318 height 358
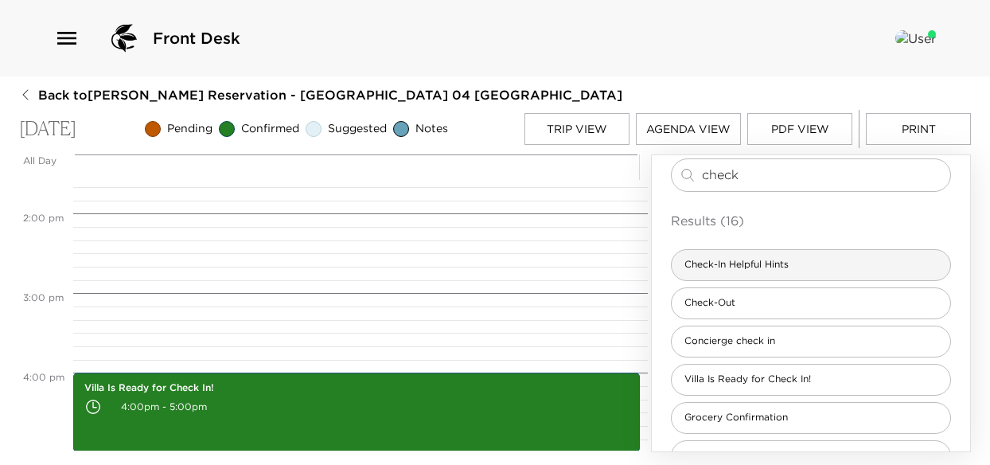
type input "check"
click at [749, 271] on span "Check-In Helpful Hints" at bounding box center [736, 265] width 130 height 14
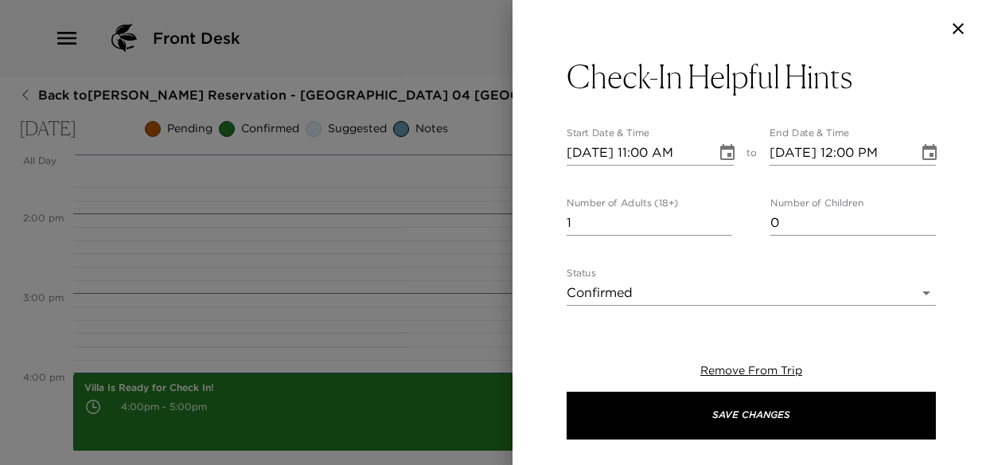
type textarea "Villa Helpful Hints Welcome to your Grand Cayman home! WIFI: Connect to Villa x…"
type input "0"
click at [719, 226] on input "0" at bounding box center [648, 222] width 165 height 25
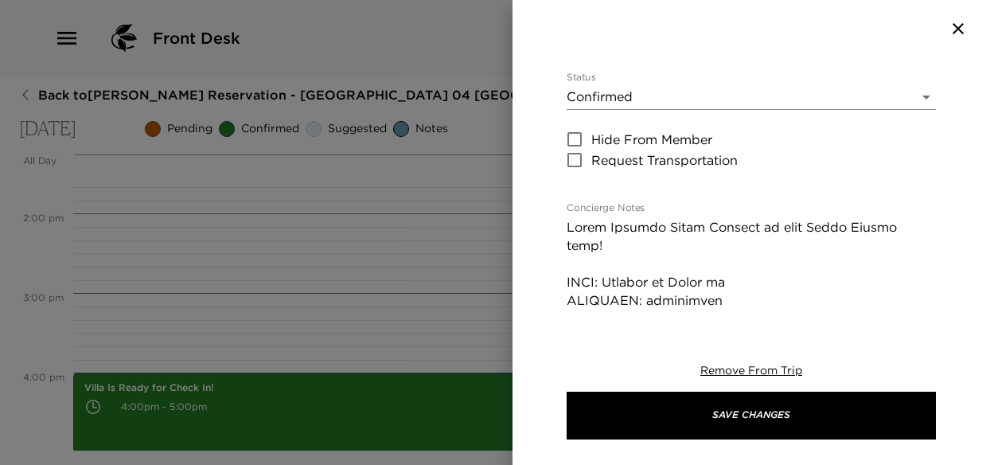
scroll to position [239, 0]
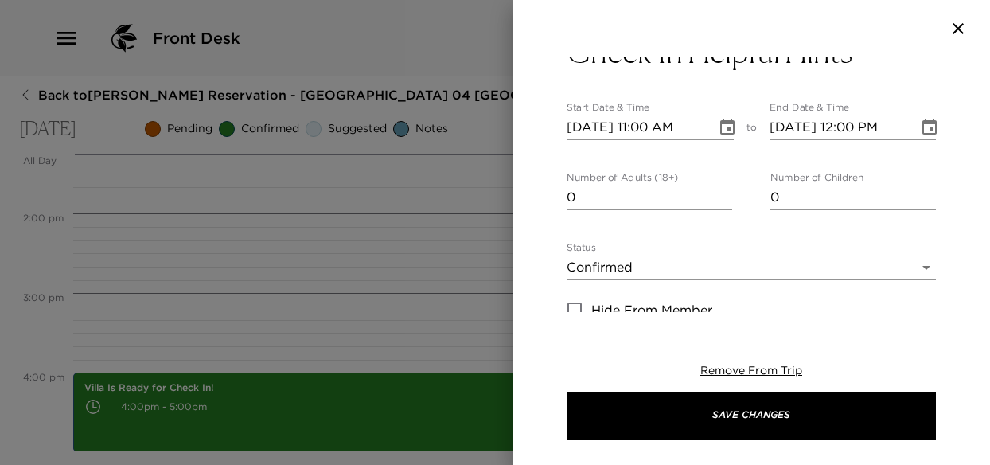
scroll to position [1, 0]
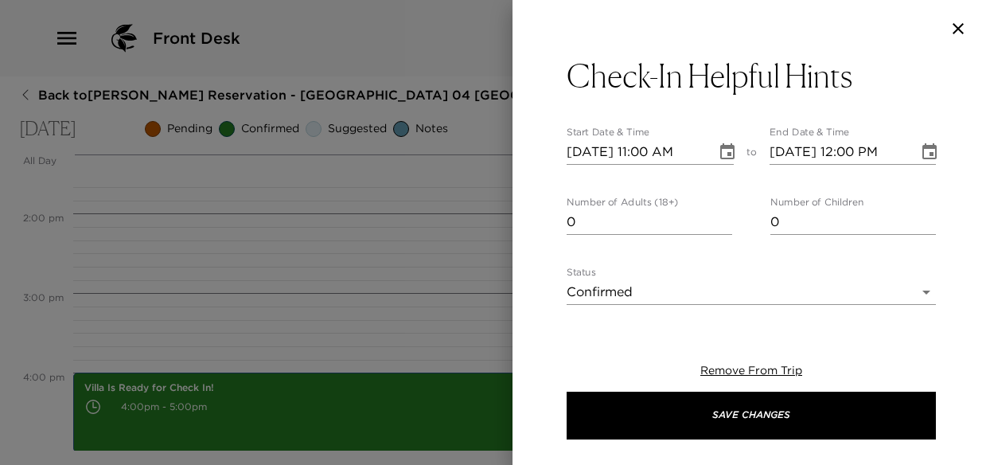
type textarea "Villa Helpful Hints Welcome to your Grand Cayman home! WIFI: Connect to Villa 4…"
click at [726, 153] on icon "Choose date, selected date is Oct 13, 2025" at bounding box center [727, 151] width 19 height 19
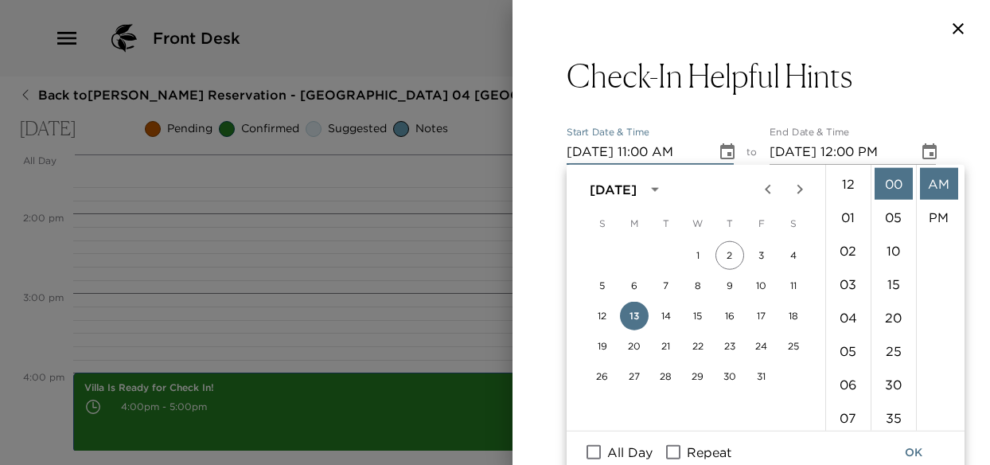
scroll to position [368, 0]
click at [847, 243] on li "04" at bounding box center [848, 248] width 38 height 32
click at [892, 278] on li "15" at bounding box center [893, 284] width 38 height 32
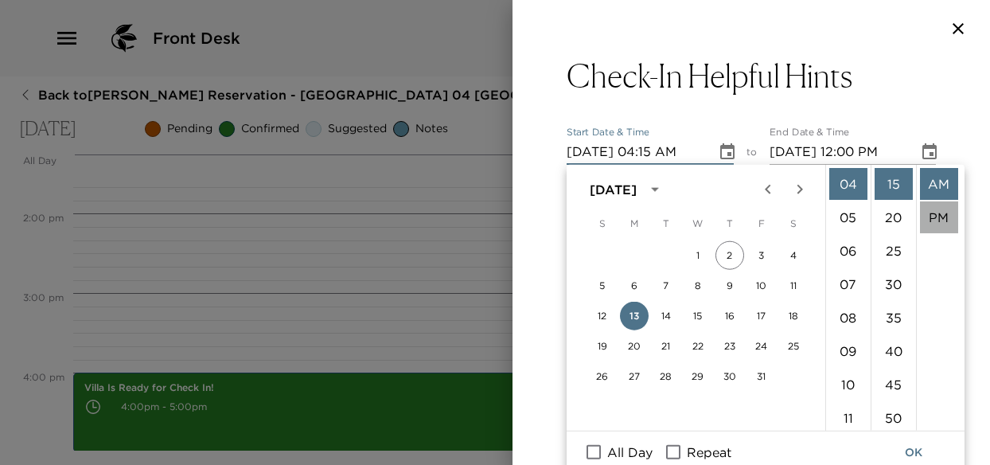
click at [936, 208] on li "PM" at bounding box center [939, 217] width 38 height 32
type input "10/13/2025 04:15 PM"
type input "10/13/2025 05:15 PM"
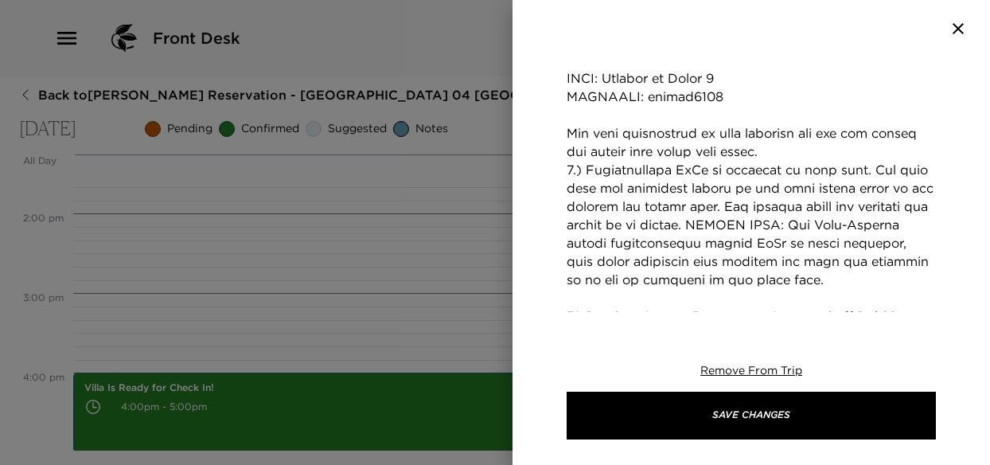
scroll to position [636, 0]
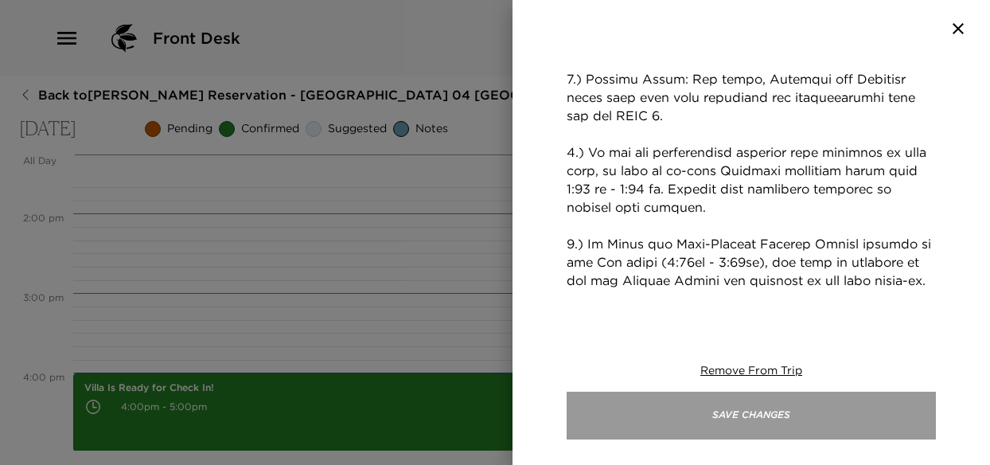
click at [759, 418] on button "Save Changes" at bounding box center [750, 415] width 369 height 48
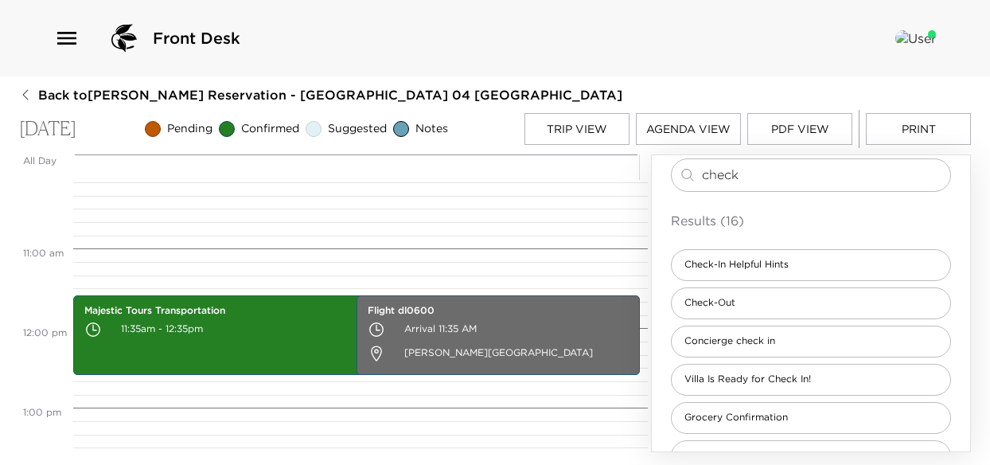
scroll to position [762, 0]
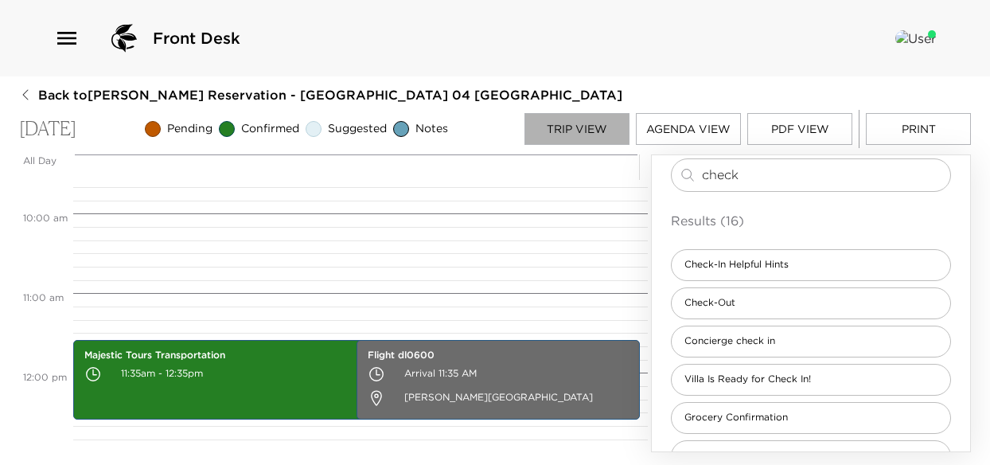
click at [566, 135] on button "Trip View" at bounding box center [576, 129] width 105 height 32
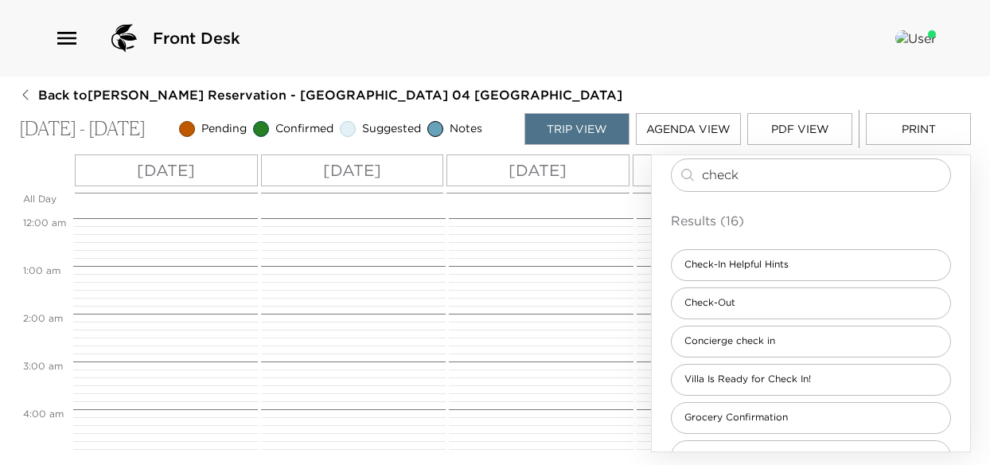
scroll to position [430, 0]
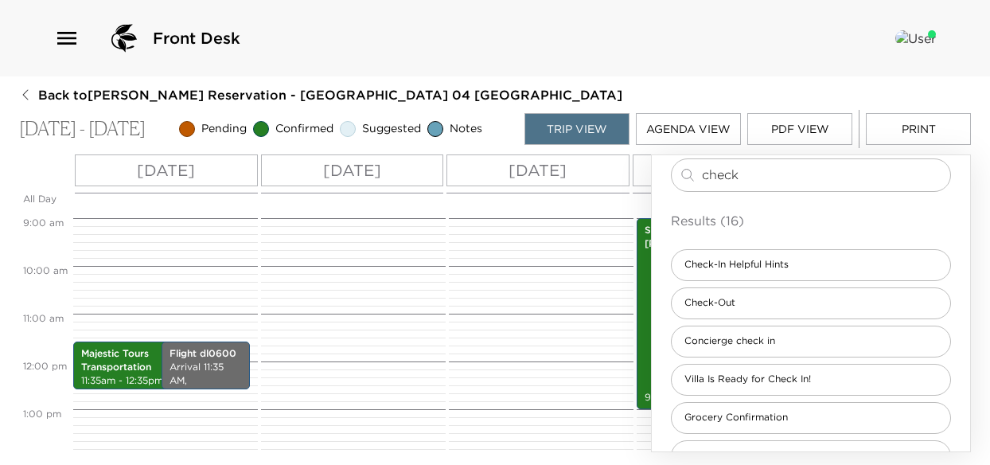
click at [381, 164] on p "Tue 10/14" at bounding box center [352, 170] width 58 height 24
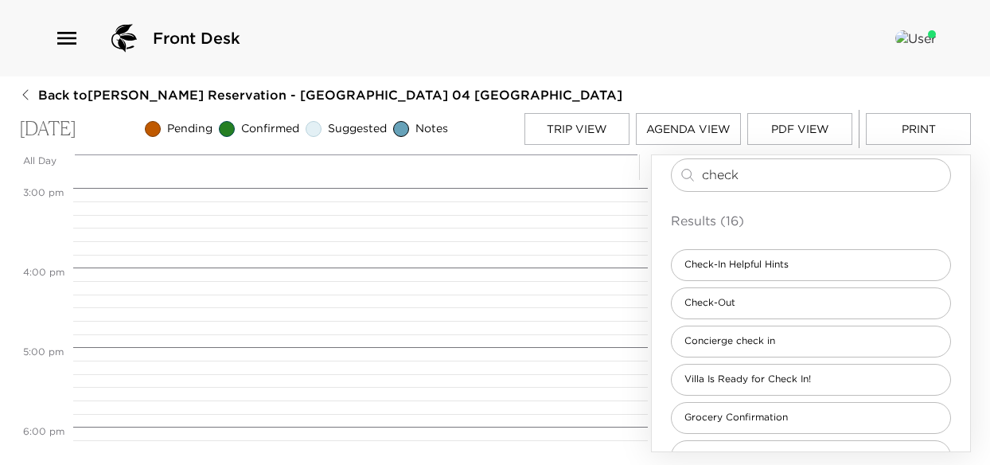
scroll to position [1162, 0]
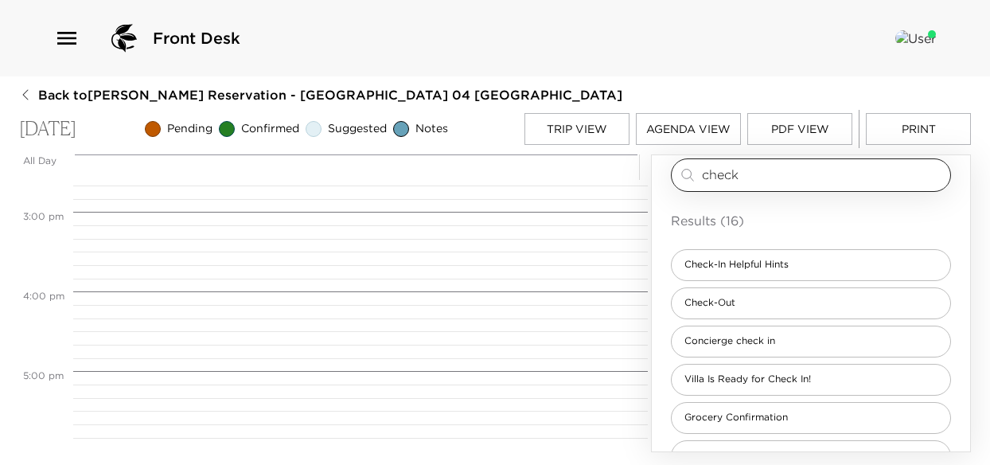
click at [748, 184] on input "check" at bounding box center [823, 174] width 242 height 18
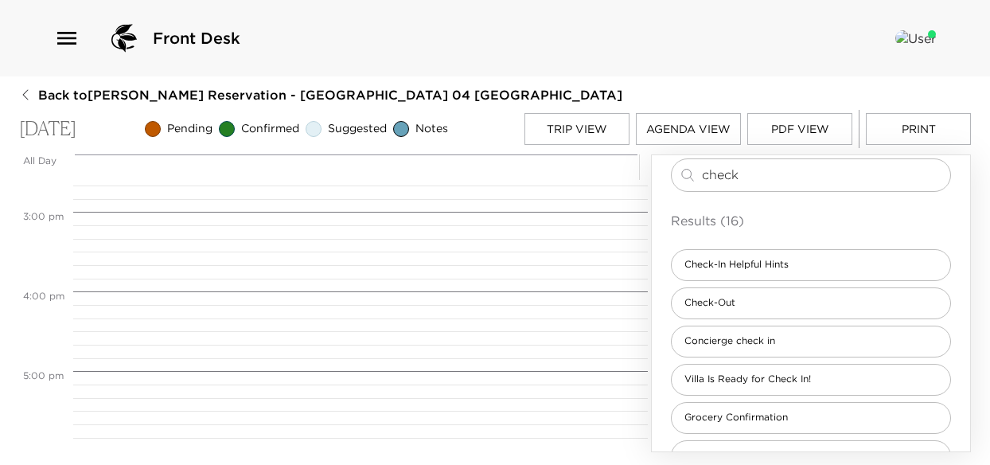
drag, startPoint x: 747, startPoint y: 186, endPoint x: 652, endPoint y: 191, distance: 95.6
click at [652, 191] on div "Clone Custom check ​ Results (16) Check-In Helpful Hints Check-Out Concierge ch…" at bounding box center [811, 387] width 318 height 587
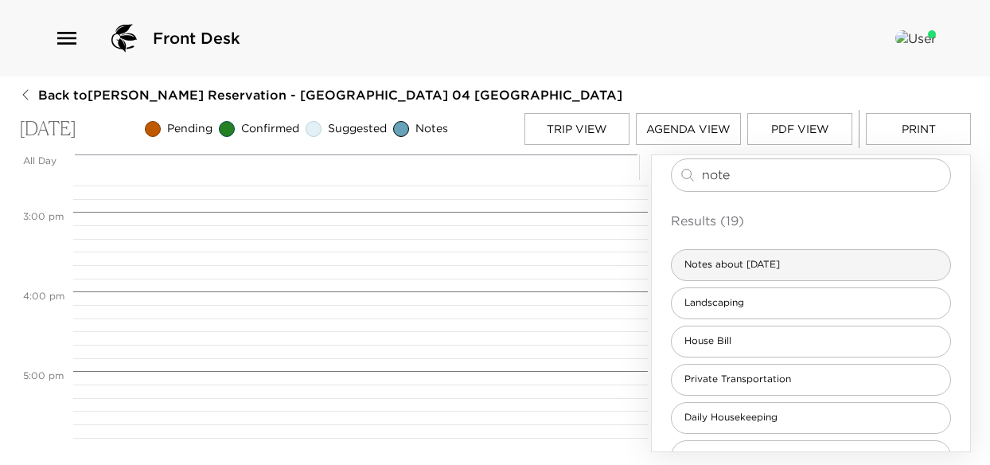
type input "note"
click at [788, 277] on div "Notes about today" at bounding box center [811, 265] width 280 height 32
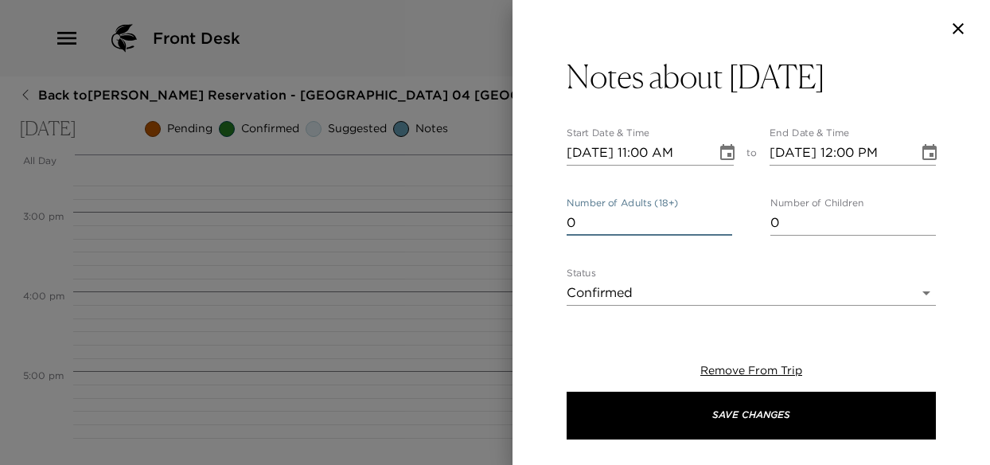
type input "0"
click at [721, 228] on input "0" at bounding box center [648, 222] width 165 height 25
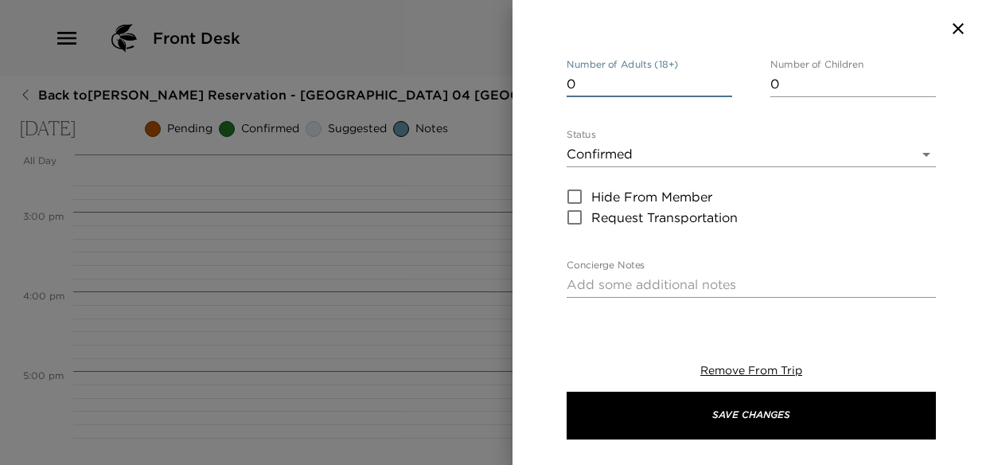
scroll to position [0, 0]
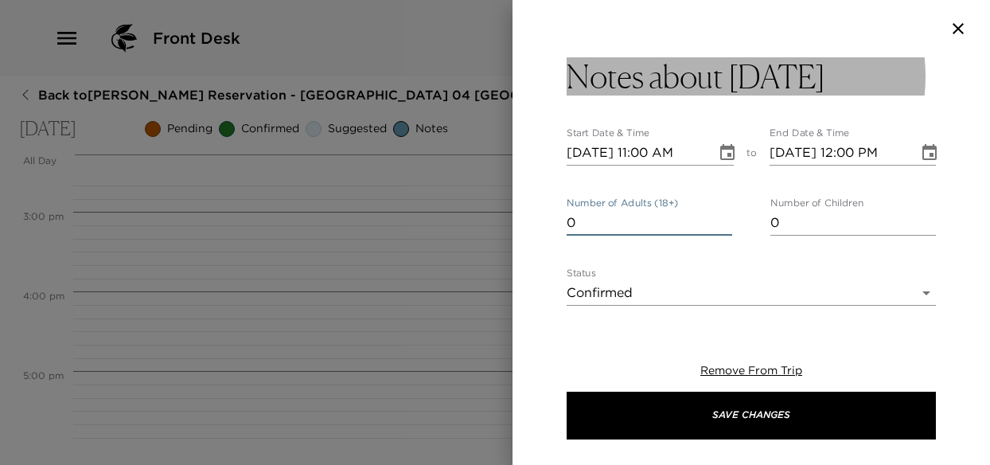
click at [804, 82] on button "Notes about today" at bounding box center [750, 76] width 369 height 38
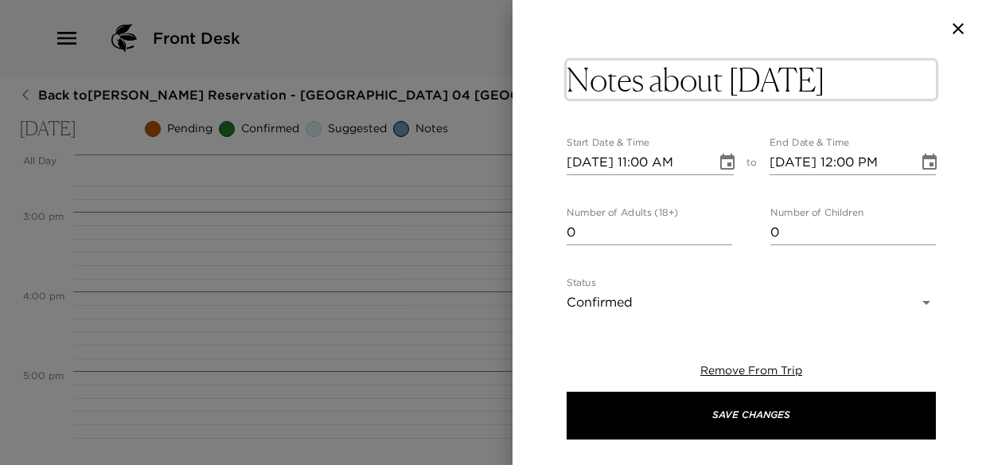
click at [804, 82] on textarea "Notes about today" at bounding box center [750, 79] width 369 height 38
type textarea "N"
type textarea "Beach Day!"
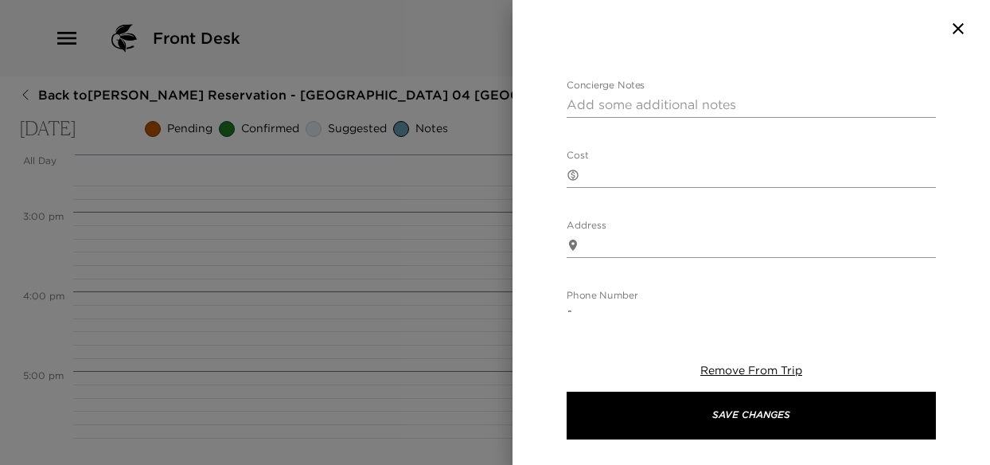
click at [616, 101] on div "x" at bounding box center [750, 104] width 369 height 25
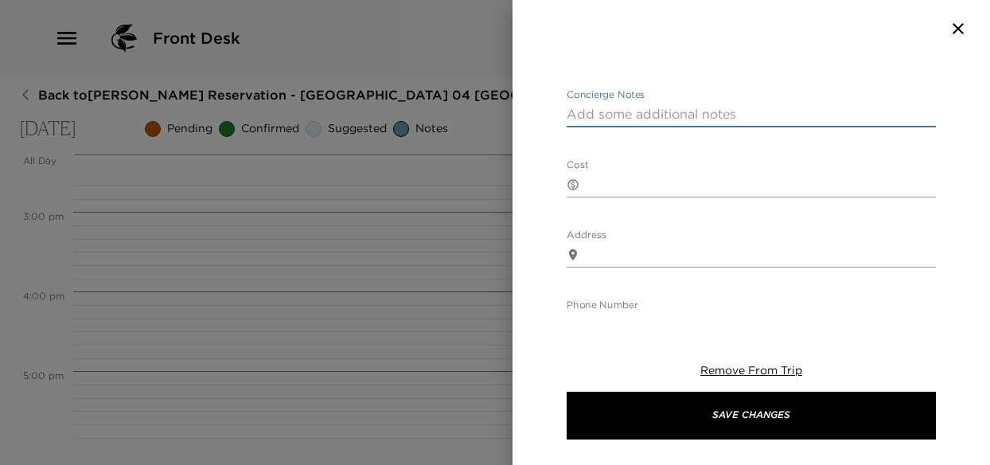
paste textarea "Resort Inclusions: Complimentary morning coffee and tea in Silver Palm Lounge. …"
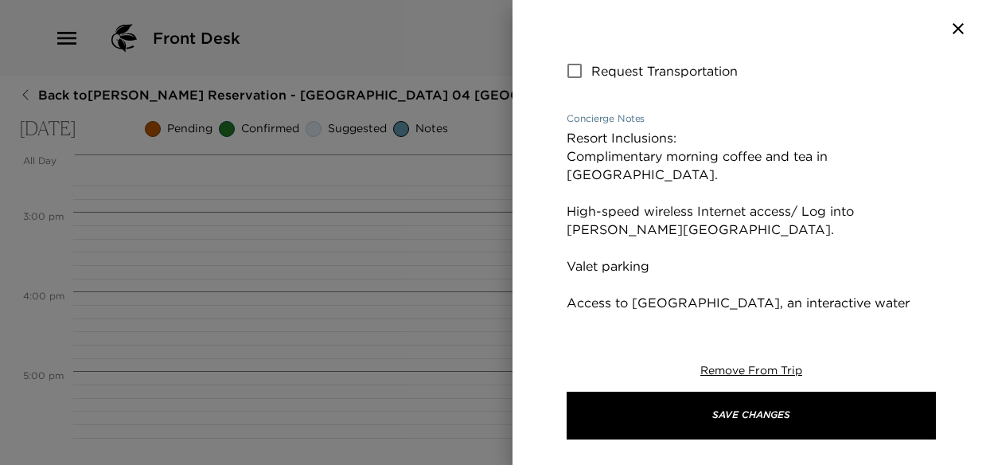
scroll to position [307, 0]
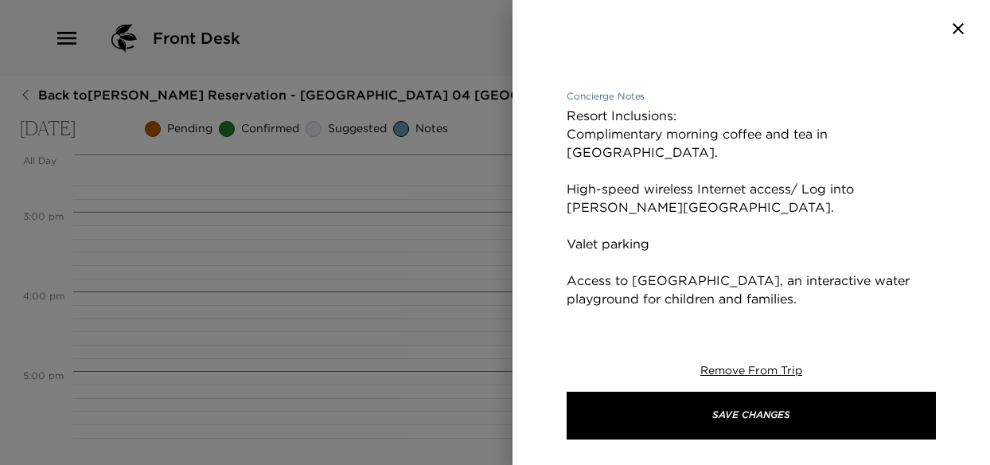
drag, startPoint x: 667, startPoint y: 245, endPoint x: 566, endPoint y: 249, distance: 100.3
click at [566, 249] on textarea "Resort Inclusions: Complimentary morning coffee and tea in Silver Palm Lounge. …" at bounding box center [750, 409] width 369 height 604
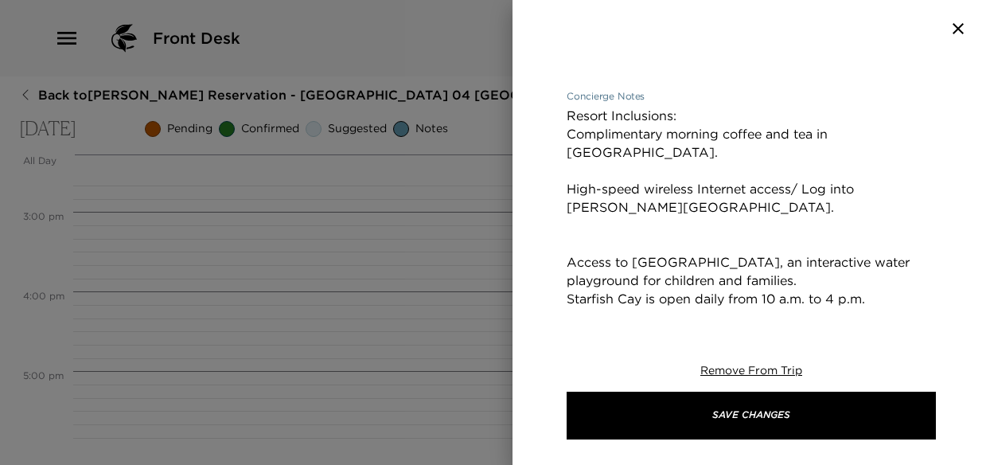
click at [570, 247] on textarea "Resort Inclusions: Complimentary morning coffee and tea in Silver Palm Lounge. …" at bounding box center [750, 400] width 369 height 586
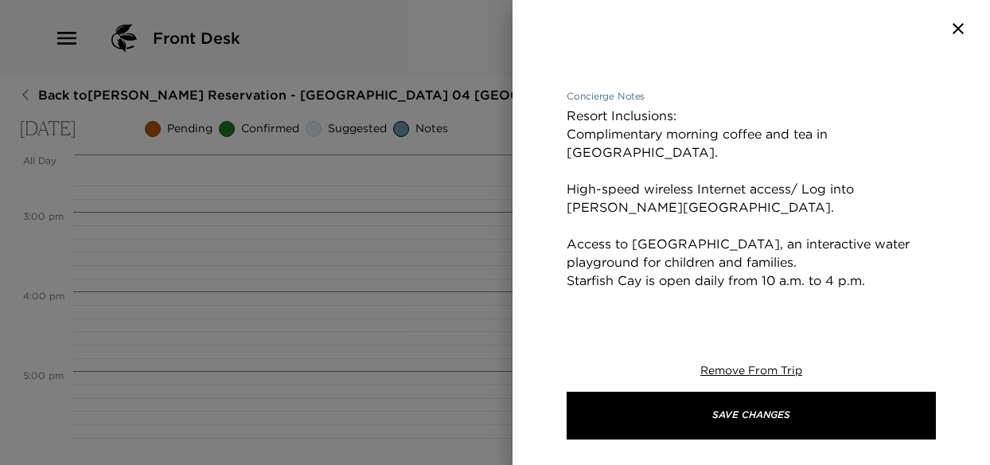
click at [585, 165] on textarea "Resort Inclusions: Complimentary morning coffee and tea in Silver Palm Lounge. …" at bounding box center [750, 390] width 369 height 567
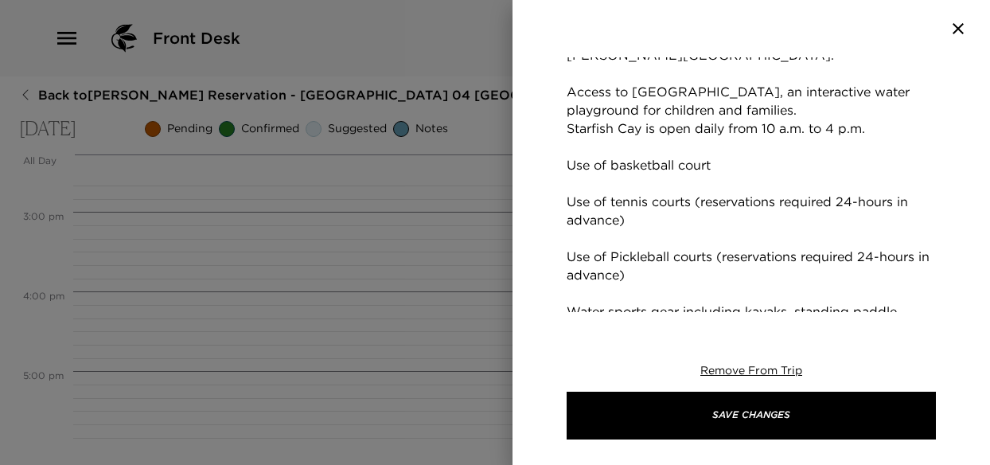
scroll to position [466, 0]
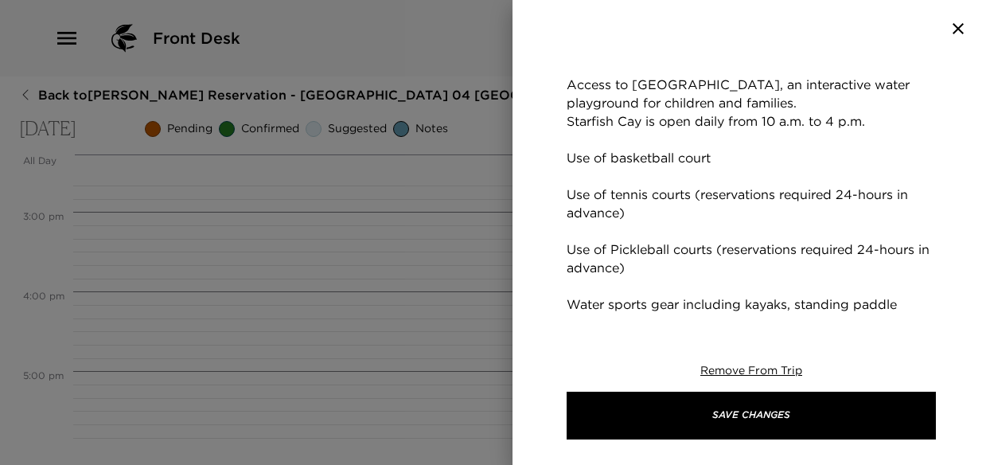
click at [573, 184] on textarea "Resort Inclusions: Complimentary morning coffee and tea in Silver Palm Lounge. …" at bounding box center [750, 230] width 369 height 567
type textarea "Resort Inclusions: Complimentary morning coffee and tea in Silver Palm Lounge. …"
click at [562, 142] on div "Beach Day! Start Date & Time 10/14/2025 11:00 AM to End Date & Time 10/14/2025 …" at bounding box center [750, 184] width 477 height 255
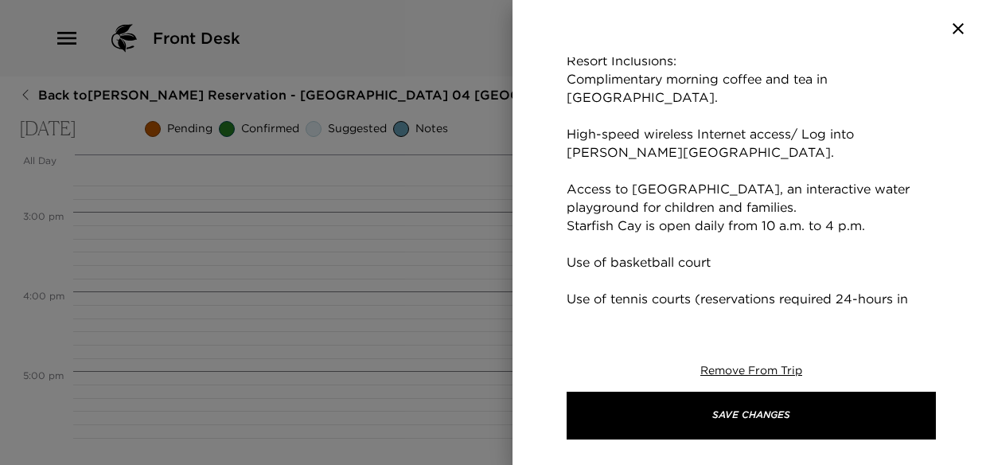
scroll to position [324, 0]
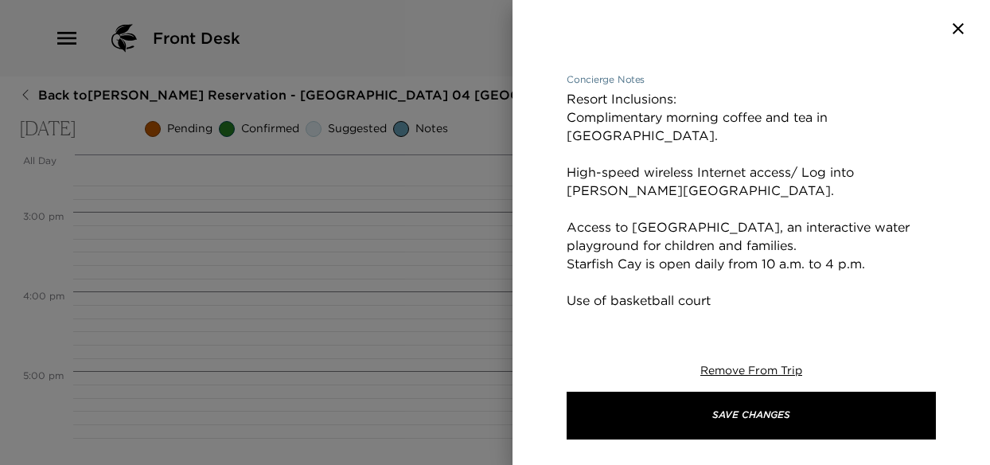
drag, startPoint x: 702, startPoint y: 181, endPoint x: 568, endPoint y: 92, distance: 160.2
click at [568, 92] on textarea "Resort Inclusions: Complimentary morning coffee and tea in Silver Palm Lounge. …" at bounding box center [750, 373] width 369 height 567
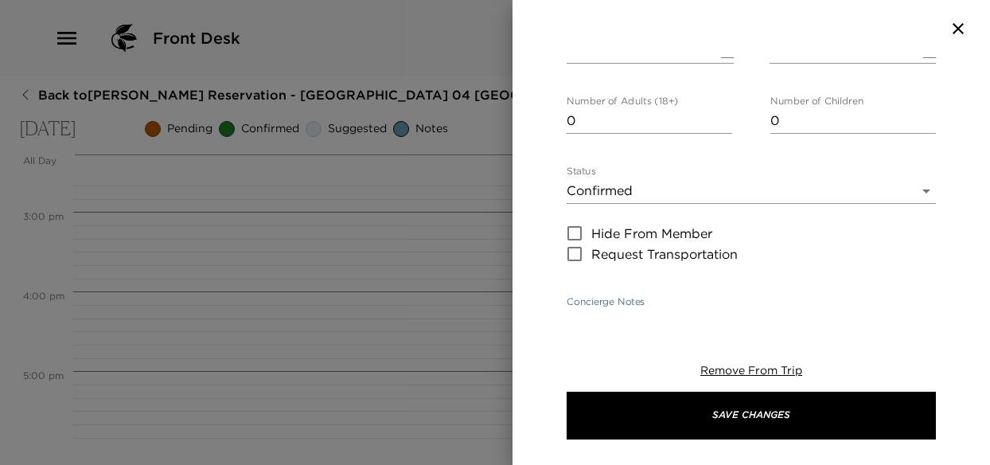
scroll to position [85, 0]
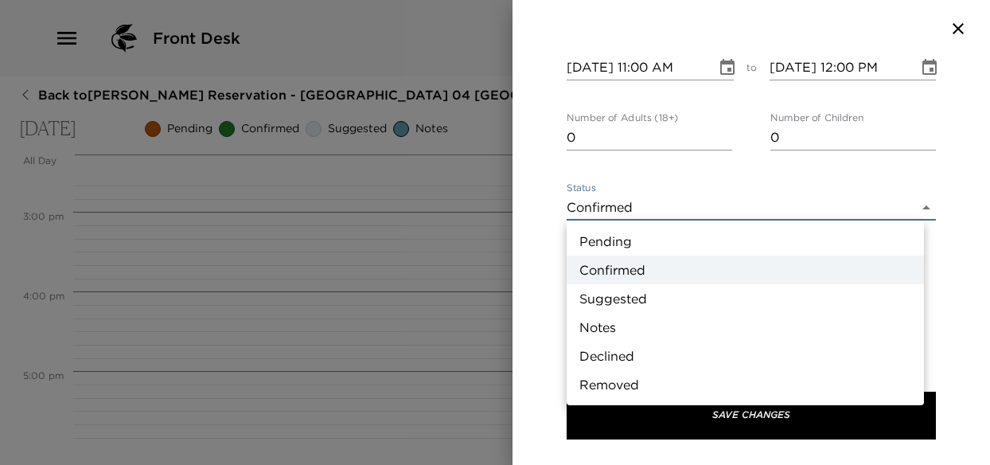
click at [603, 218] on body "Front Desk Back to Jenny Reiner Reservation - Grand Cayman Villa 04 Grand Cayma…" at bounding box center [495, 232] width 990 height 465
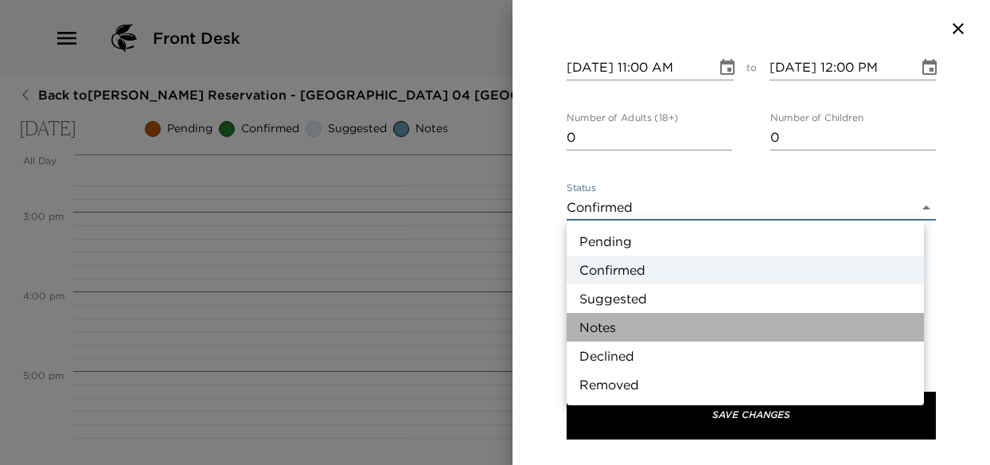
click at [599, 329] on li "Notes" at bounding box center [744, 327] width 357 height 29
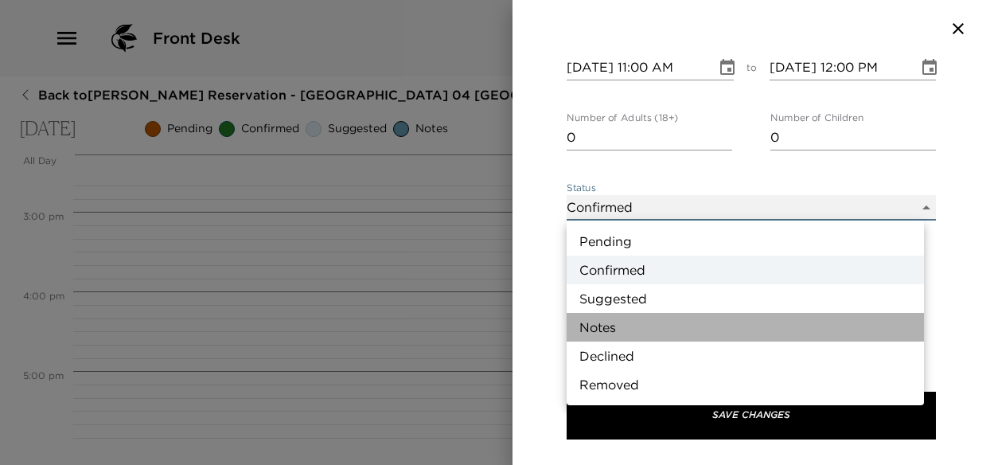
type input "Concierge Note"
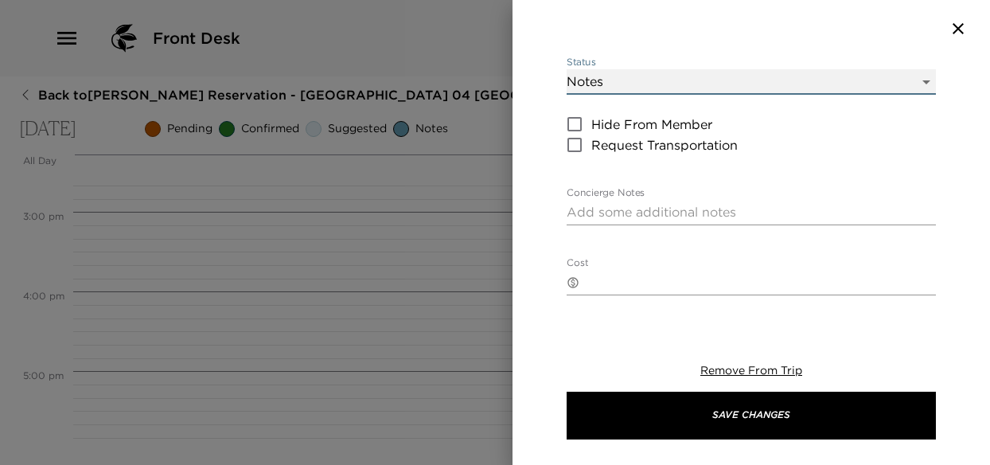
scroll to position [165, 0]
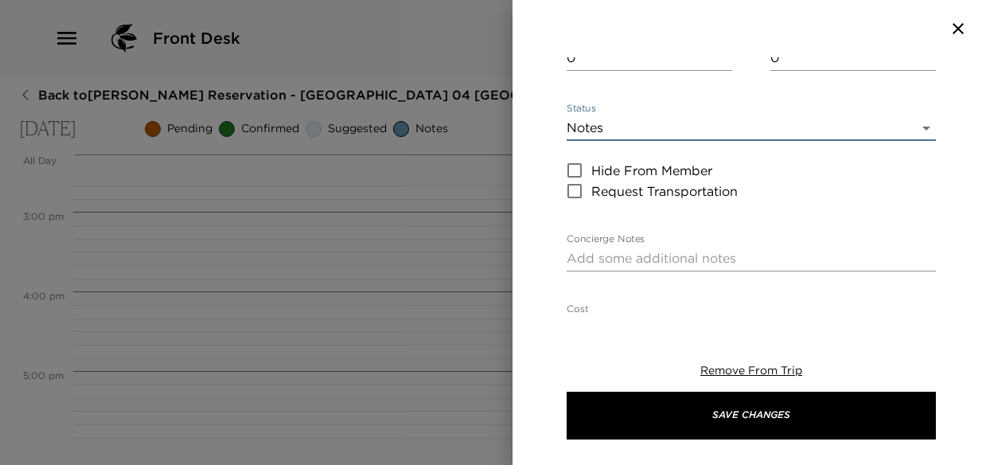
click at [589, 249] on textarea "Concierge Notes" at bounding box center [750, 258] width 369 height 18
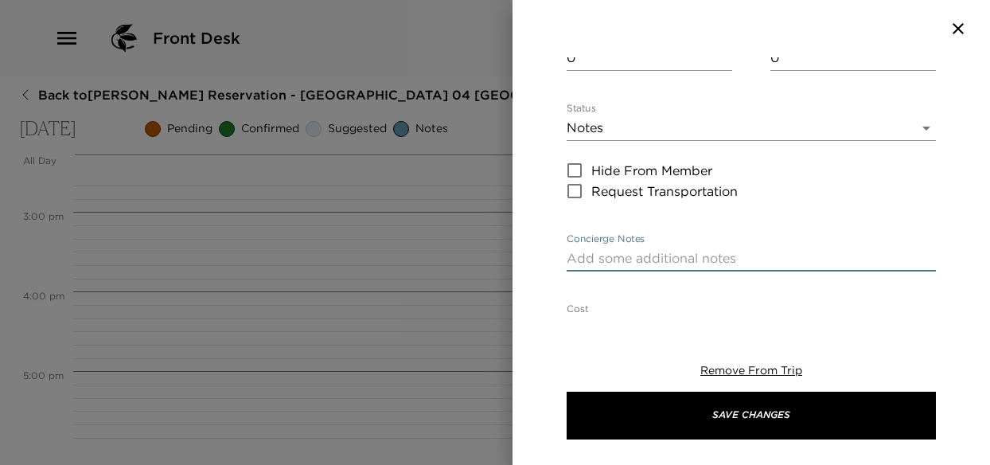
paste textarea "Resort Inclusions: Complimentary morning coffee and tea in Silver Palm Lounge. …"
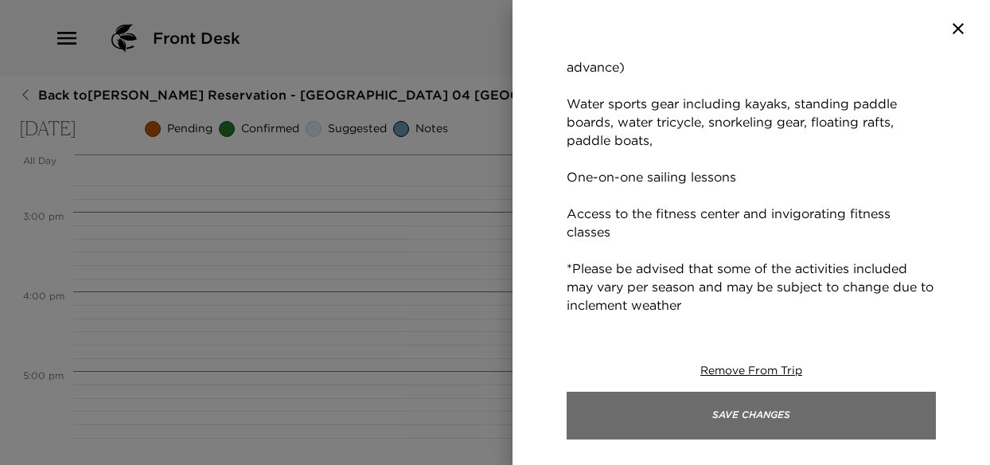
scroll to position [668, 0]
type textarea "Resort Inclusions: Complimentary morning coffee and tea in Silver Palm Lounge. …"
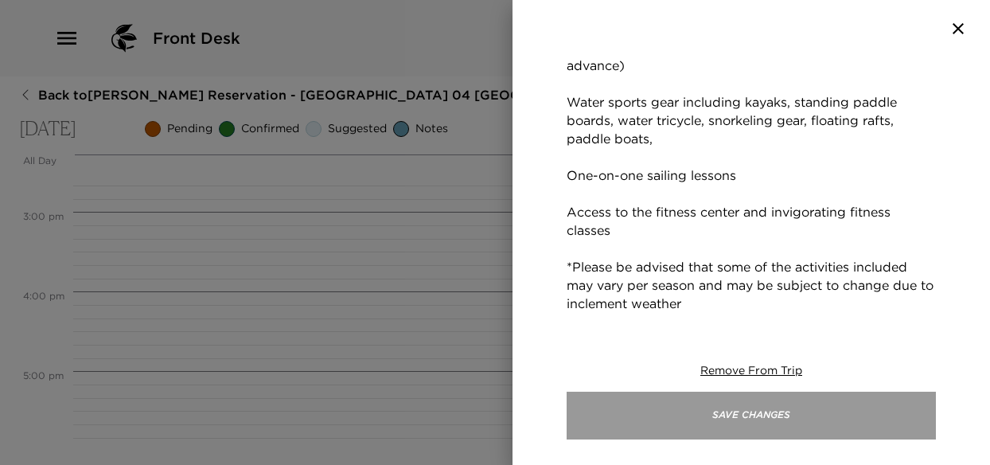
click at [785, 420] on button "Save Changes" at bounding box center [750, 415] width 369 height 48
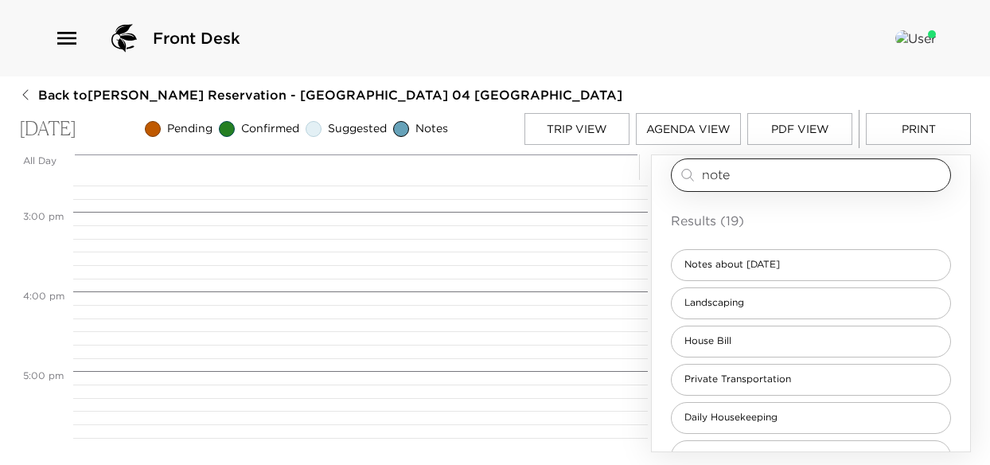
click at [744, 192] on div "note ​" at bounding box center [811, 174] width 280 height 33
click at [751, 182] on input "note" at bounding box center [823, 174] width 242 height 18
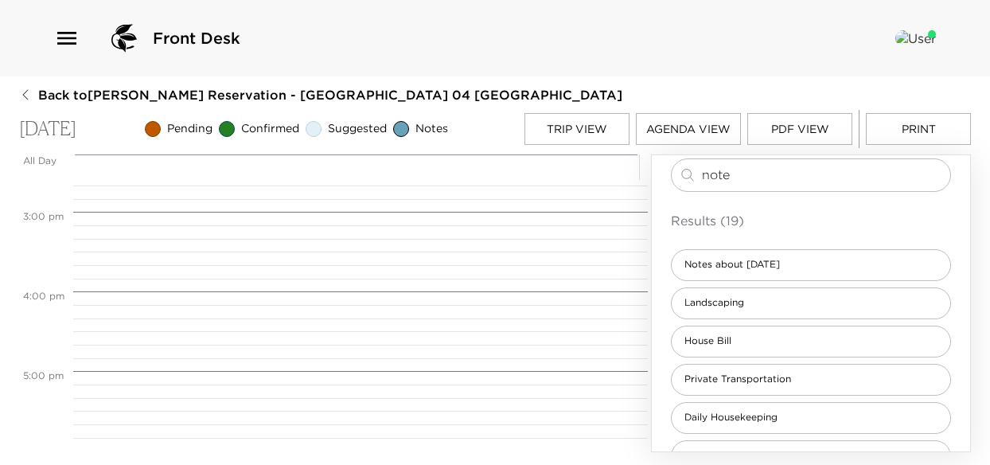
click at [782, 230] on p "Results (19)" at bounding box center [811, 220] width 280 height 19
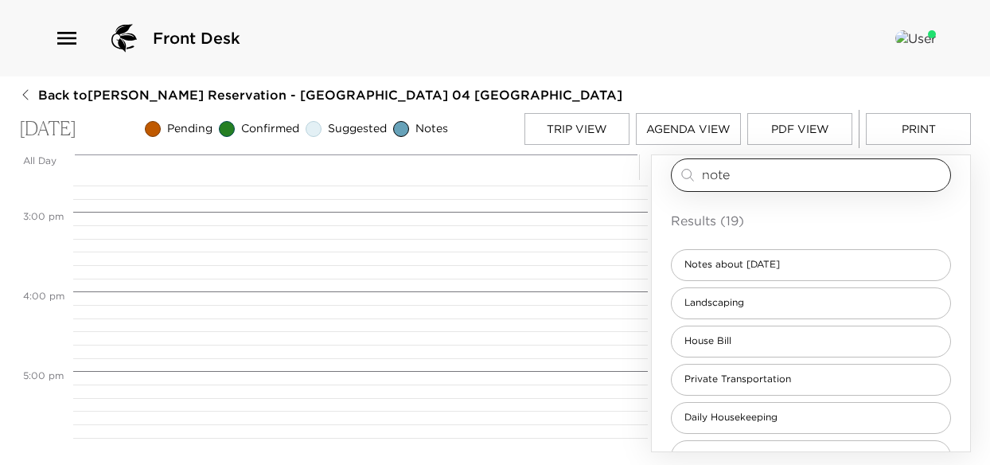
click at [769, 173] on input "note" at bounding box center [823, 174] width 242 height 18
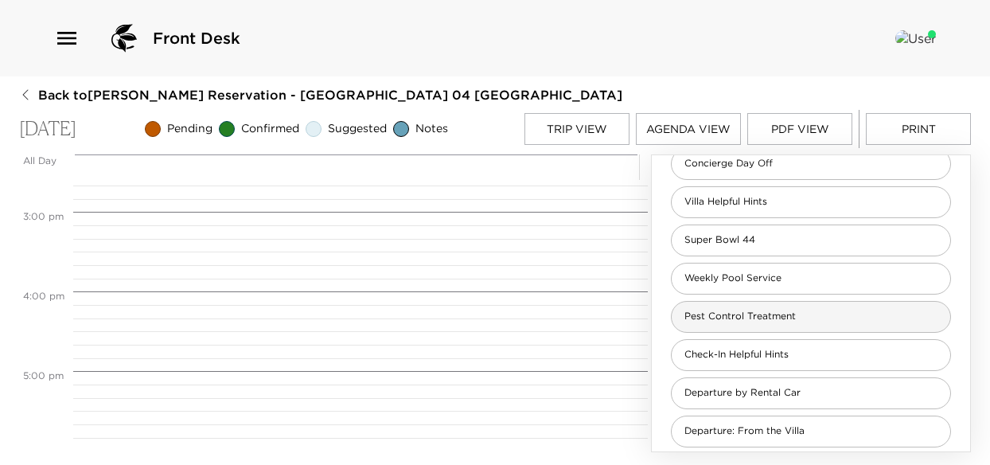
scroll to position [596, 0]
